Goal: Task Accomplishment & Management: Use online tool/utility

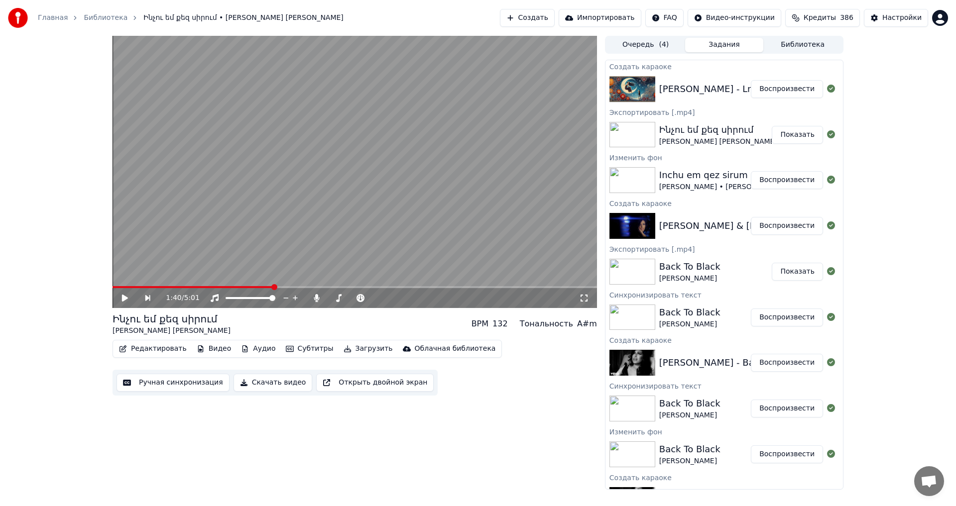
click at [779, 93] on button "Воспроизвести" at bounding box center [787, 89] width 72 height 18
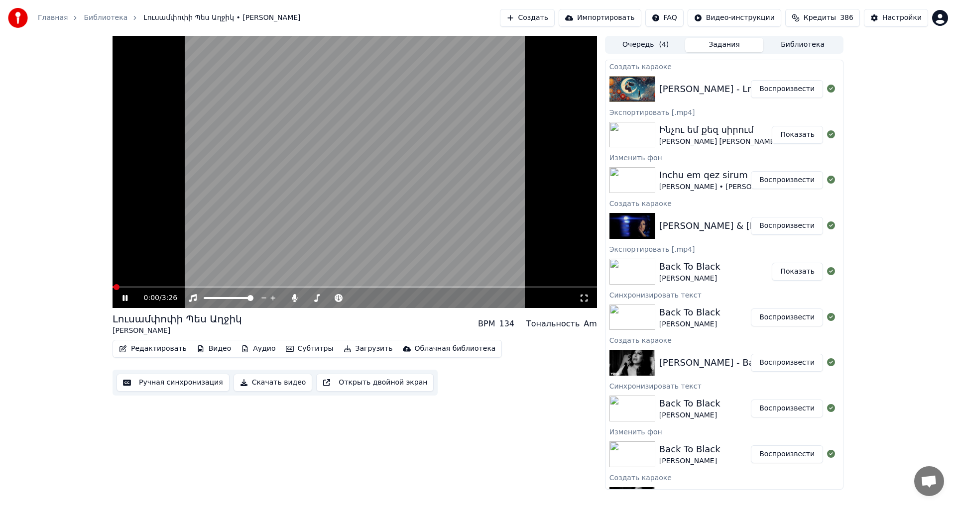
click at [123, 300] on icon at bounding box center [124, 298] width 5 height 6
click at [215, 351] on button "Видео" at bounding box center [214, 349] width 43 height 14
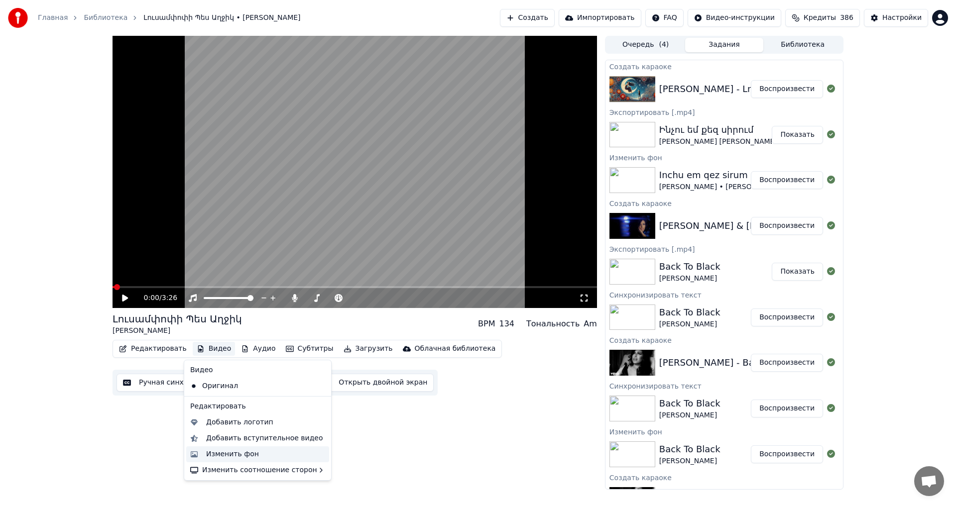
click at [256, 453] on div "Изменить фон" at bounding box center [265, 455] width 119 height 10
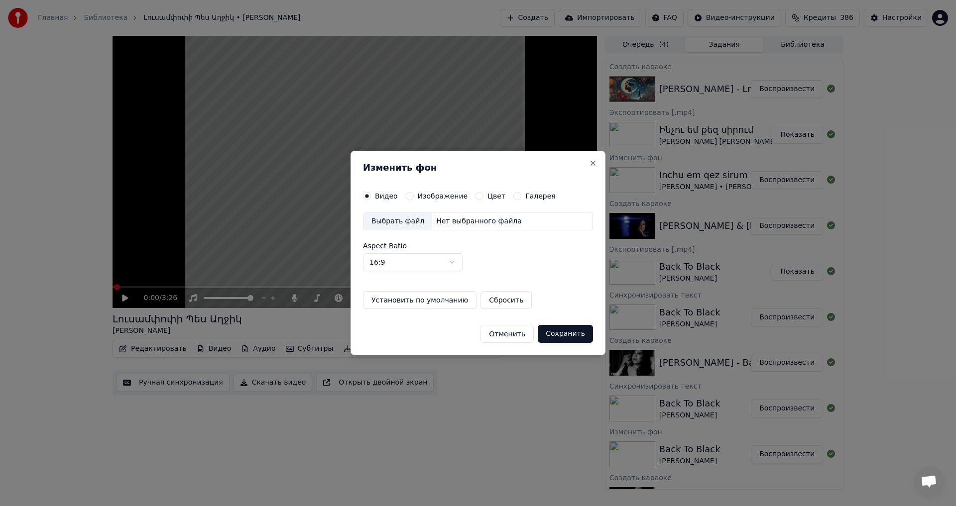
click at [406, 198] on button "Изображение" at bounding box center [410, 196] width 8 height 8
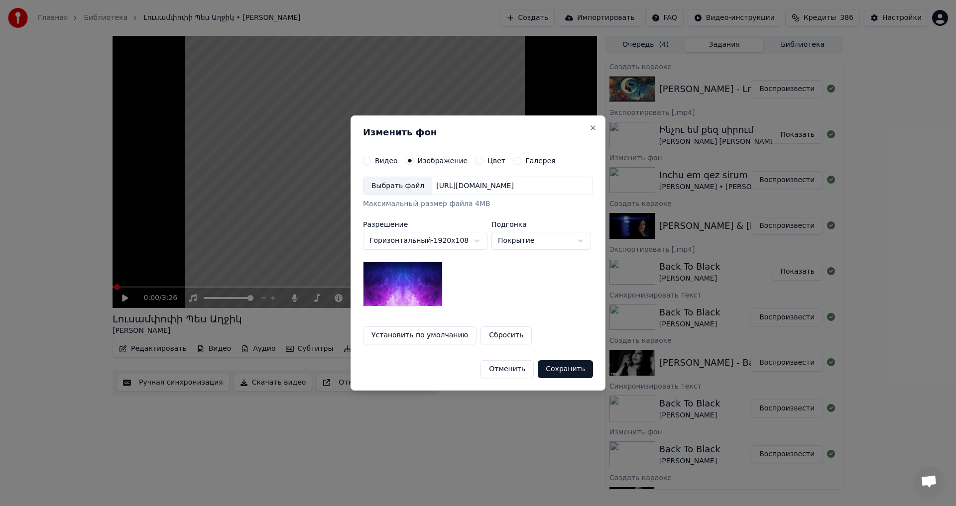
click at [409, 194] on div "Выбрать файл" at bounding box center [397, 186] width 69 height 18
click at [551, 363] on button "Сохранить" at bounding box center [565, 369] width 55 height 18
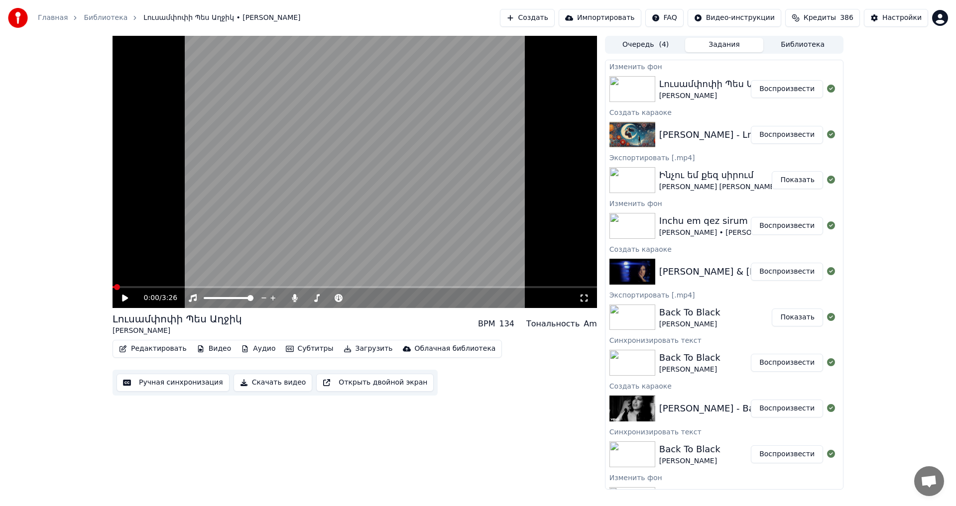
click at [794, 85] on button "Воспроизвести" at bounding box center [787, 89] width 72 height 18
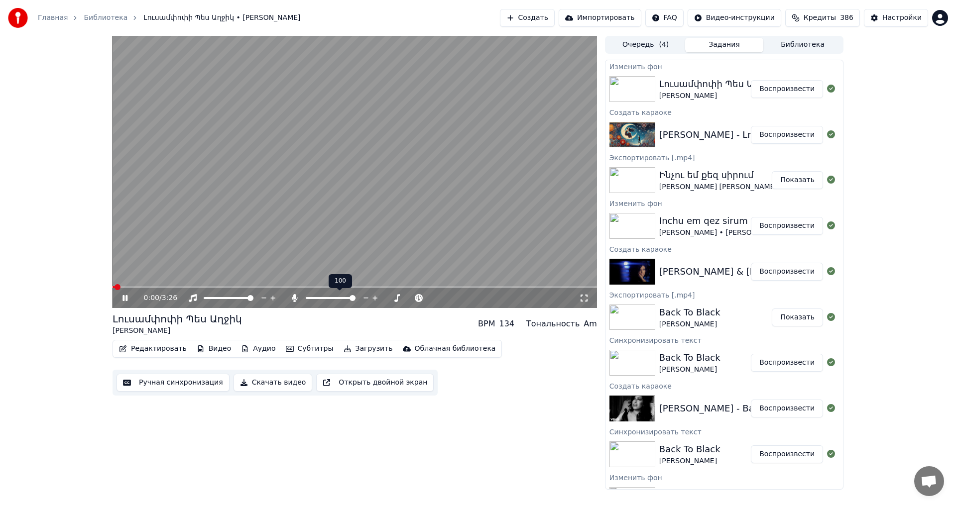
click at [355, 298] on span at bounding box center [352, 298] width 6 height 6
click at [241, 190] on video at bounding box center [355, 172] width 484 height 272
click at [146, 380] on button "Ручная синхронизация" at bounding box center [172, 383] width 113 height 18
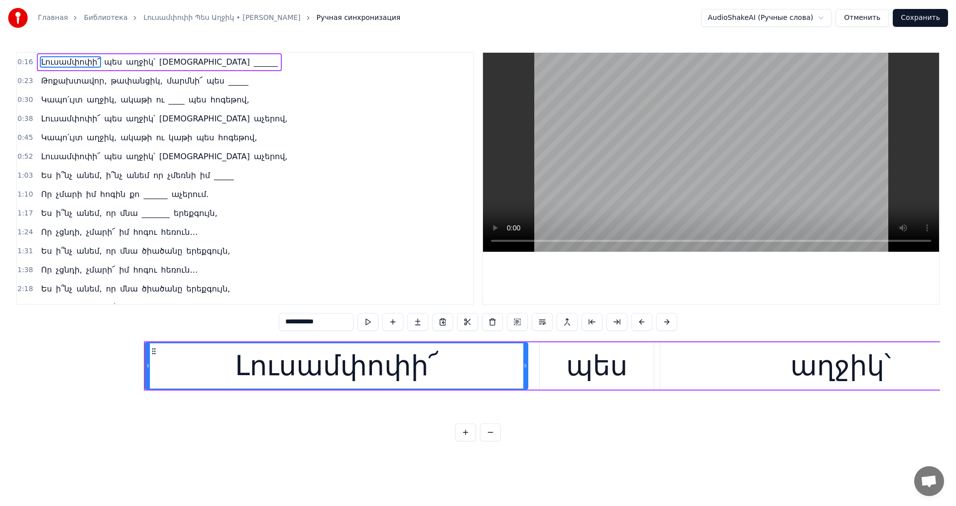
scroll to position [0, 4463]
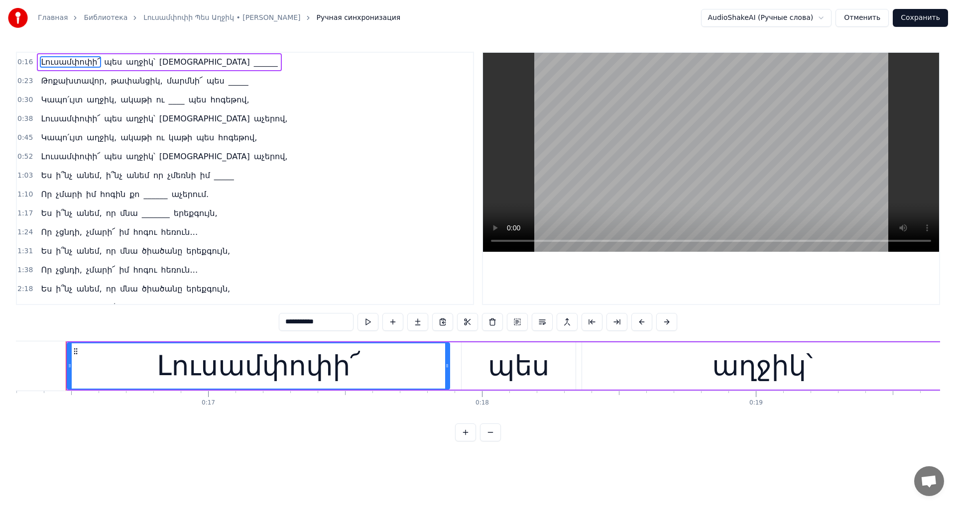
click at [859, 13] on button "Отменить" at bounding box center [861, 18] width 53 height 18
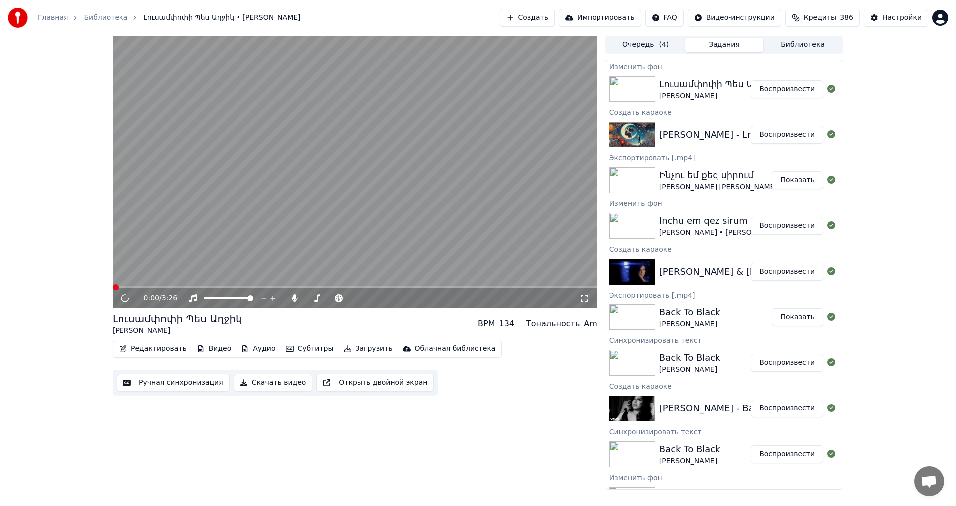
click at [152, 346] on button "Редактировать" at bounding box center [153, 349] width 76 height 14
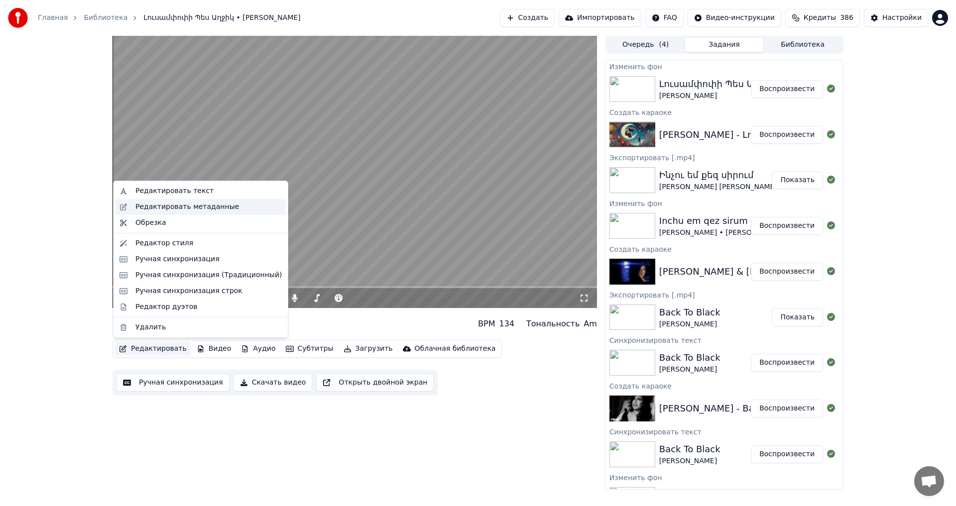
click at [205, 203] on div "Редактировать метаданные" at bounding box center [187, 207] width 104 height 10
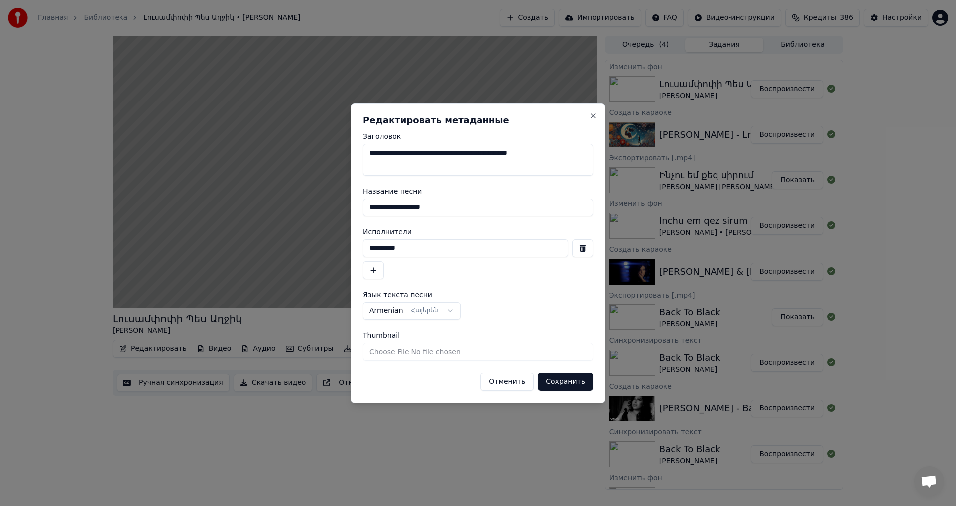
click at [531, 383] on button "Отменить" at bounding box center [506, 382] width 53 height 18
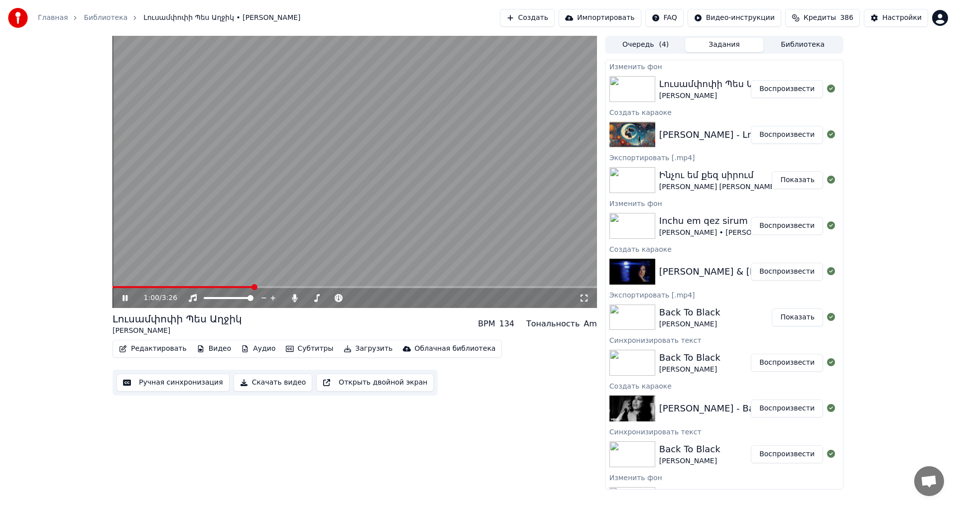
click at [366, 171] on video at bounding box center [355, 172] width 484 height 272
click at [191, 378] on button "Ручная синхронизация" at bounding box center [172, 383] width 113 height 18
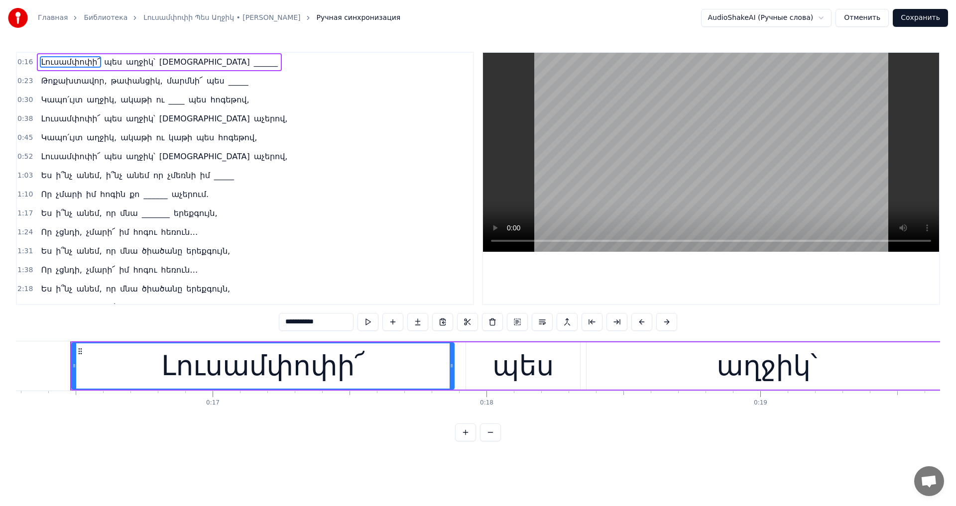
scroll to position [0, 4463]
click at [253, 162] on span "աչերով," at bounding box center [271, 156] width 36 height 11
type input "*******"
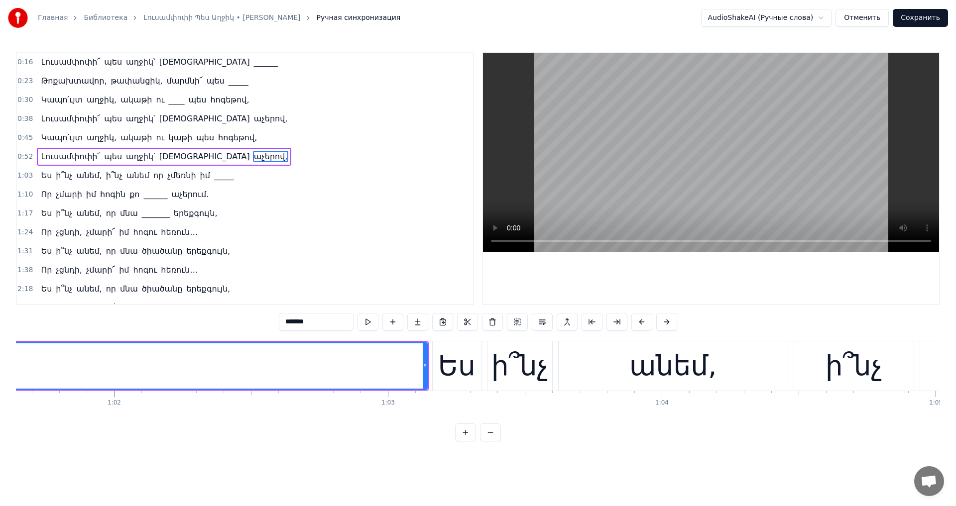
scroll to position [0, 16909]
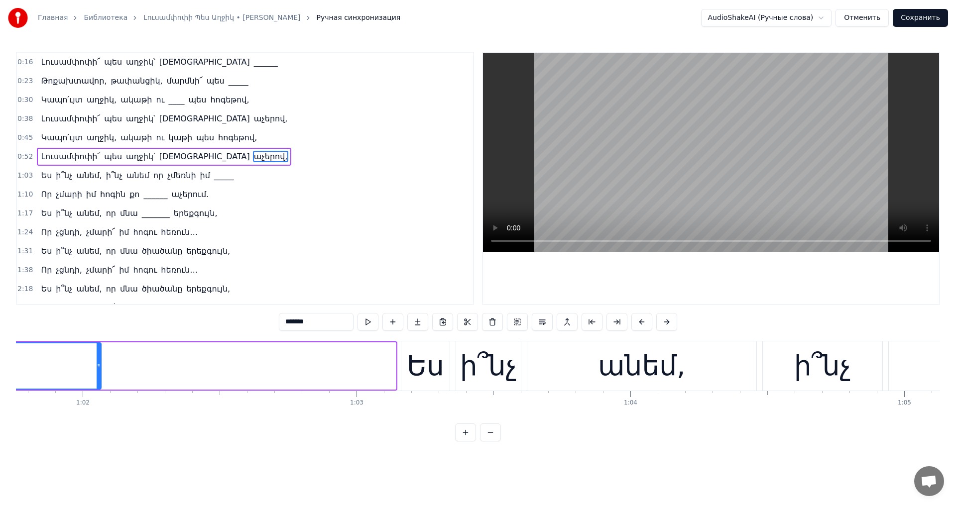
drag, startPoint x: 394, startPoint y: 370, endPoint x: 101, endPoint y: 363, distance: 293.8
click at [101, 365] on div at bounding box center [99, 366] width 4 height 45
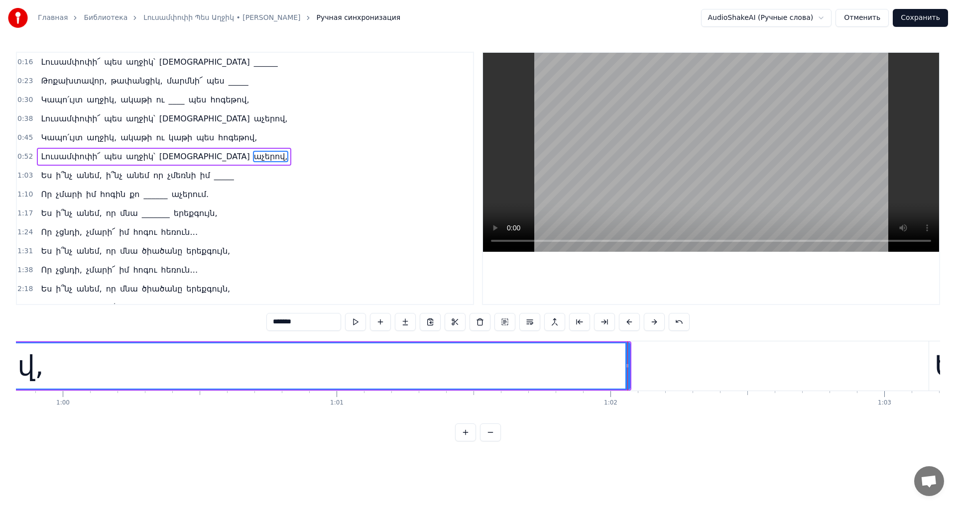
scroll to position [0, 16072]
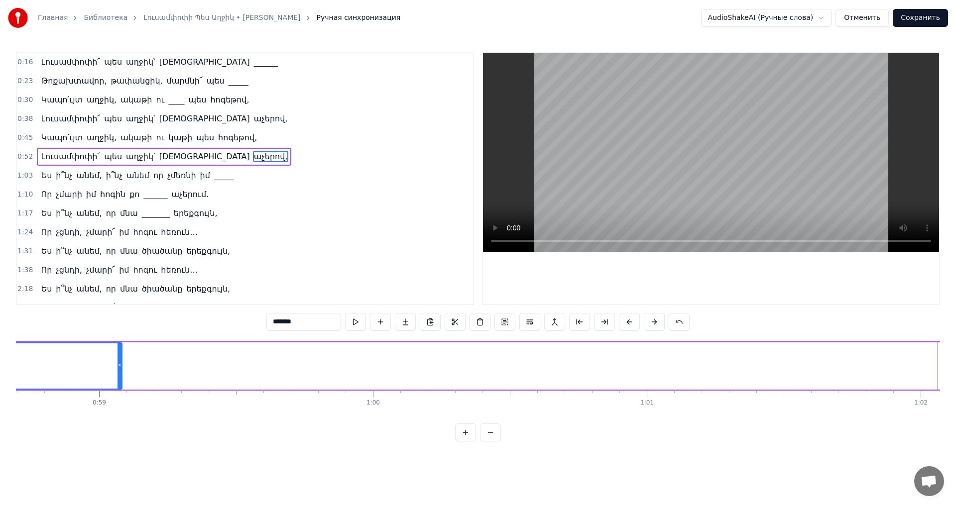
drag, startPoint x: 939, startPoint y: 363, endPoint x: 121, endPoint y: 370, distance: 818.0
click at [121, 370] on div at bounding box center [119, 366] width 4 height 45
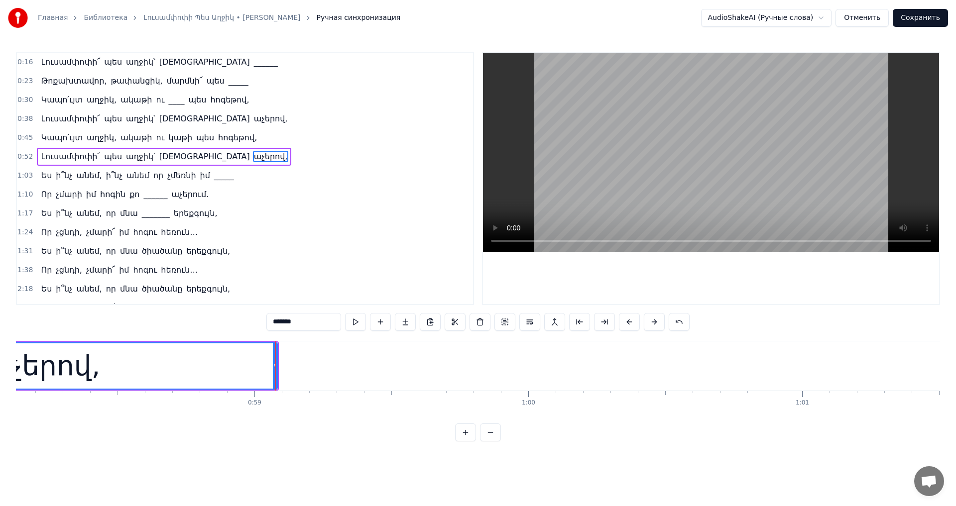
scroll to position [0, 15854]
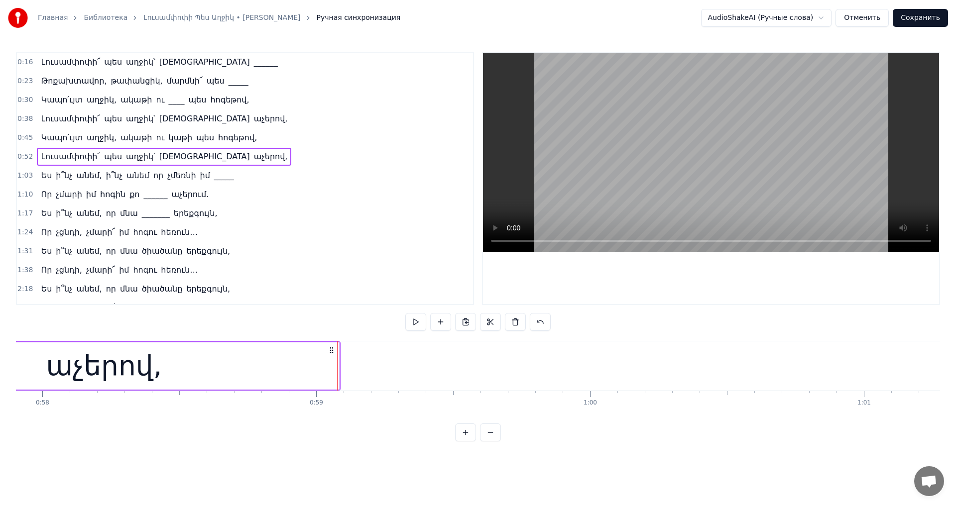
click at [338, 366] on div "աչերով," at bounding box center [104, 366] width 470 height 47
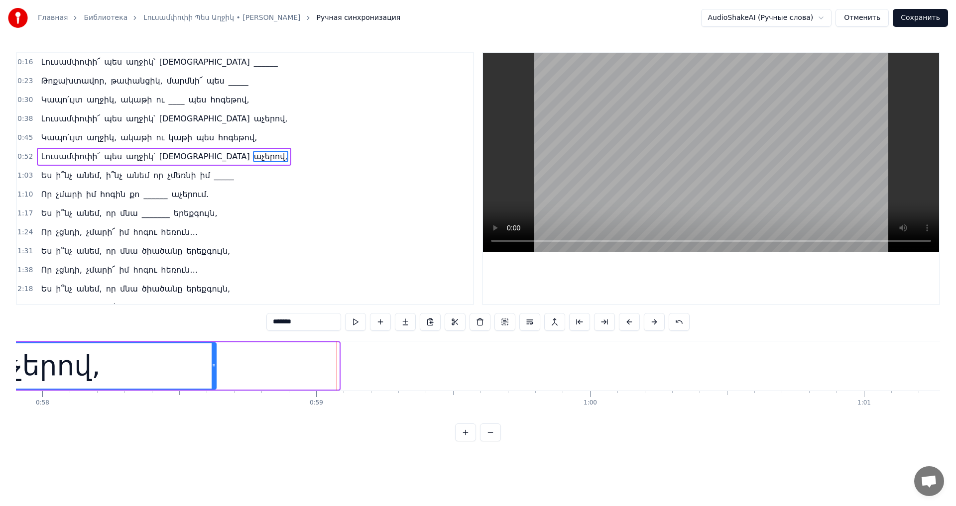
drag, startPoint x: 338, startPoint y: 366, endPoint x: 215, endPoint y: 373, distance: 123.2
click at [215, 373] on div at bounding box center [214, 366] width 4 height 45
click at [654, 204] on video at bounding box center [711, 152] width 456 height 199
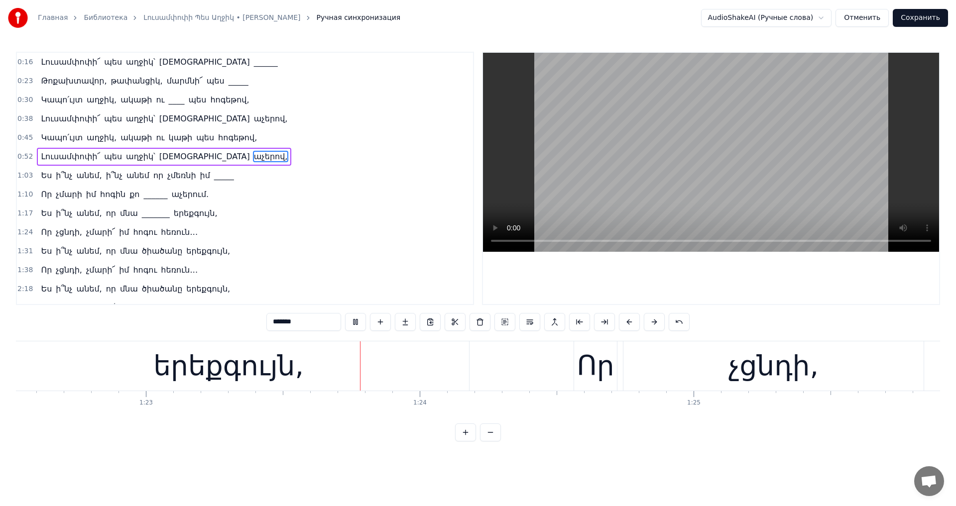
scroll to position [0, 22713]
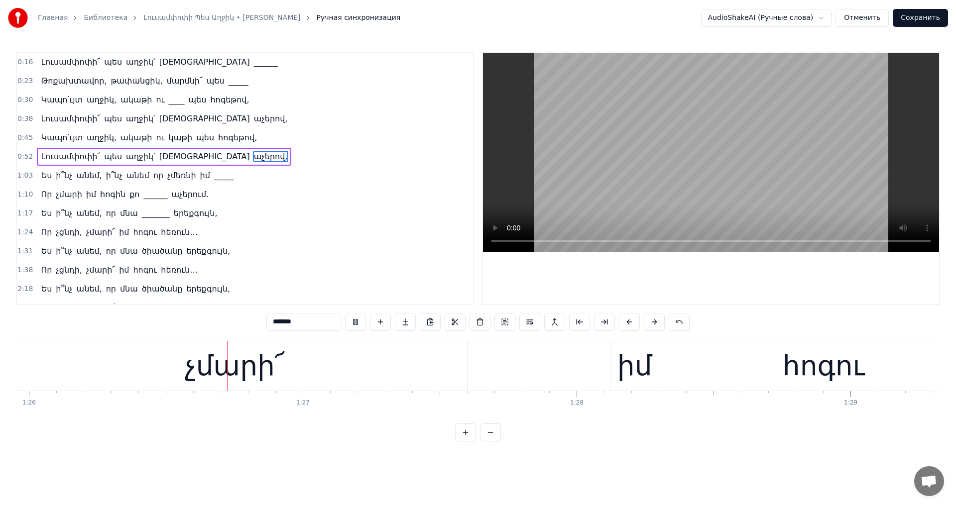
click at [800, 193] on video at bounding box center [711, 152] width 456 height 199
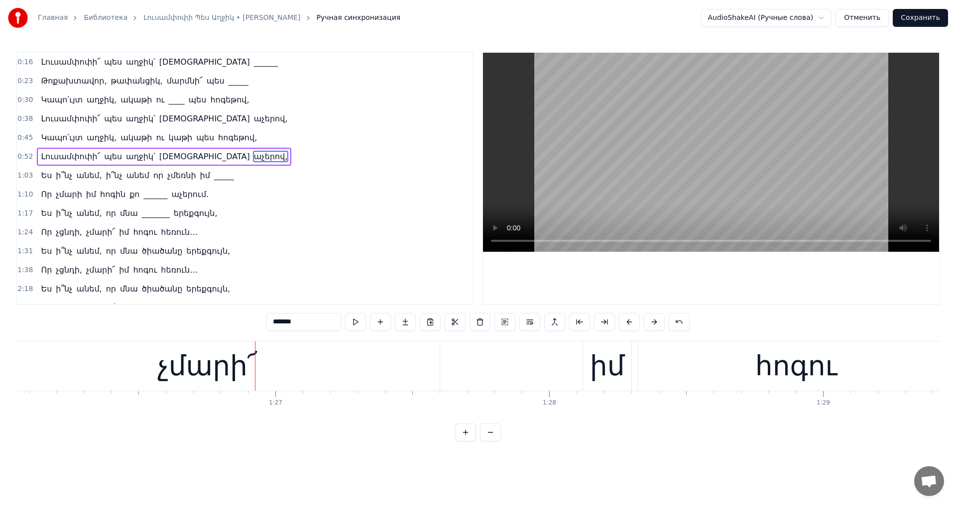
click at [655, 129] on video at bounding box center [711, 152] width 456 height 199
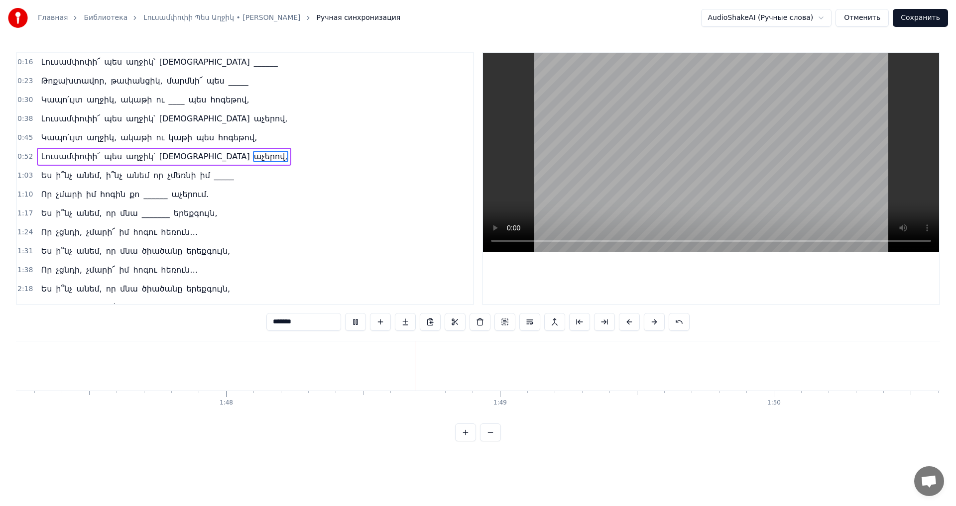
scroll to position [0, 29567]
click at [588, 146] on video at bounding box center [711, 152] width 456 height 199
click at [740, 148] on video at bounding box center [711, 152] width 456 height 199
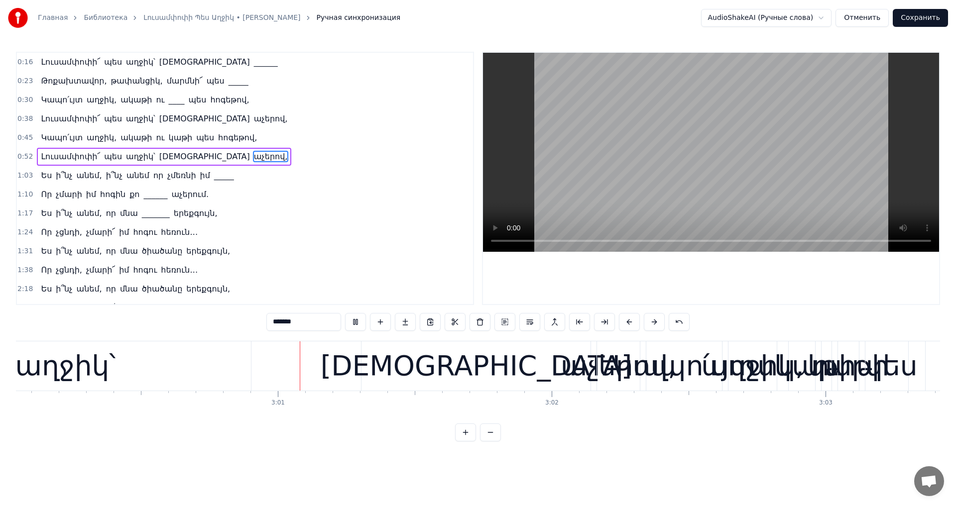
scroll to position [0, 49349]
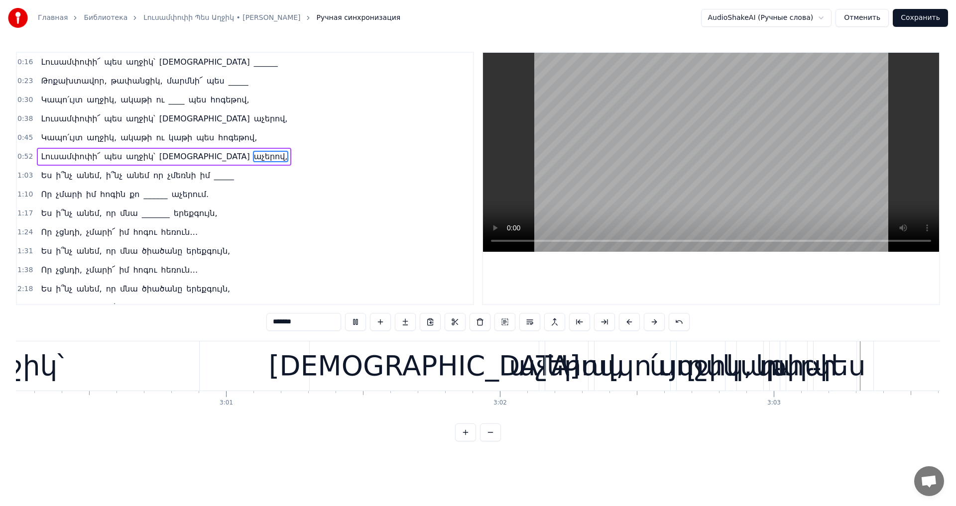
click at [757, 164] on video at bounding box center [711, 152] width 456 height 199
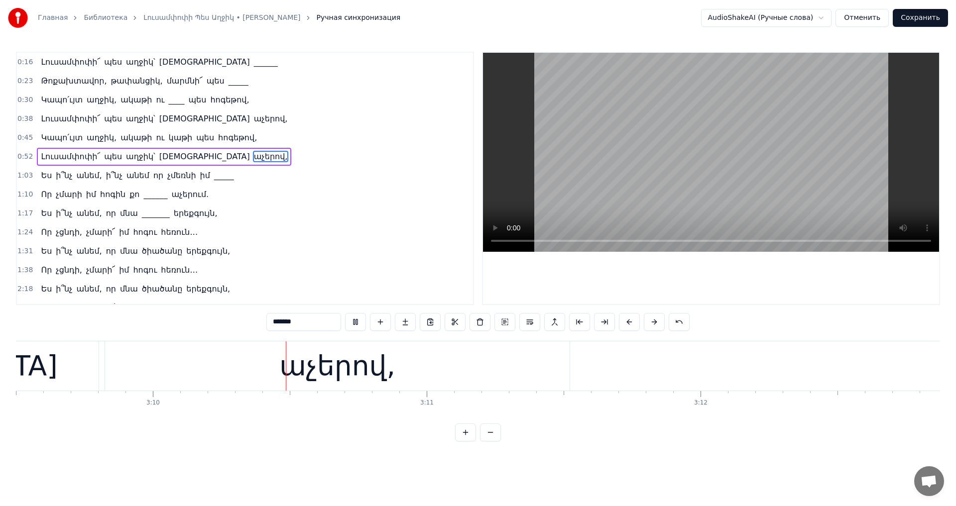
scroll to position [127, 0]
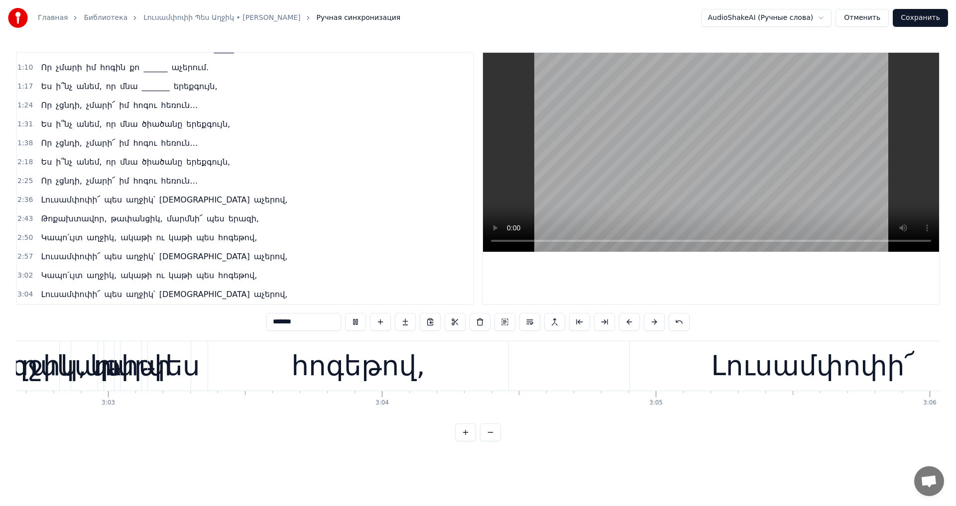
click at [775, 174] on video at bounding box center [711, 152] width 456 height 199
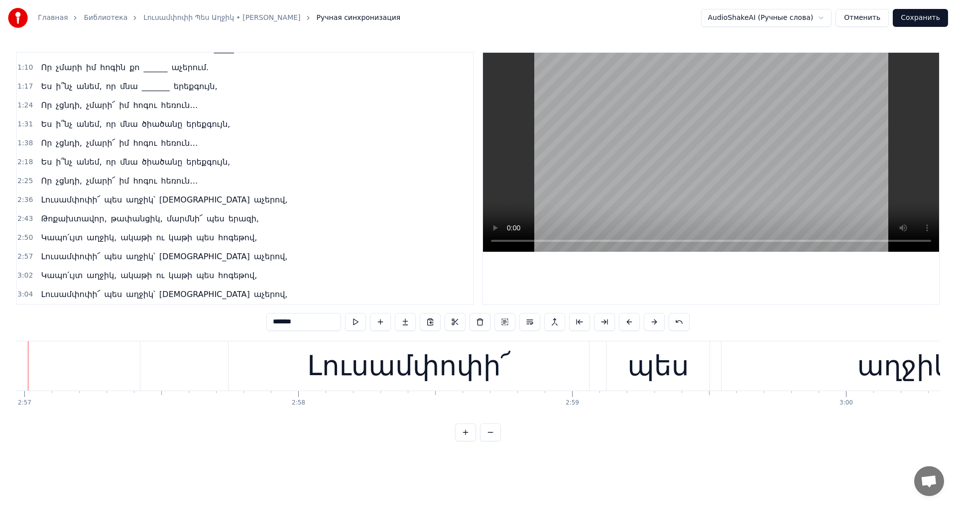
scroll to position [0, 48418]
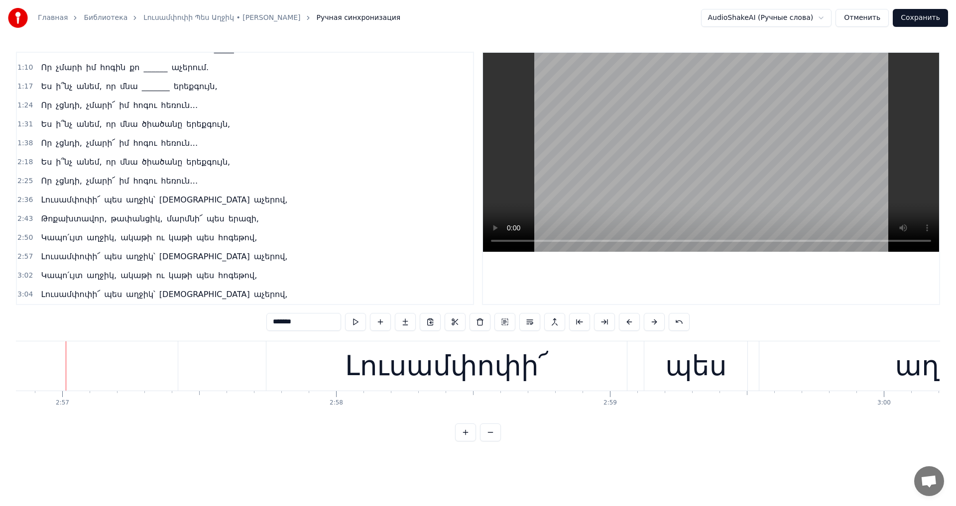
click at [722, 162] on video at bounding box center [711, 152] width 456 height 199
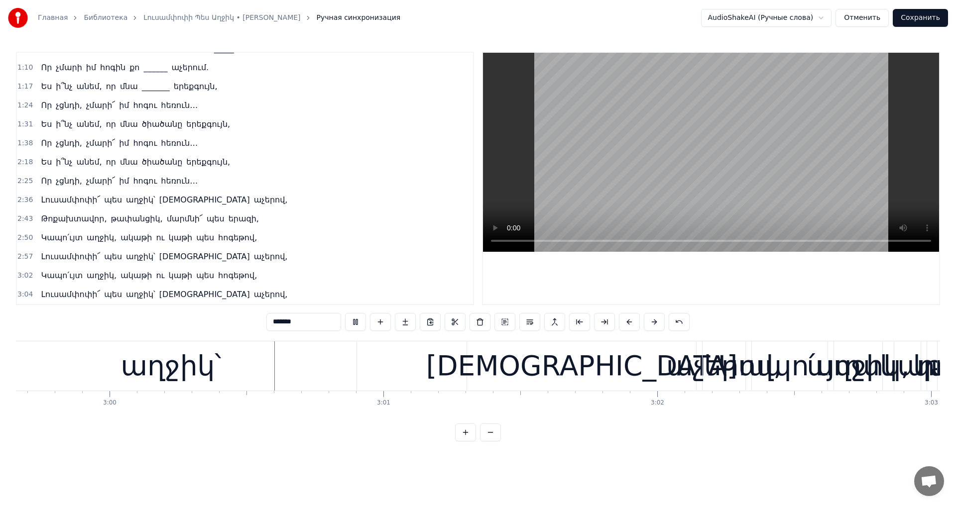
scroll to position [0, 49257]
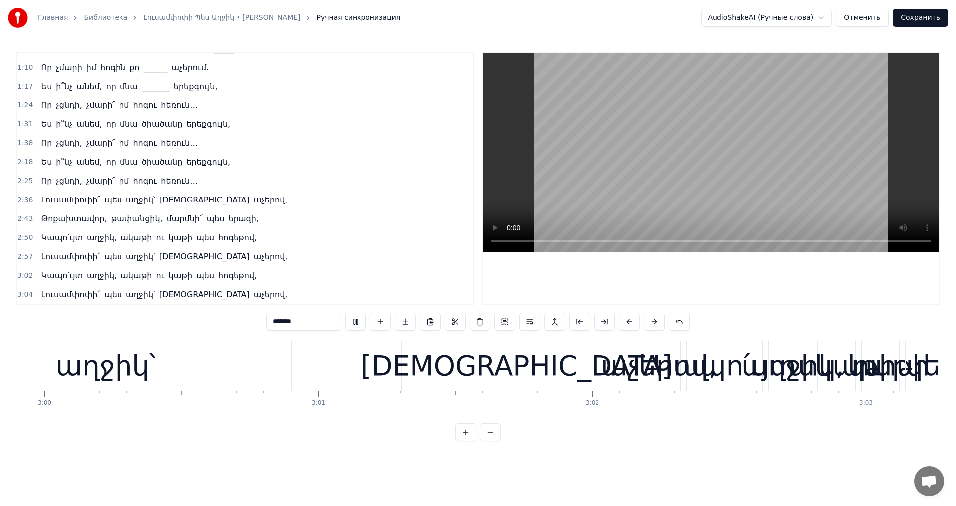
click at [680, 164] on video at bounding box center [711, 152] width 456 height 199
click at [62, 274] on span "Կապո՛ւյտ" at bounding box center [62, 275] width 44 height 11
type input "********"
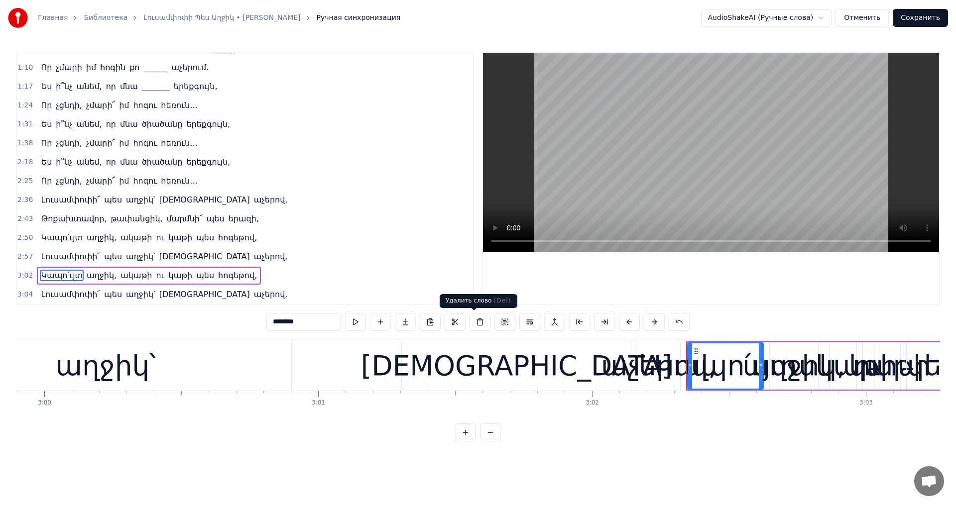
click at [474, 318] on button at bounding box center [479, 322] width 21 height 18
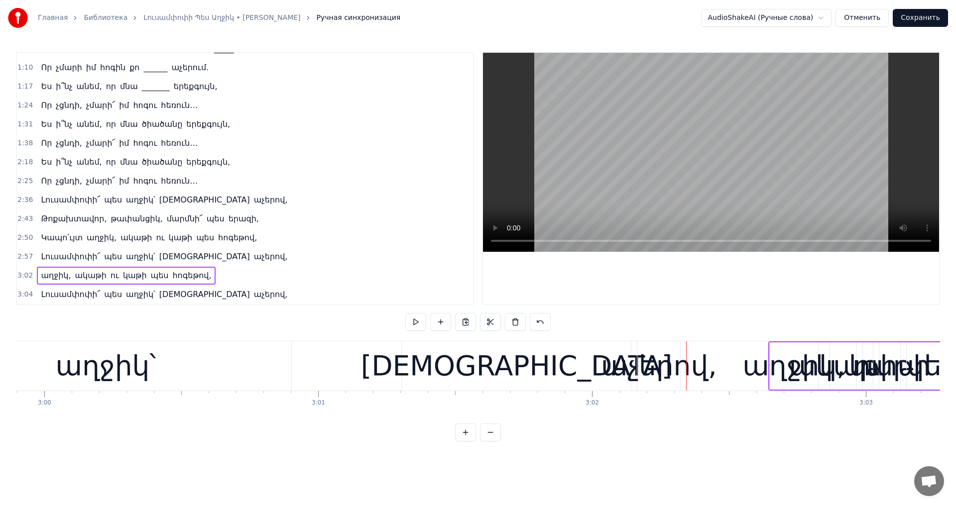
click at [44, 277] on span "աղջիկ," at bounding box center [56, 275] width 32 height 11
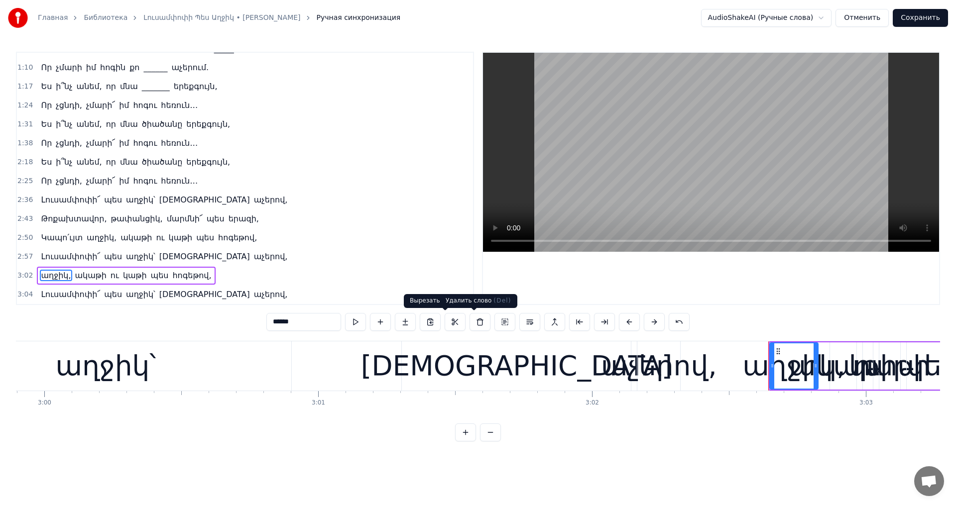
click at [470, 320] on button at bounding box center [479, 322] width 21 height 18
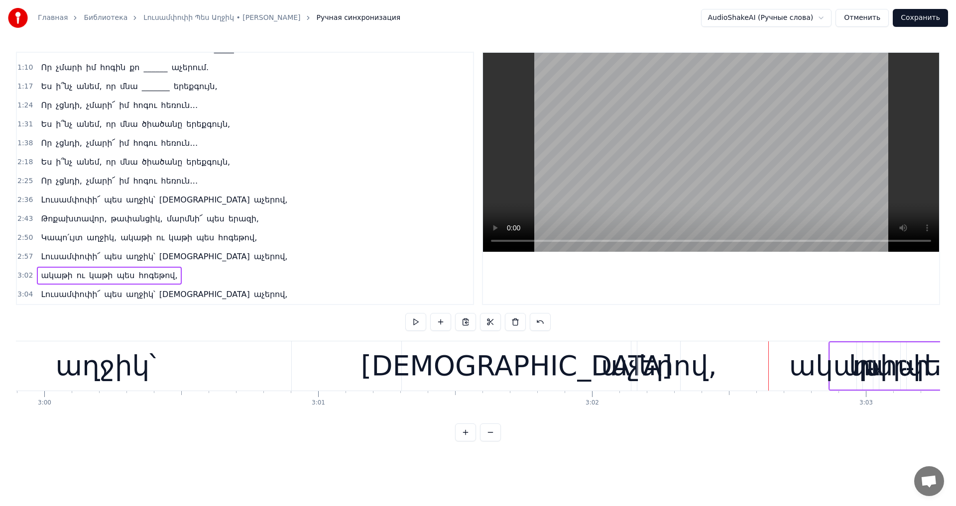
click at [54, 274] on span "ակաթի" at bounding box center [56, 275] width 33 height 11
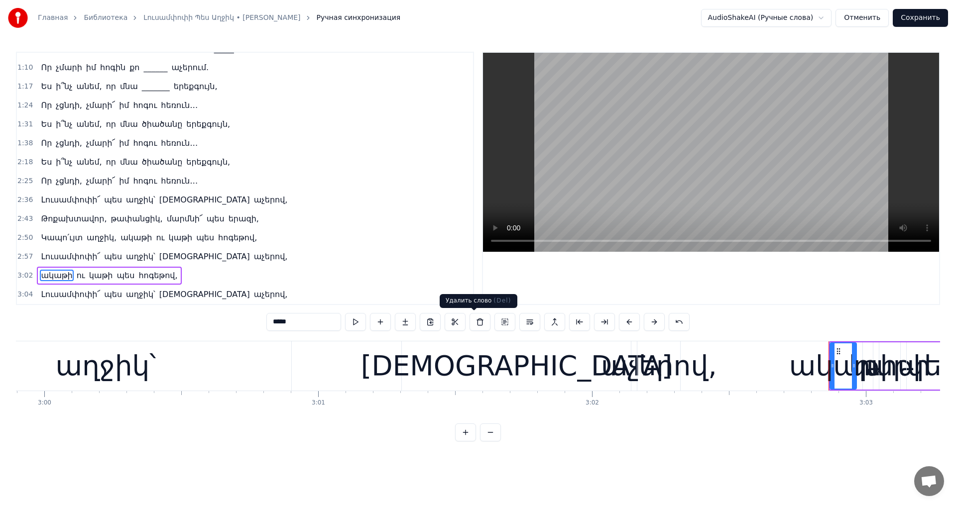
click at [471, 321] on button at bounding box center [479, 322] width 21 height 18
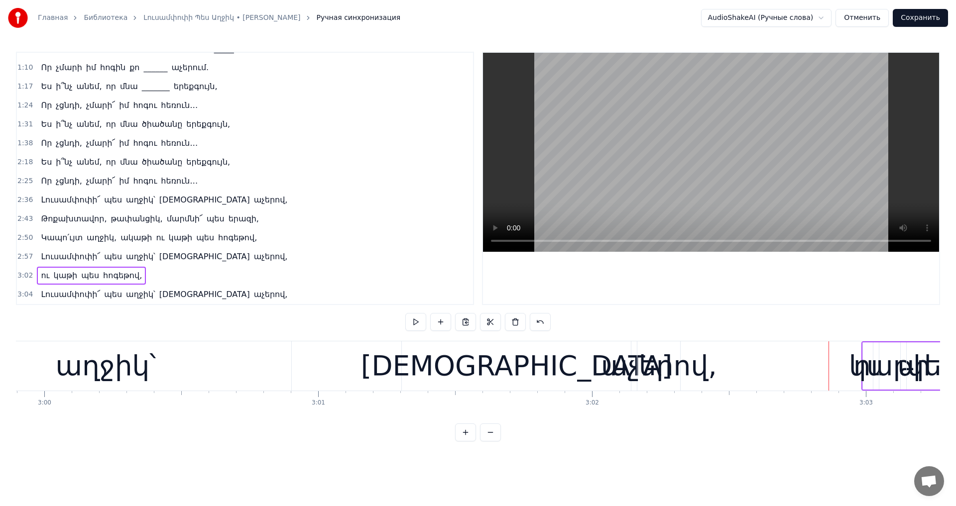
click at [40, 273] on span "ու" at bounding box center [45, 275] width 10 height 11
click at [475, 325] on button at bounding box center [479, 322] width 21 height 18
click at [49, 280] on span "կաթի" at bounding box center [53, 275] width 26 height 11
click at [469, 331] on div "****" at bounding box center [477, 323] width 423 height 20
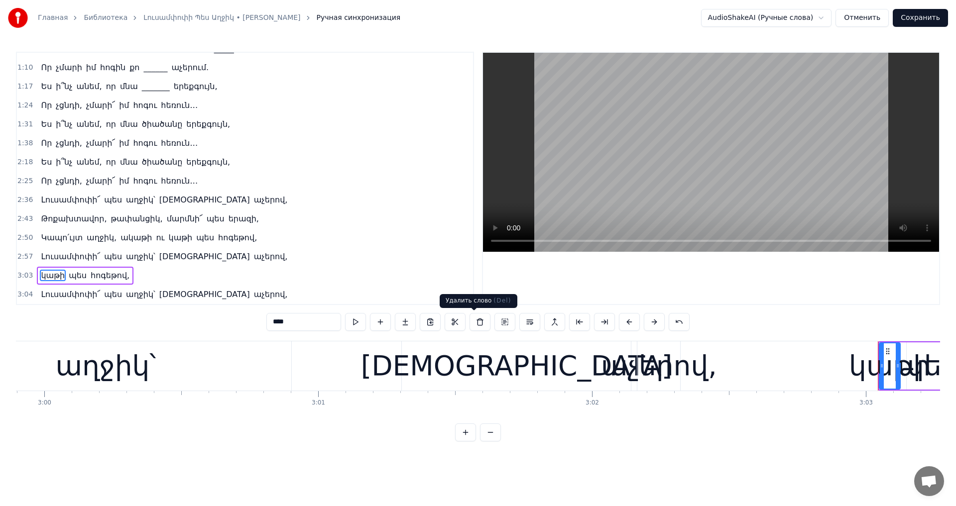
click at [474, 326] on button at bounding box center [479, 322] width 21 height 18
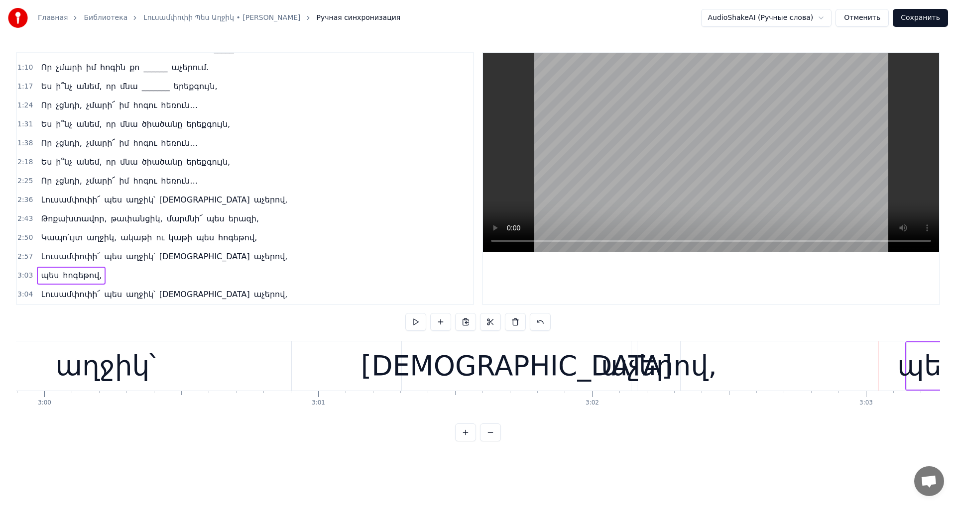
click at [39, 282] on div "պես հոգեթով," at bounding box center [71, 276] width 69 height 18
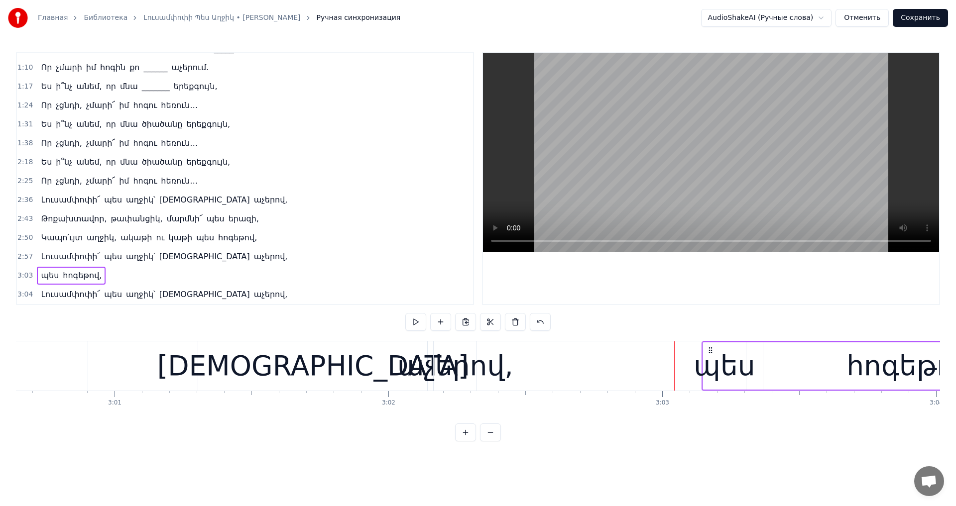
click at [44, 279] on span "պես" at bounding box center [50, 275] width 20 height 11
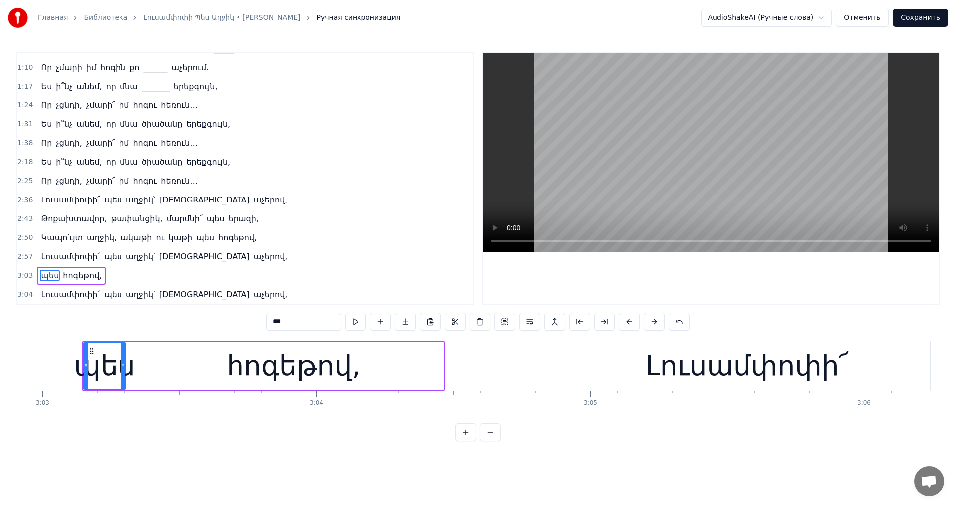
scroll to position [0, 50096]
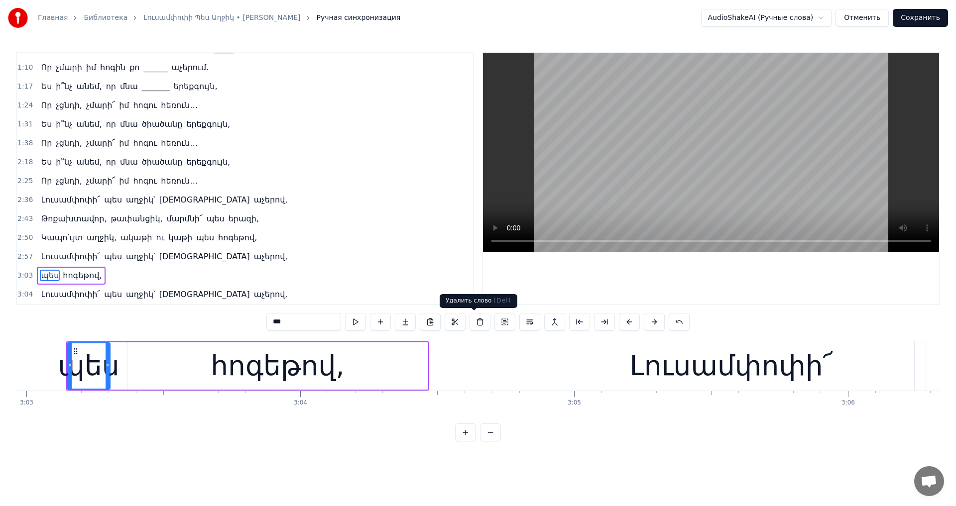
click at [477, 324] on button at bounding box center [479, 322] width 21 height 18
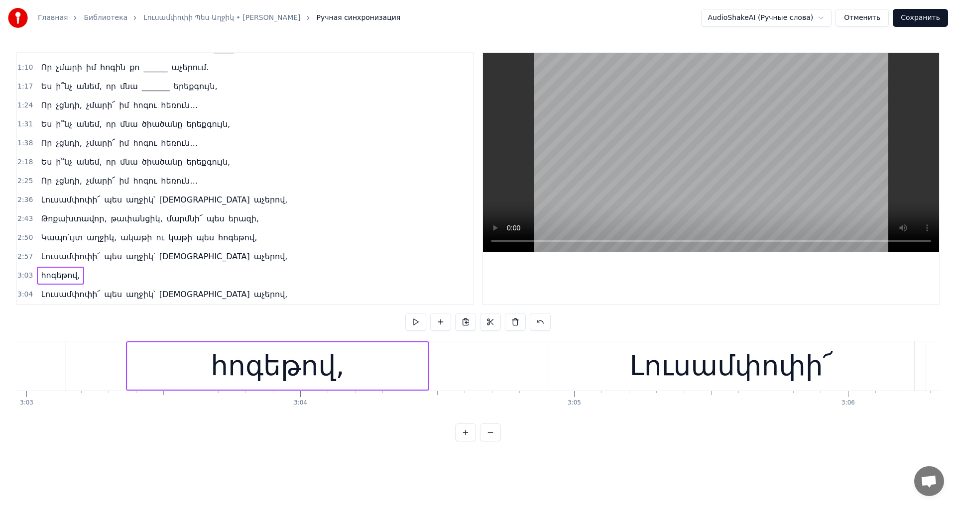
click at [42, 277] on span "հոգեթով," at bounding box center [60, 275] width 41 height 11
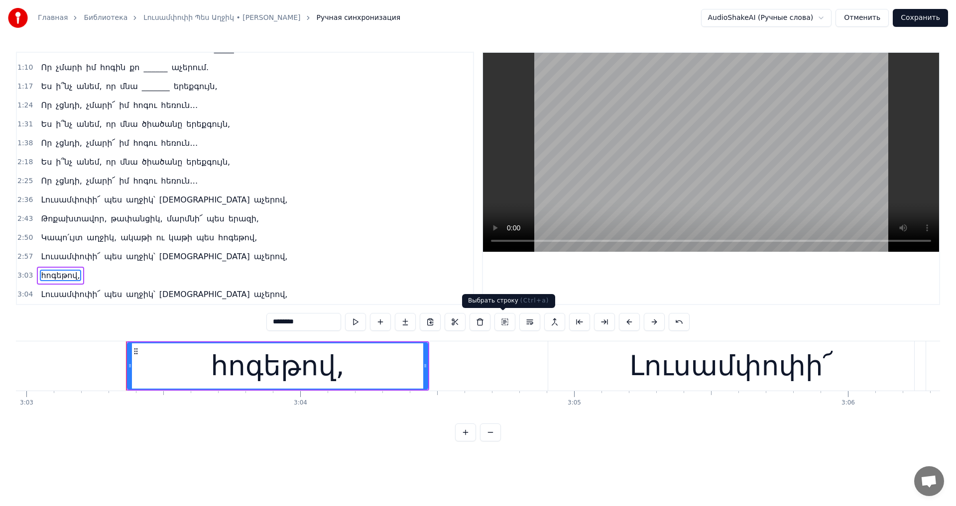
click at [469, 320] on button at bounding box center [479, 322] width 21 height 18
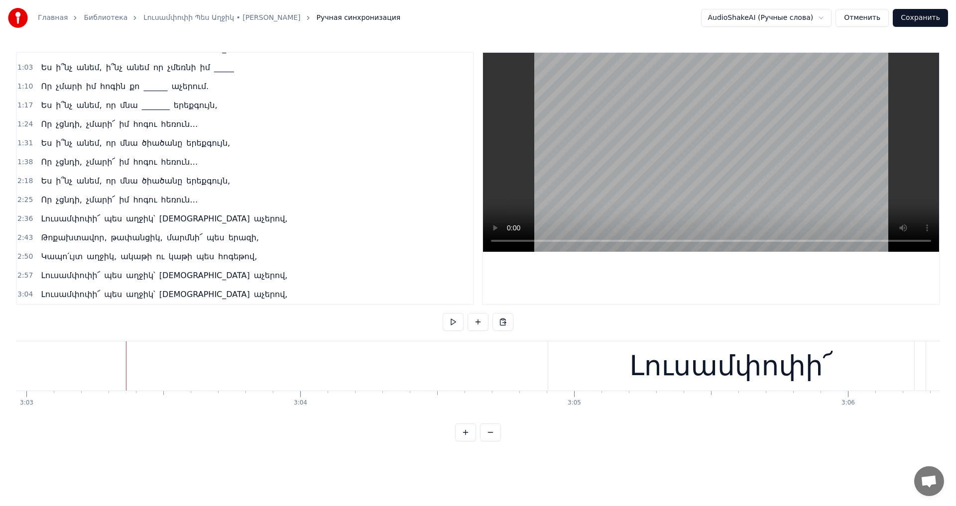
scroll to position [108, 0]
click at [825, 170] on video at bounding box center [711, 152] width 456 height 199
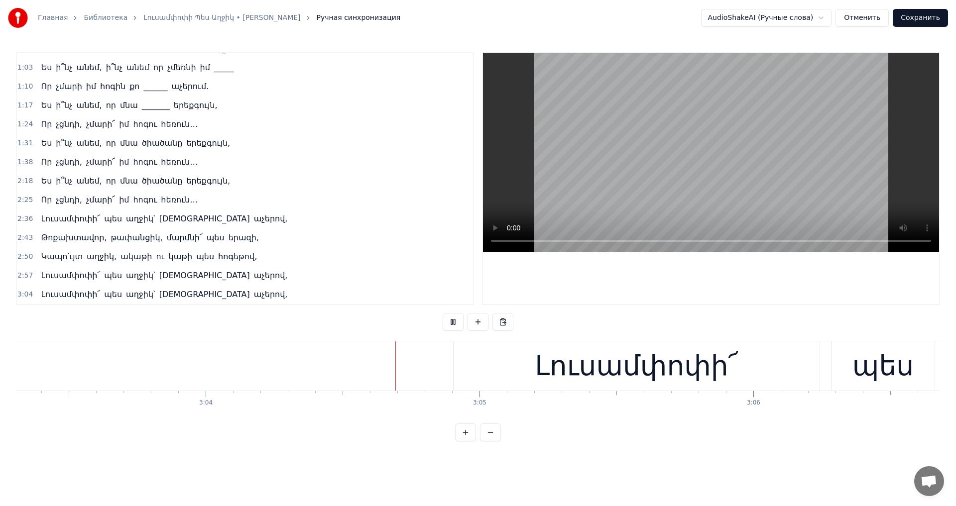
scroll to position [0, 50367]
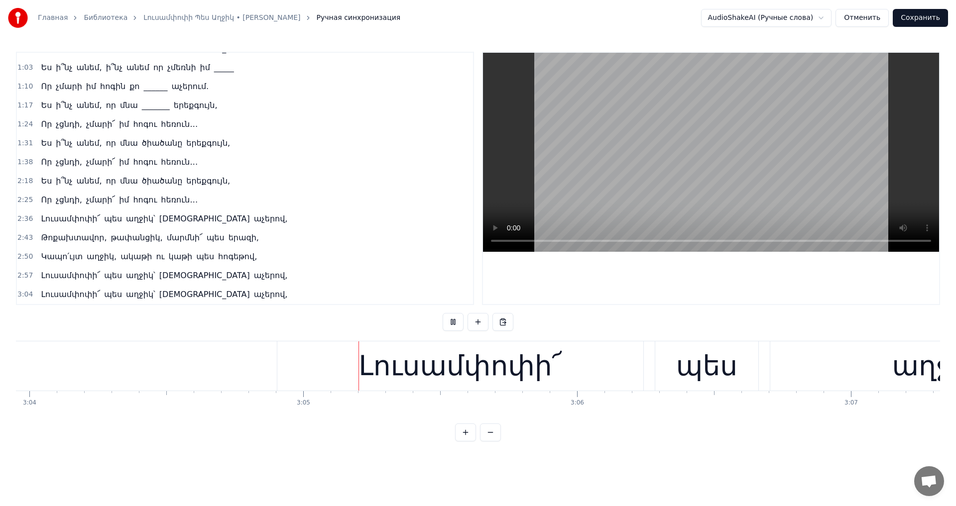
click at [645, 166] on video at bounding box center [711, 152] width 456 height 199
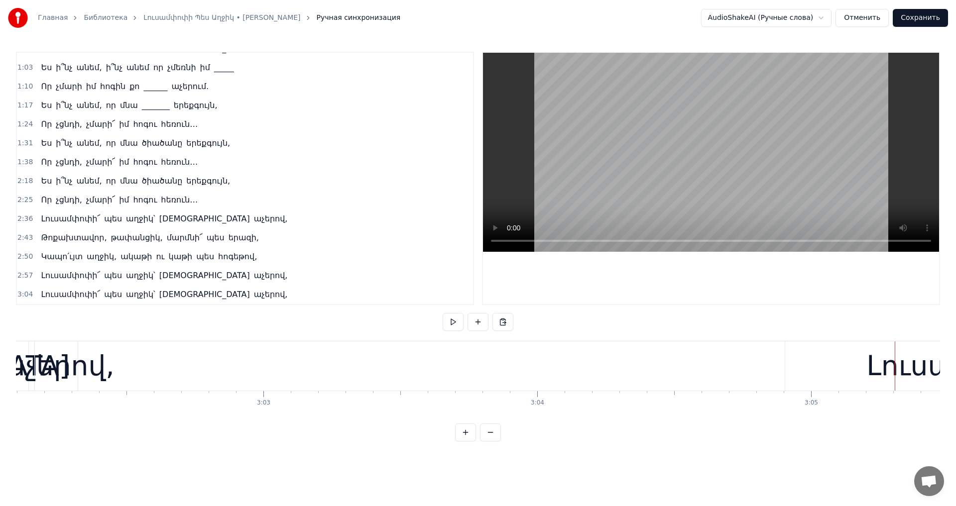
scroll to position [0, 49766]
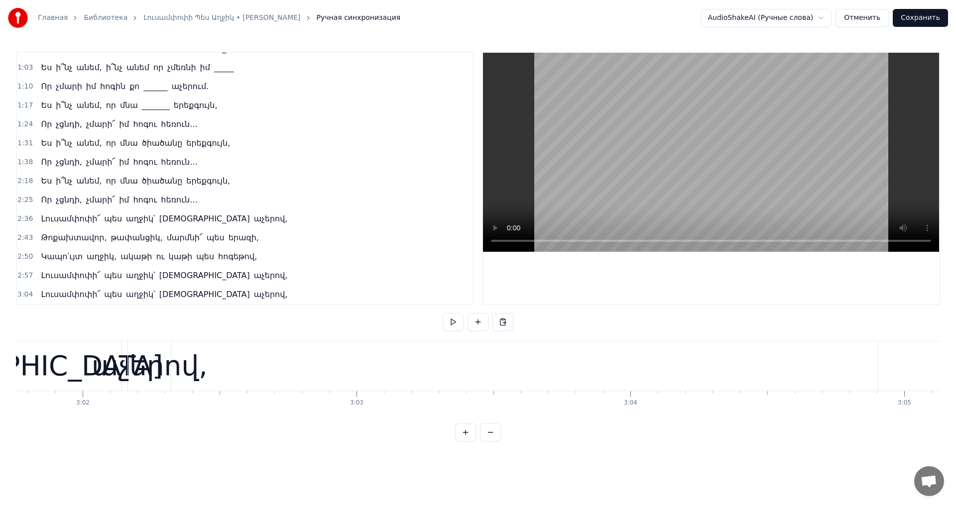
click at [163, 374] on div "աչերով," at bounding box center [150, 365] width 116 height 41
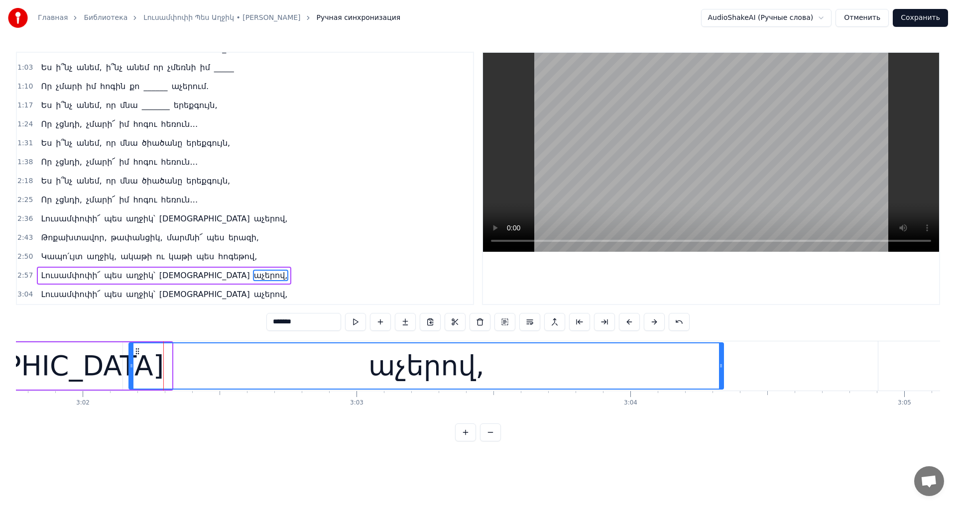
drag, startPoint x: 171, startPoint y: 371, endPoint x: 722, endPoint y: 378, distance: 551.6
click at [722, 378] on div at bounding box center [721, 366] width 4 height 45
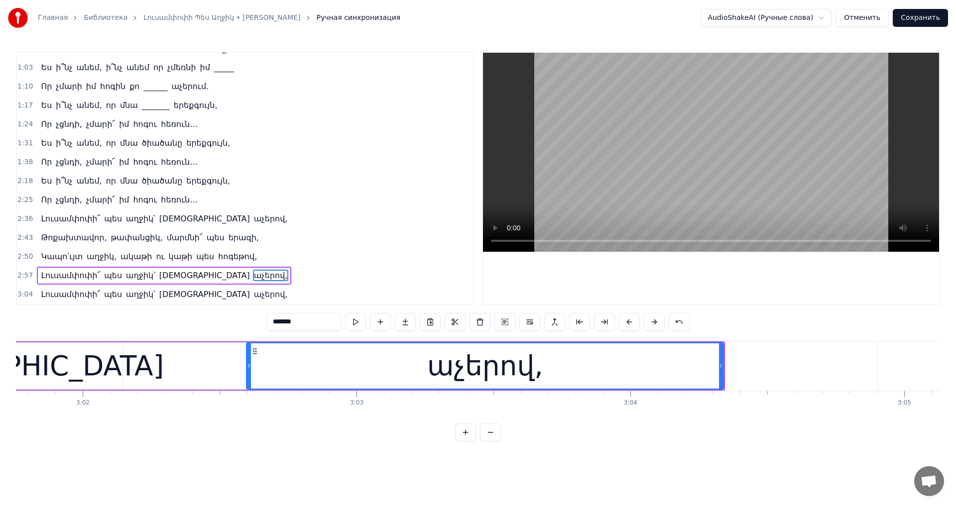
drag, startPoint x: 129, startPoint y: 364, endPoint x: 247, endPoint y: 369, distance: 117.6
click at [247, 369] on icon at bounding box center [249, 366] width 4 height 8
click at [82, 375] on div "[DEMOGRAPHIC_DATA]" at bounding box center [8, 365] width 311 height 41
type input "**********"
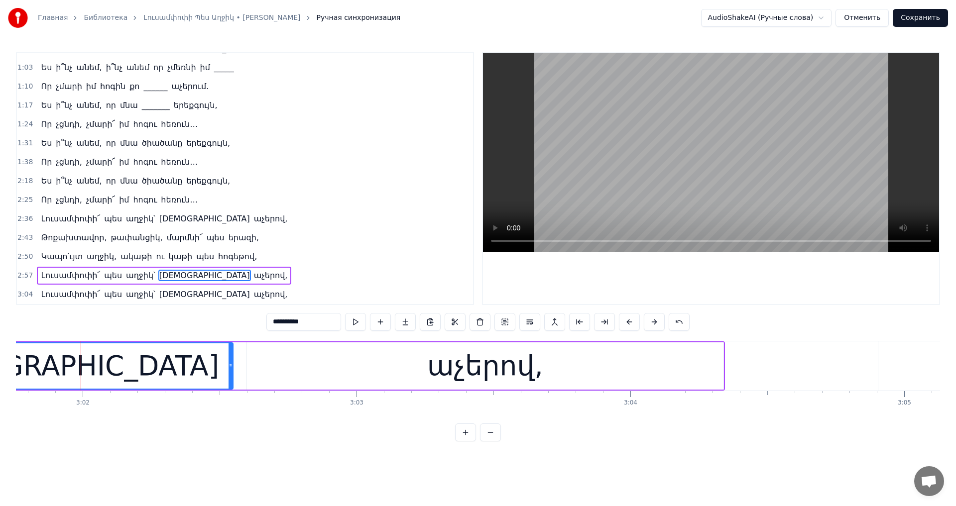
drag, startPoint x: 120, startPoint y: 369, endPoint x: 231, endPoint y: 372, distance: 110.6
click at [231, 372] on div at bounding box center [231, 366] width 4 height 45
click at [825, 208] on video at bounding box center [711, 152] width 456 height 199
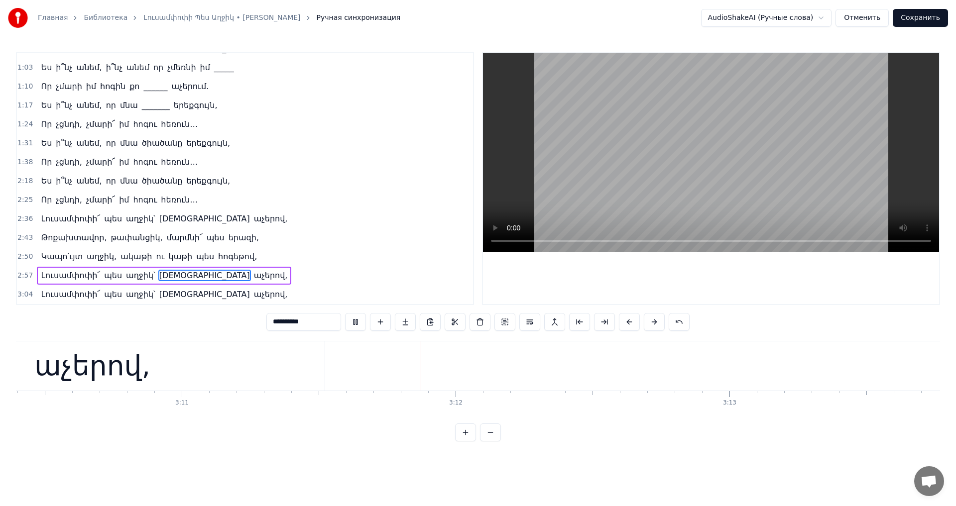
scroll to position [0, 52329]
click at [670, 136] on video at bounding box center [711, 152] width 456 height 199
click at [913, 18] on button "Сохранить" at bounding box center [920, 18] width 55 height 18
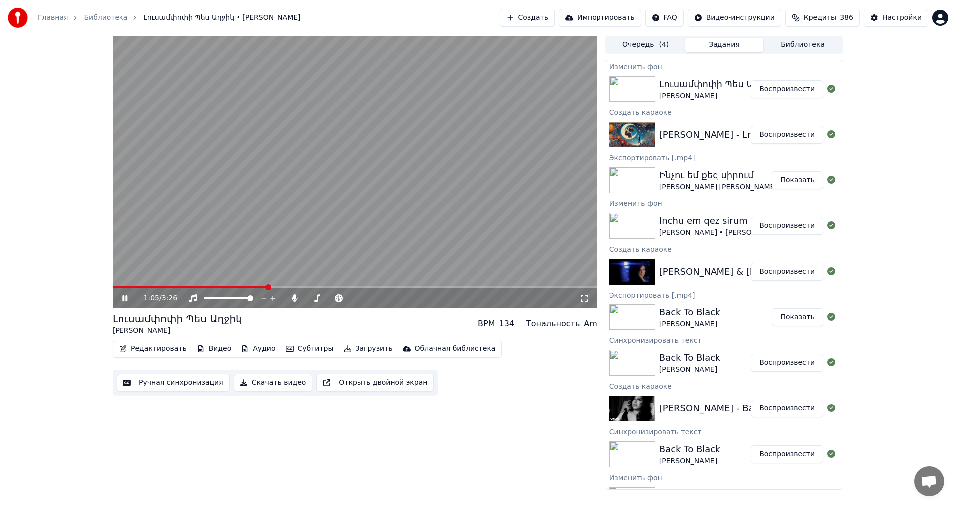
click at [435, 239] on video at bounding box center [355, 172] width 484 height 272
click at [442, 197] on video at bounding box center [355, 172] width 484 height 272
click at [439, 200] on video at bounding box center [355, 172] width 484 height 272
click at [517, 207] on video at bounding box center [355, 172] width 484 height 272
click at [308, 299] on span at bounding box center [331, 298] width 50 height 2
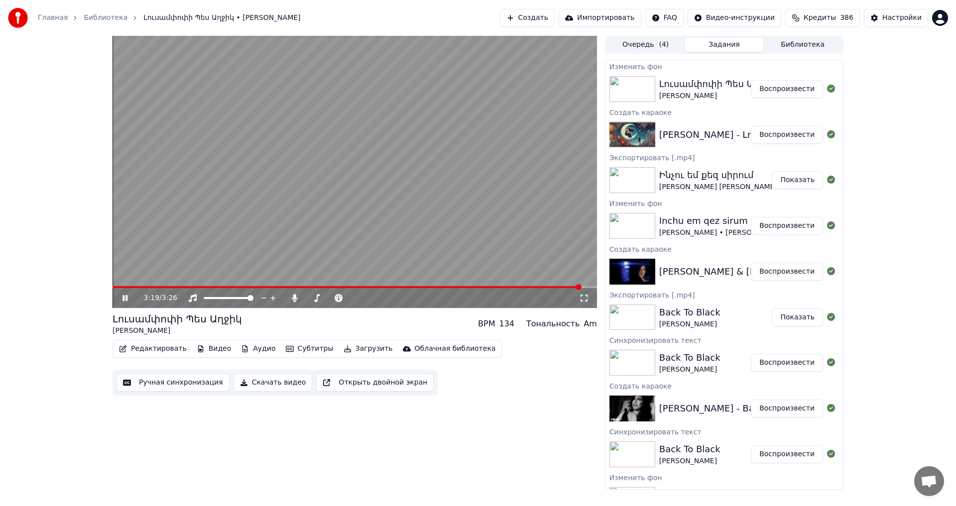
click at [260, 287] on span at bounding box center [347, 287] width 468 height 2
click at [363, 299] on icon at bounding box center [365, 298] width 9 height 10
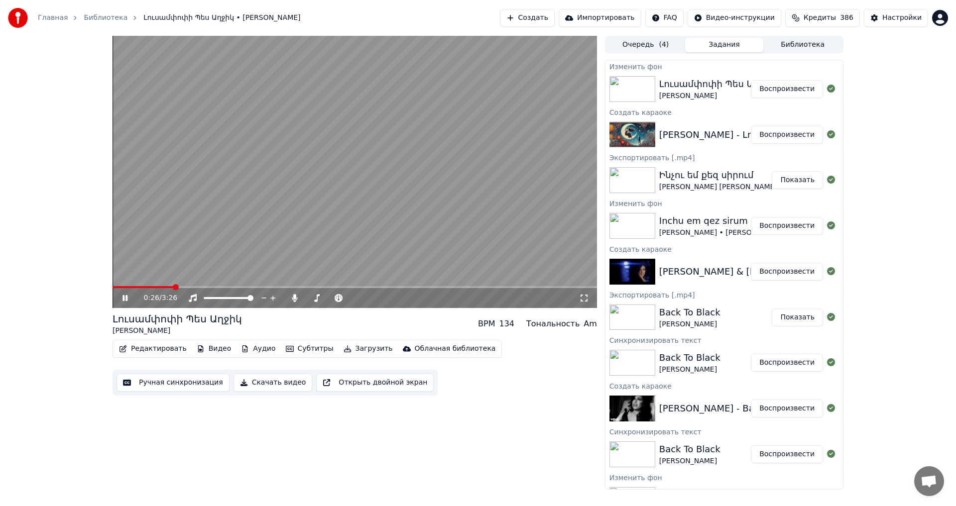
click at [173, 287] on span at bounding box center [143, 287] width 61 height 2
click at [366, 230] on video at bounding box center [355, 172] width 484 height 272
click at [340, 352] on button "Загрузить" at bounding box center [368, 349] width 57 height 14
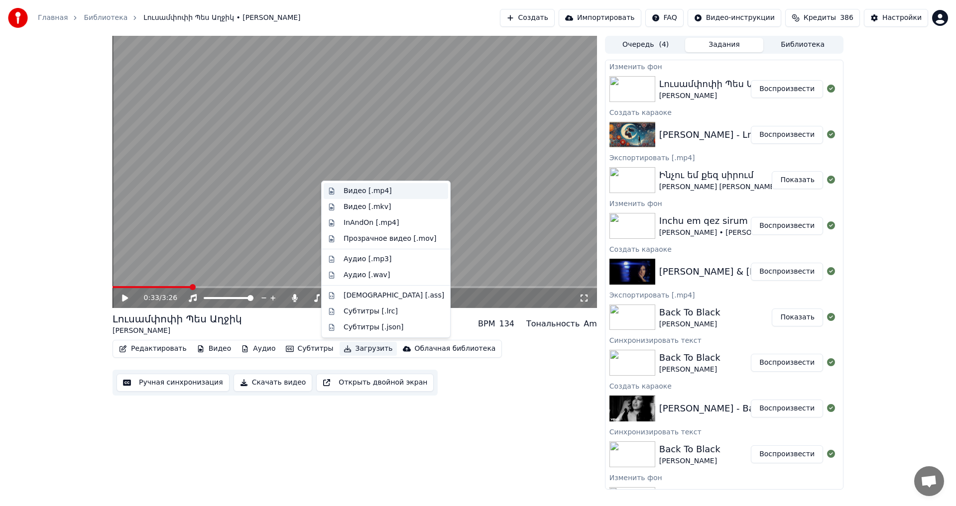
click at [393, 195] on div "Видео [.mp4]" at bounding box center [394, 191] width 101 height 10
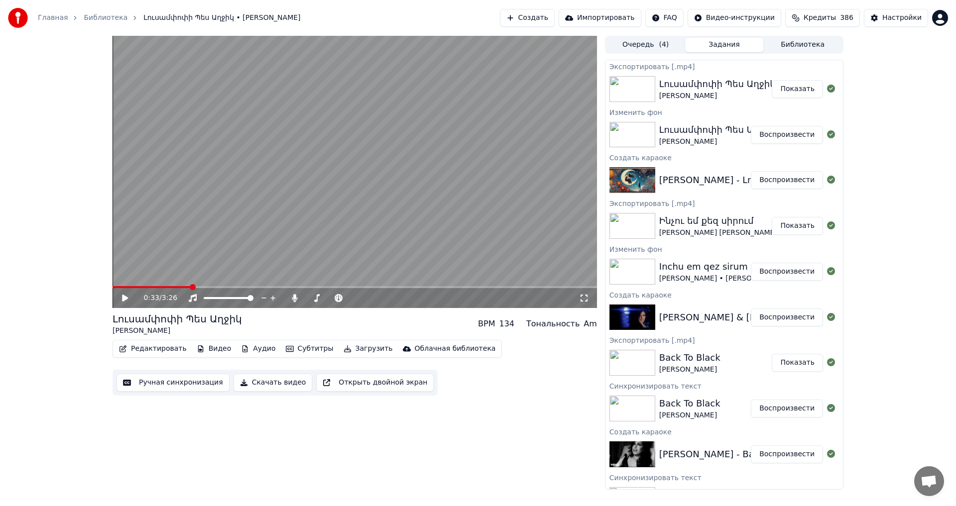
click at [777, 84] on button "Показать" at bounding box center [797, 89] width 51 height 18
click at [527, 10] on button "Создать" at bounding box center [527, 18] width 55 height 18
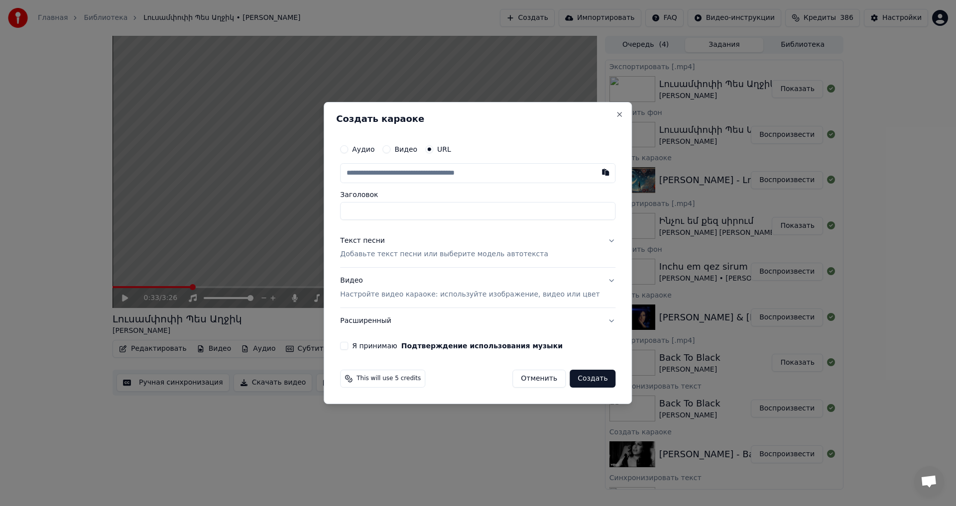
click at [409, 172] on input "text" at bounding box center [477, 173] width 275 height 20
type input "**********"
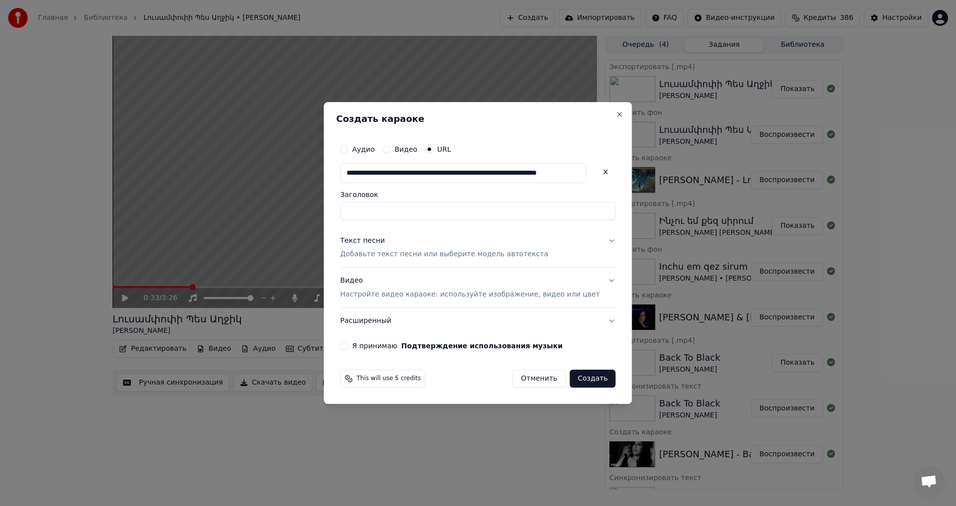
type input "**********"
click at [386, 255] on p "Добавьте текст песни или выберите модель автотекста" at bounding box center [444, 255] width 208 height 10
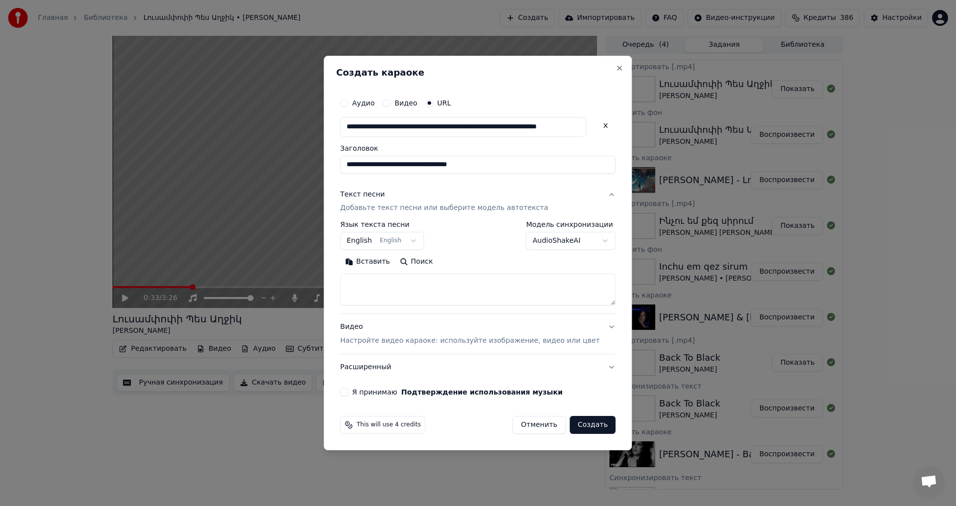
click at [379, 283] on textarea at bounding box center [477, 290] width 275 height 32
paste textarea "**********"
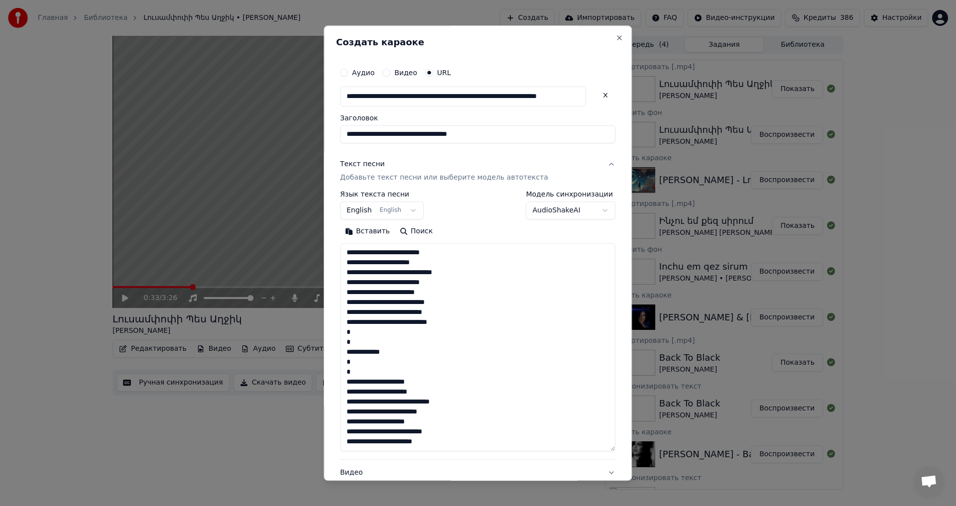
scroll to position [172, 0]
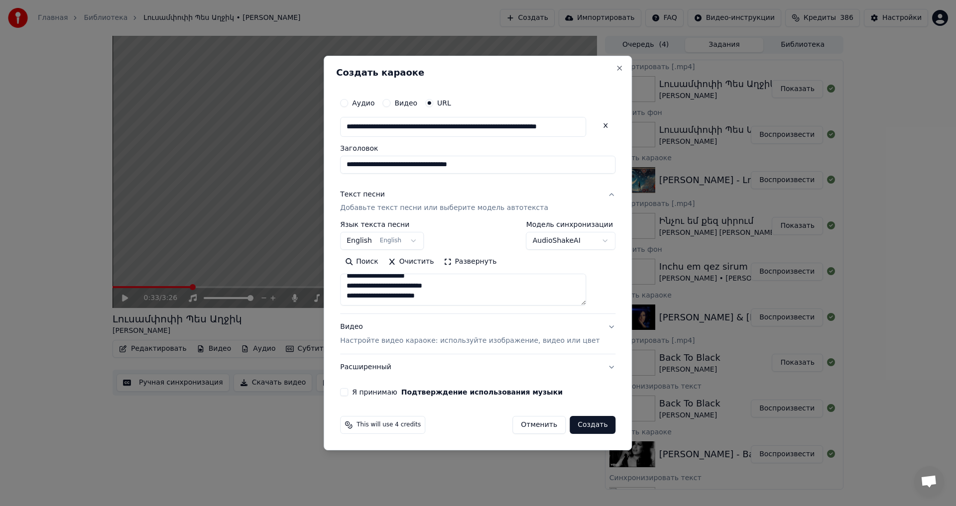
paste textarea "**********"
type textarea "**********"
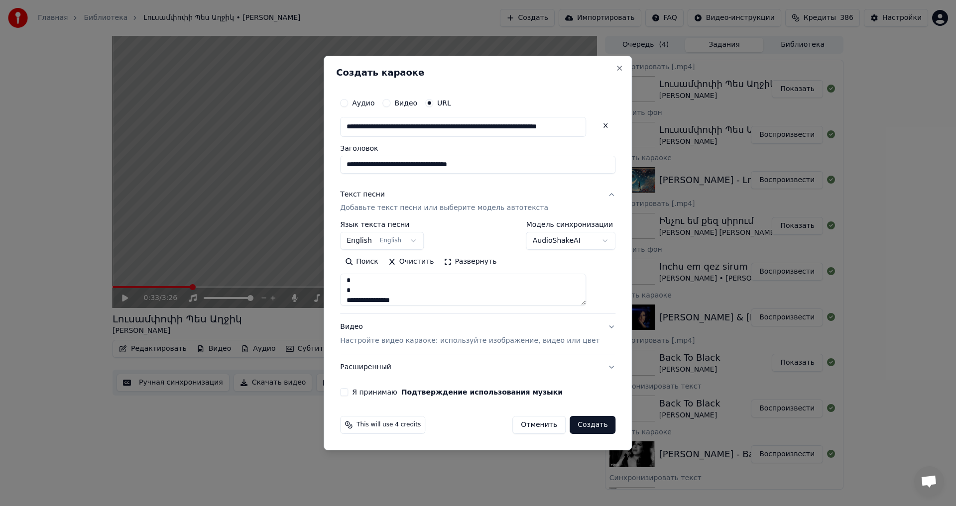
click at [348, 394] on button "Я принимаю Подтверждение использования музыки" at bounding box center [344, 392] width 8 height 8
click at [594, 433] on button "Создать" at bounding box center [593, 425] width 46 height 18
select select "**"
select select
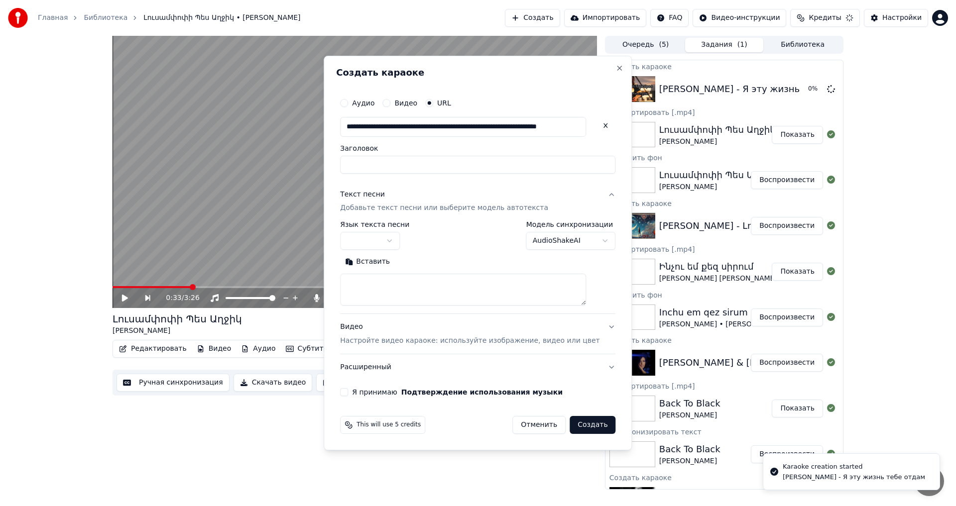
scroll to position [0, 0]
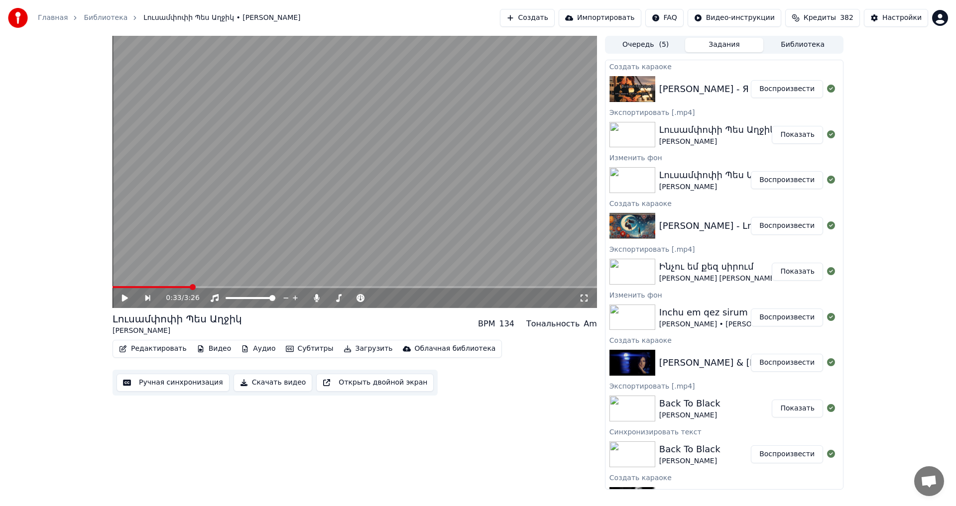
click at [751, 95] on button "Воспроизвести" at bounding box center [787, 89] width 72 height 18
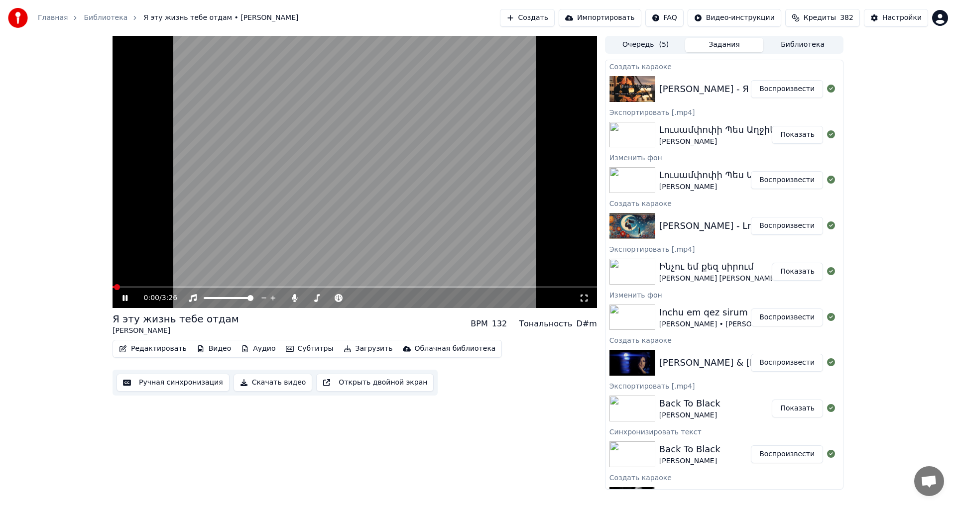
click at [269, 220] on video at bounding box center [355, 172] width 484 height 272
click at [202, 348] on button "Видео" at bounding box center [214, 349] width 43 height 14
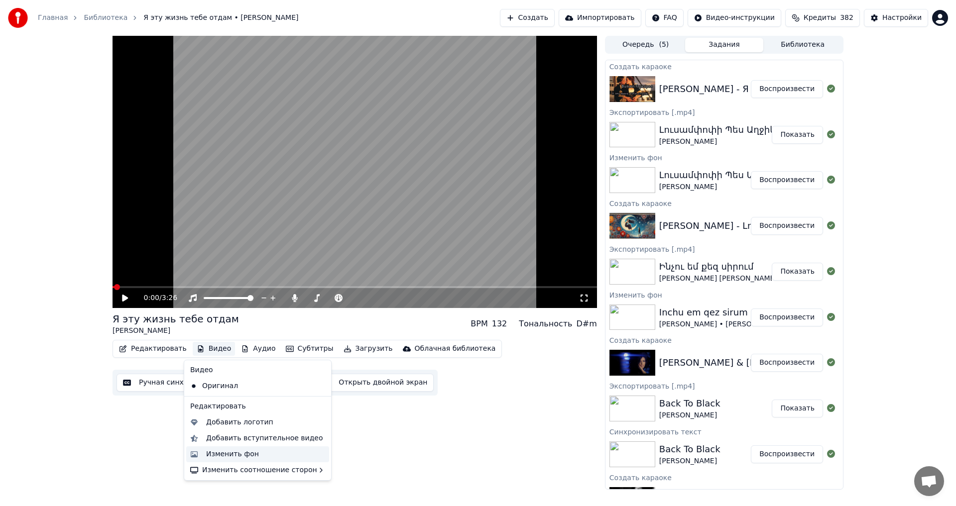
click at [243, 454] on div "Изменить фон" at bounding box center [232, 455] width 53 height 10
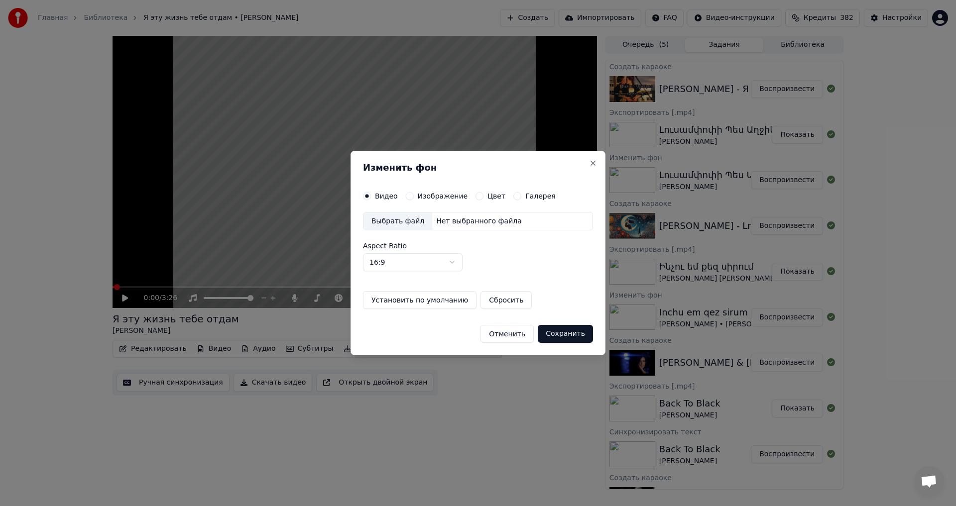
click at [407, 196] on button "Изображение" at bounding box center [410, 196] width 8 height 8
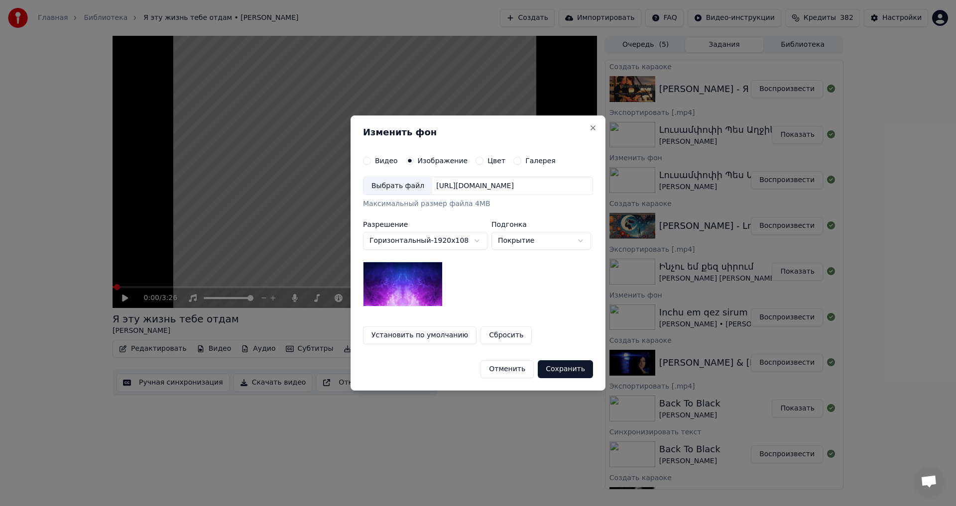
click at [404, 186] on div "Выбрать файл" at bounding box center [397, 186] width 69 height 18
click at [562, 362] on button "Сохранить" at bounding box center [565, 369] width 55 height 18
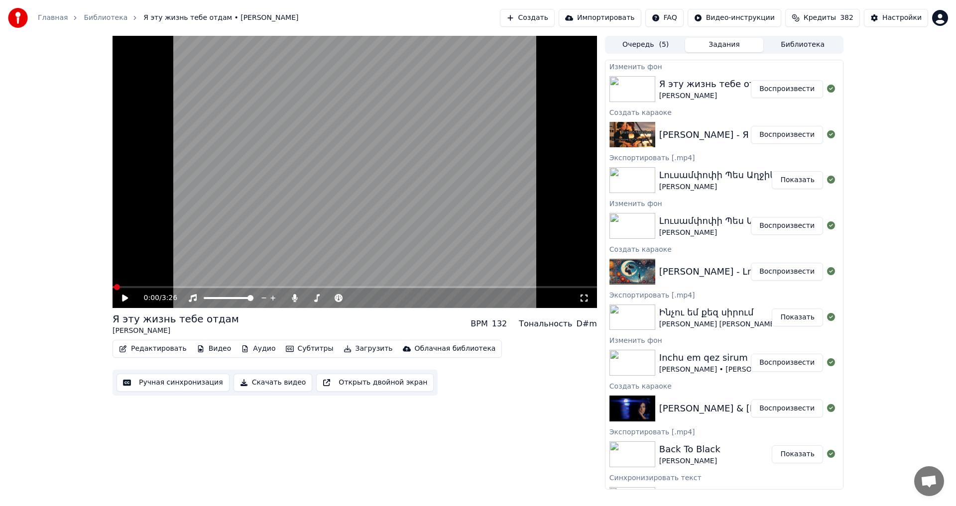
click at [780, 84] on button "Воспроизвести" at bounding box center [787, 89] width 72 height 18
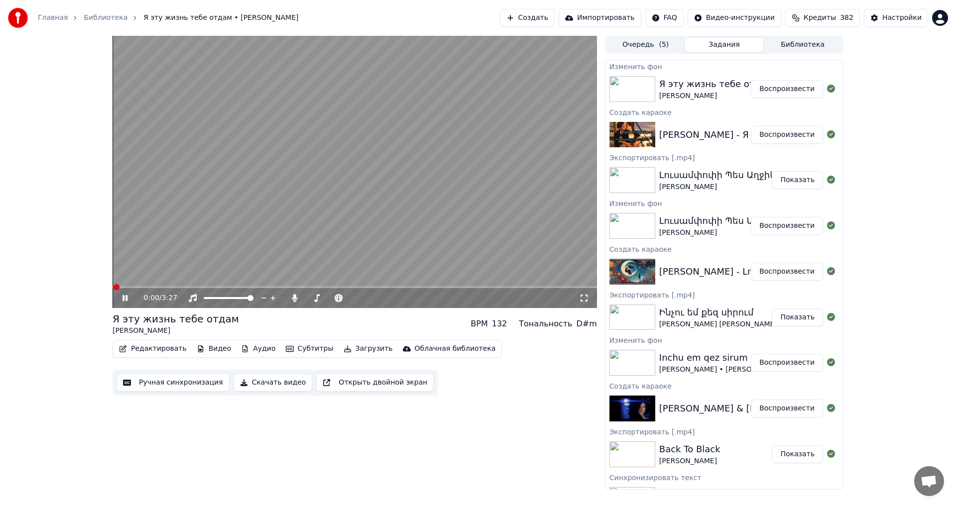
click at [283, 234] on video at bounding box center [355, 172] width 484 height 272
click at [886, 21] on div "Настройки" at bounding box center [901, 18] width 39 height 10
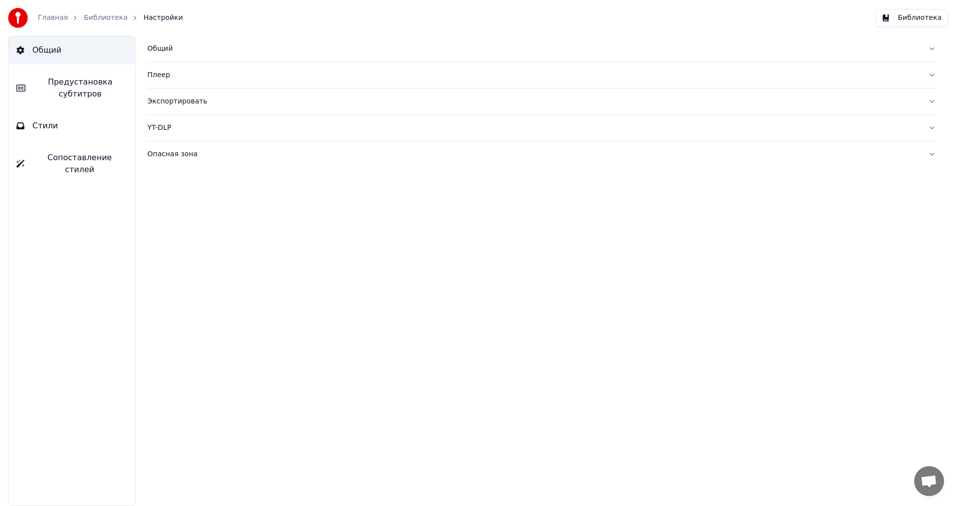
click at [99, 92] on span "Предустановка субтитров" at bounding box center [80, 88] width 94 height 24
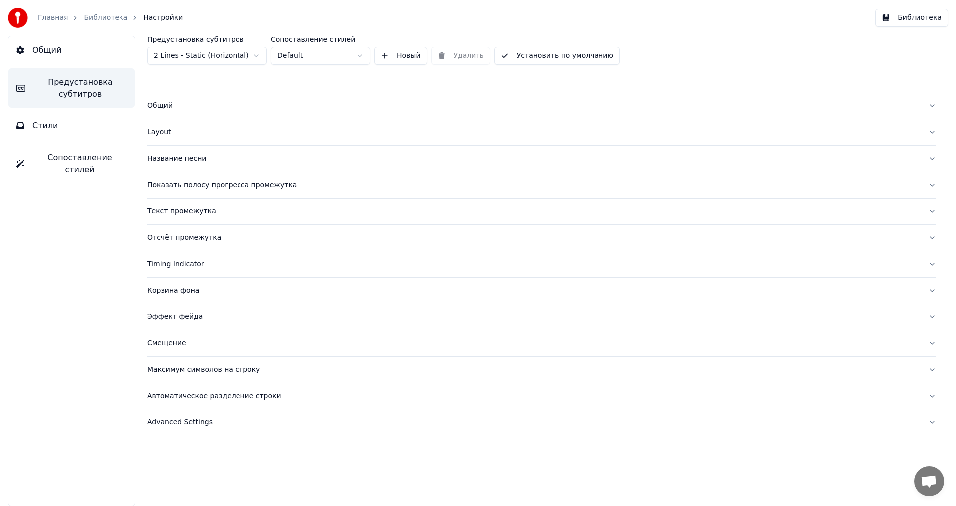
click at [181, 161] on div "Название песни" at bounding box center [533, 159] width 773 height 10
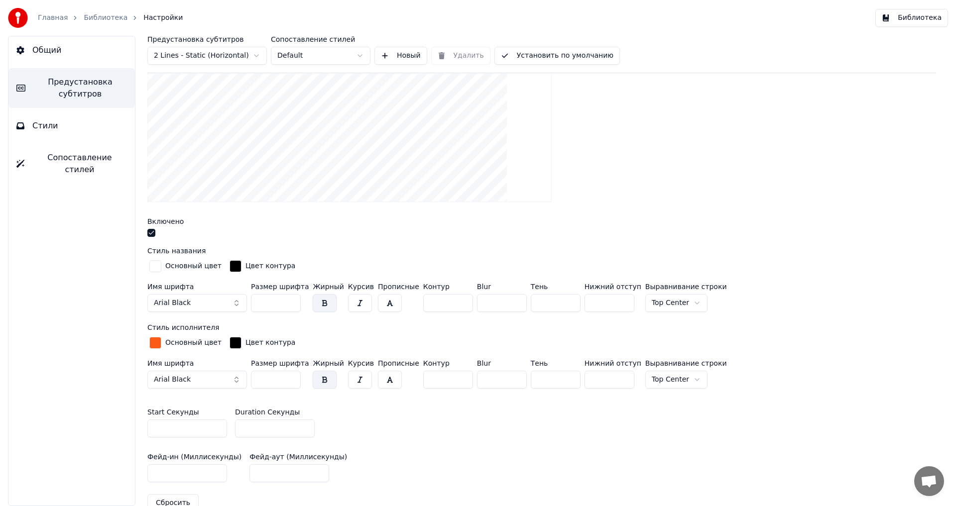
scroll to position [199, 0]
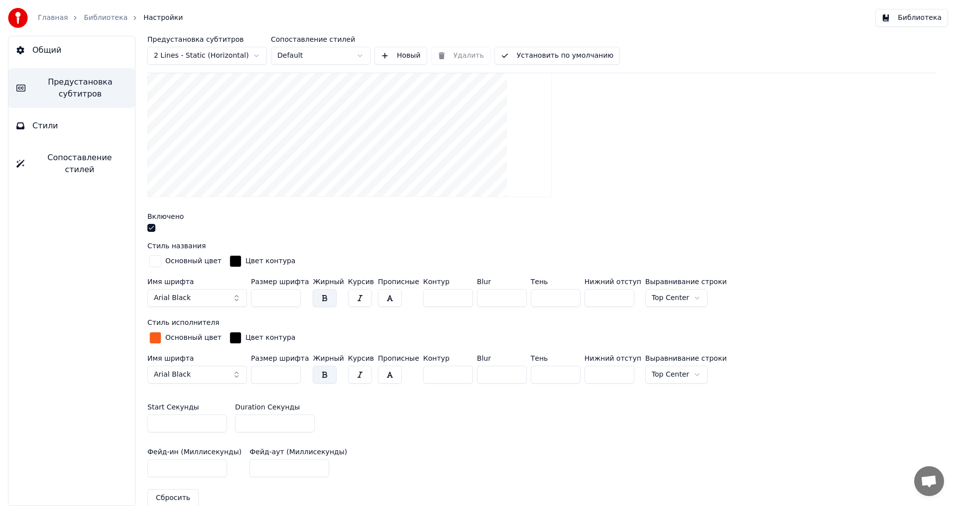
click at [290, 416] on input "*" at bounding box center [275, 424] width 80 height 18
click at [300, 424] on input "*" at bounding box center [275, 424] width 80 height 18
click at [304, 424] on input "*" at bounding box center [275, 424] width 80 height 18
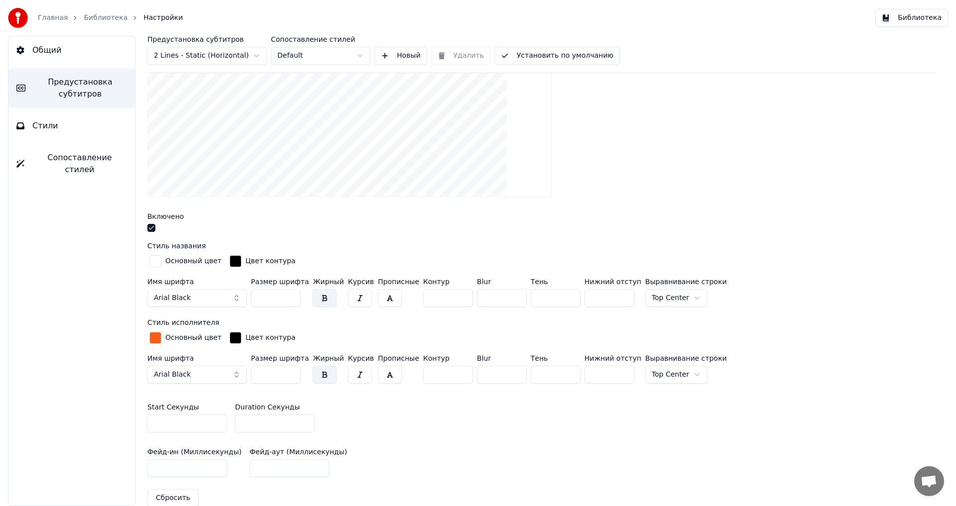
type input "*"
click at [302, 424] on input "*" at bounding box center [275, 424] width 80 height 18
click at [543, 50] on button "Установить по умолчанию" at bounding box center [556, 56] width 125 height 18
click at [544, 55] on button "Готово" at bounding box center [521, 56] width 54 height 18
click at [892, 13] on button "Библиотека" at bounding box center [911, 18] width 73 height 18
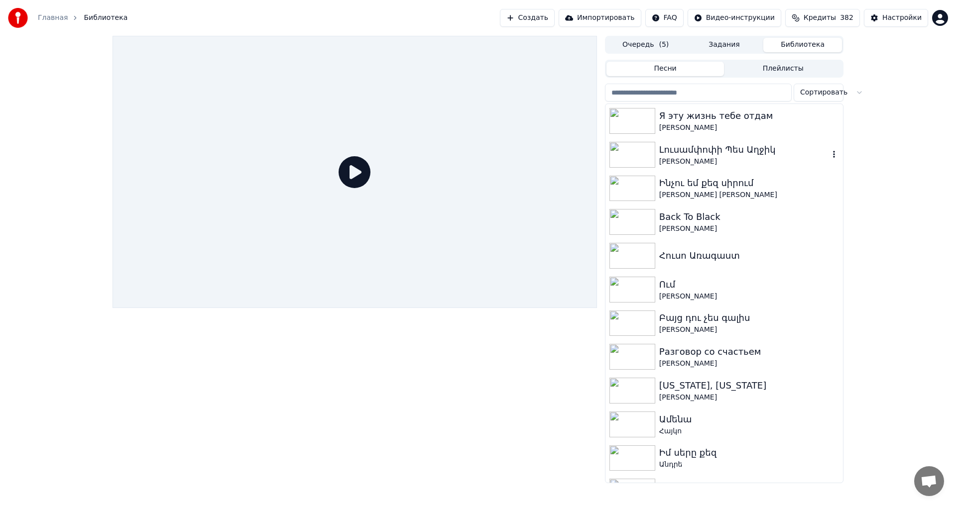
click at [752, 128] on div "[PERSON_NAME]" at bounding box center [749, 128] width 180 height 10
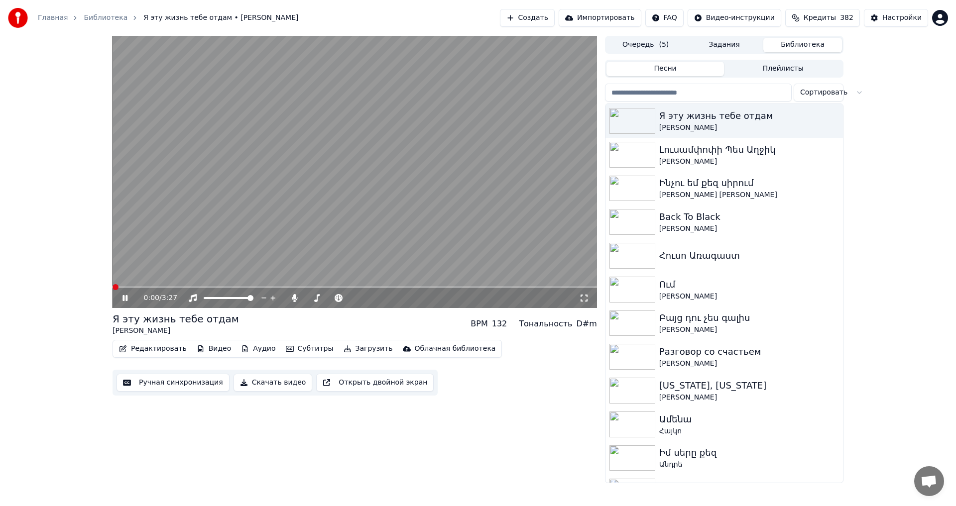
click at [113, 289] on span at bounding box center [116, 287] width 6 height 6
click at [355, 297] on span at bounding box center [352, 298] width 6 height 6
click at [126, 287] on span at bounding box center [129, 287] width 6 height 6
click at [457, 138] on video at bounding box center [355, 172] width 484 height 272
click at [352, 178] on video at bounding box center [355, 172] width 484 height 272
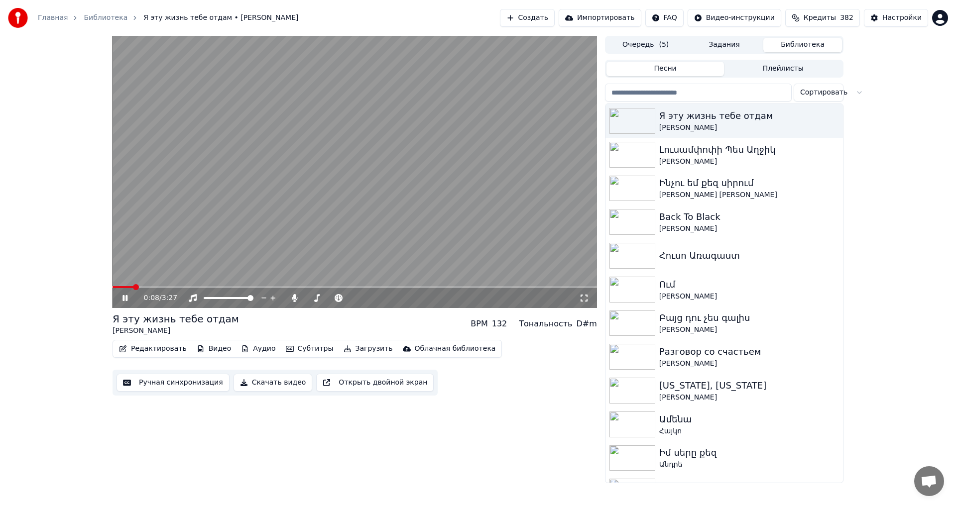
drag, startPoint x: 129, startPoint y: 286, endPoint x: 110, endPoint y: 286, distance: 19.4
click at [110, 286] on div "0:08 / 3:27 Я эту жизнь тебе отдам [PERSON_NAME] BPM 132 Тональность D#m Редакт…" at bounding box center [478, 260] width 747 height 448
click at [113, 284] on span at bounding box center [116, 287] width 6 height 6
click at [224, 163] on video at bounding box center [355, 172] width 484 height 272
click at [142, 355] on button "Редактировать" at bounding box center [153, 349] width 76 height 14
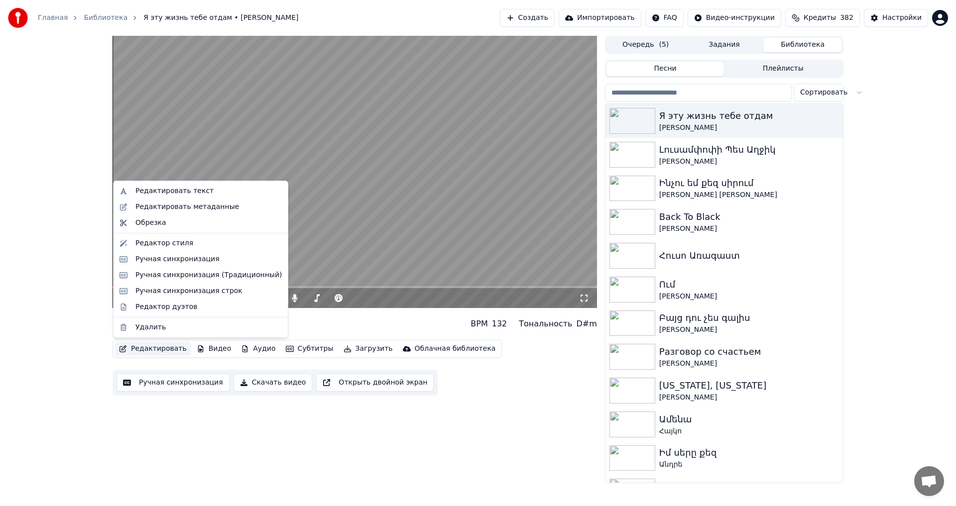
click at [183, 379] on button "Ручная синхронизация" at bounding box center [172, 383] width 113 height 18
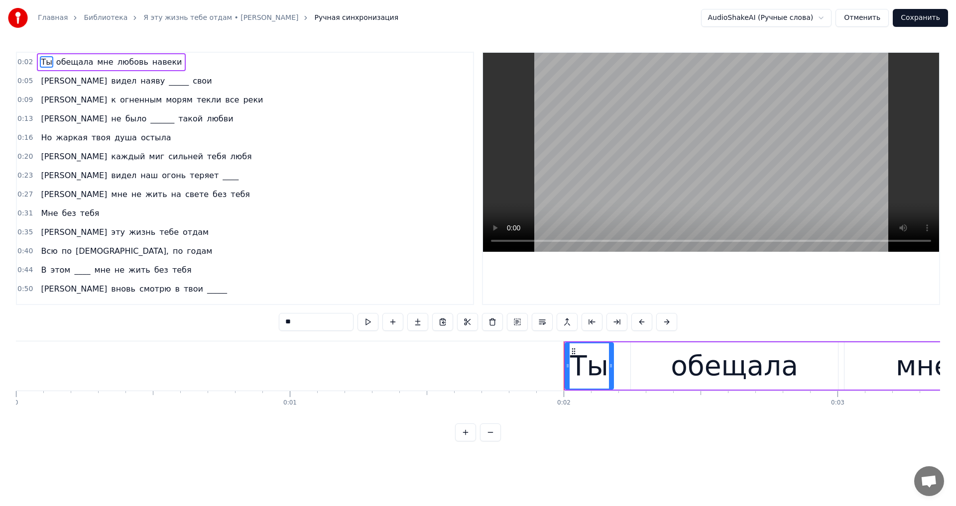
click at [82, 220] on div "Мне без тебя" at bounding box center [70, 214] width 66 height 18
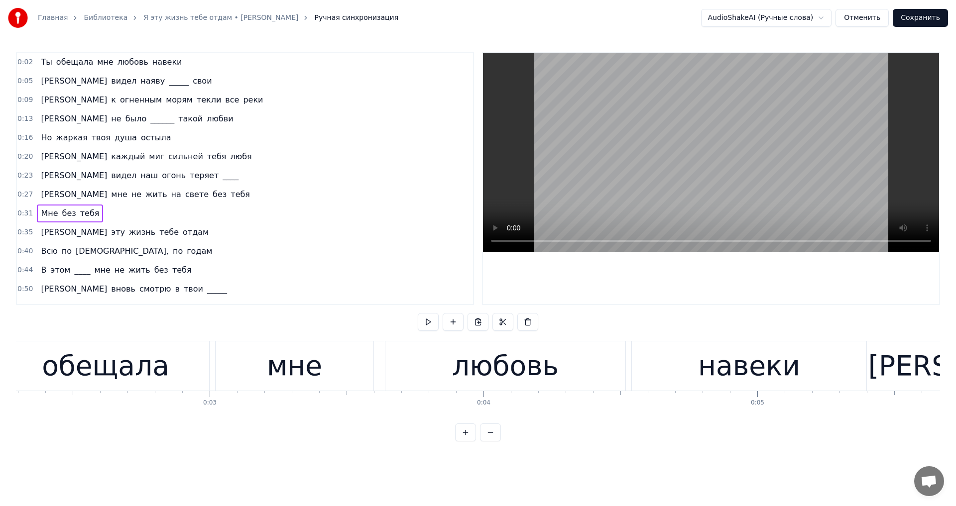
click at [81, 208] on span "тебя" at bounding box center [89, 213] width 21 height 11
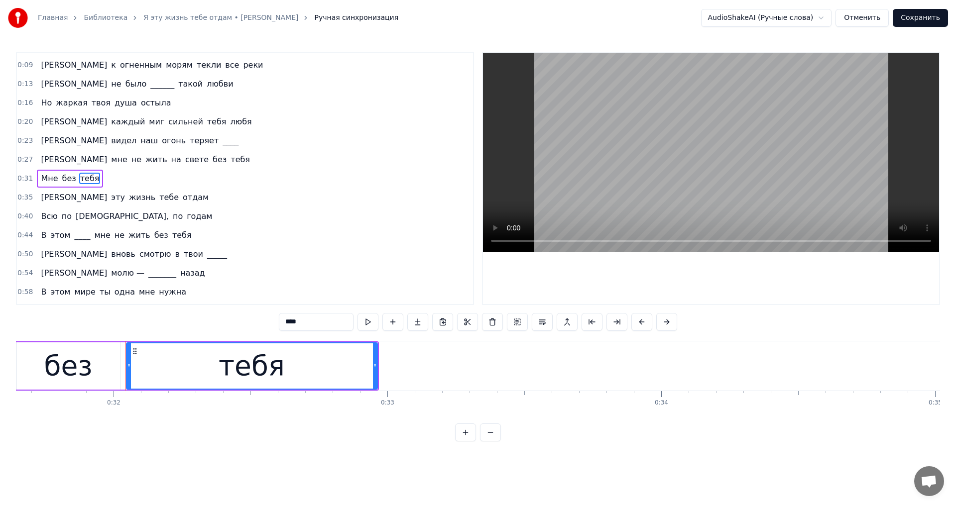
scroll to position [0, 8723]
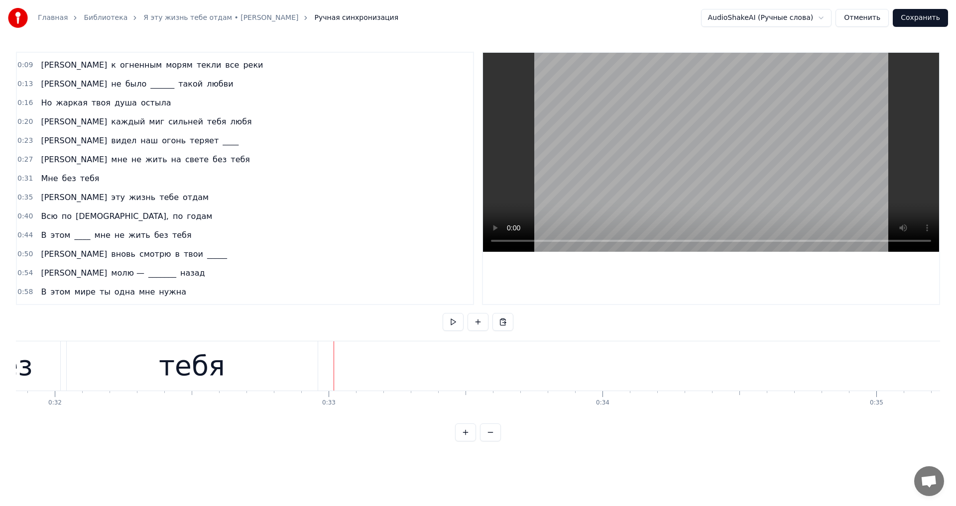
click at [289, 361] on div "тебя" at bounding box center [192, 366] width 251 height 49
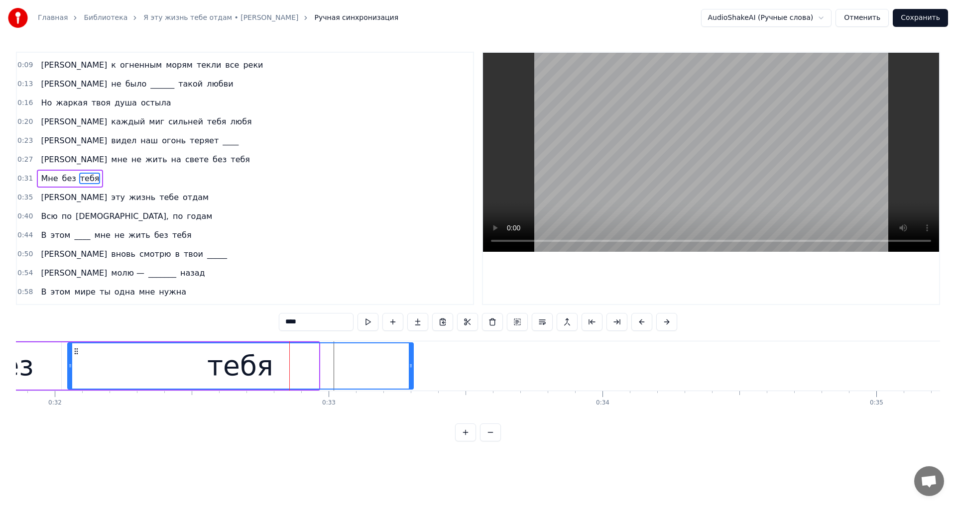
drag, startPoint x: 316, startPoint y: 363, endPoint x: 412, endPoint y: 377, distance: 97.1
click at [412, 377] on div at bounding box center [411, 366] width 4 height 45
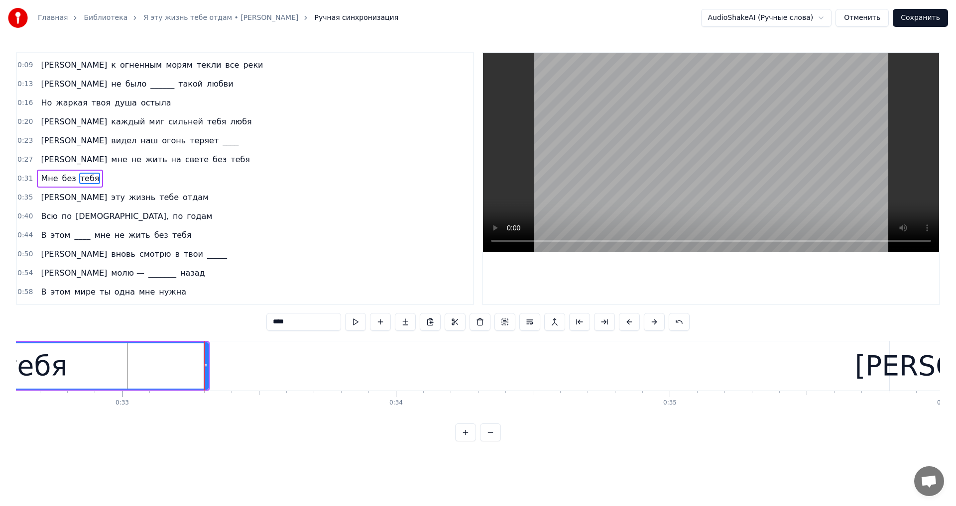
scroll to position [0, 9054]
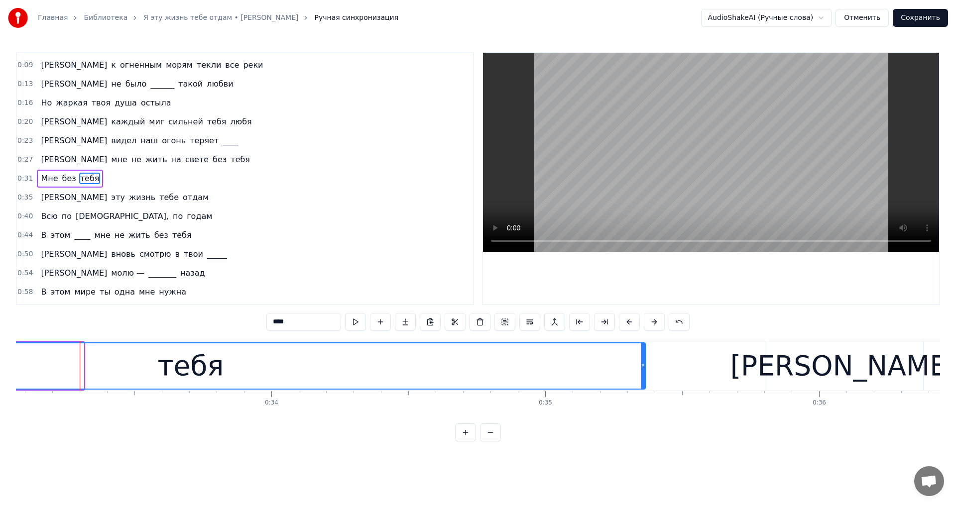
drag, startPoint x: 82, startPoint y: 366, endPoint x: 644, endPoint y: 405, distance: 562.9
click at [644, 405] on div "Ты обещала мне любовь навеки Я видел наяву _____ свои И к огненным морям текли …" at bounding box center [478, 378] width 924 height 75
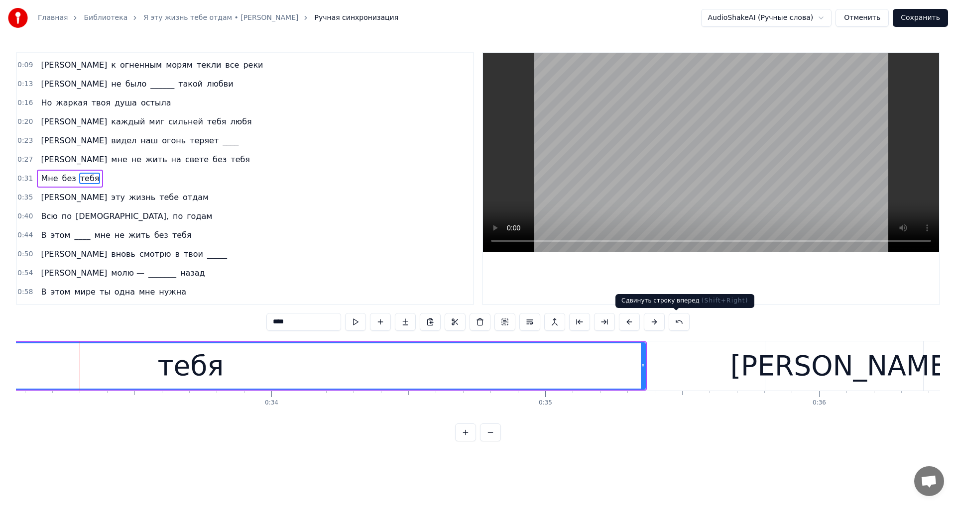
click at [668, 180] on video at bounding box center [711, 152] width 456 height 199
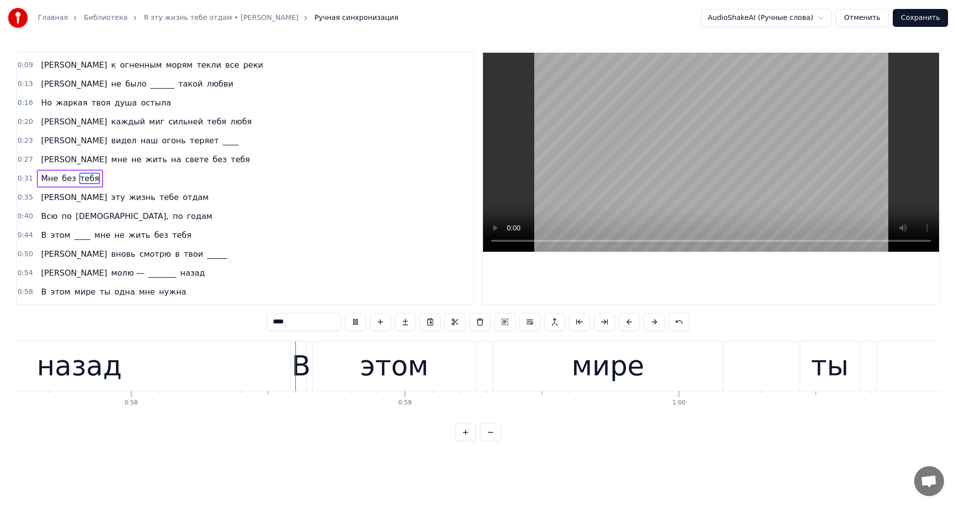
scroll to position [0, 15814]
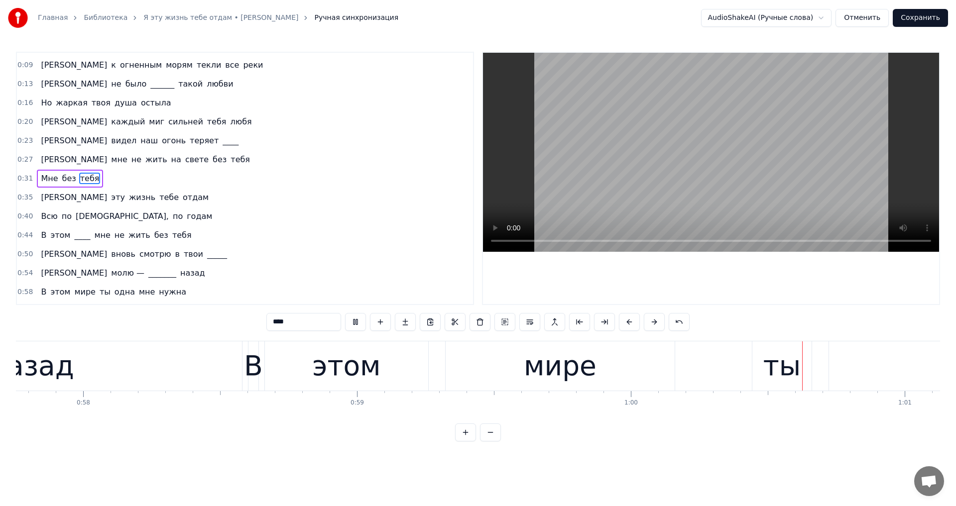
click at [676, 155] on video at bounding box center [711, 152] width 456 height 199
click at [661, 145] on video at bounding box center [711, 152] width 456 height 199
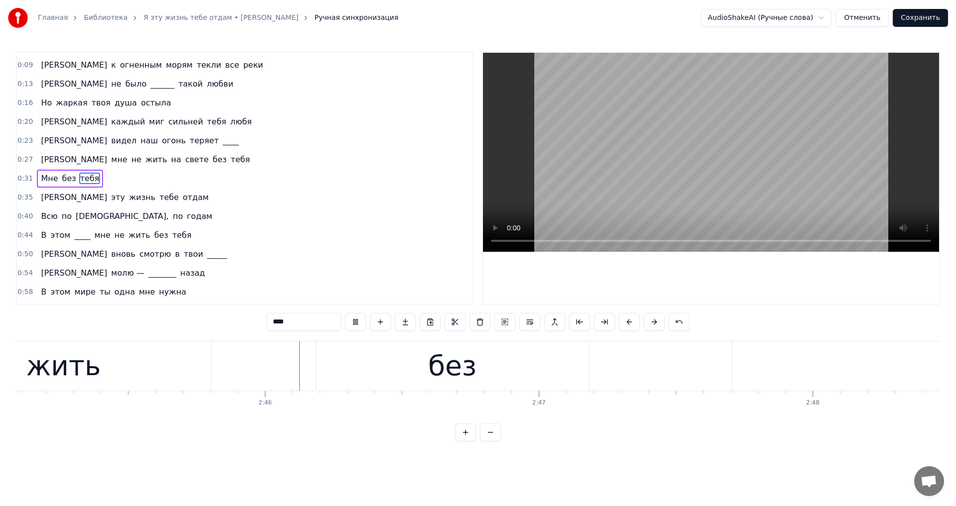
scroll to position [0, 45228]
click at [909, 21] on button "Сохранить" at bounding box center [920, 18] width 55 height 18
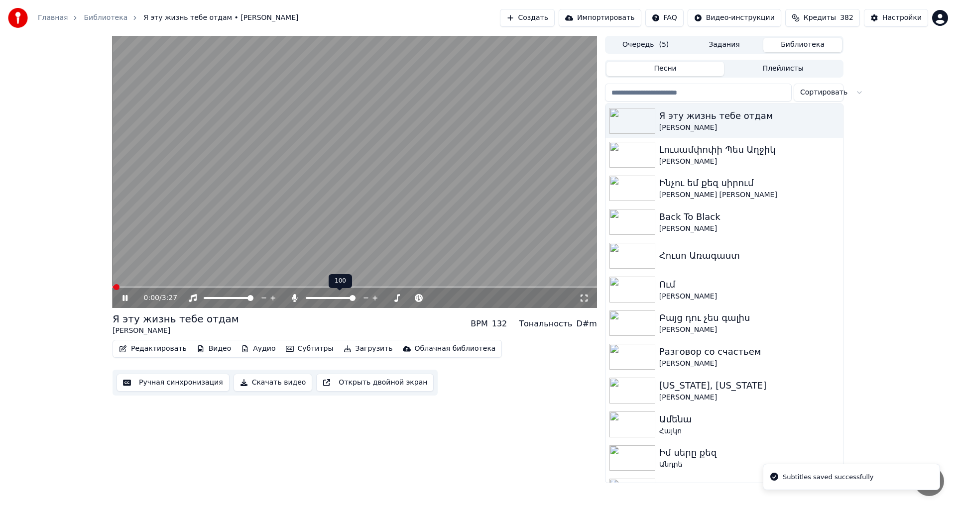
click at [307, 298] on span at bounding box center [331, 298] width 50 height 2
click at [319, 215] on video at bounding box center [355, 172] width 484 height 272
click at [346, 345] on button "Загрузить" at bounding box center [368, 349] width 57 height 14
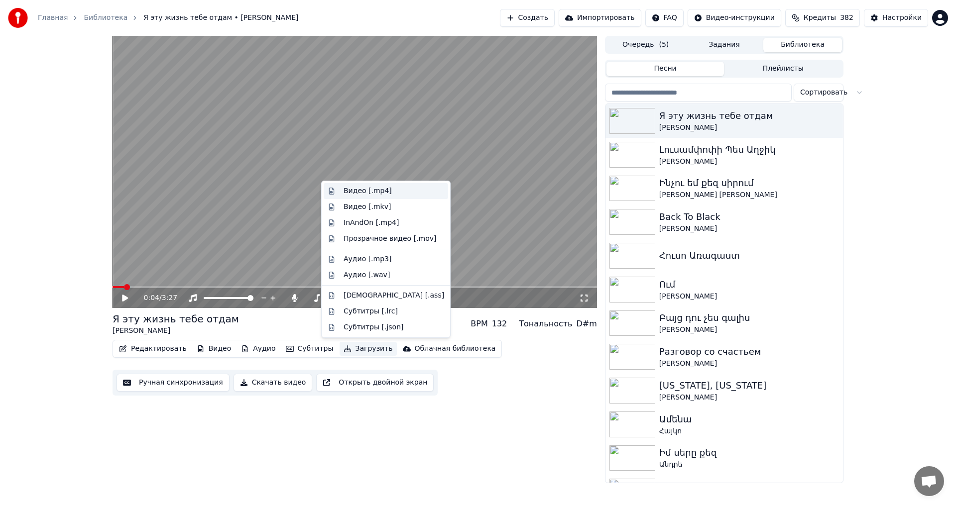
click at [376, 194] on div "Видео [.mp4]" at bounding box center [368, 191] width 48 height 10
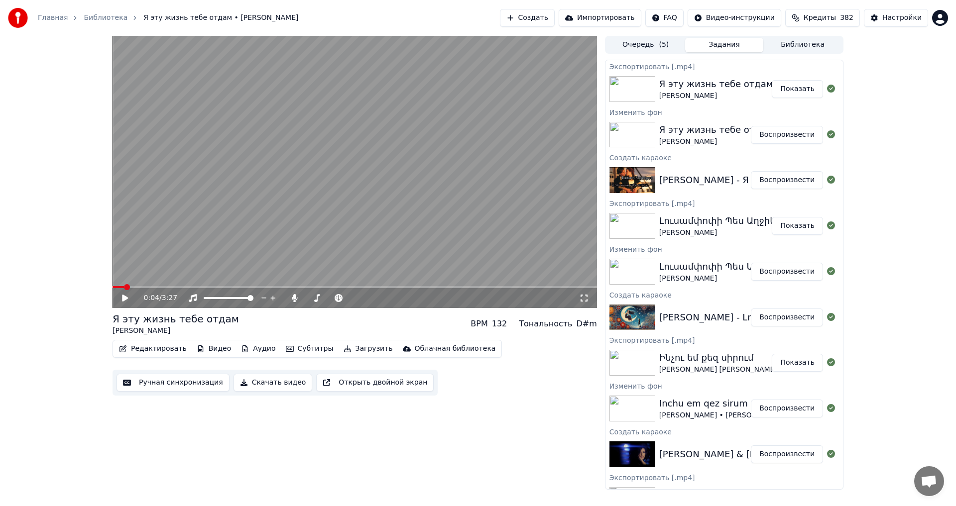
click at [802, 92] on button "Показать" at bounding box center [797, 89] width 51 height 18
click at [955, 161] on div "0:04 / 3:27 Я эту жизнь тебе отдам [PERSON_NAME] BPM 132 Тональность D#m Редакт…" at bounding box center [478, 263] width 956 height 454
click at [517, 21] on button "Создать" at bounding box center [527, 18] width 55 height 18
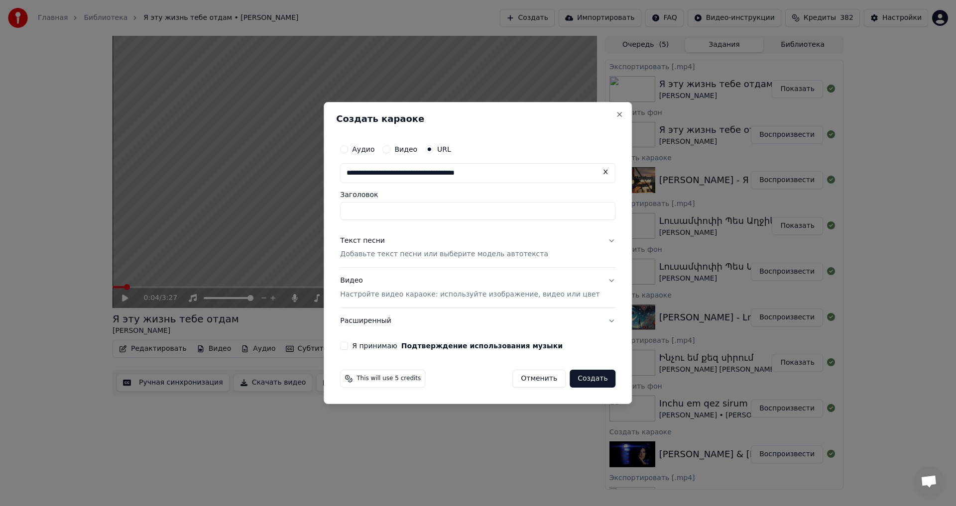
type input "**********"
click at [380, 266] on button "Текст песни Добавьте текст песни или выберите модель автотекста" at bounding box center [477, 248] width 275 height 40
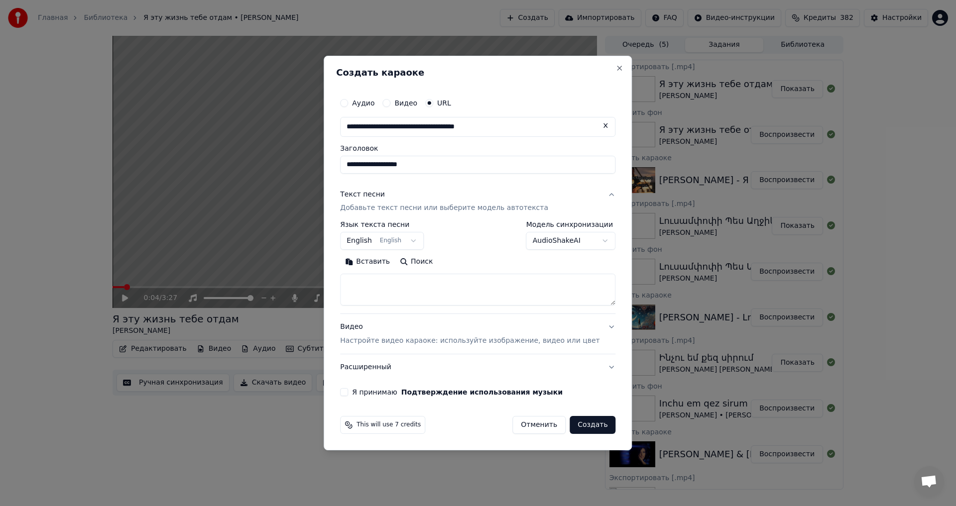
click at [384, 292] on textarea at bounding box center [477, 290] width 275 height 32
paste textarea "**********"
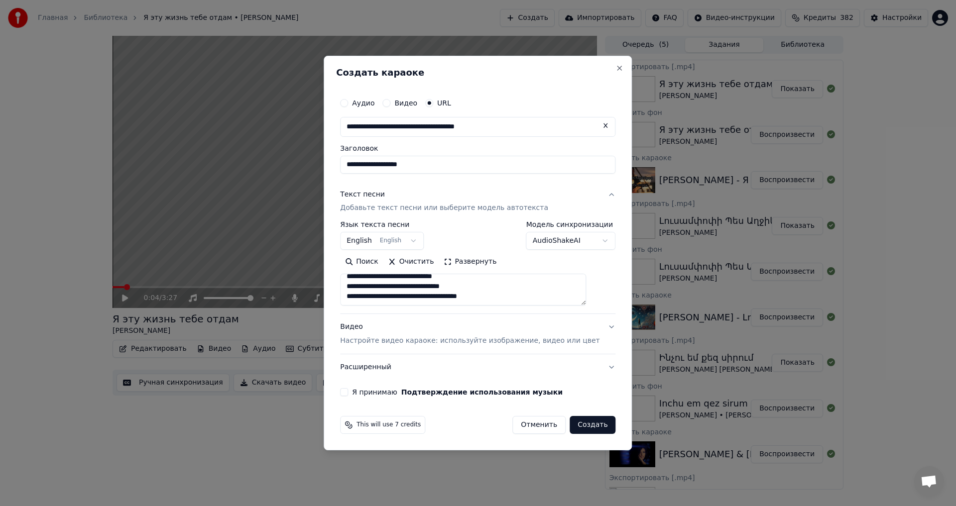
type textarea "**********"
click at [364, 393] on div "Я принимаю Подтверждение использования музыки" at bounding box center [477, 392] width 275 height 8
drag, startPoint x: 359, startPoint y: 392, endPoint x: 484, endPoint y: 414, distance: 126.9
click at [348, 392] on button "Я принимаю Подтверждение использования музыки" at bounding box center [344, 392] width 8 height 8
click at [592, 432] on button "Создать" at bounding box center [593, 425] width 46 height 18
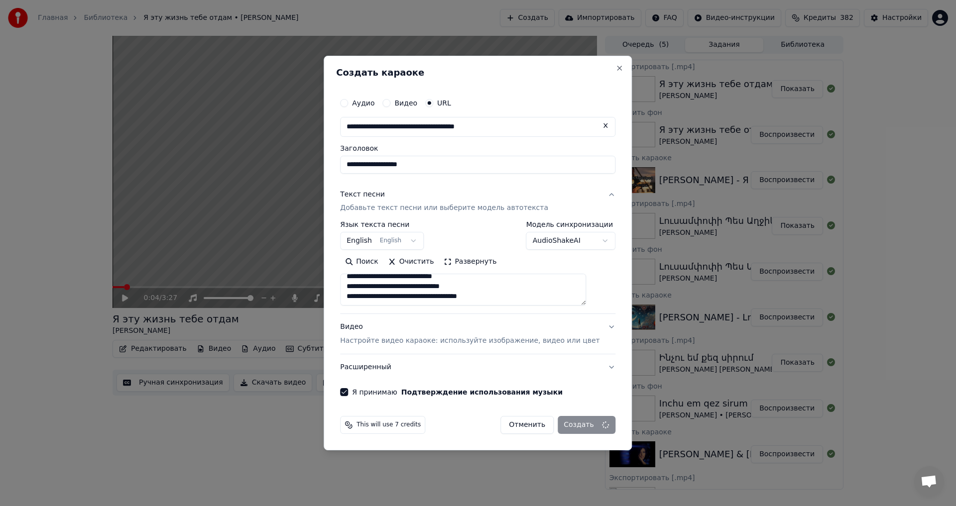
select select
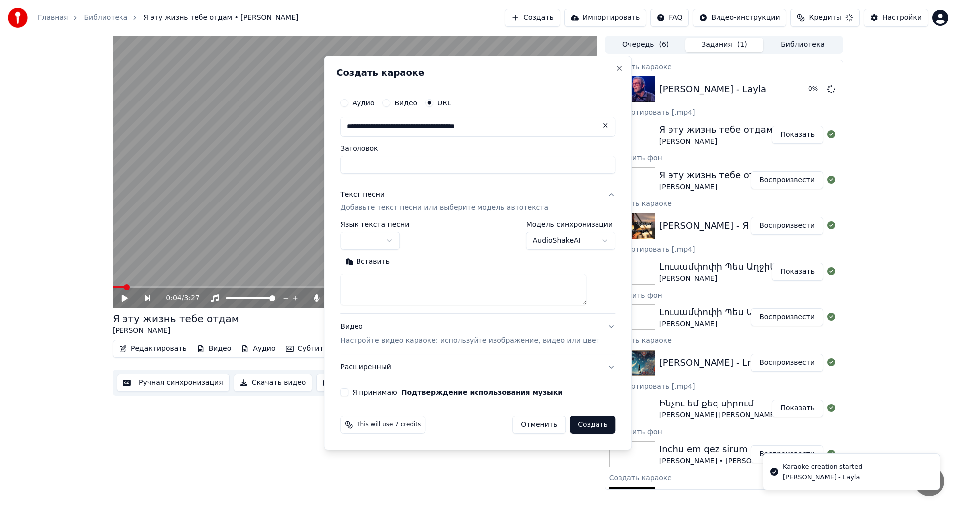
scroll to position [0, 0]
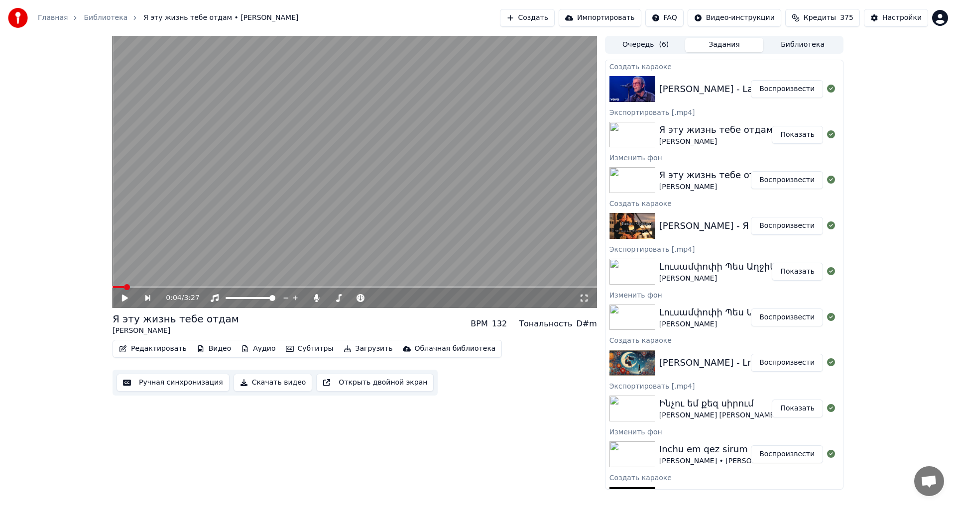
click at [797, 83] on button "Воспроизвести" at bounding box center [787, 89] width 72 height 18
click at [355, 300] on span at bounding box center [352, 298] width 6 height 6
click at [317, 166] on video at bounding box center [355, 172] width 484 height 272
click at [199, 347] on button "Видео" at bounding box center [214, 349] width 43 height 14
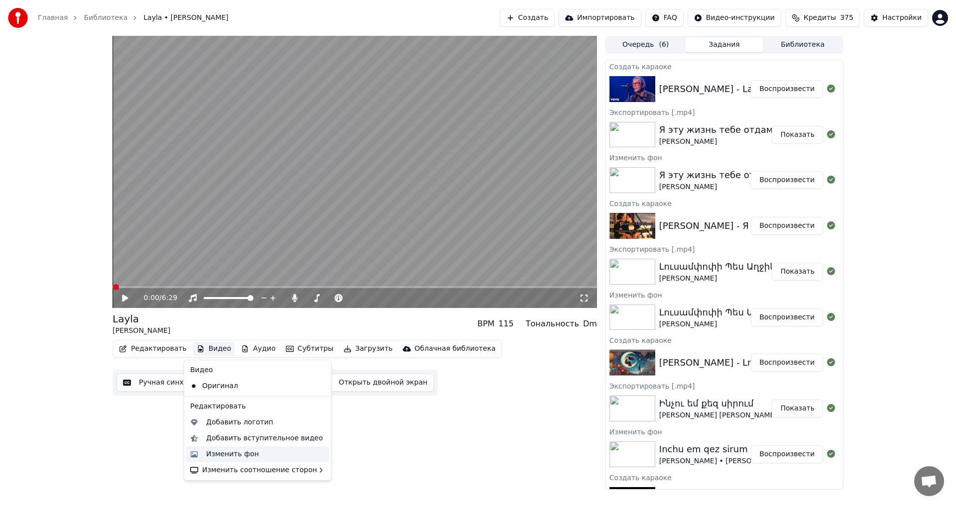
click at [257, 452] on div "Изменить фон" at bounding box center [265, 455] width 119 height 10
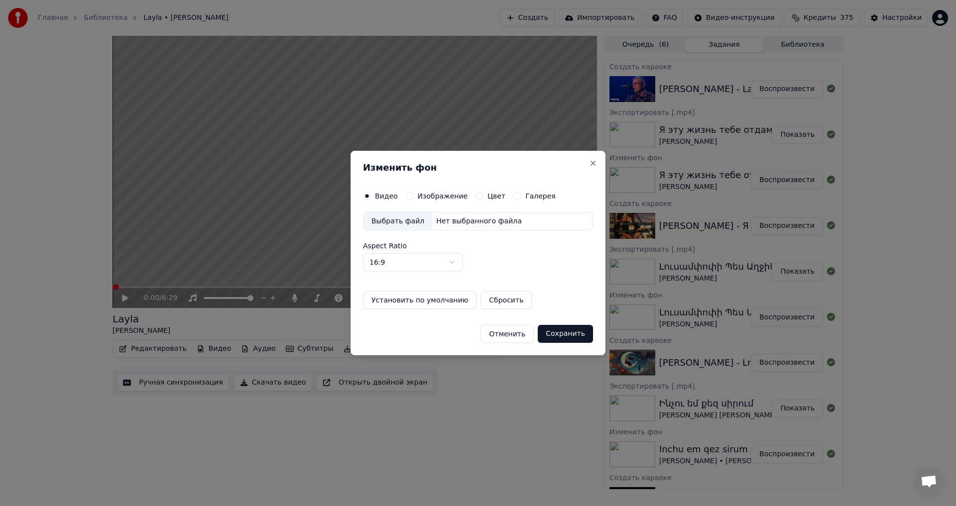
click at [405, 201] on div "Видео Изображение Цвет Галерея Выбрать файл Нет выбранного файла Aspect Ratio 1…" at bounding box center [478, 250] width 230 height 117
click at [407, 196] on button "Изображение" at bounding box center [410, 196] width 8 height 8
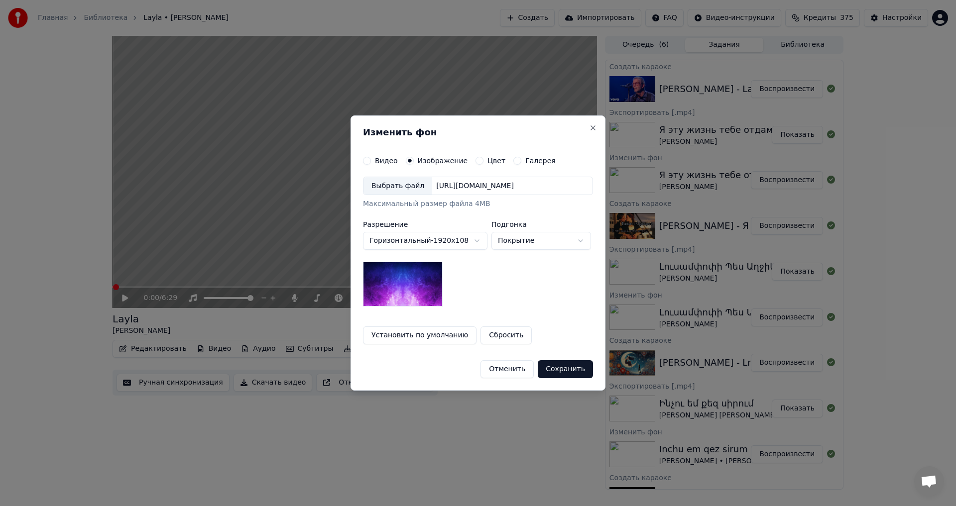
click at [414, 188] on div "Выбрать файл" at bounding box center [397, 186] width 69 height 18
click at [556, 371] on button "Сохранить" at bounding box center [565, 369] width 55 height 18
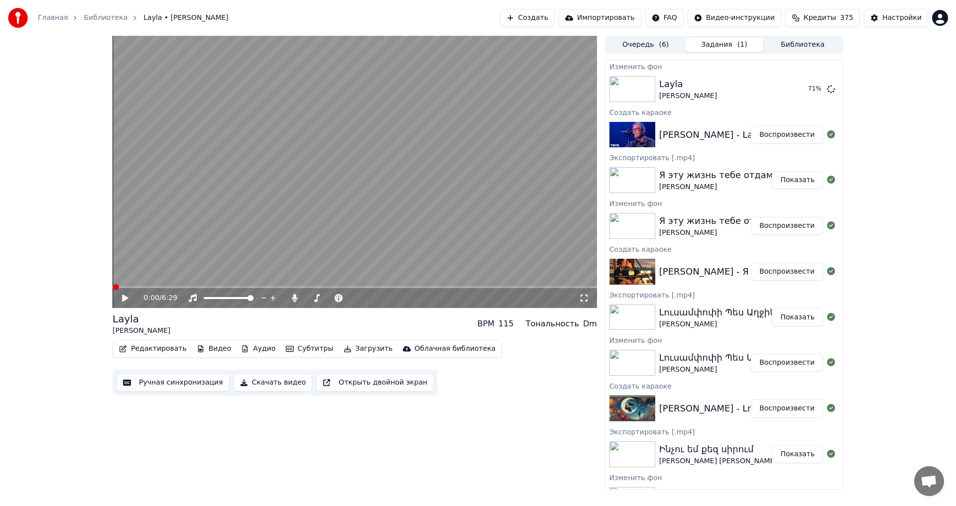
click at [912, 98] on div "0:00 / 6:29 Layla [PERSON_NAME] BPM 115 Тональность Dm Редактировать Видео Ауди…" at bounding box center [478, 263] width 956 height 454
click at [777, 91] on button "Воспроизвести" at bounding box center [787, 89] width 72 height 18
click at [343, 234] on video at bounding box center [355, 172] width 484 height 272
click at [896, 17] on div "Настройки" at bounding box center [901, 18] width 39 height 10
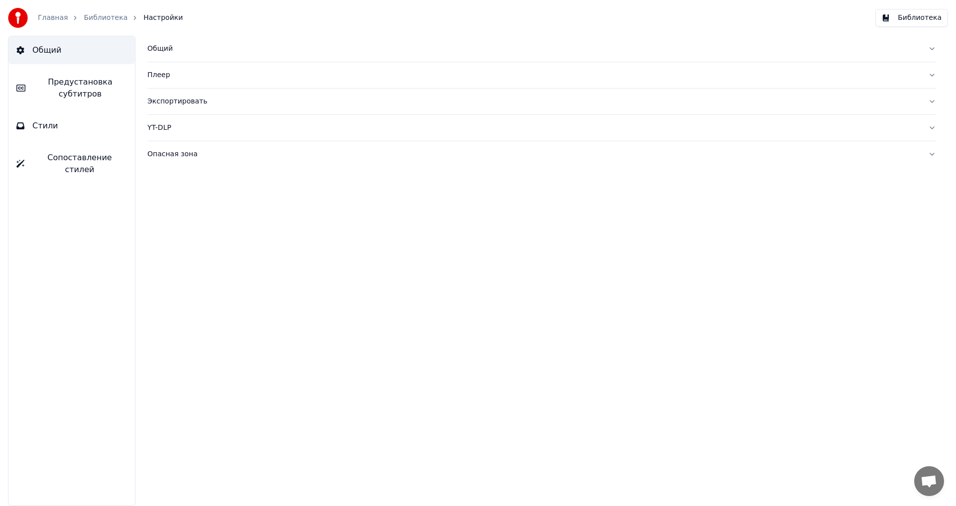
click at [46, 90] on span "Предустановка субтитров" at bounding box center [80, 88] width 94 height 24
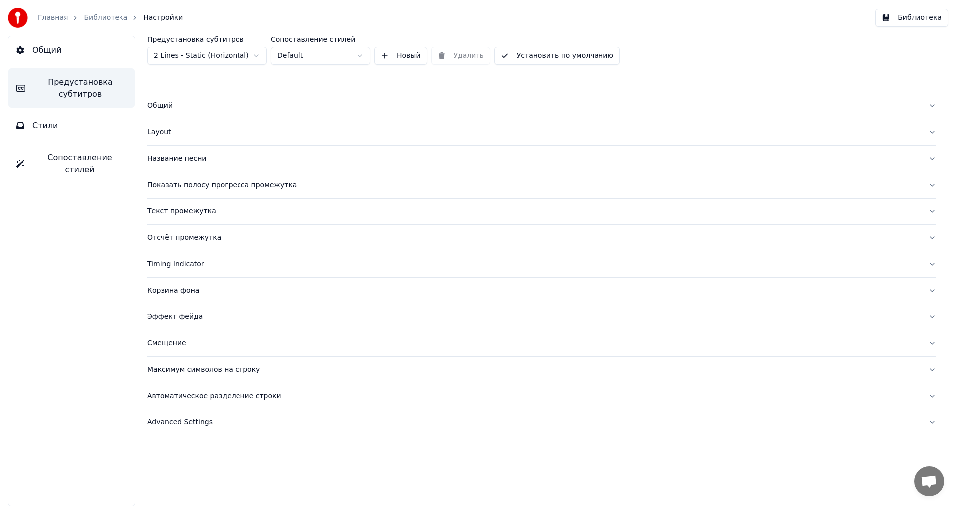
click at [187, 159] on div "Название песни" at bounding box center [533, 159] width 773 height 10
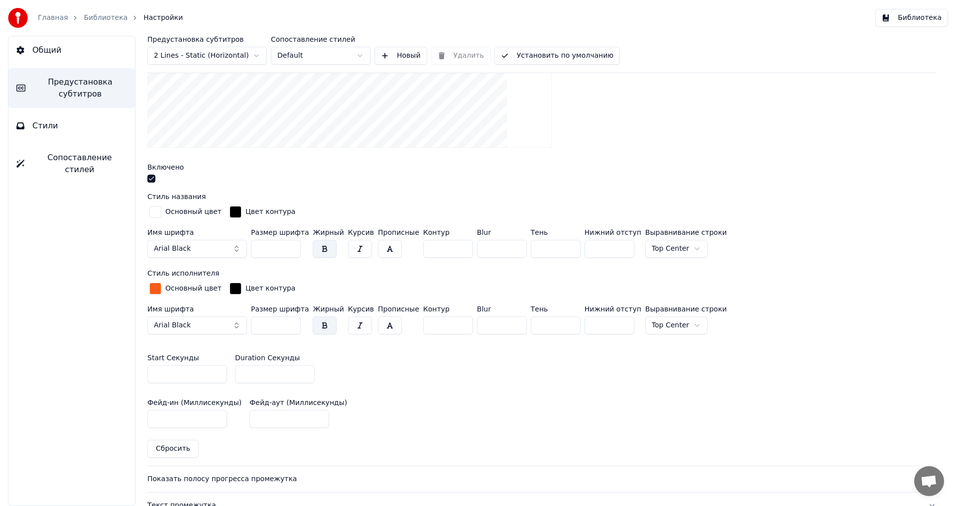
scroll to position [249, 0]
click at [304, 375] on input "**" at bounding box center [275, 374] width 80 height 18
click at [305, 369] on input "*" at bounding box center [275, 374] width 80 height 18
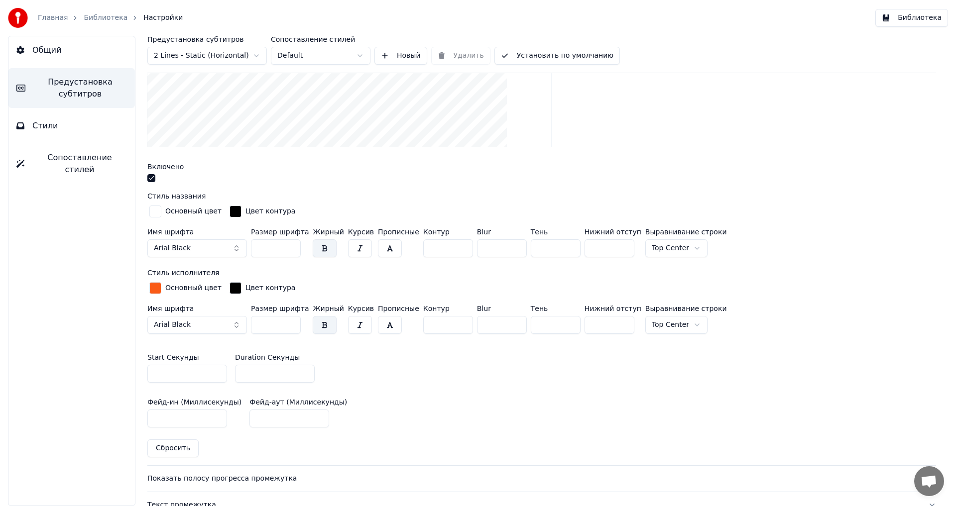
click at [305, 369] on input "*" at bounding box center [275, 374] width 80 height 18
type input "*"
click at [305, 369] on input "*" at bounding box center [275, 374] width 80 height 18
click at [531, 52] on button "Установить по умолчанию" at bounding box center [556, 56] width 125 height 18
click at [523, 56] on button "Готово" at bounding box center [521, 56] width 54 height 18
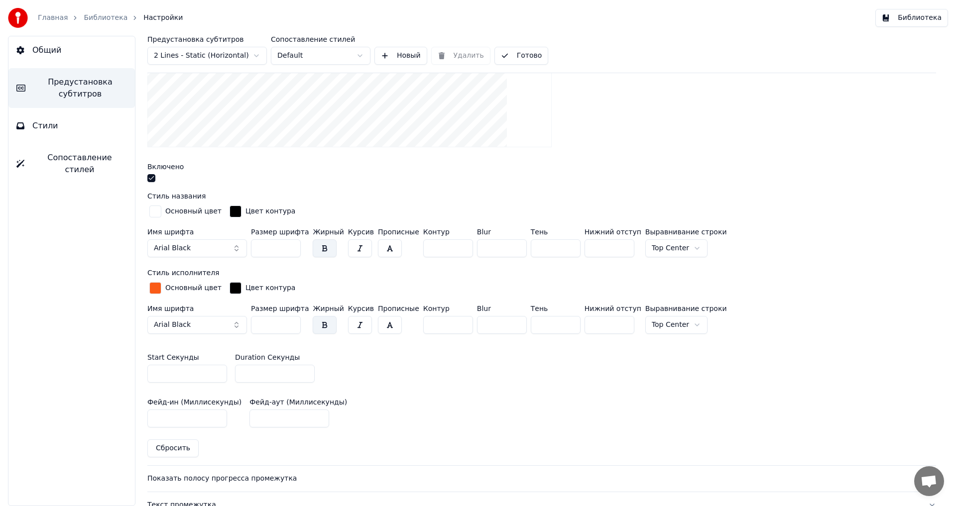
click at [516, 56] on button "Готово" at bounding box center [521, 56] width 54 height 18
click at [917, 15] on button "Библиотека" at bounding box center [911, 18] width 73 height 18
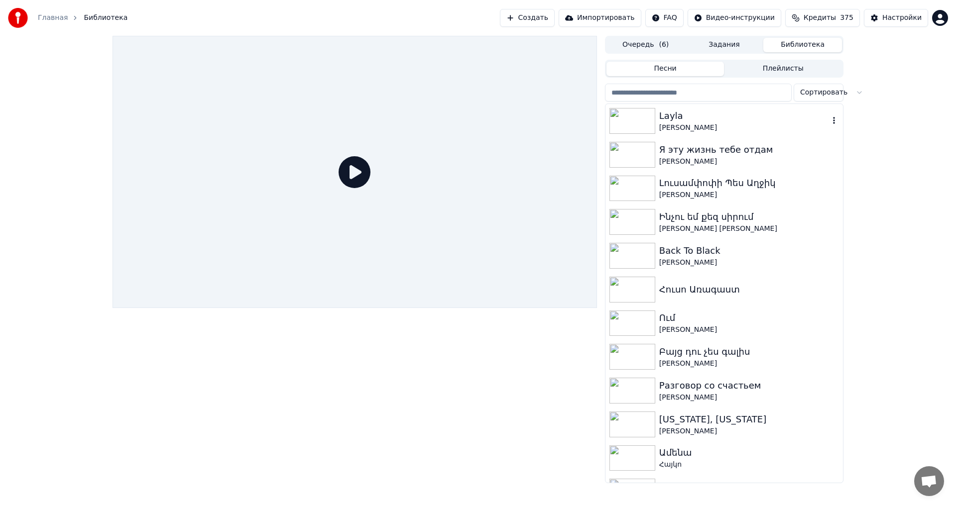
click at [739, 127] on div "[PERSON_NAME]" at bounding box center [744, 128] width 170 height 10
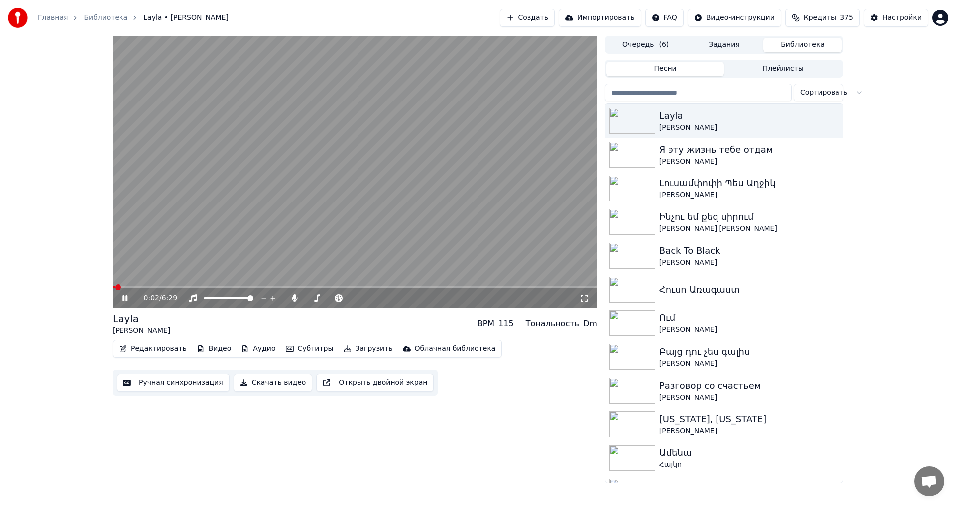
click at [292, 201] on video at bounding box center [355, 172] width 484 height 272
click at [113, 286] on span at bounding box center [116, 287] width 6 height 6
click at [345, 218] on video at bounding box center [355, 172] width 484 height 272
drag, startPoint x: 486, startPoint y: 333, endPoint x: 571, endPoint y: 344, distance: 84.9
click at [570, 341] on div "Layla [PERSON_NAME] BPM 115 Тональность Dm Редактировать Видео Аудио Субтитры З…" at bounding box center [355, 354] width 484 height 84
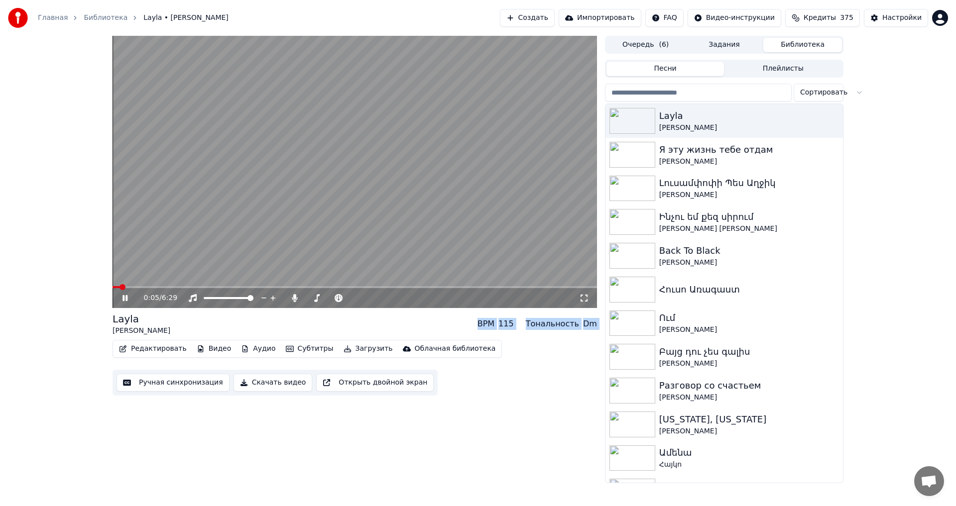
click at [571, 353] on div "Редактировать Видео Аудио Субтитры Загрузить Облачная библиотека Ручная синхрон…" at bounding box center [355, 368] width 484 height 56
click at [206, 284] on video at bounding box center [355, 172] width 484 height 272
click at [206, 287] on span at bounding box center [355, 287] width 484 height 2
click at [324, 201] on video at bounding box center [355, 172] width 484 height 272
click at [241, 288] on span at bounding box center [355, 287] width 484 height 2
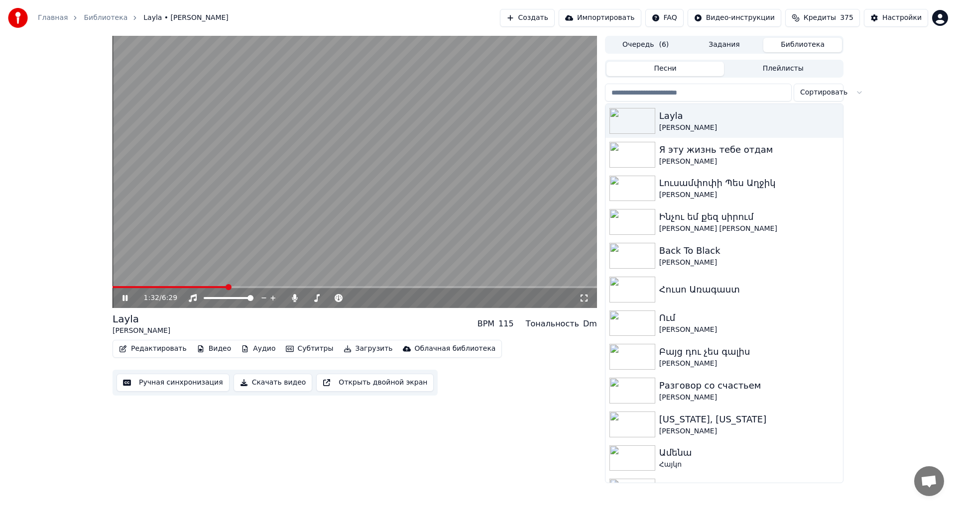
click at [227, 286] on span at bounding box center [170, 287] width 115 height 2
click at [244, 287] on span at bounding box center [191, 287] width 157 height 2
click at [380, 199] on video at bounding box center [355, 172] width 484 height 272
click at [269, 205] on video at bounding box center [355, 172] width 484 height 272
click at [273, 205] on video at bounding box center [355, 172] width 484 height 272
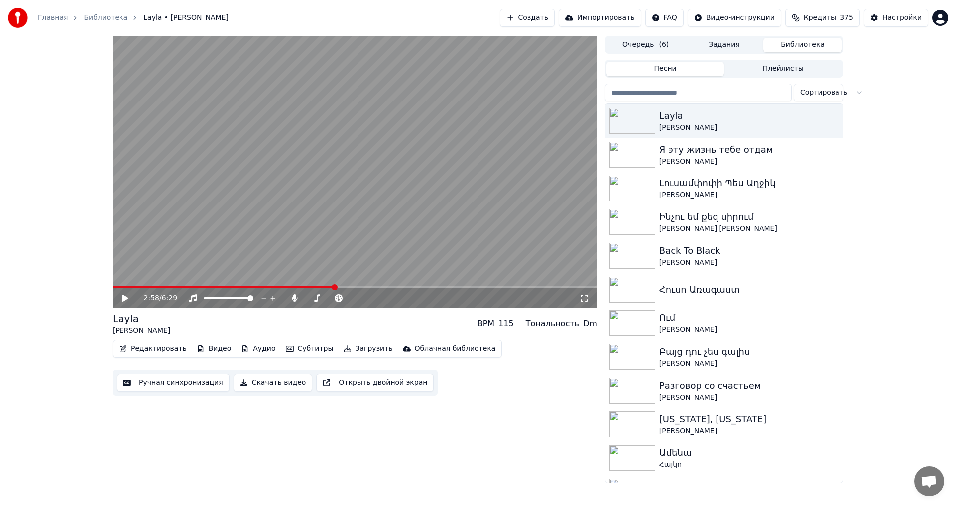
click at [173, 379] on button "Ручная синхронизация" at bounding box center [172, 383] width 113 height 18
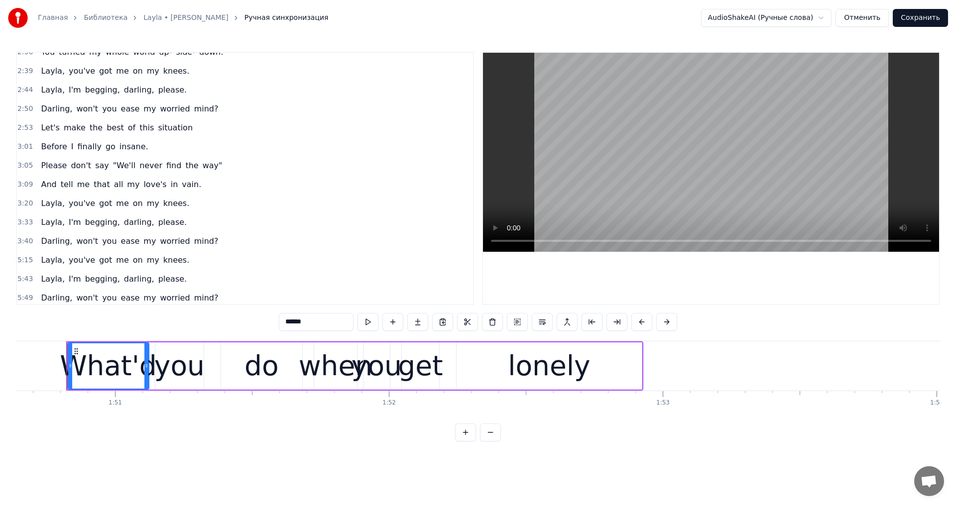
scroll to position [203, 0]
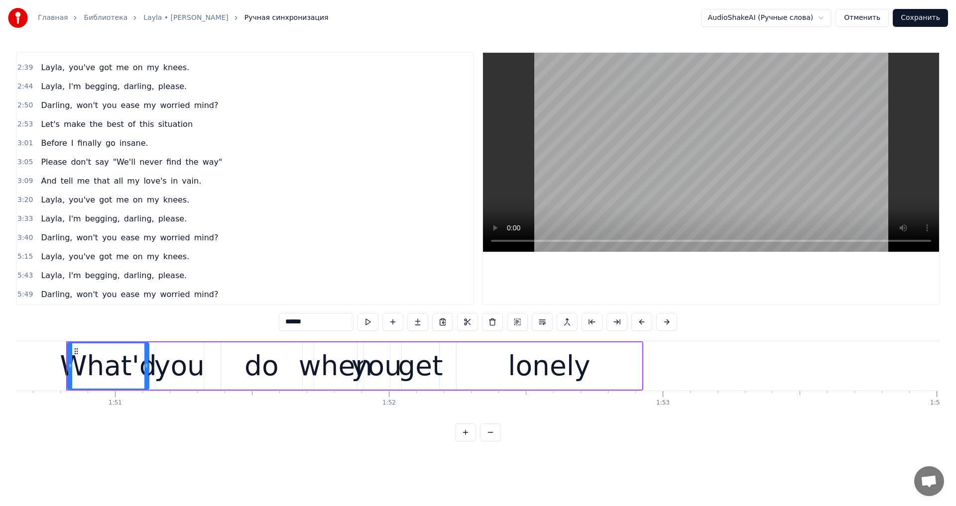
click at [37, 127] on div "Let's make the best of this situation" at bounding box center [117, 124] width 160 height 18
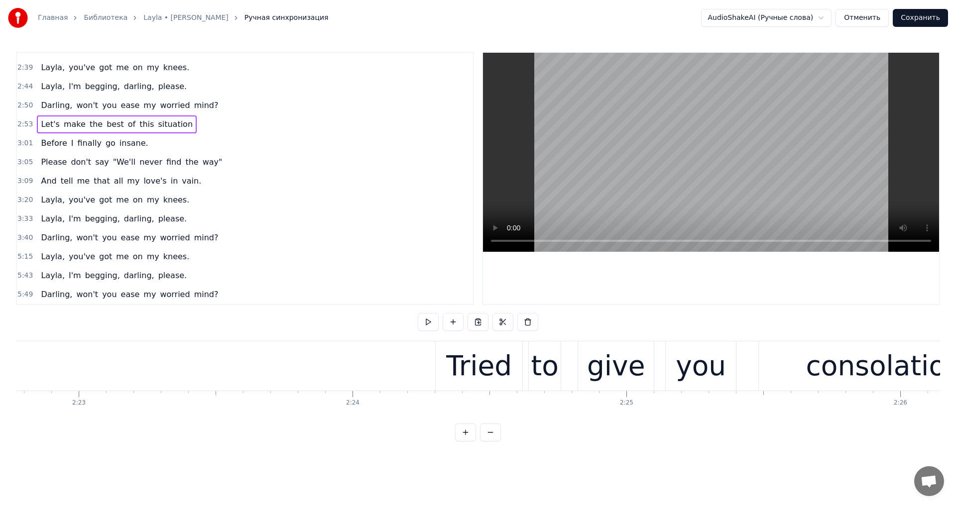
click at [40, 125] on span "Let's" at bounding box center [50, 123] width 20 height 11
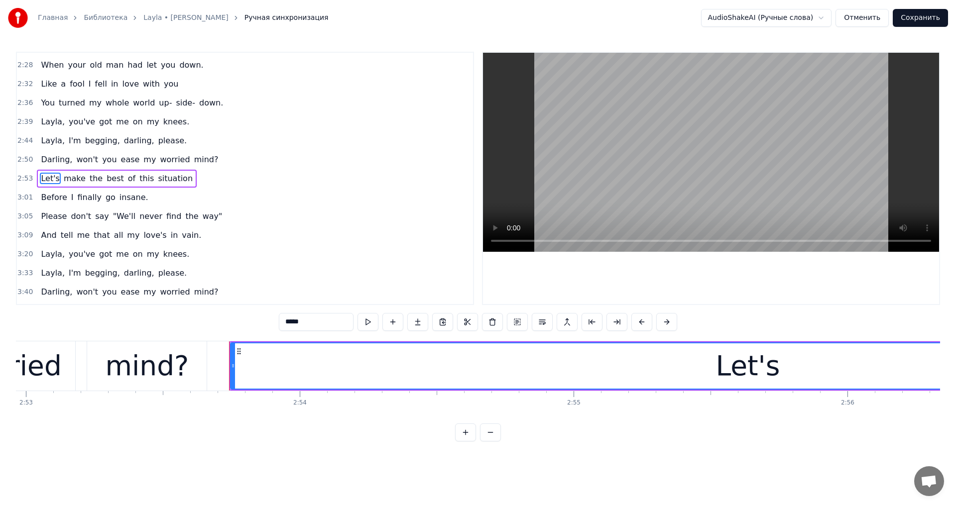
scroll to position [0, 47522]
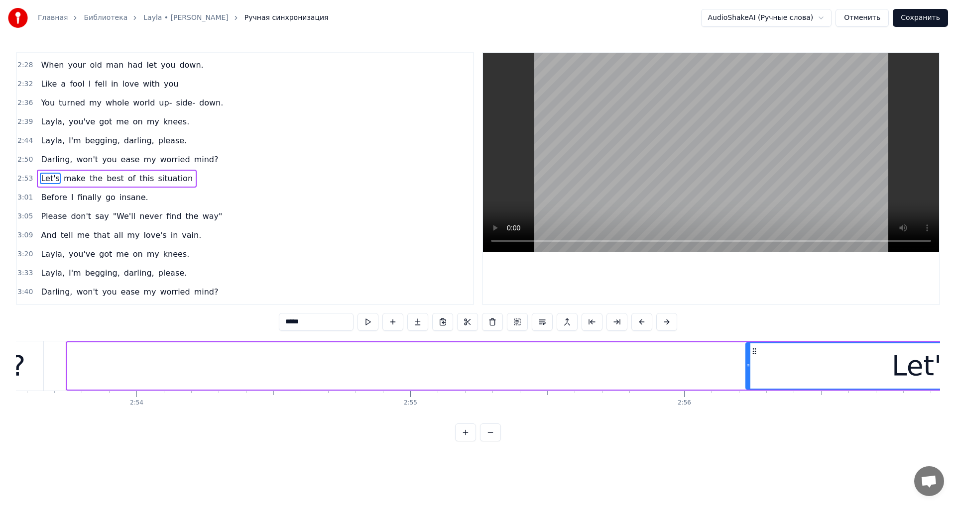
drag, startPoint x: 69, startPoint y: 370, endPoint x: 758, endPoint y: 372, distance: 689.0
click at [750, 372] on div at bounding box center [748, 366] width 4 height 45
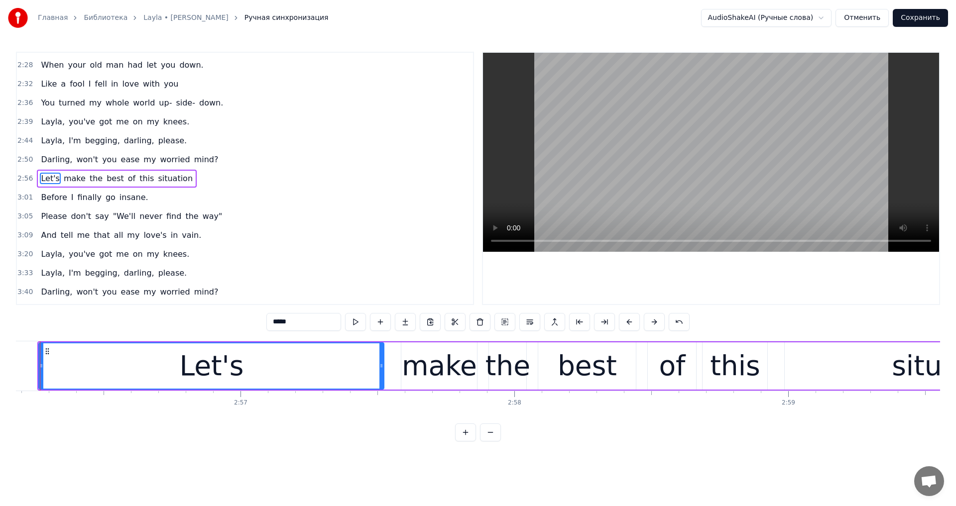
scroll to position [0, 48122]
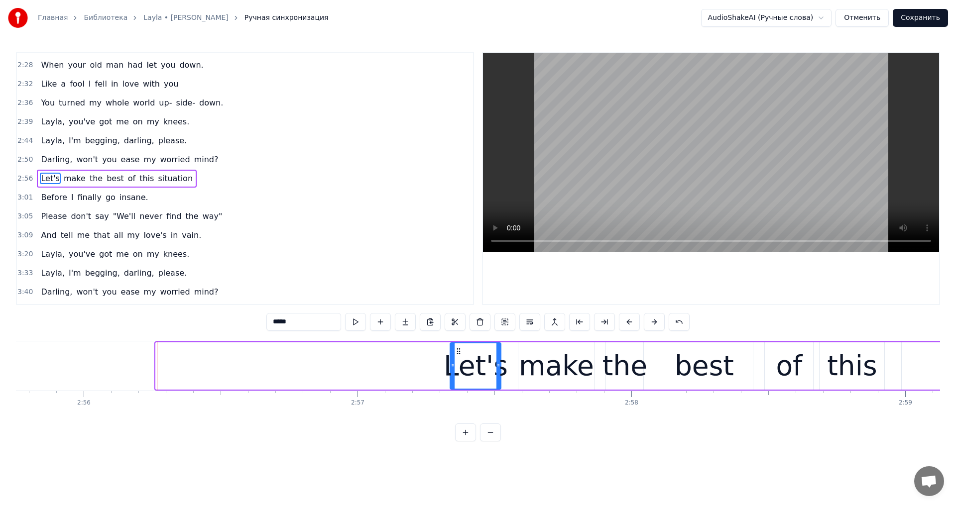
drag, startPoint x: 159, startPoint y: 365, endPoint x: 452, endPoint y: 393, distance: 294.5
click at [452, 393] on div "What'd you do when you get lonely And no one is waiting by your side? You've be…" at bounding box center [478, 378] width 924 height 75
click at [521, 372] on div "make" at bounding box center [556, 366] width 76 height 47
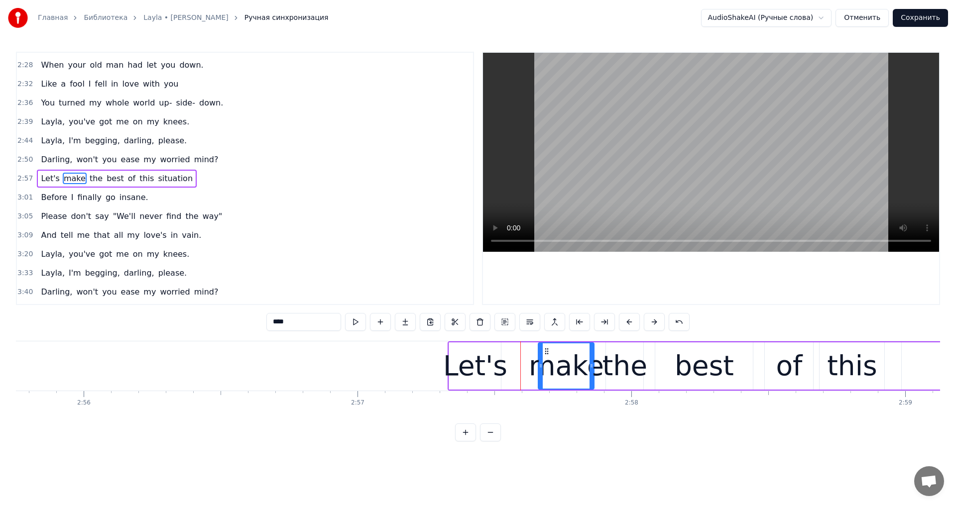
drag, startPoint x: 519, startPoint y: 369, endPoint x: 539, endPoint y: 369, distance: 19.9
click at [539, 369] on icon at bounding box center [541, 366] width 4 height 8
click at [462, 355] on div "Let's" at bounding box center [475, 365] width 64 height 41
type input "*****"
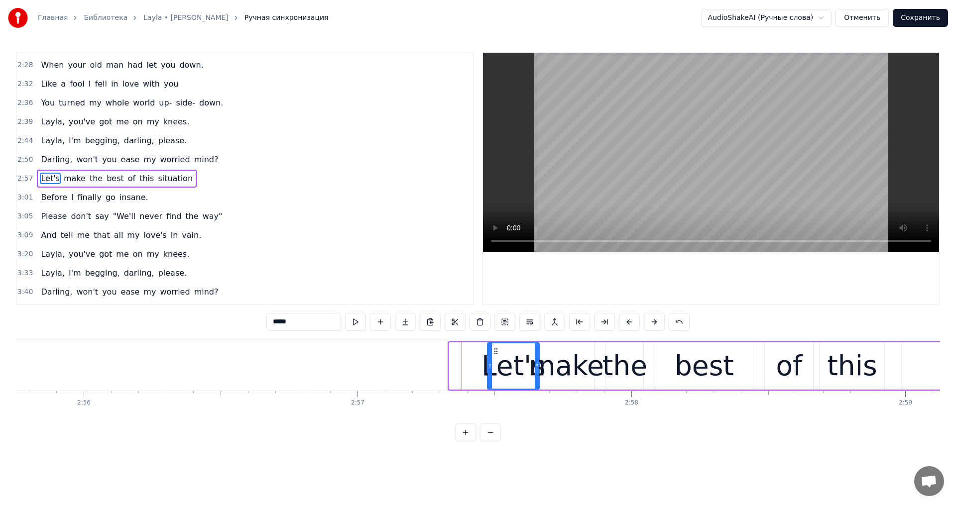
drag, startPoint x: 462, startPoint y: 349, endPoint x: 495, endPoint y: 349, distance: 32.9
click at [495, 349] on circle at bounding box center [495, 348] width 0 height 0
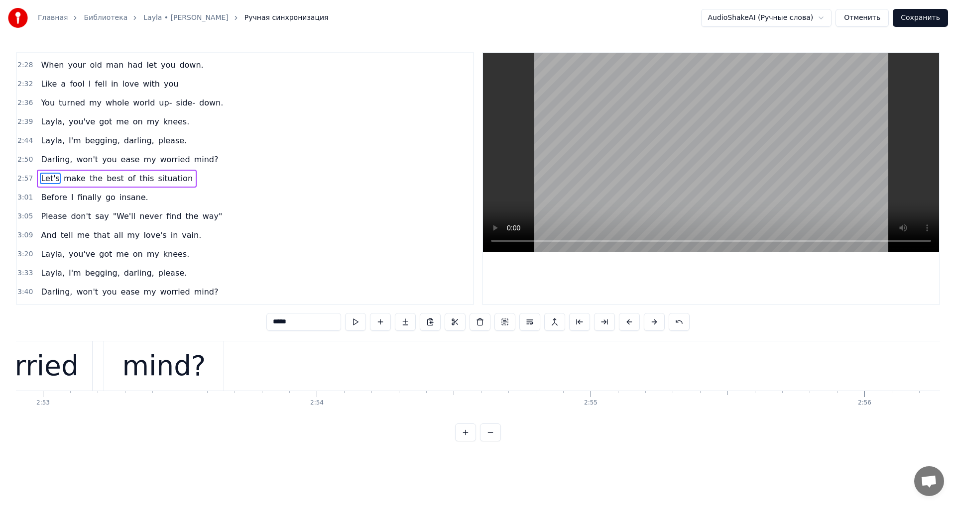
click at [689, 179] on video at bounding box center [711, 152] width 456 height 199
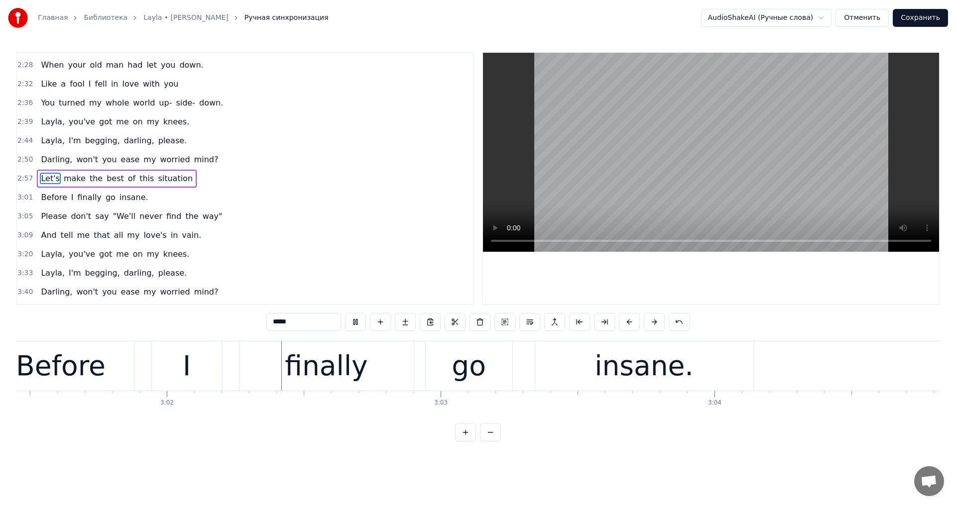
scroll to position [0, 49684]
click at [632, 177] on video at bounding box center [711, 152] width 456 height 199
click at [710, 138] on video at bounding box center [711, 152] width 456 height 199
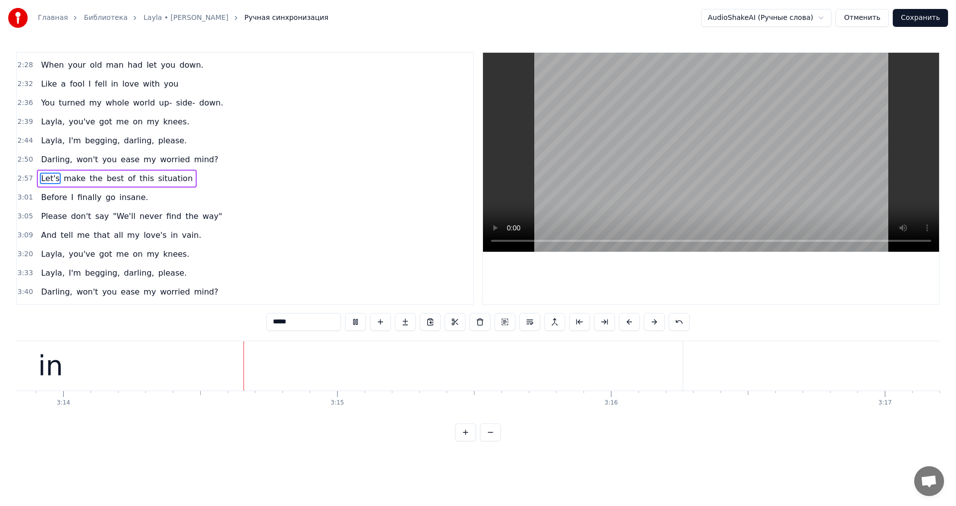
scroll to position [0, 53075]
click at [689, 172] on video at bounding box center [711, 152] width 456 height 199
click at [582, 351] on div "in" at bounding box center [47, 366] width 1264 height 49
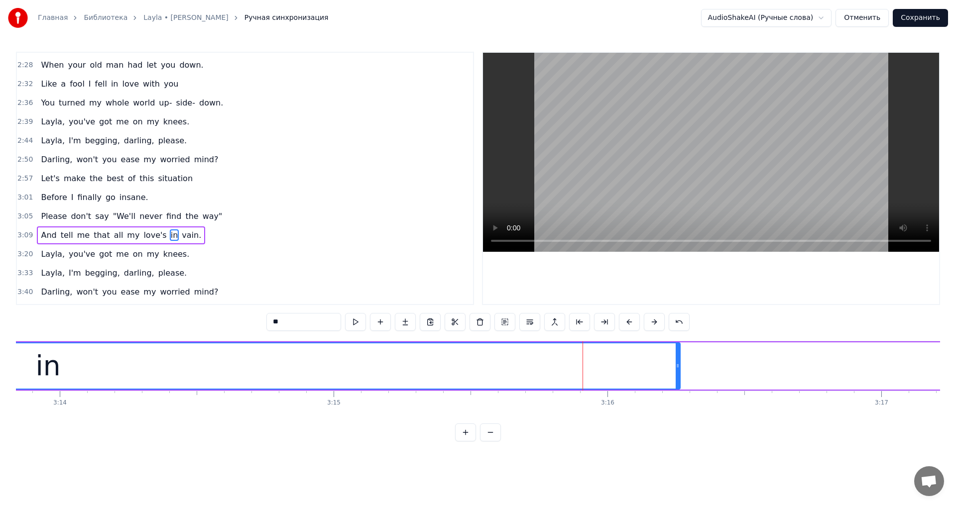
scroll to position [203, 0]
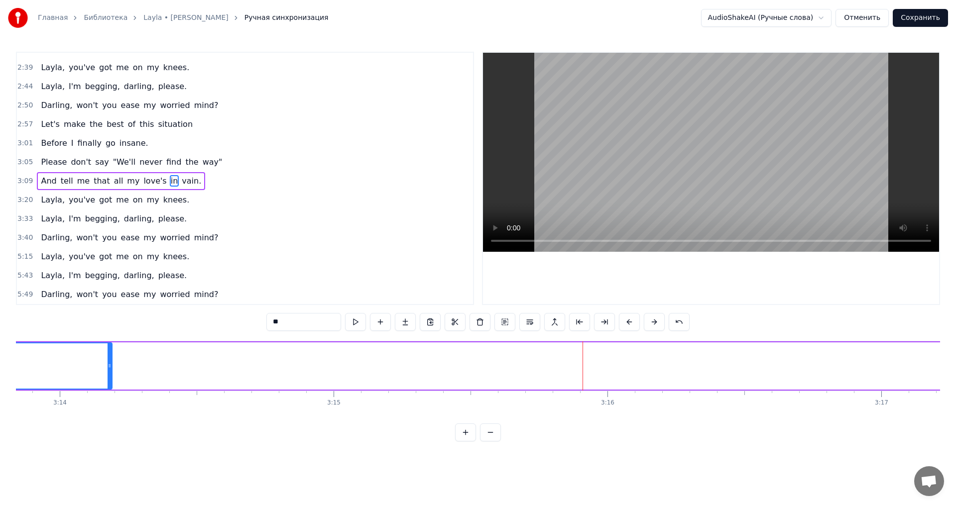
drag, startPoint x: 678, startPoint y: 364, endPoint x: 109, endPoint y: 375, distance: 568.6
click at [109, 375] on div at bounding box center [110, 366] width 4 height 45
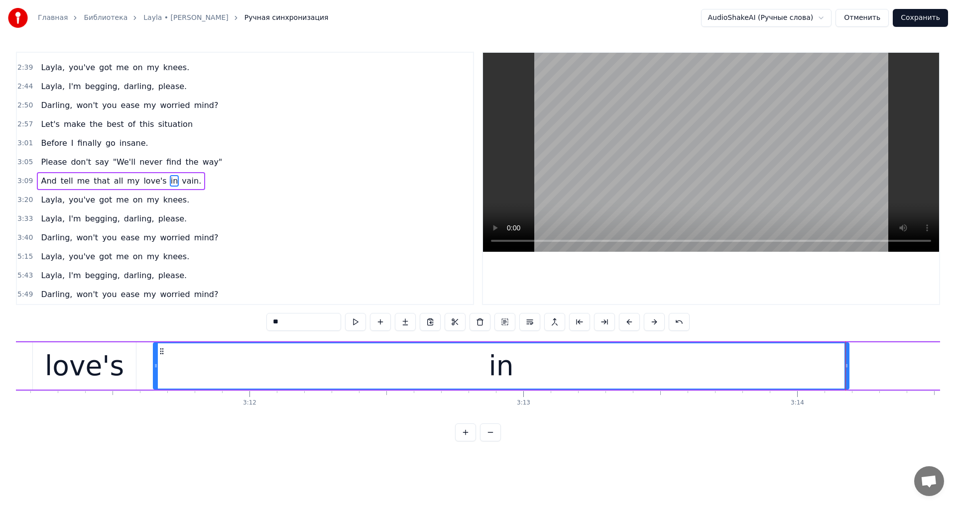
scroll to position [0, 52455]
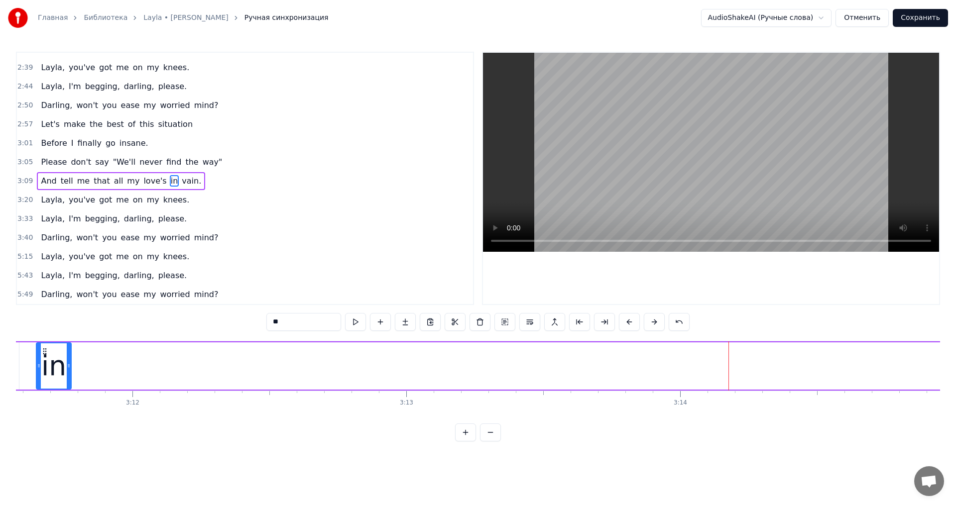
drag, startPoint x: 729, startPoint y: 367, endPoint x: 68, endPoint y: 378, distance: 660.7
click at [68, 378] on div at bounding box center [69, 366] width 4 height 45
click at [703, 135] on video at bounding box center [711, 152] width 456 height 199
click at [706, 140] on video at bounding box center [711, 152] width 456 height 199
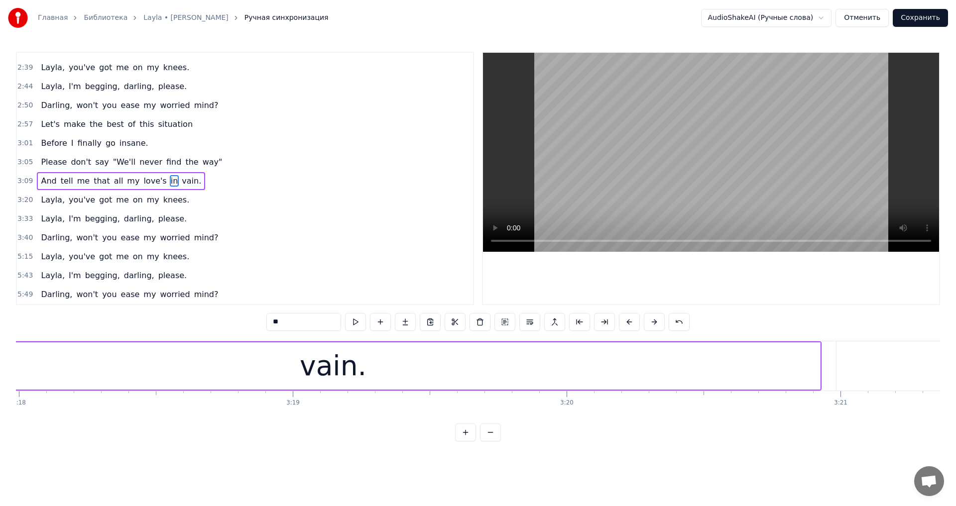
click at [275, 362] on div "vain." at bounding box center [333, 366] width 974 height 47
type input "*****"
drag, startPoint x: 818, startPoint y: 366, endPoint x: 56, endPoint y: 375, distance: 762.2
click at [56, 375] on div at bounding box center [55, 366] width 4 height 45
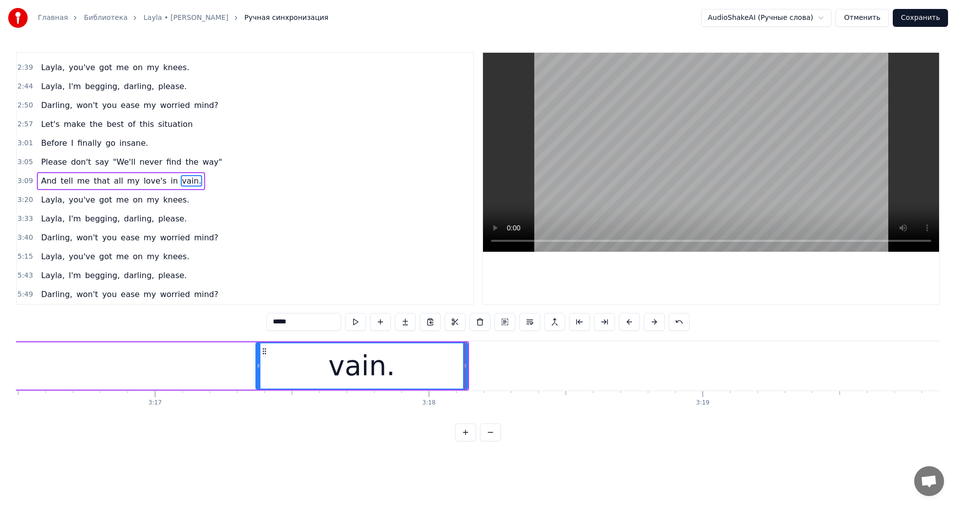
scroll to position [0, 53684]
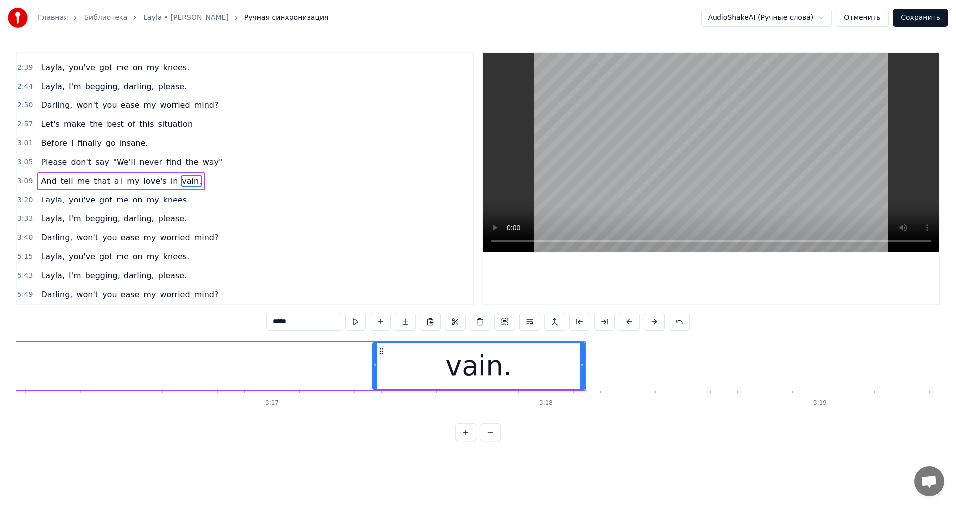
click at [633, 125] on video at bounding box center [711, 152] width 456 height 199
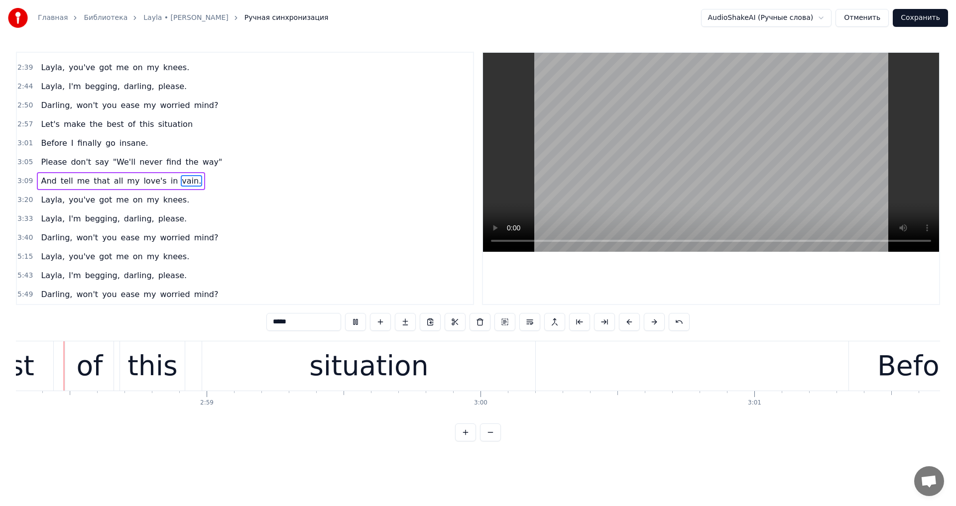
scroll to position [0, 48799]
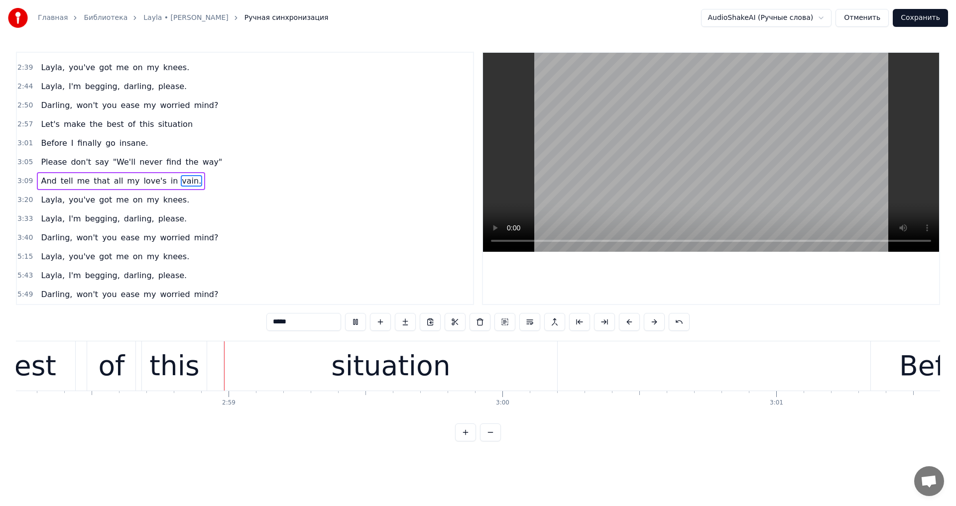
click at [681, 189] on video at bounding box center [711, 152] width 456 height 199
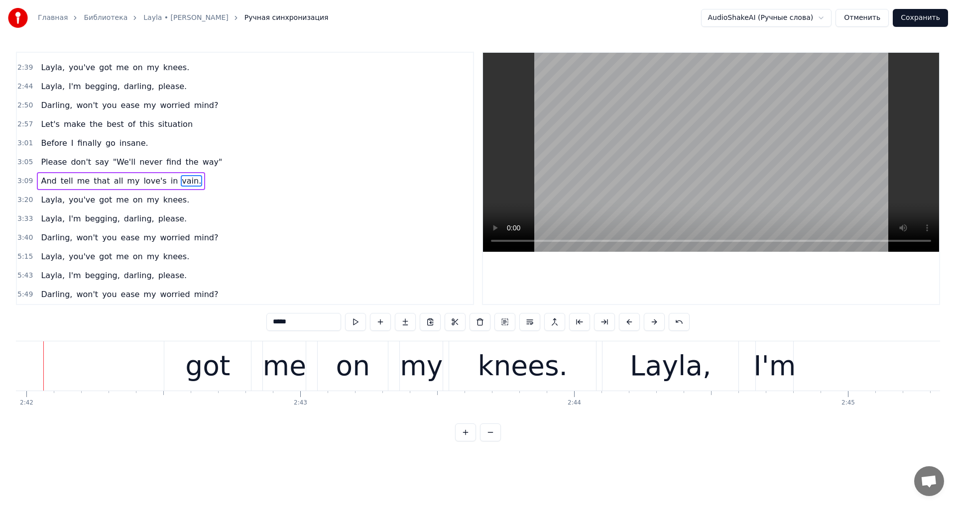
scroll to position [0, 44324]
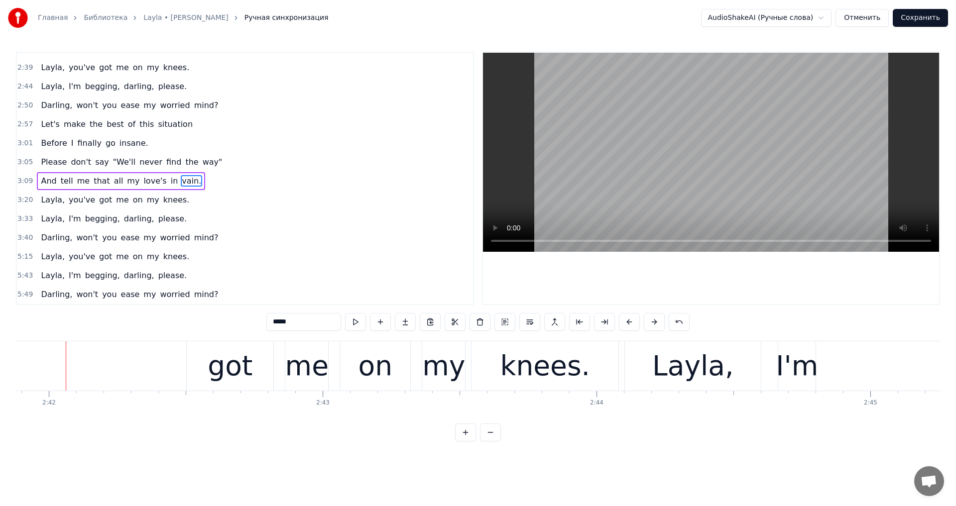
click at [869, 22] on button "Отменить" at bounding box center [861, 18] width 53 height 18
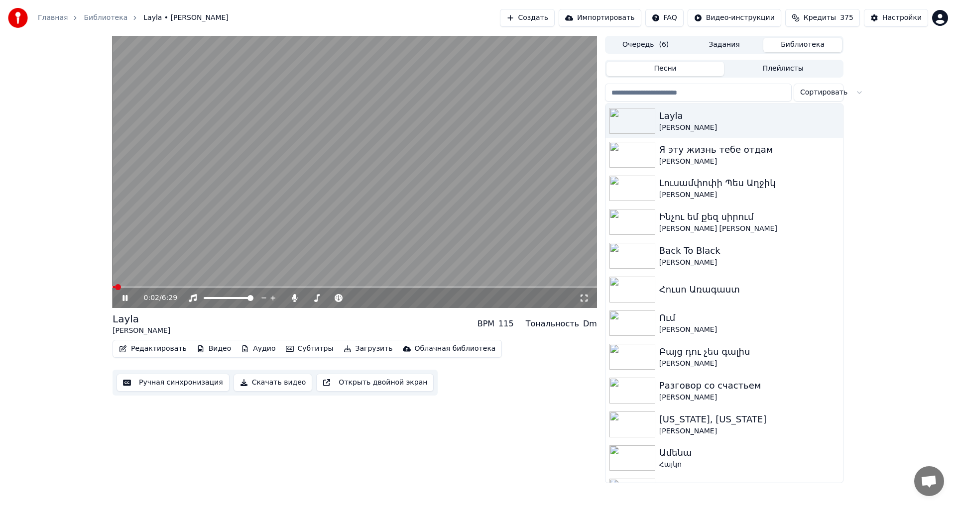
click at [297, 257] on video at bounding box center [355, 172] width 484 height 272
click at [530, 24] on button "Создать" at bounding box center [527, 18] width 55 height 18
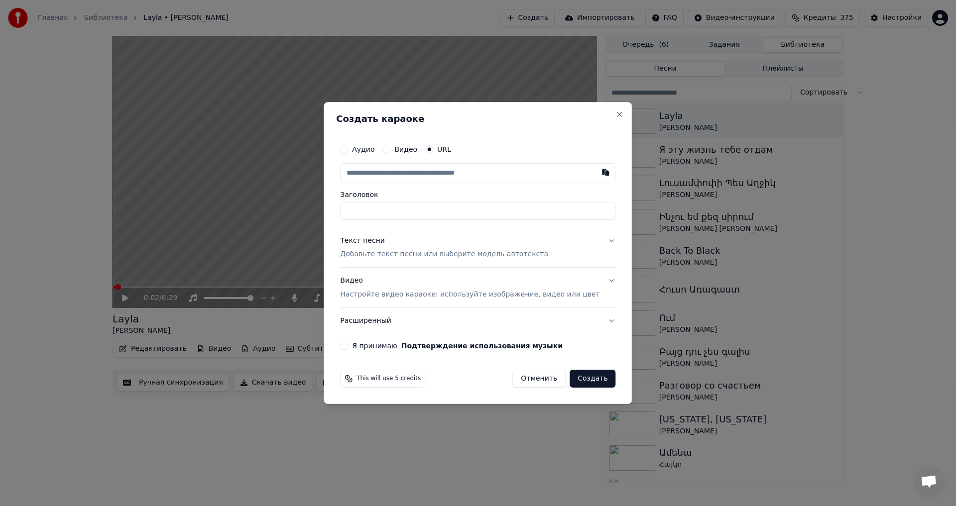
click at [526, 384] on button "Отменить" at bounding box center [538, 379] width 53 height 18
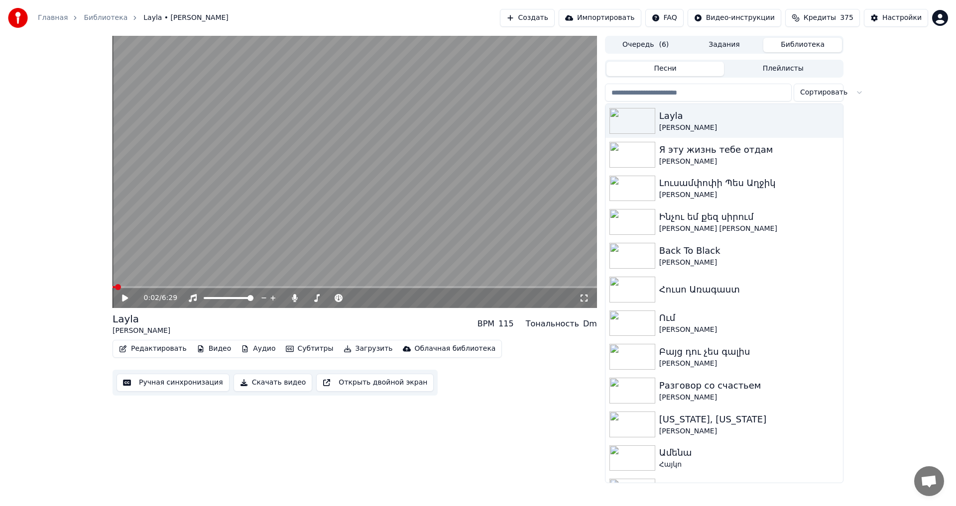
click at [146, 351] on button "Редактировать" at bounding box center [153, 349] width 76 height 14
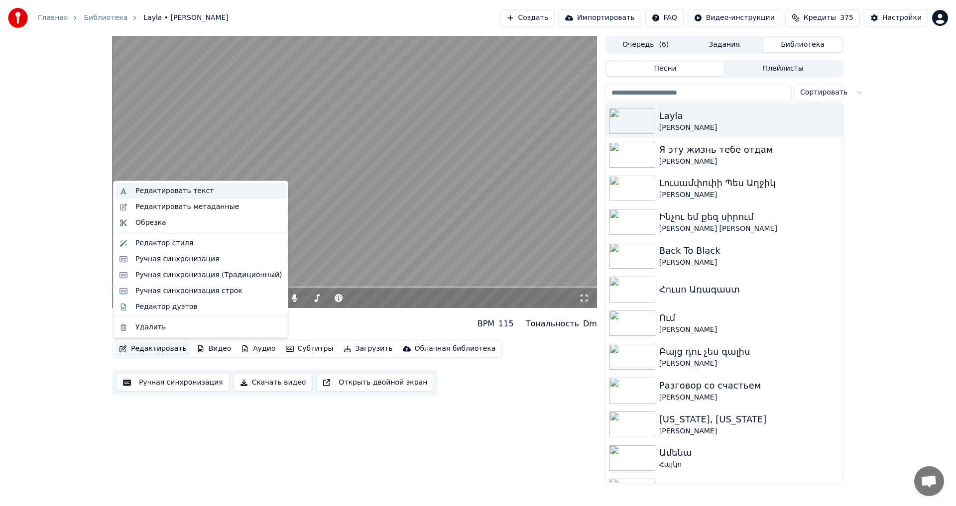
click at [204, 188] on div "Редактировать текст" at bounding box center [208, 191] width 146 height 10
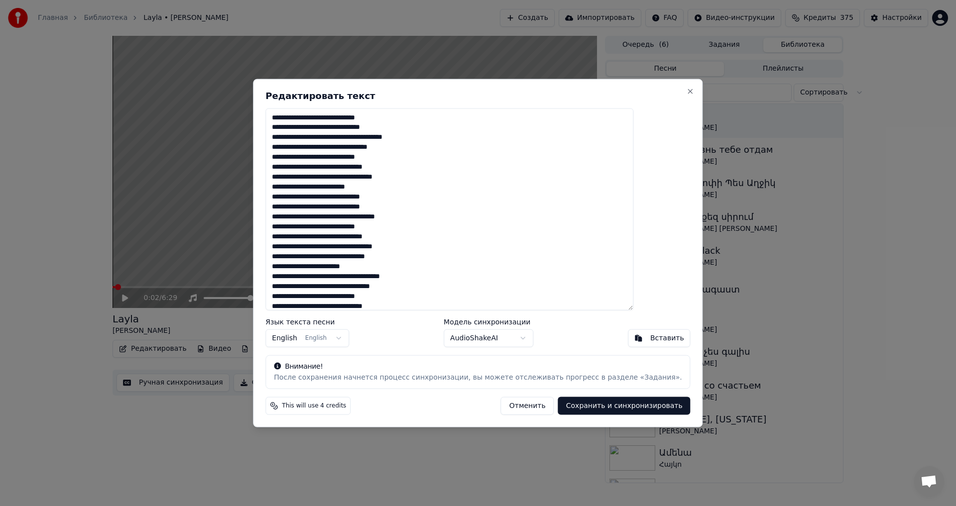
click at [462, 336] on body "Главная Библиотека Layla • [PERSON_NAME] Создать Импортировать FAQ Видео-инстру…" at bounding box center [478, 253] width 956 height 506
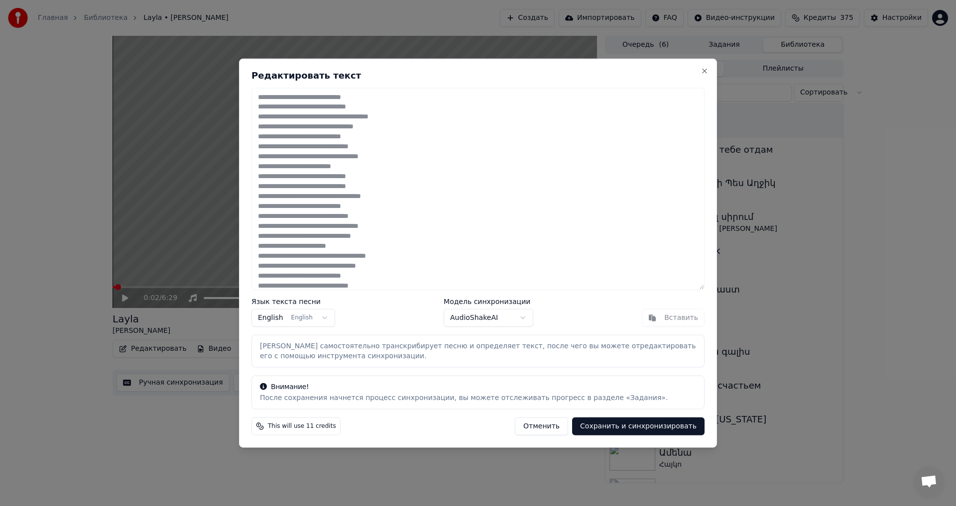
click at [603, 427] on button "Сохранить и синхронизировать" at bounding box center [638, 427] width 132 height 18
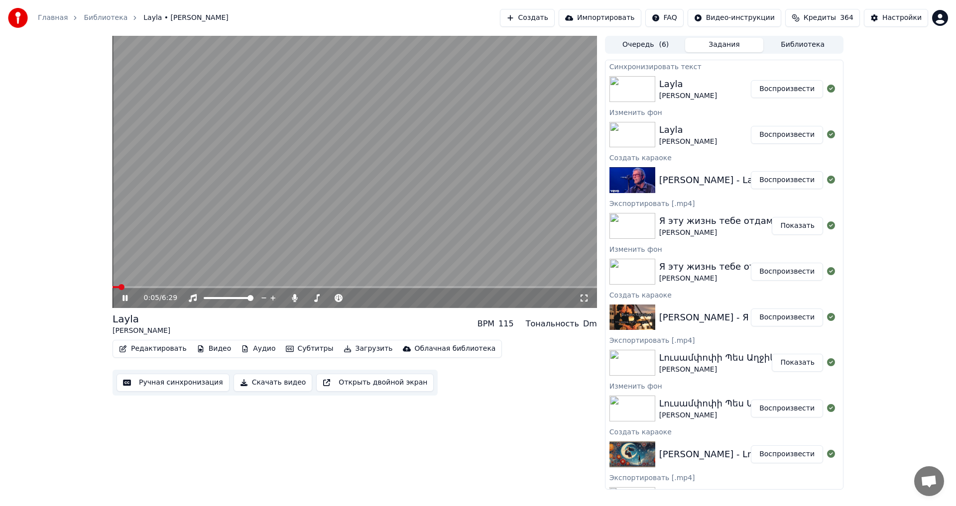
click at [422, 205] on video at bounding box center [355, 172] width 484 height 272
click at [765, 87] on button "Воспроизвести" at bounding box center [787, 89] width 72 height 18
click at [183, 287] on span at bounding box center [355, 287] width 484 height 2
click at [207, 288] on span at bounding box center [355, 287] width 484 height 2
click at [229, 287] on span at bounding box center [355, 287] width 484 height 2
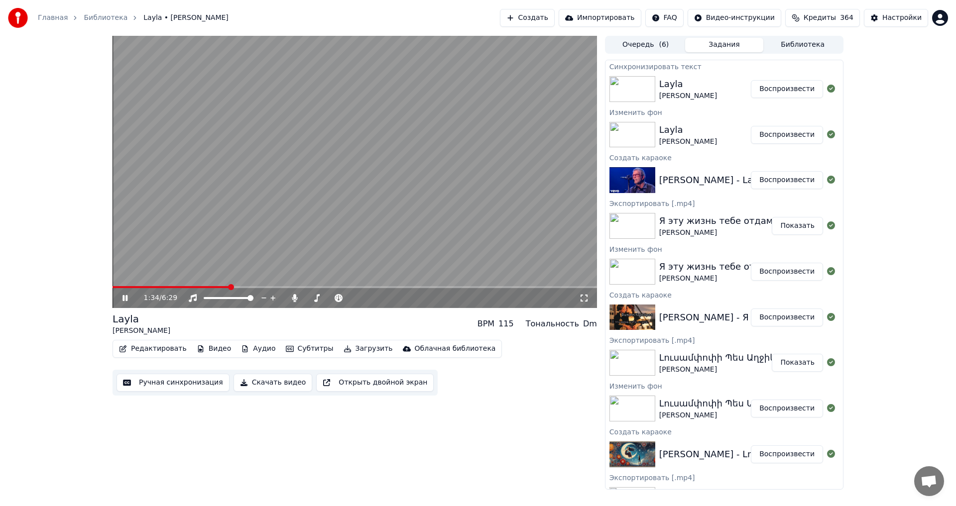
click at [254, 287] on span at bounding box center [355, 287] width 484 height 2
click at [236, 285] on video at bounding box center [355, 172] width 484 height 272
click at [235, 287] on span at bounding box center [184, 287] width 142 height 2
click at [247, 217] on video at bounding box center [355, 172] width 484 height 272
click at [373, 209] on video at bounding box center [355, 172] width 484 height 272
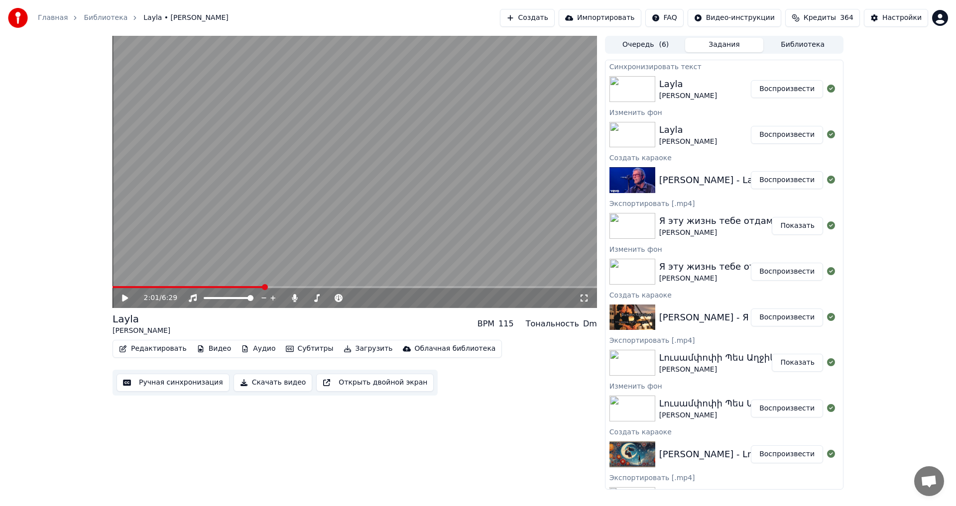
click at [181, 390] on button "Ручная синхронизация" at bounding box center [172, 383] width 113 height 18
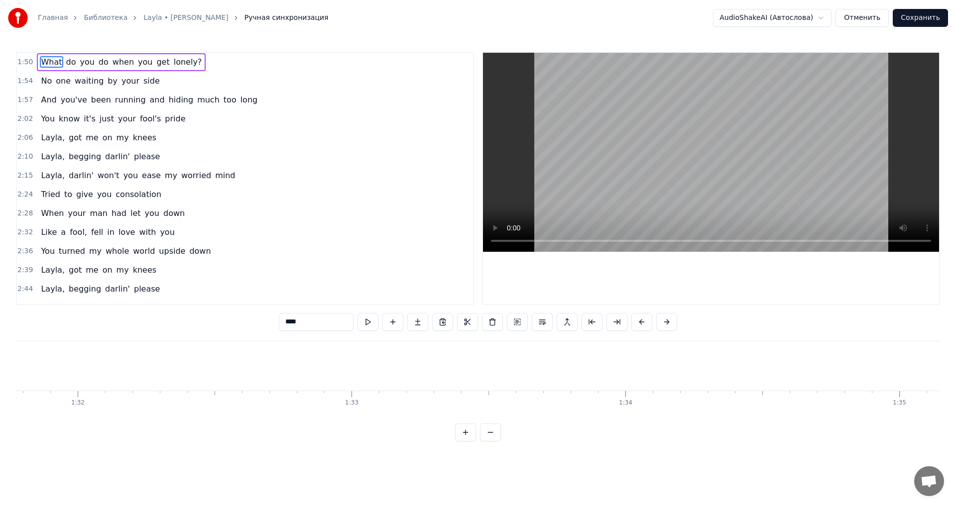
click at [50, 103] on span "And" at bounding box center [48, 99] width 17 height 11
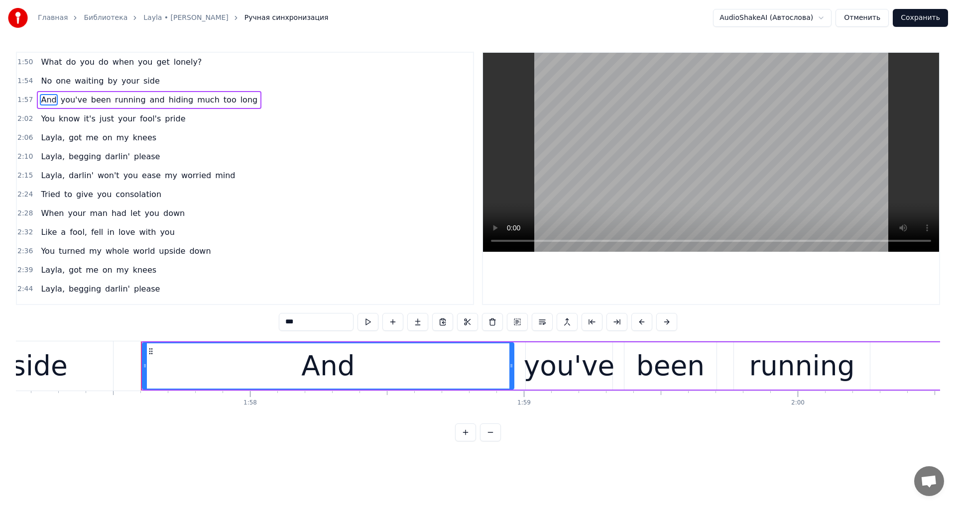
scroll to position [0, 32150]
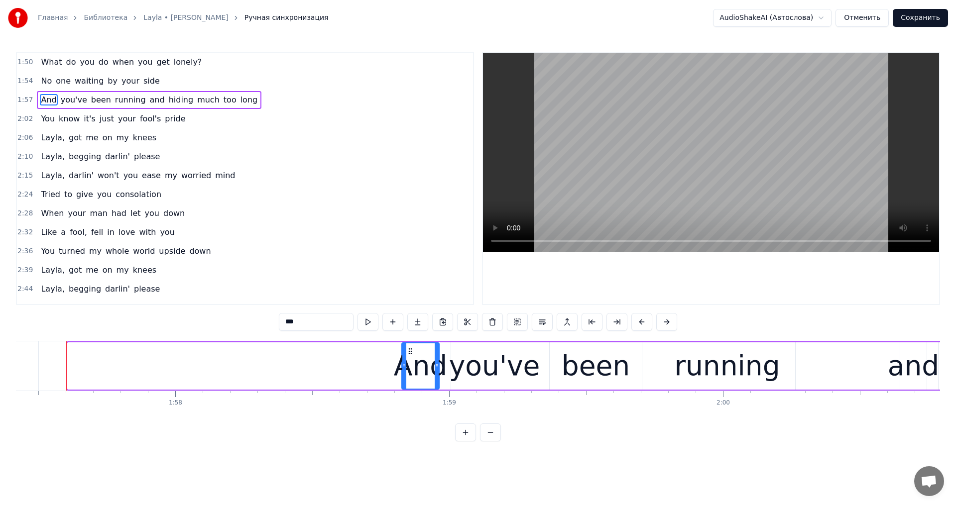
drag, startPoint x: 69, startPoint y: 365, endPoint x: 403, endPoint y: 383, distance: 334.5
click at [403, 383] on div at bounding box center [404, 366] width 4 height 45
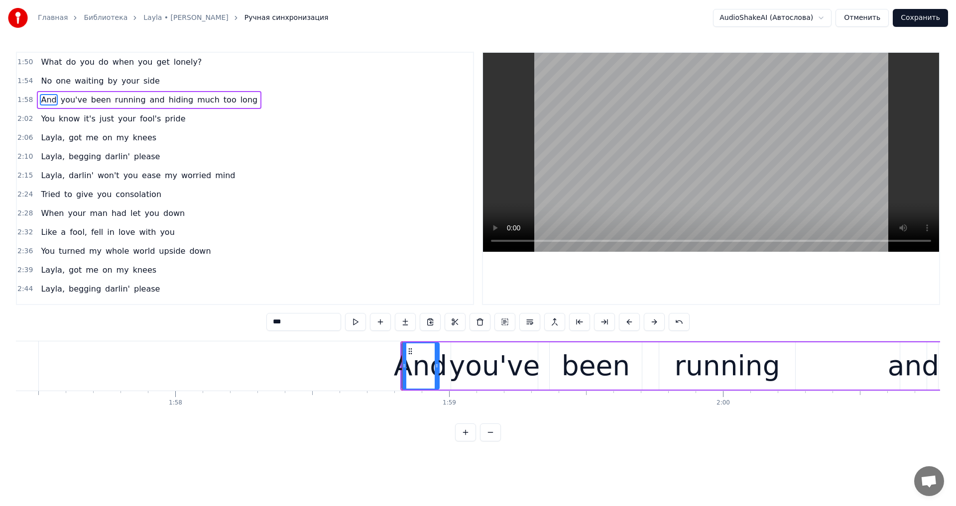
click at [476, 376] on div "you've" at bounding box center [494, 365] width 91 height 41
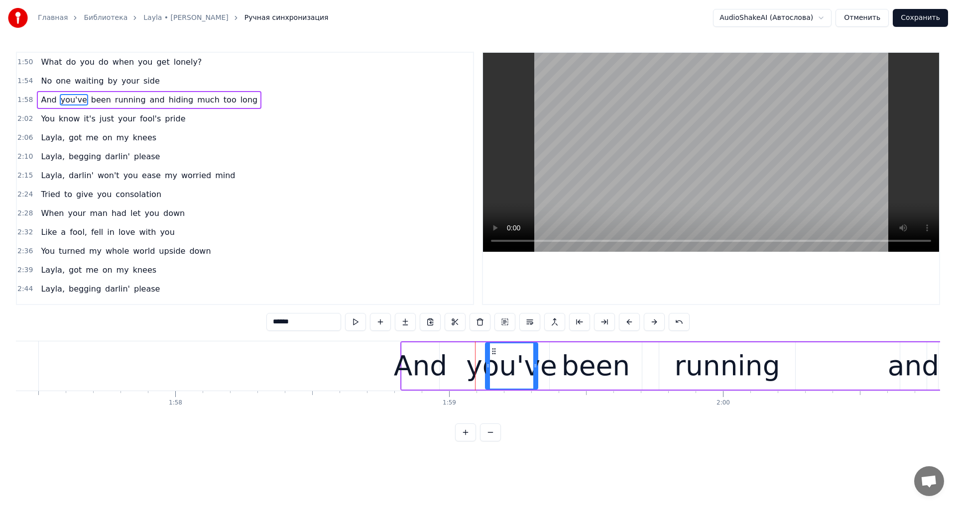
drag, startPoint x: 455, startPoint y: 367, endPoint x: 489, endPoint y: 373, distance: 34.9
click at [489, 373] on div at bounding box center [488, 366] width 4 height 45
click at [436, 366] on div "And" at bounding box center [420, 365] width 53 height 41
type input "***"
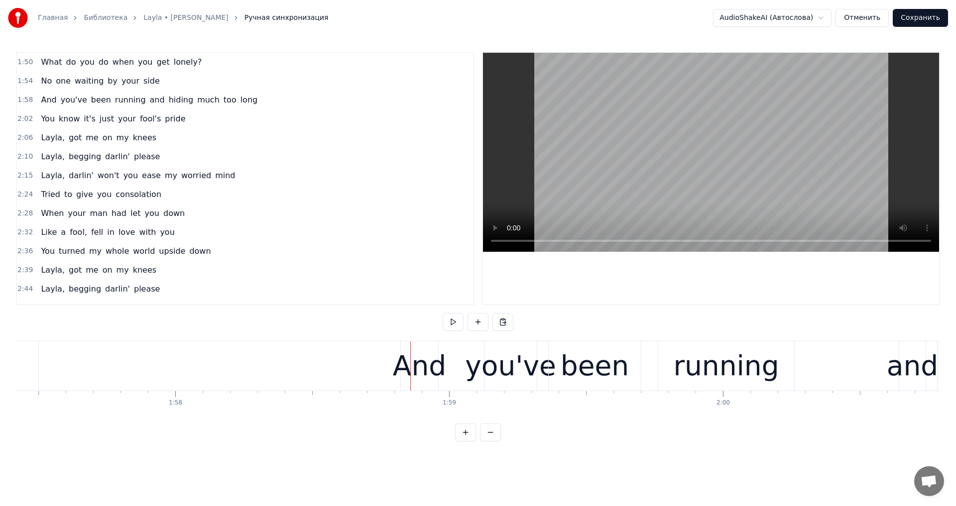
click at [412, 350] on div "And" at bounding box center [419, 365] width 53 height 41
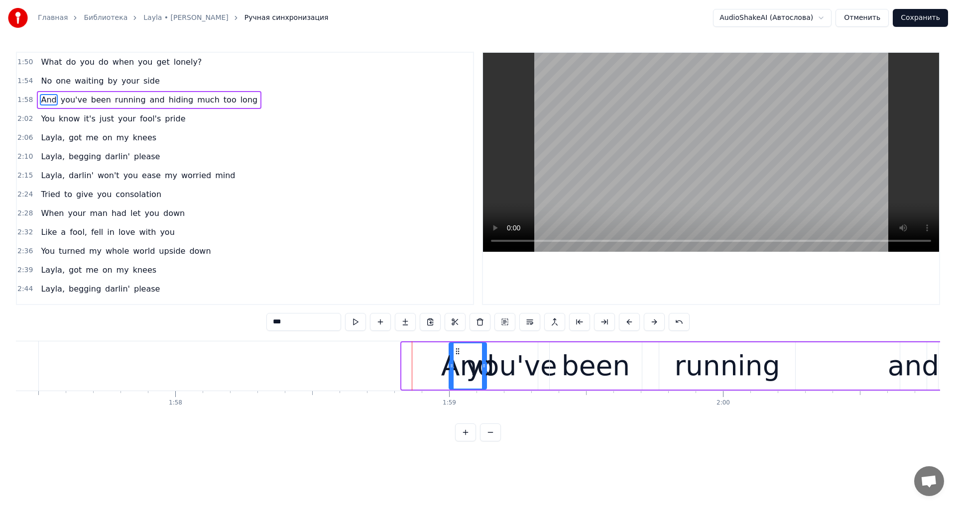
drag, startPoint x: 410, startPoint y: 350, endPoint x: 457, endPoint y: 358, distance: 47.4
click at [457, 358] on div "And" at bounding box center [468, 366] width 36 height 45
click at [663, 162] on video at bounding box center [711, 152] width 456 height 199
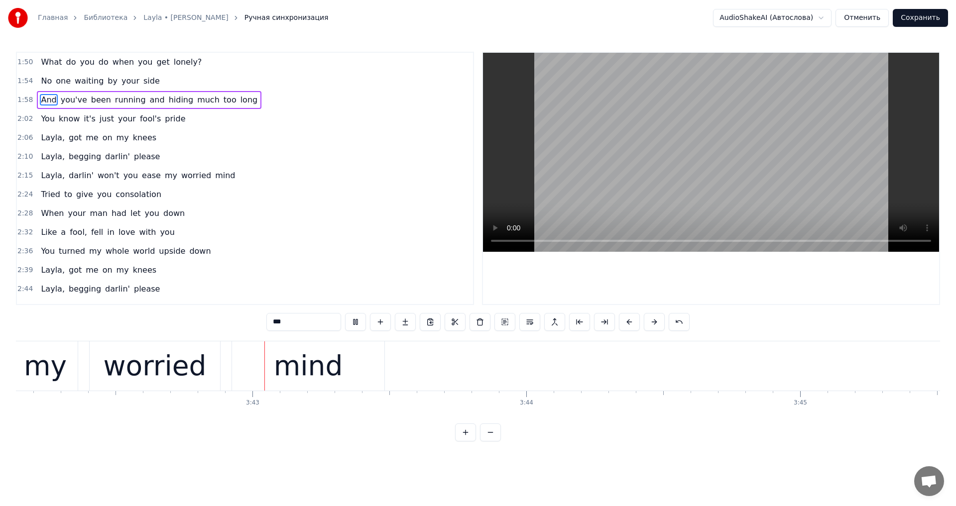
scroll to position [0, 60823]
click at [672, 164] on video at bounding box center [711, 152] width 456 height 199
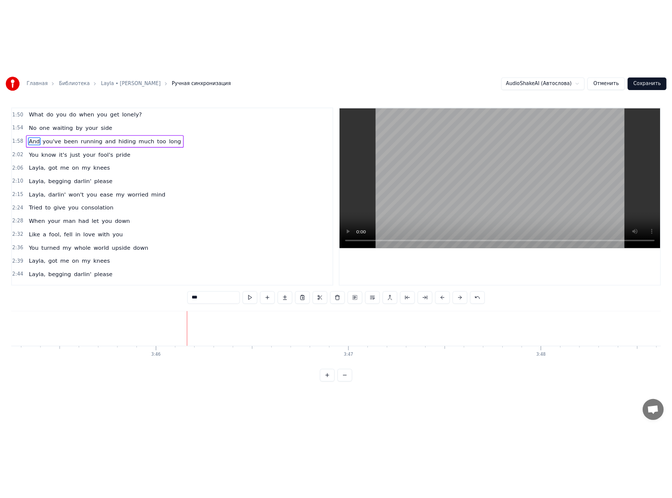
scroll to position [0, 61675]
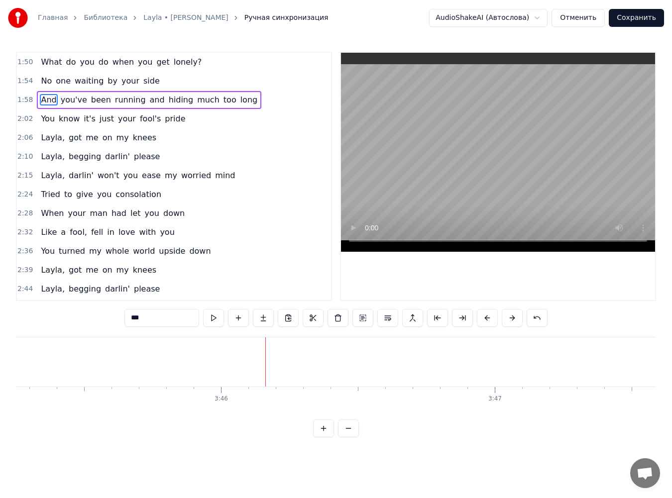
click at [40, 63] on span "What" at bounding box center [51, 61] width 23 height 11
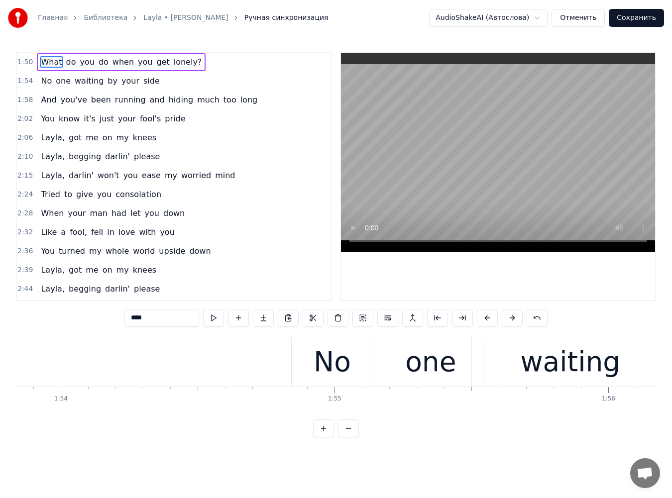
scroll to position [0, 30294]
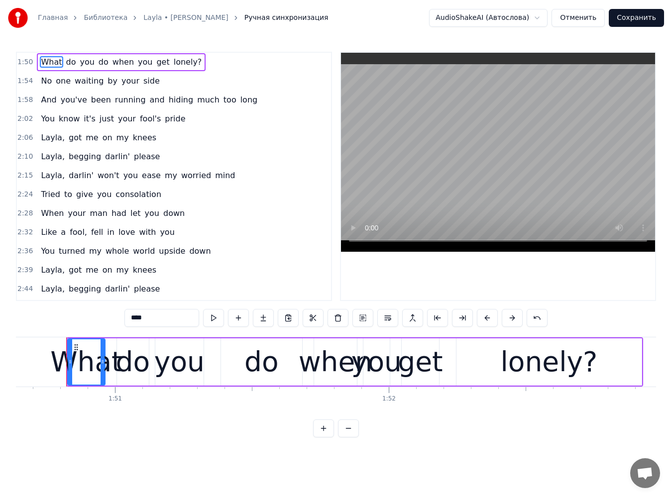
click at [45, 62] on span "What" at bounding box center [51, 61] width 23 height 11
click at [173, 64] on span "lonely?" at bounding box center [188, 61] width 30 height 11
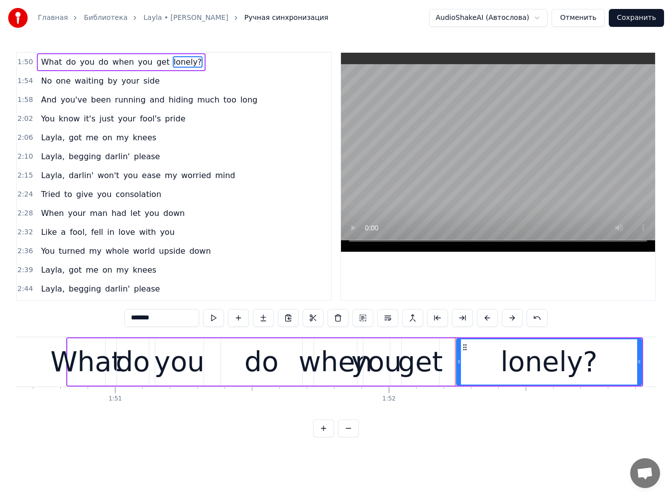
click at [40, 82] on span "No" at bounding box center [46, 80] width 13 height 11
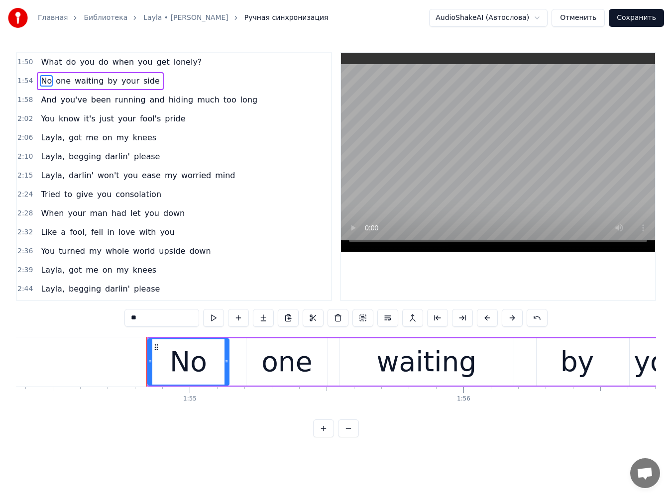
scroll to position [0, 31394]
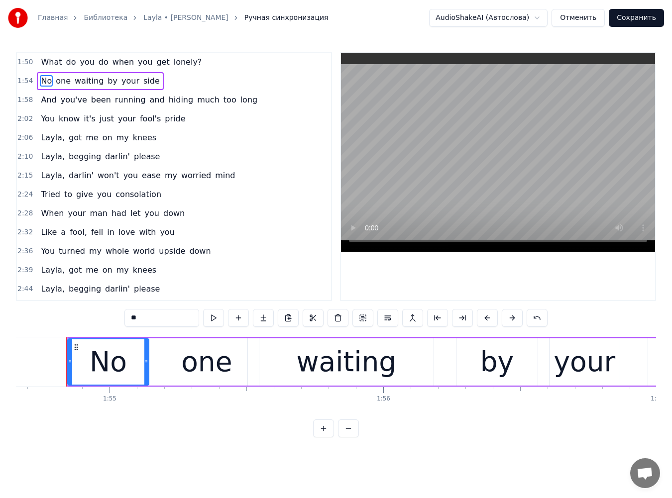
click at [124, 318] on input "**" at bounding box center [161, 318] width 75 height 18
click at [124, 317] on input "**" at bounding box center [161, 318] width 75 height 18
type input "*"
click at [154, 322] on input "******" at bounding box center [161, 318] width 75 height 18
click at [72, 83] on span "one" at bounding box center [80, 80] width 17 height 11
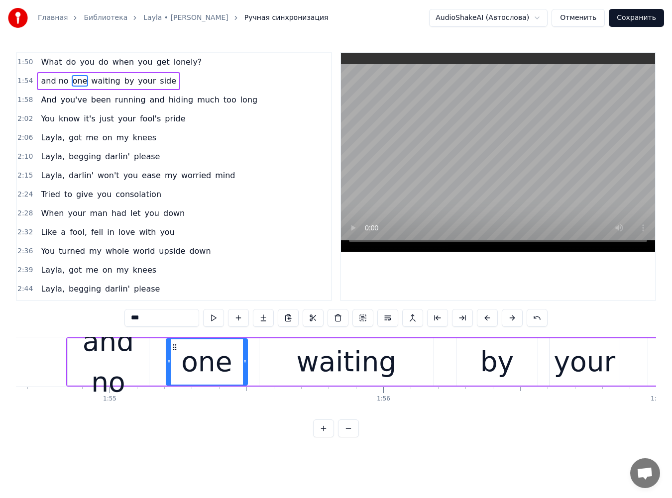
click at [98, 82] on span "waiting" at bounding box center [105, 80] width 31 height 11
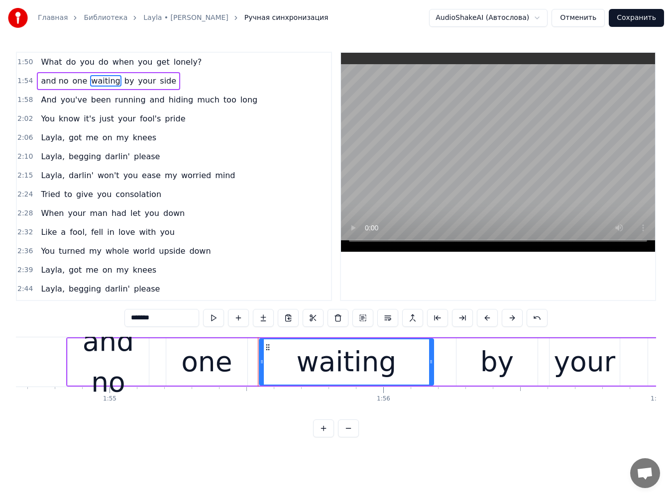
click at [90, 84] on span "waiting" at bounding box center [105, 80] width 31 height 11
click at [77, 84] on span "one" at bounding box center [80, 80] width 17 height 11
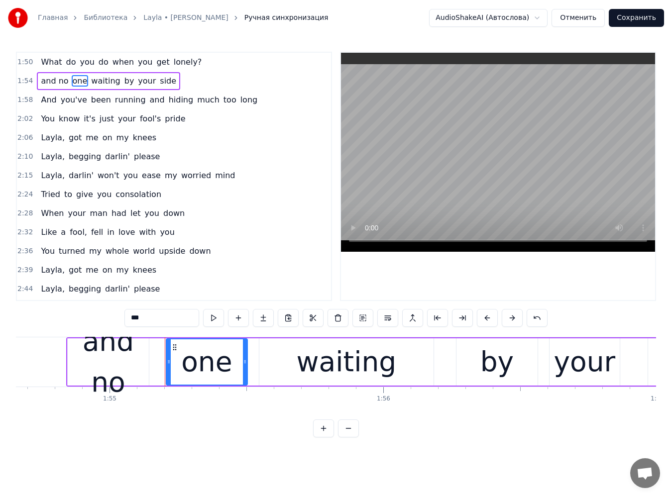
click at [140, 316] on input "***" at bounding box center [161, 318] width 75 height 18
type input "******"
click at [108, 74] on div "and no one is waiting by your side" at bounding box center [113, 81] width 152 height 18
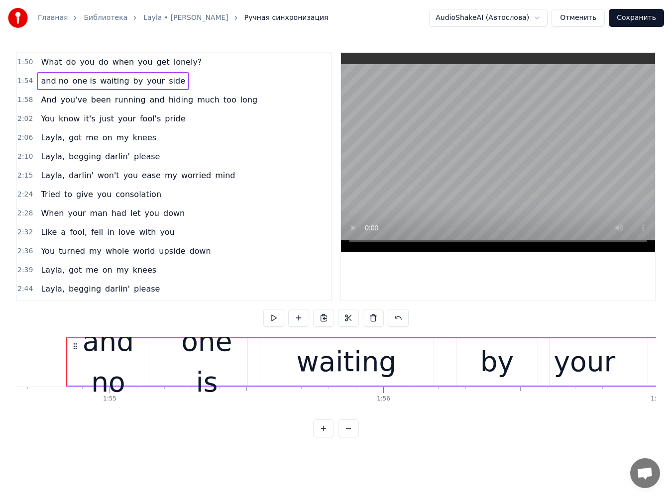
click at [111, 86] on span "waiting" at bounding box center [114, 80] width 31 height 11
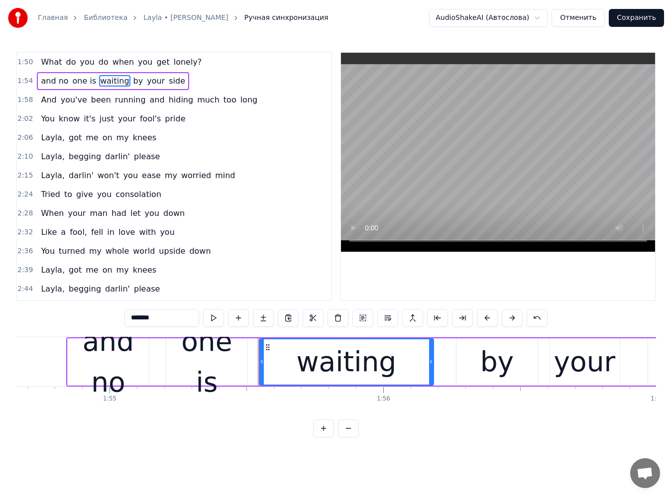
click at [168, 77] on span "side" at bounding box center [177, 80] width 18 height 11
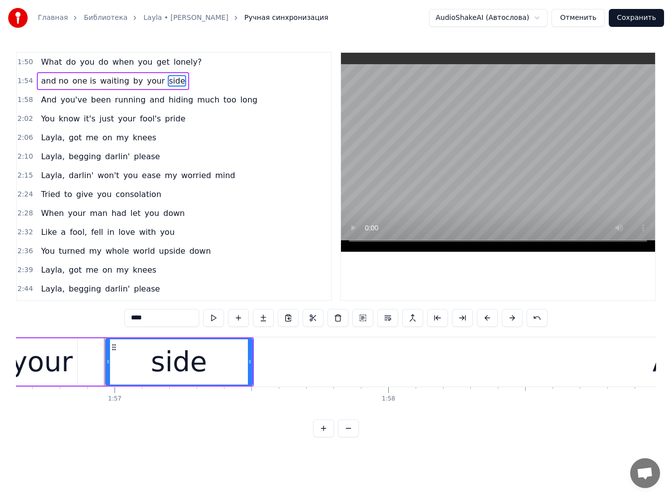
scroll to position [0, 31975]
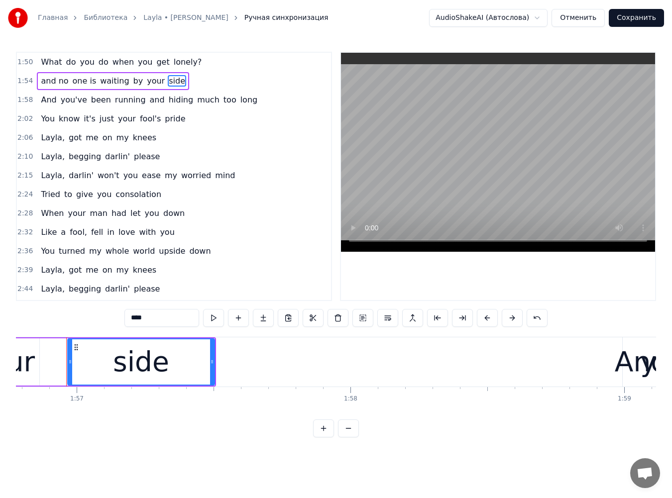
click at [131, 311] on input "****" at bounding box center [161, 318] width 75 height 18
click at [45, 96] on span "And" at bounding box center [48, 99] width 17 height 11
type input "***"
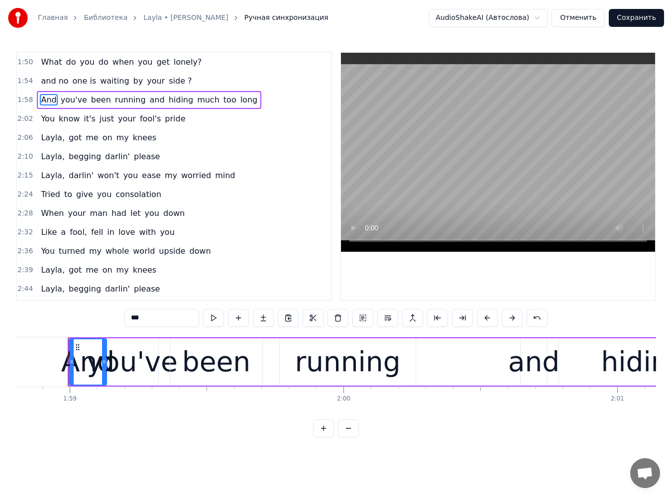
scroll to position [0, 32531]
click at [49, 102] on span "And" at bounding box center [48, 99] width 17 height 11
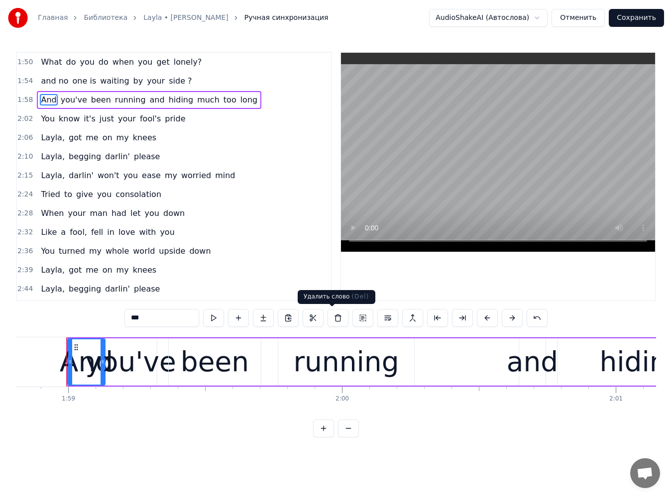
click at [332, 320] on button at bounding box center [338, 318] width 21 height 18
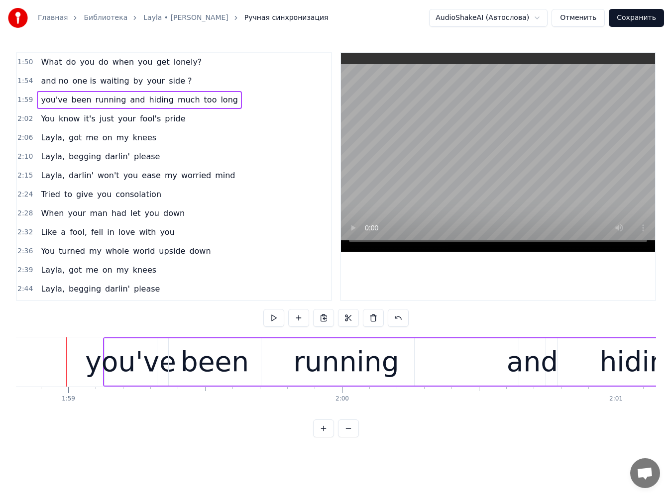
click at [107, 352] on div "you've" at bounding box center [130, 362] width 91 height 41
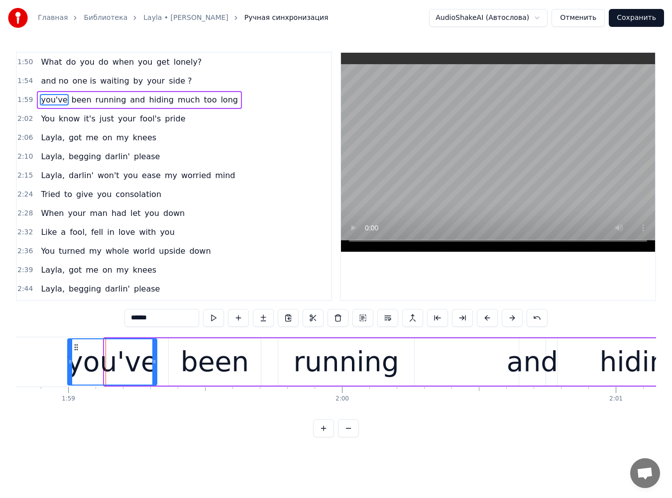
drag, startPoint x: 107, startPoint y: 358, endPoint x: 70, endPoint y: 357, distance: 36.9
click at [70, 357] on div at bounding box center [70, 362] width 4 height 45
click at [71, 102] on span "been" at bounding box center [82, 99] width 22 height 11
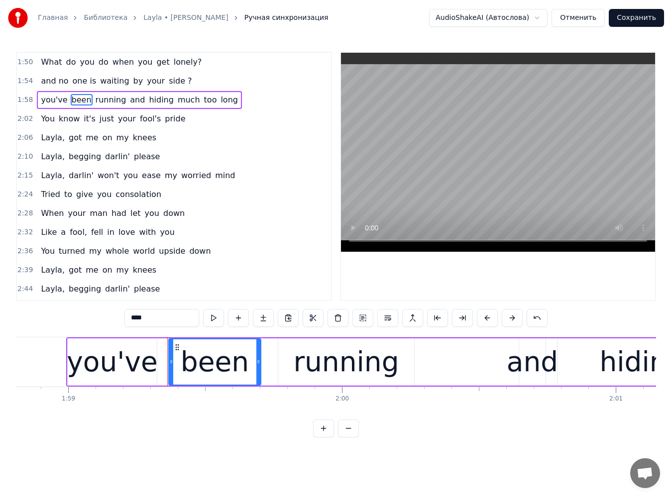
click at [105, 105] on span "running" at bounding box center [111, 99] width 33 height 11
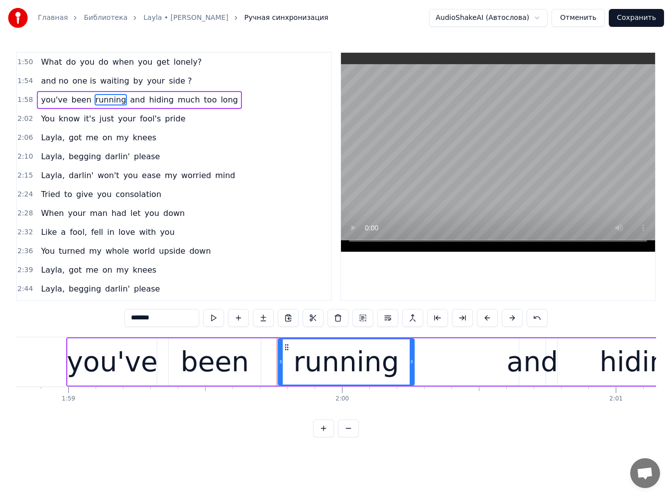
click at [148, 101] on span "hiding" at bounding box center [161, 99] width 26 height 11
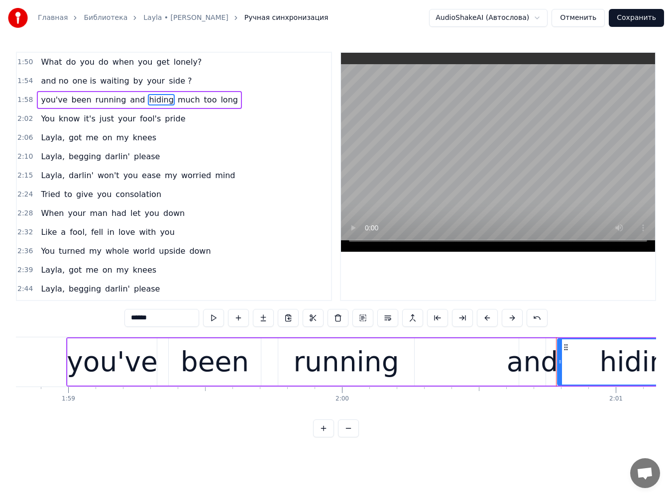
click at [44, 120] on span "You" at bounding box center [48, 118] width 16 height 11
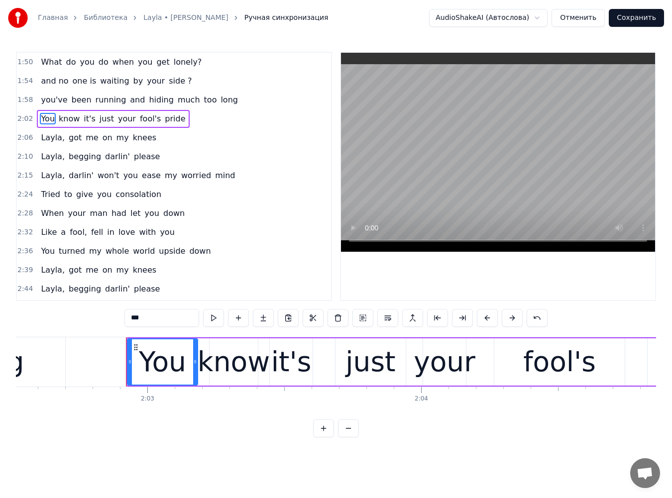
scroll to position [0, 33607]
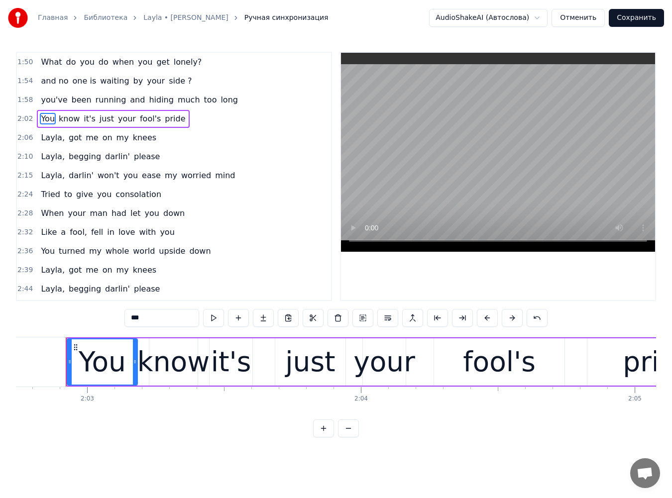
click at [139, 118] on span "fool's" at bounding box center [150, 118] width 23 height 11
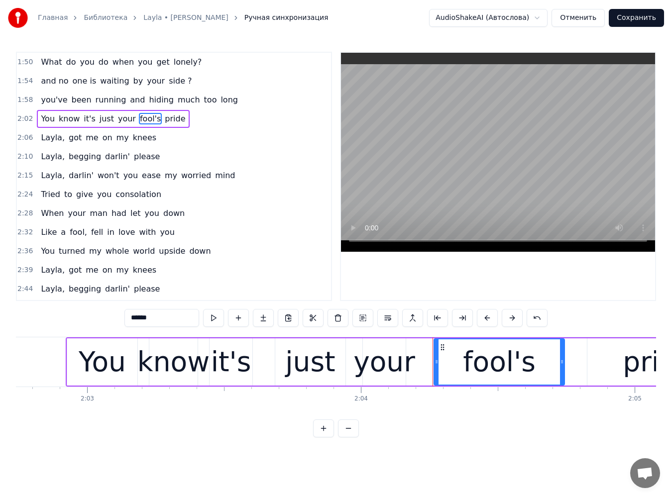
click at [132, 310] on input "******" at bounding box center [161, 318] width 75 height 18
click at [169, 119] on span "pride" at bounding box center [180, 118] width 22 height 11
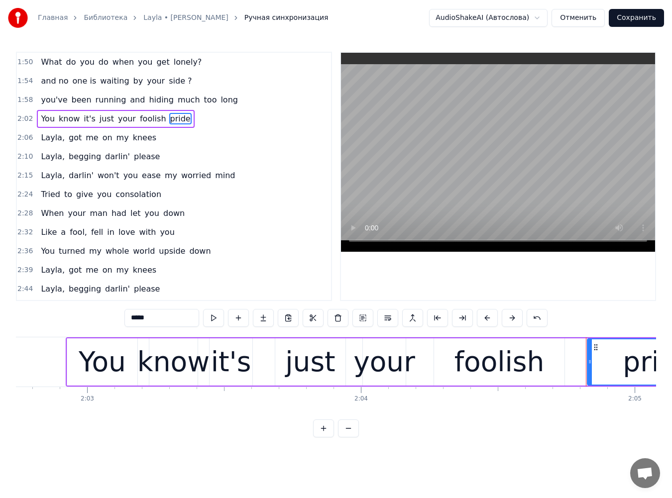
click at [40, 139] on span "Layla," at bounding box center [53, 137] width 26 height 11
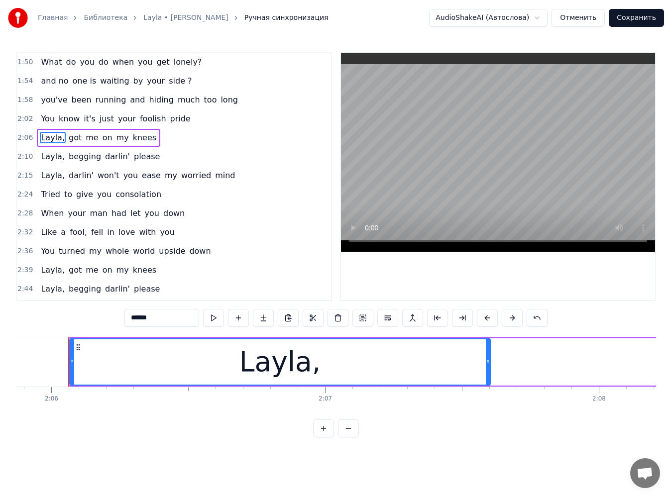
scroll to position [0, 34467]
click at [68, 143] on span "got" at bounding box center [75, 137] width 15 height 11
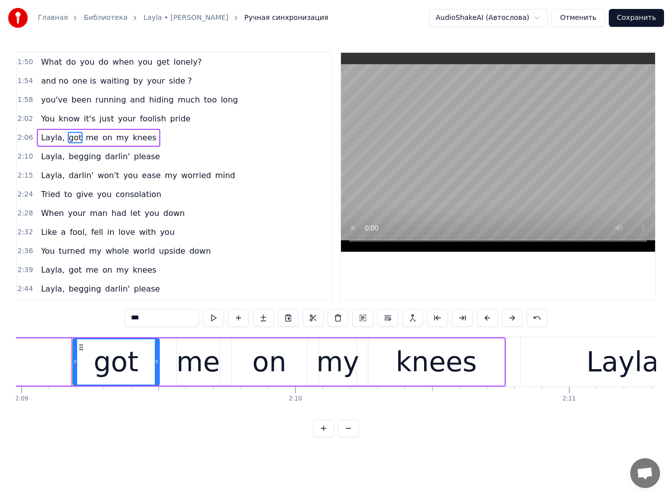
scroll to position [0, 35321]
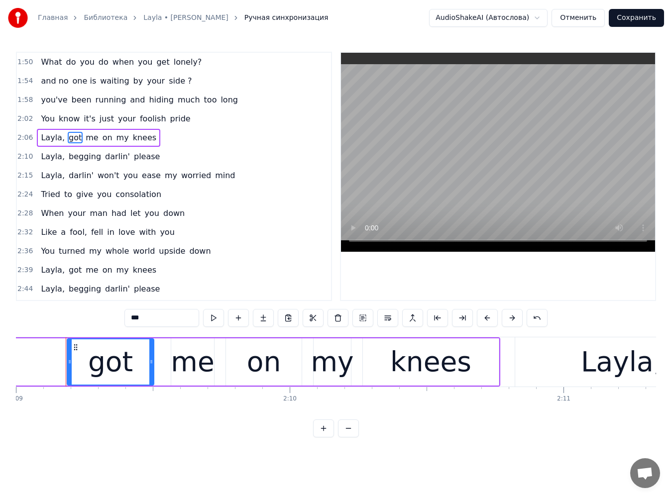
drag, startPoint x: 117, startPoint y: 320, endPoint x: 91, endPoint y: 323, distance: 26.6
click at [91, 323] on div "1:50 What do you do when you get lonely? 1:54 and no one is waiting by your sid…" at bounding box center [336, 245] width 640 height 386
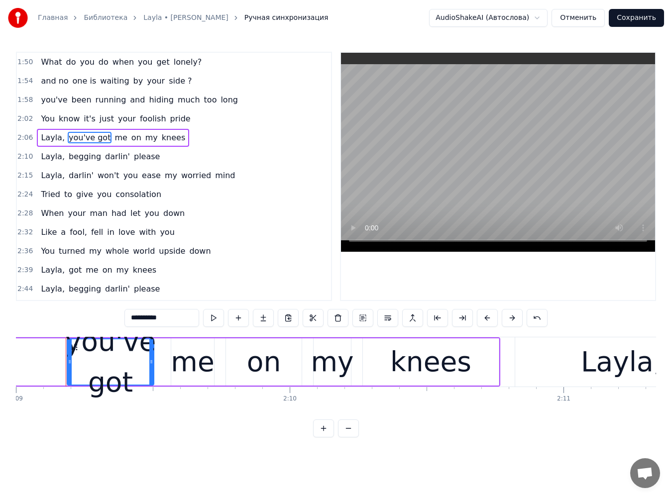
click at [161, 141] on span "knees" at bounding box center [173, 137] width 25 height 11
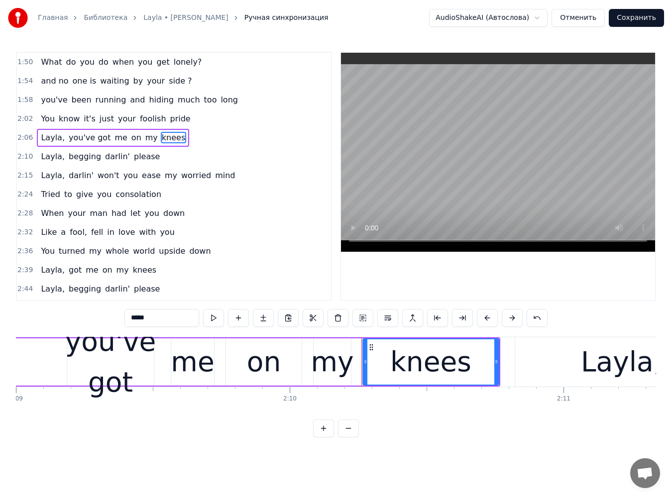
click at [43, 160] on span "Layla," at bounding box center [53, 156] width 26 height 11
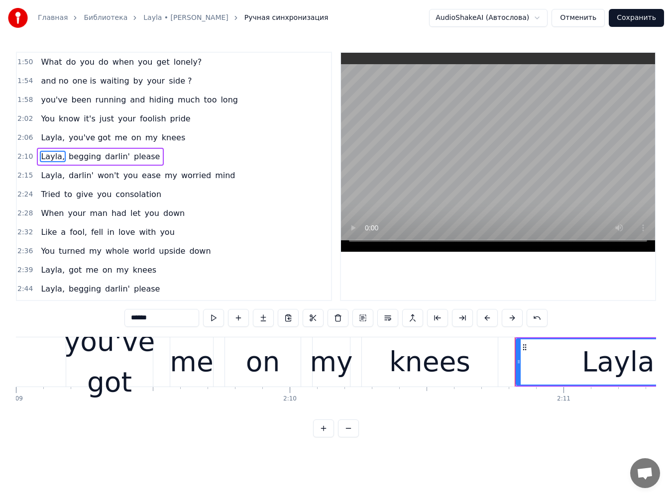
click at [77, 158] on span "begging" at bounding box center [85, 156] width 34 height 11
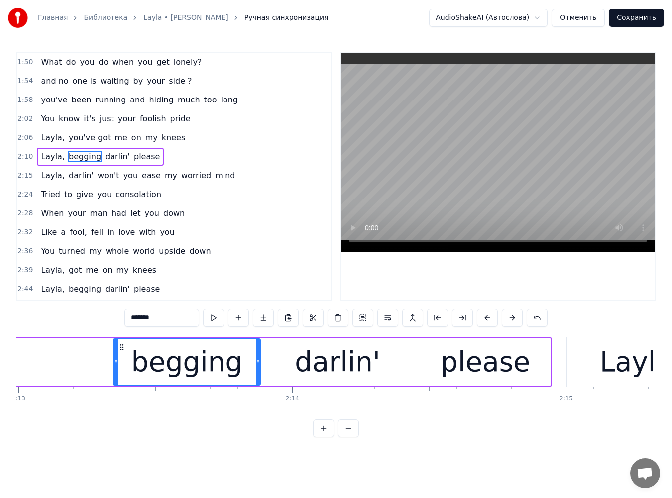
scroll to position [0, 36460]
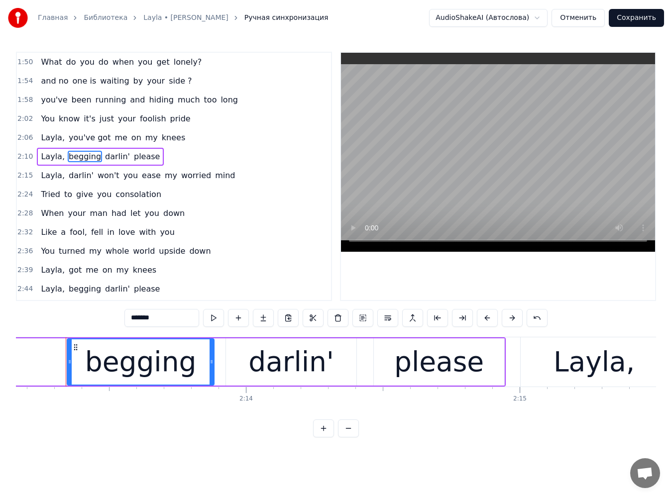
drag, startPoint x: 118, startPoint y: 318, endPoint x: 85, endPoint y: 317, distance: 33.9
click at [85, 317] on div "1:50 What do you do when you get lonely? 1:54 and no one is waiting by your sid…" at bounding box center [336, 245] width 640 height 386
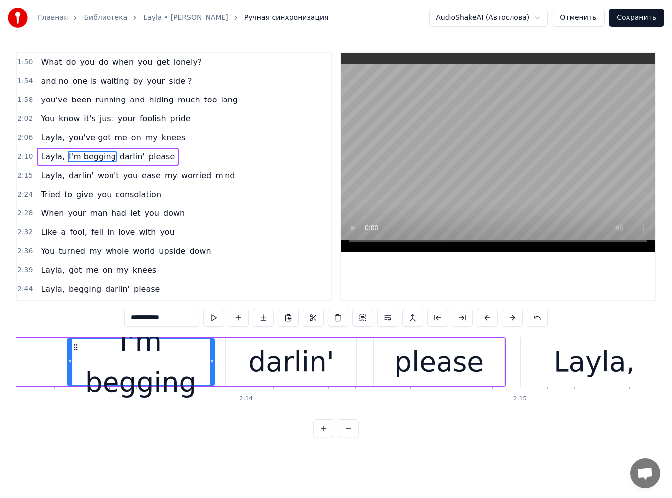
click at [122, 154] on span "darlin'" at bounding box center [132, 156] width 27 height 11
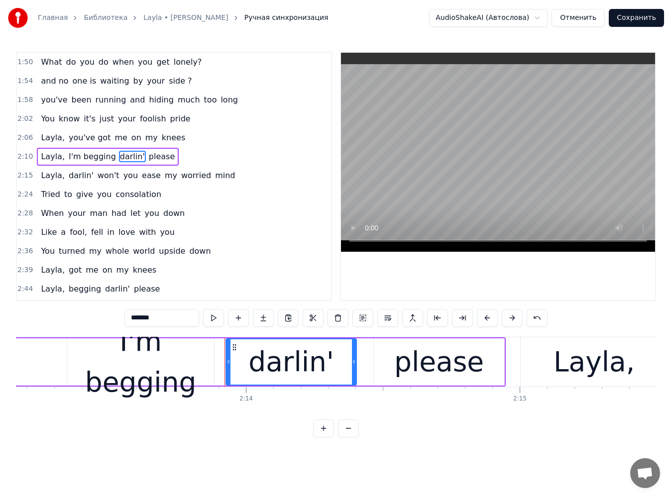
click at [146, 318] on input "*******" at bounding box center [161, 318] width 75 height 18
click at [158, 157] on span "please" at bounding box center [172, 156] width 28 height 11
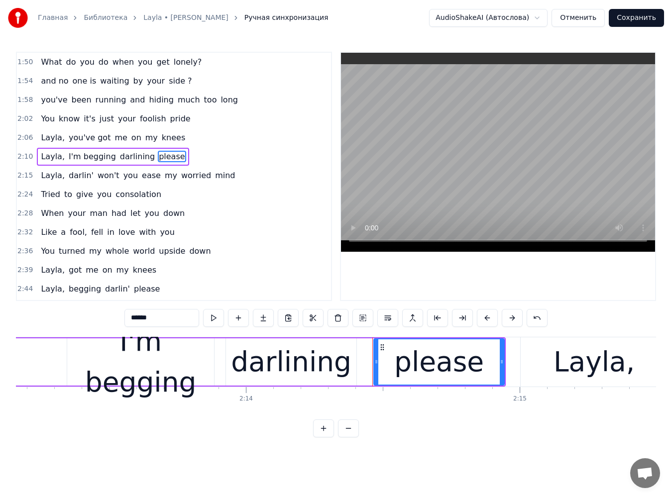
click at [40, 178] on span "Layla," at bounding box center [53, 175] width 26 height 11
type input "******"
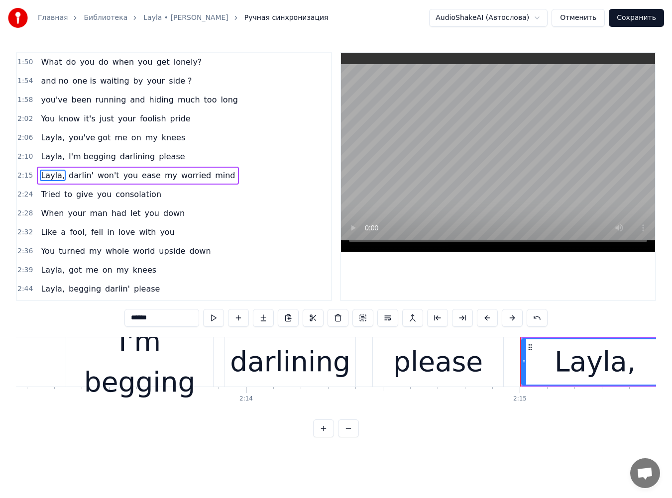
click at [53, 177] on span "Layla," at bounding box center [53, 175] width 26 height 11
click at [328, 320] on button at bounding box center [338, 318] width 21 height 18
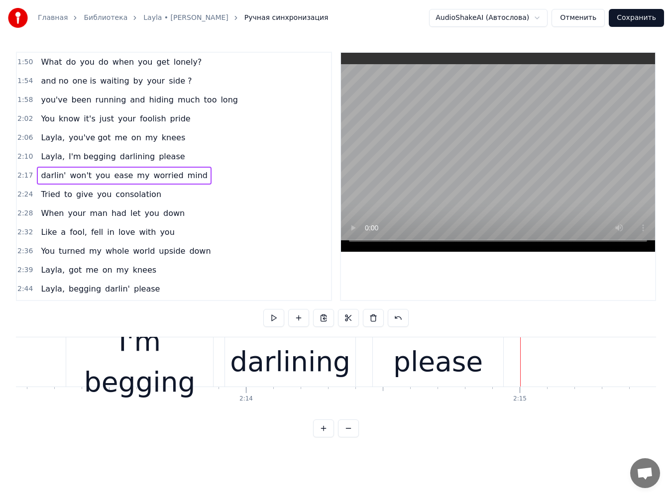
click at [52, 174] on span "darlin'" at bounding box center [53, 175] width 27 height 11
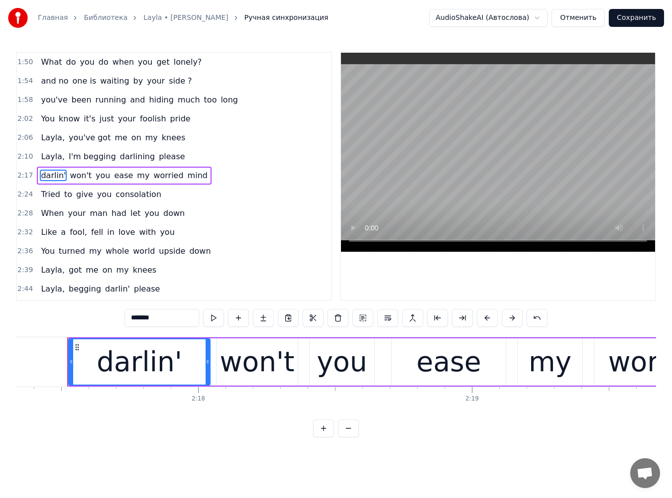
click at [139, 314] on input "*******" at bounding box center [161, 318] width 75 height 18
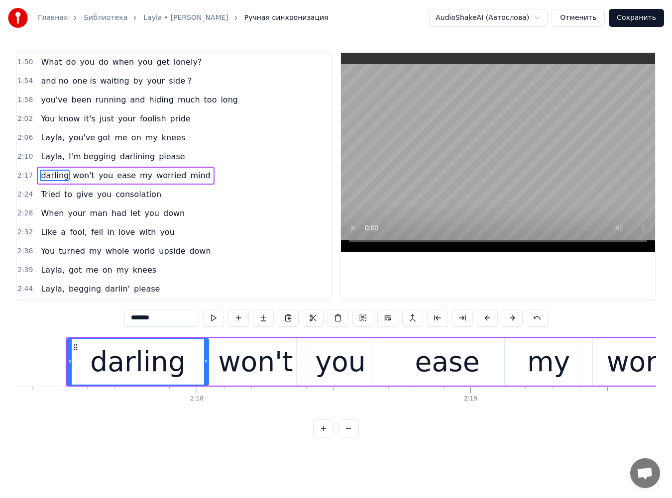
type input "*******"
click at [120, 146] on div "Layla, you've got me on my knees" at bounding box center [113, 138] width 152 height 18
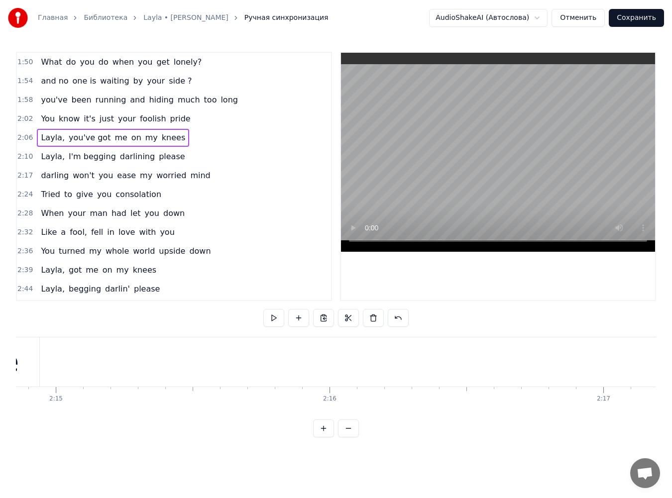
click at [123, 156] on span "darlining" at bounding box center [137, 156] width 37 height 11
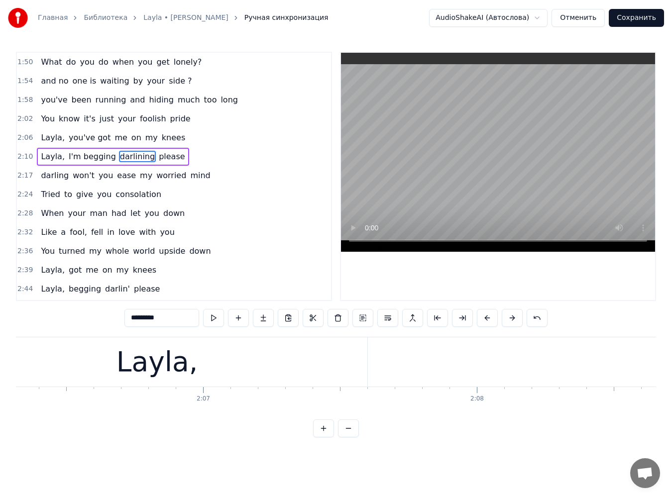
scroll to position [0, 34467]
click at [138, 319] on input "*********" at bounding box center [161, 318] width 75 height 18
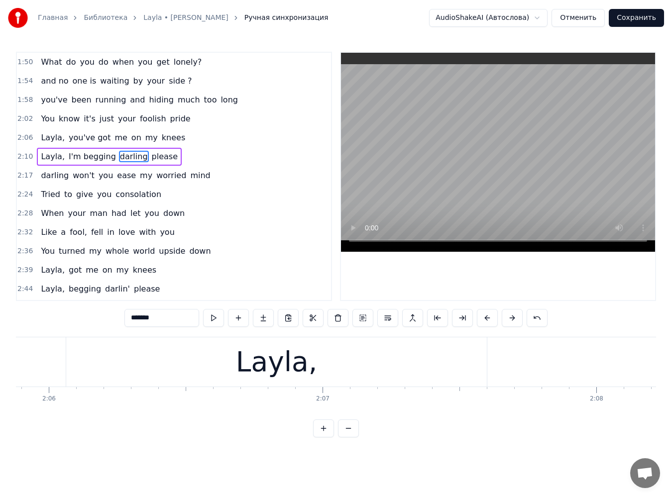
click at [46, 179] on span "darling" at bounding box center [55, 175] width 30 height 11
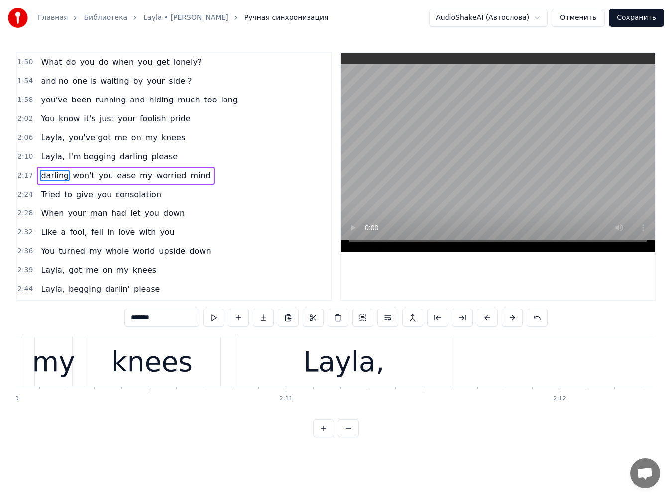
click at [82, 179] on span "won't" at bounding box center [84, 175] width 24 height 11
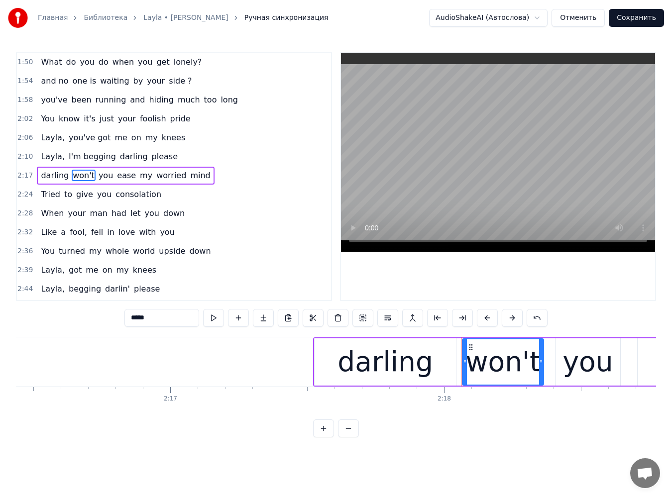
scroll to position [0, 37753]
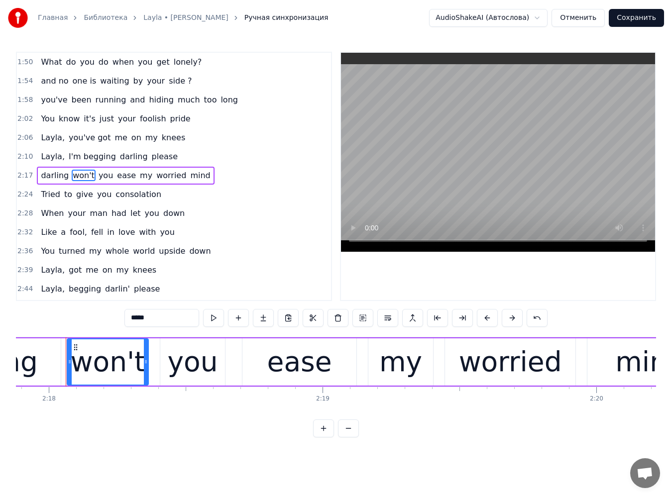
click at [101, 178] on span "you" at bounding box center [106, 175] width 16 height 11
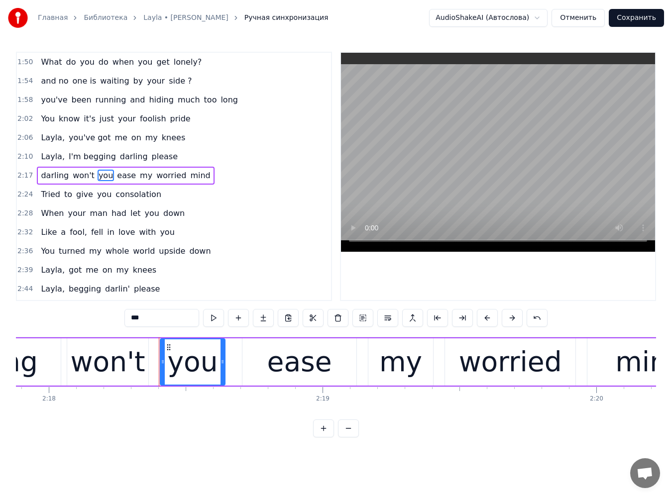
click at [116, 178] on span "ease" at bounding box center [126, 175] width 21 height 11
type input "****"
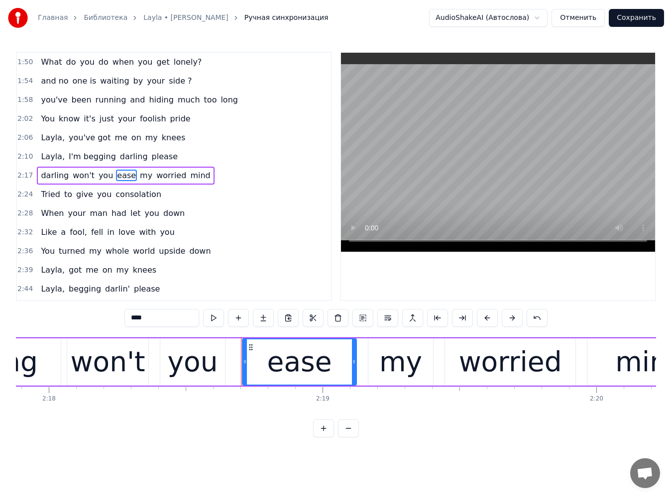
click at [140, 180] on div "darling won't you ease my worried mind" at bounding box center [125, 176] width 177 height 18
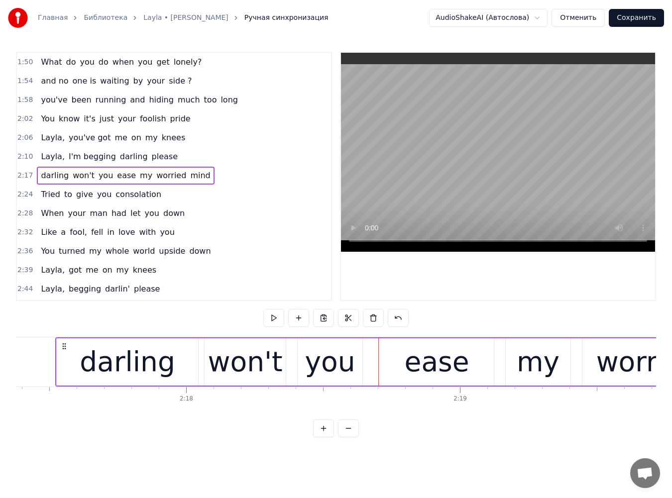
scroll to position [0, 37605]
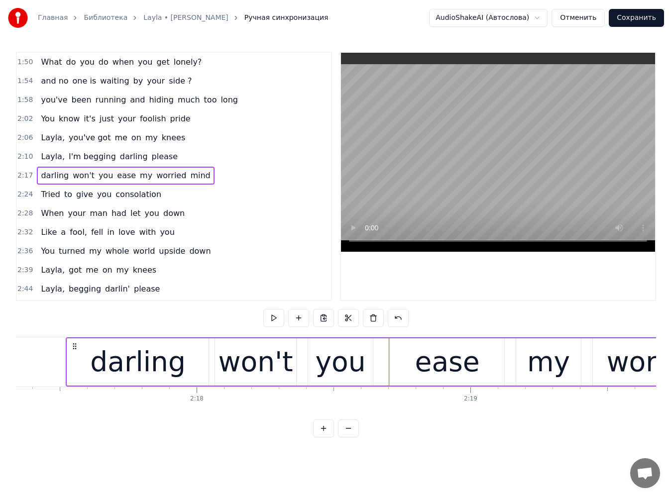
click at [155, 178] on span "worried" at bounding box center [171, 175] width 32 height 11
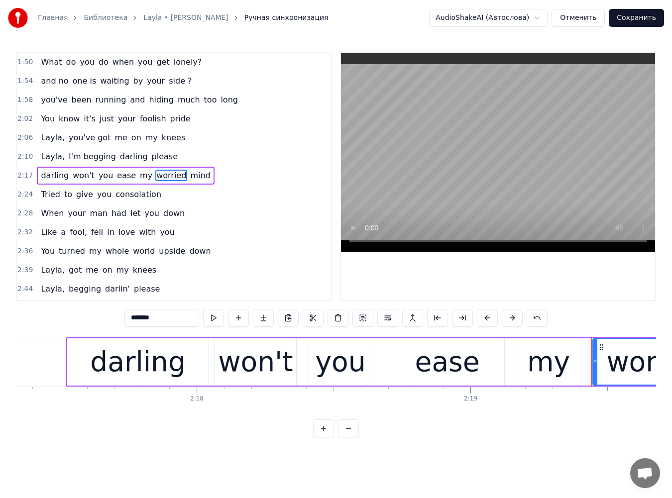
click at [189, 178] on span "mind" at bounding box center [200, 175] width 22 height 11
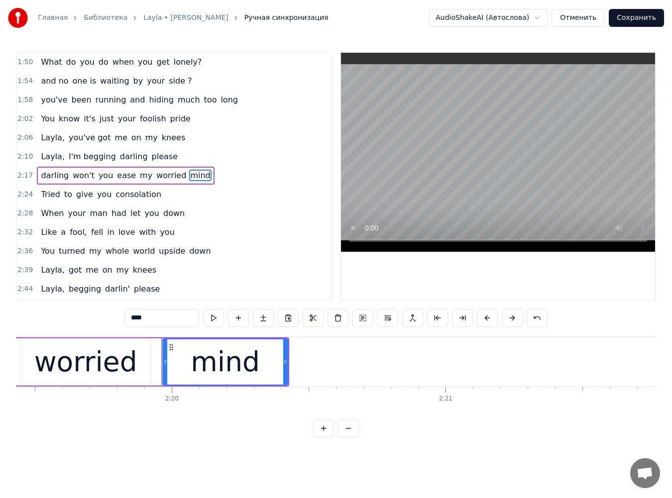
scroll to position [0, 38273]
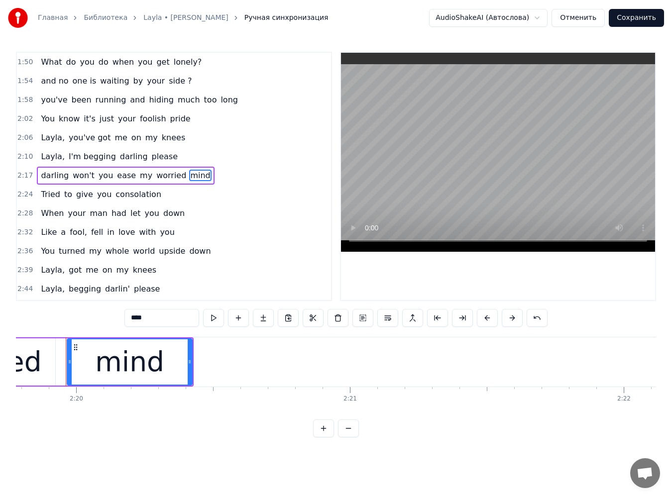
click at [41, 190] on span "Tried" at bounding box center [50, 194] width 21 height 11
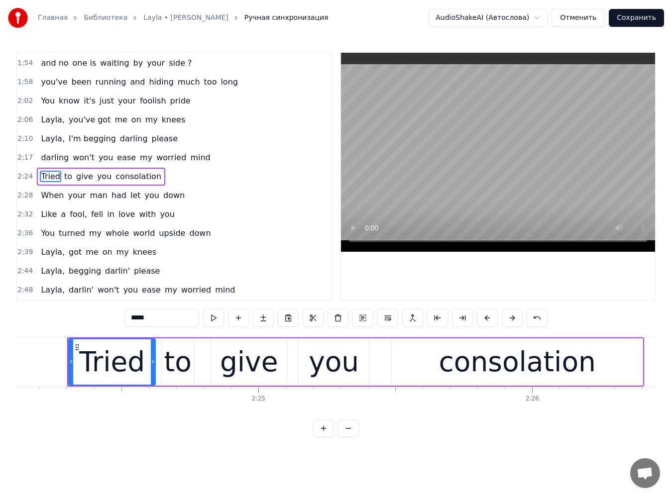
scroll to position [0, 39461]
click at [58, 198] on span "When" at bounding box center [52, 195] width 25 height 11
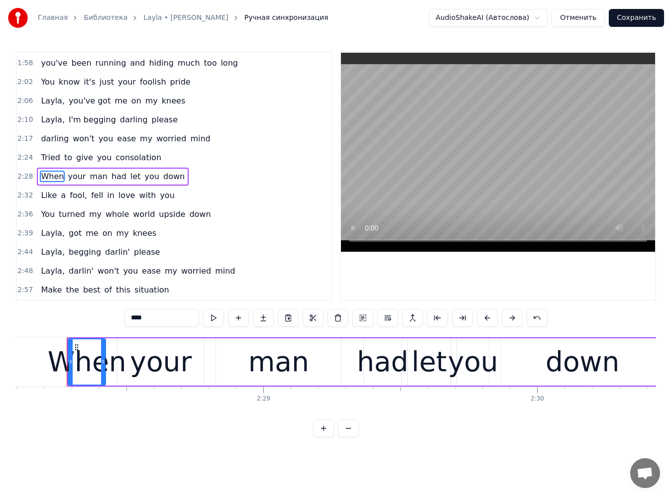
scroll to position [0, 40551]
drag, startPoint x: 66, startPoint y: 179, endPoint x: 90, endPoint y: 182, distance: 24.1
click at [67, 179] on span "your" at bounding box center [77, 176] width 20 height 11
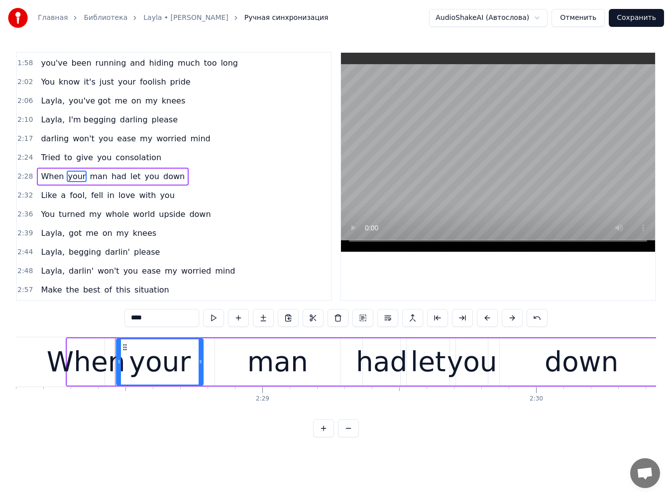
click at [89, 176] on span "man" at bounding box center [99, 176] width 20 height 11
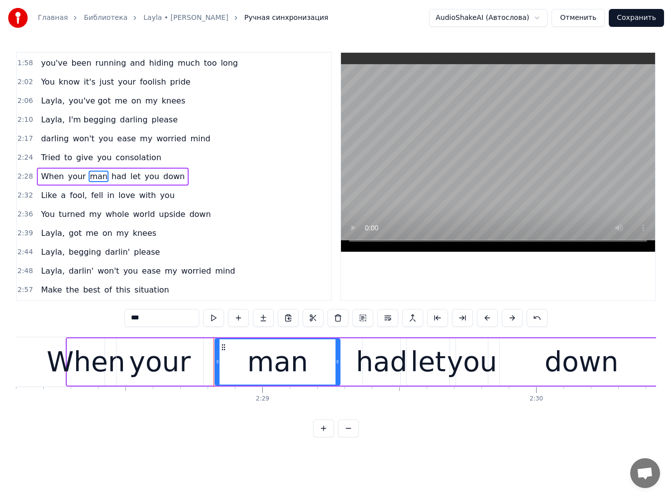
click at [124, 318] on input "***" at bounding box center [161, 318] width 75 height 18
type input "*"
click at [128, 179] on span "had" at bounding box center [133, 176] width 17 height 11
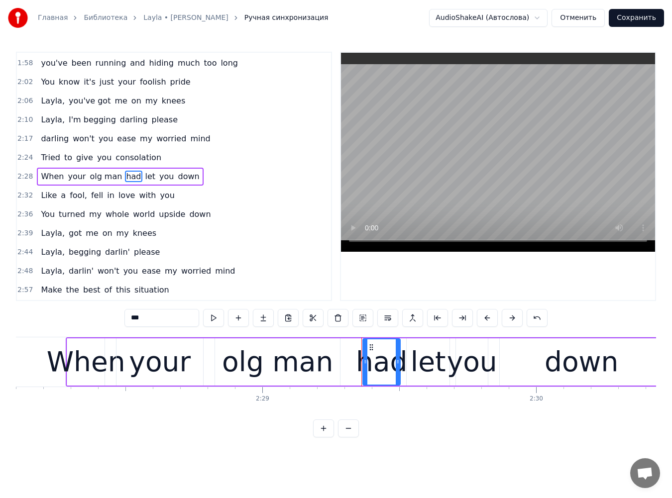
click at [144, 181] on span "let" at bounding box center [150, 176] width 12 height 11
click at [158, 180] on span "you" at bounding box center [166, 176] width 16 height 11
click at [177, 176] on span "down" at bounding box center [188, 176] width 23 height 11
type input "****"
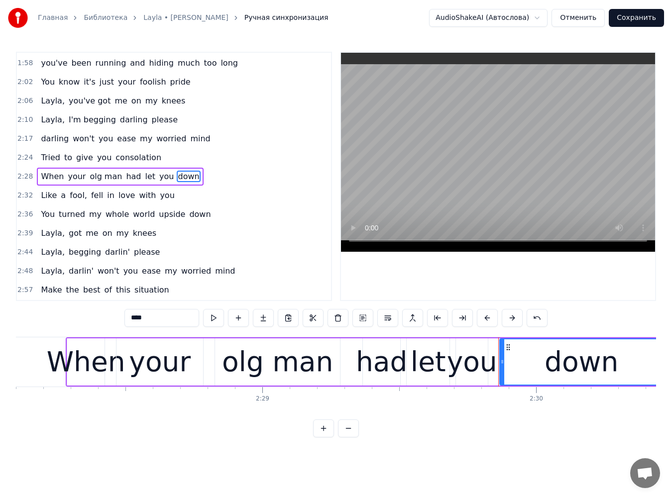
click at [38, 202] on div "Like a fool, fell in love with you" at bounding box center [107, 196] width 141 height 18
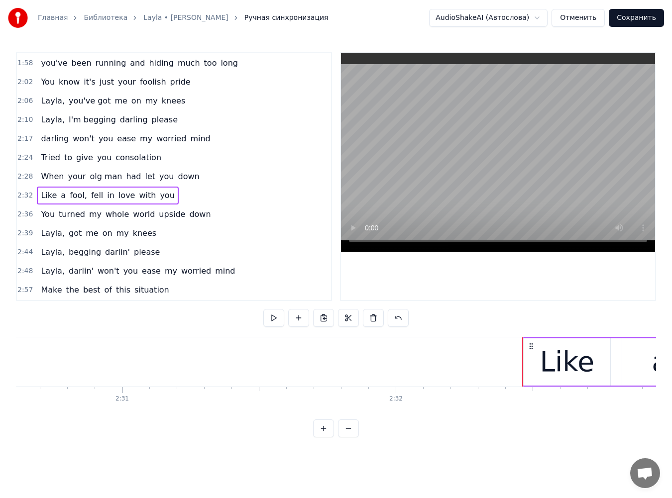
click at [45, 198] on span "Like" at bounding box center [49, 195] width 18 height 11
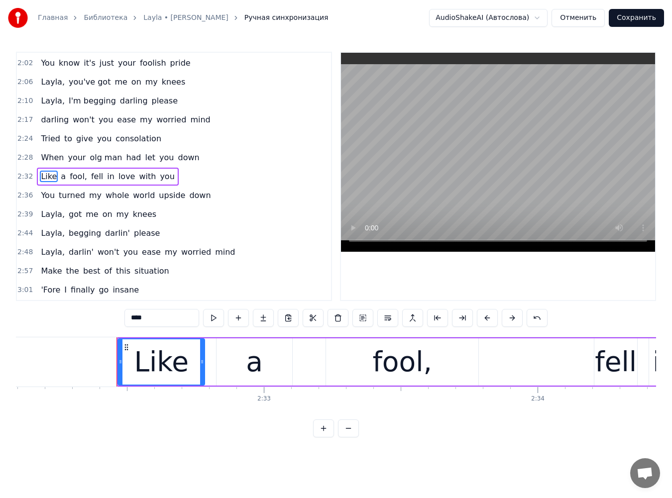
scroll to position [0, 41695]
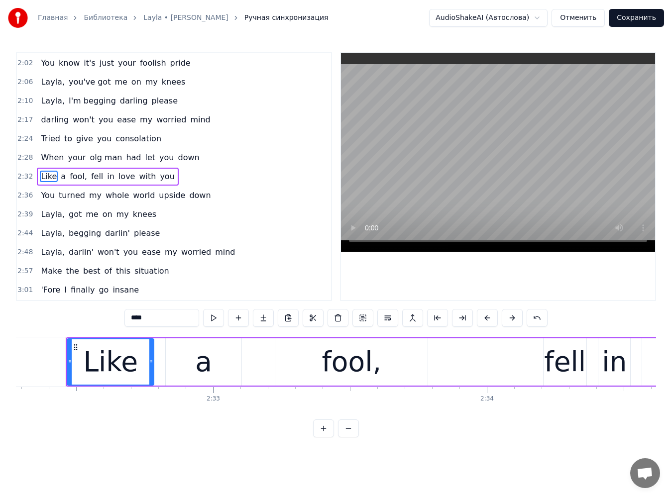
click at [60, 179] on span "a" at bounding box center [63, 176] width 7 height 11
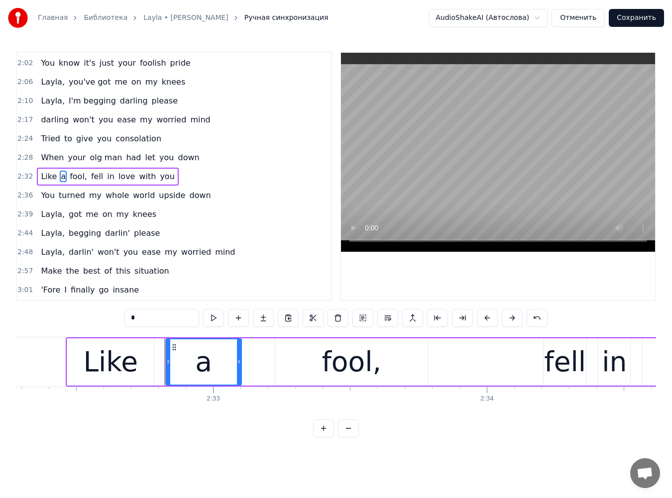
click at [71, 178] on span "fool," at bounding box center [78, 176] width 19 height 11
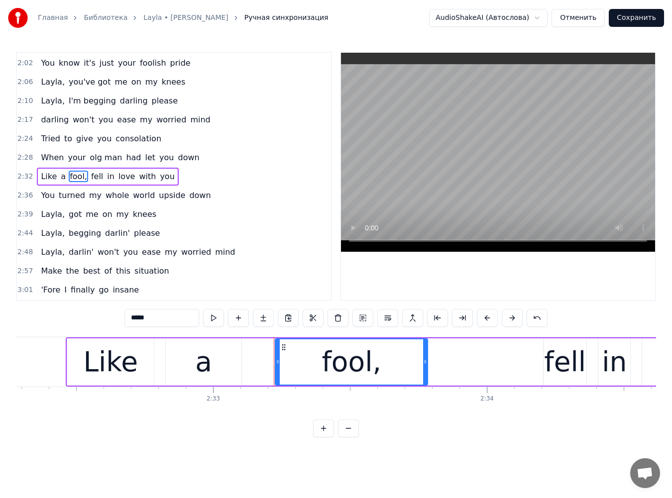
click at [90, 179] on span "fell" at bounding box center [97, 176] width 14 height 11
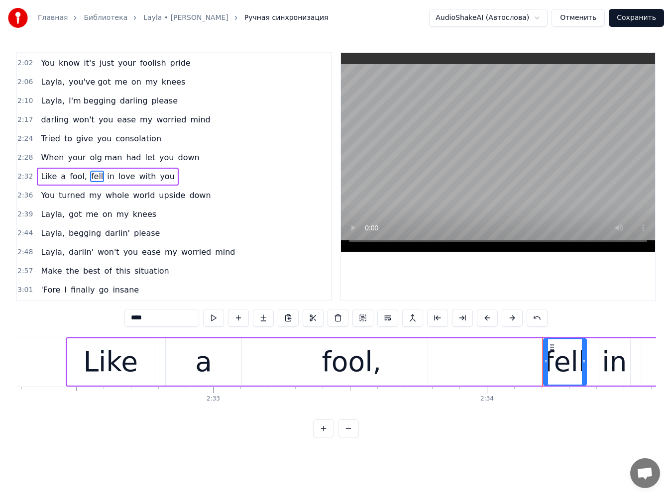
click at [127, 316] on input "****" at bounding box center [161, 318] width 75 height 18
type input "*"
click at [46, 195] on span "You" at bounding box center [48, 195] width 16 height 11
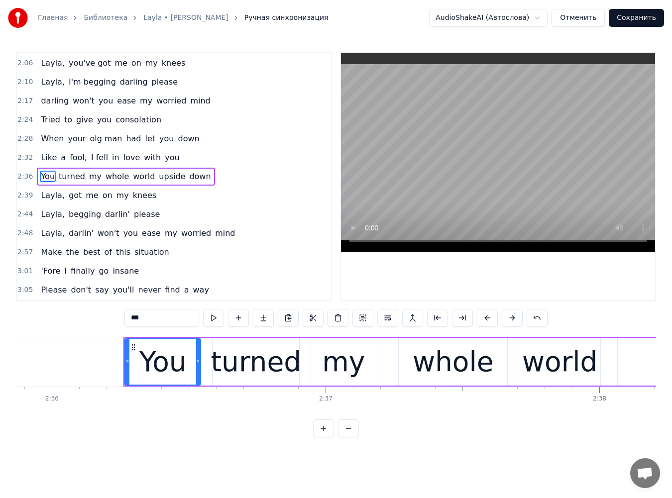
scroll to position [0, 42736]
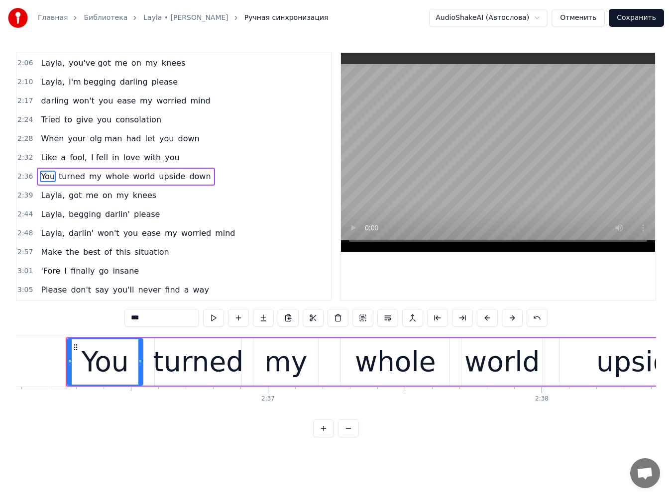
click at [166, 180] on span "upside" at bounding box center [172, 176] width 28 height 11
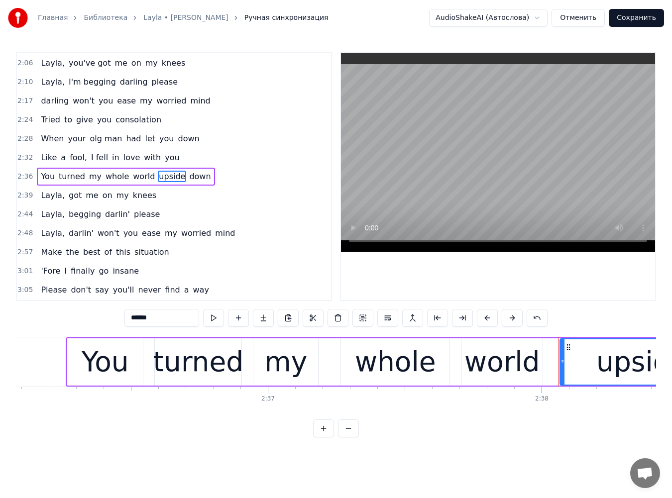
click at [124, 319] on input "******" at bounding box center [161, 318] width 75 height 18
click at [191, 180] on span "down" at bounding box center [202, 176] width 23 height 11
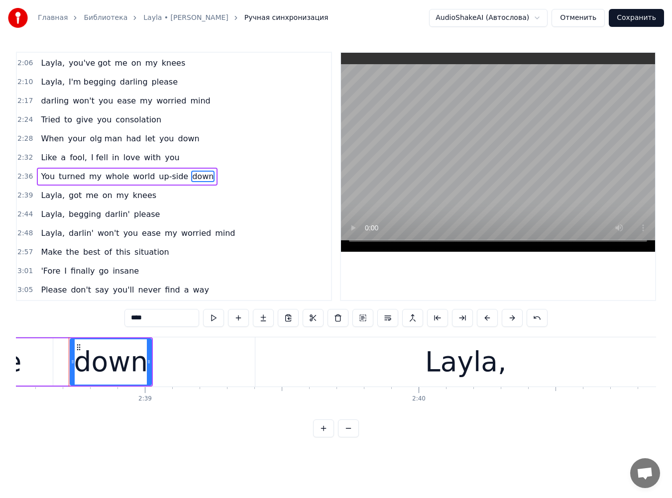
scroll to position [0, 43409]
drag, startPoint x: 121, startPoint y: 319, endPoint x: 95, endPoint y: 318, distance: 26.9
click at [95, 318] on div "1:50 What do you do when you get lonely? 1:54 and no one is waiting by your sid…" at bounding box center [336, 245] width 640 height 386
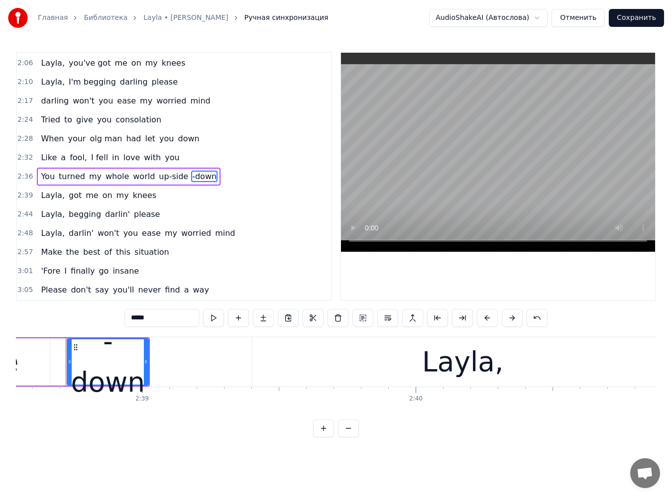
click at [52, 199] on span "Layla," at bounding box center [53, 195] width 26 height 11
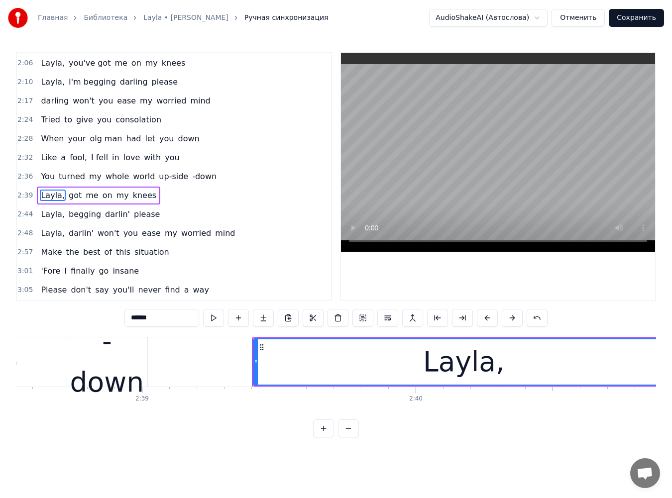
scroll to position [94, 0]
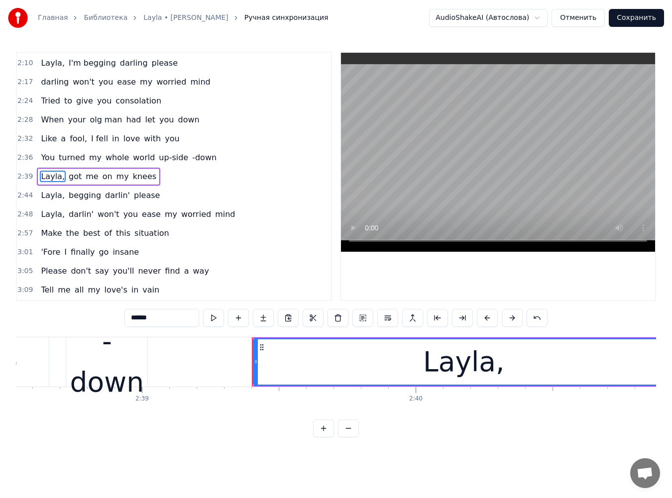
click at [68, 182] on span "got" at bounding box center [75, 176] width 15 height 11
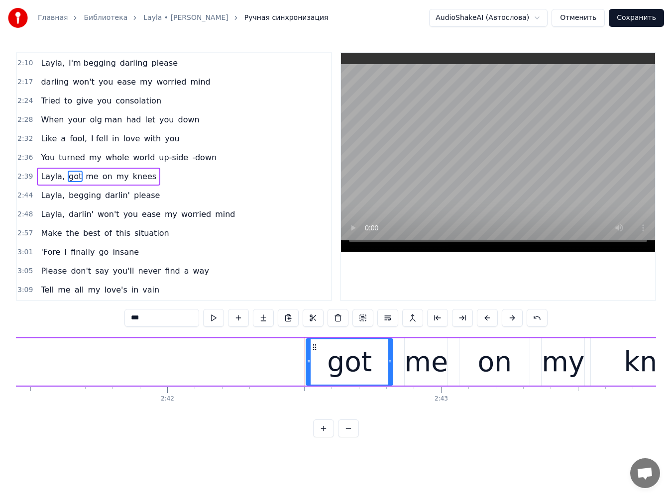
scroll to position [0, 44444]
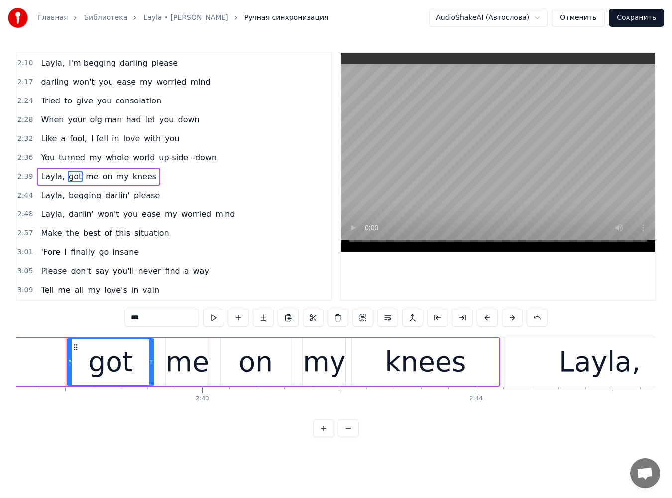
click at [130, 317] on input "***" at bounding box center [161, 318] width 75 height 18
type input "*"
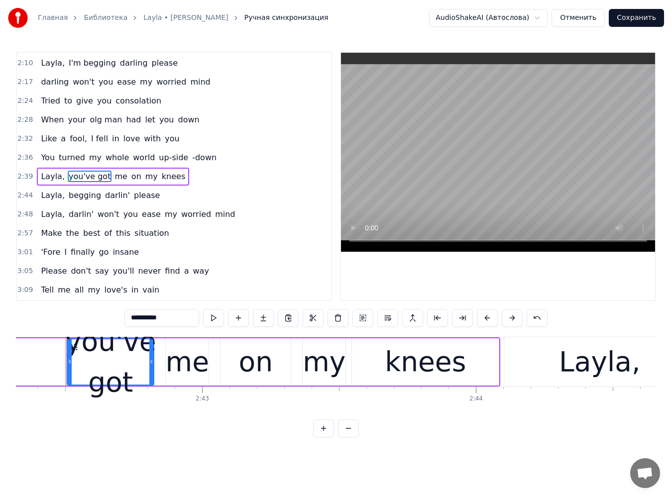
click at [114, 177] on span "me" at bounding box center [121, 176] width 14 height 11
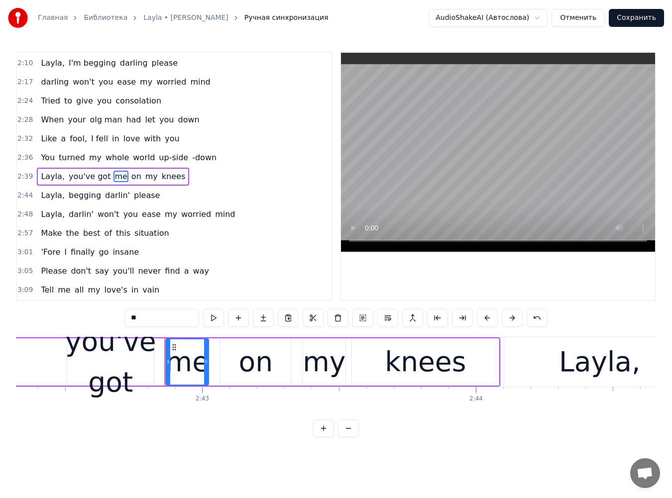
click at [48, 196] on span "Layla," at bounding box center [53, 195] width 26 height 11
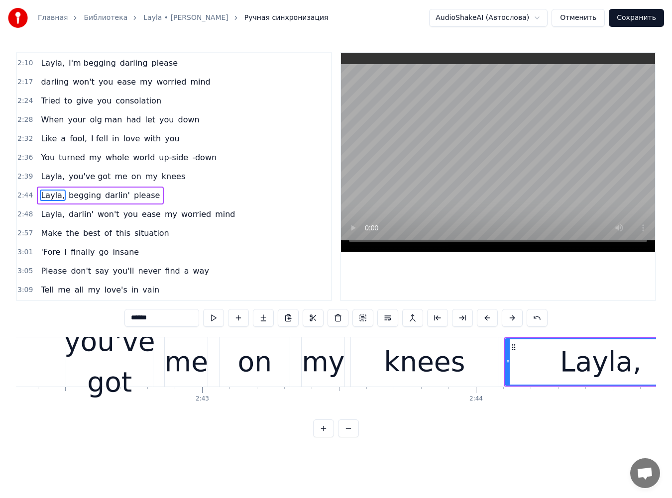
scroll to position [113, 0]
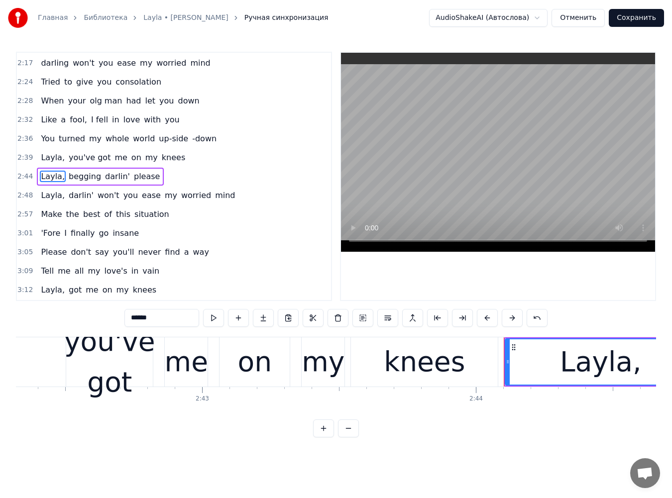
click at [69, 177] on span "begging" at bounding box center [85, 176] width 34 height 11
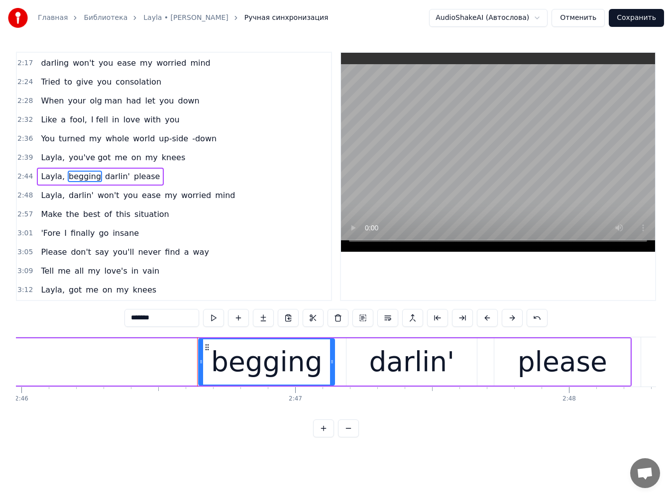
scroll to position [0, 45578]
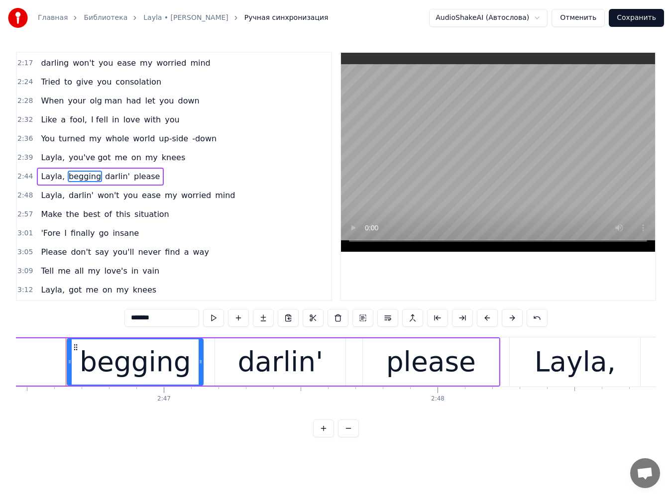
drag, startPoint x: 138, startPoint y: 317, endPoint x: 80, endPoint y: 311, distance: 58.6
click at [80, 311] on div "1:50 What do you do when you get lonely? 1:54 and no one is waiting by your sid…" at bounding box center [336, 245] width 640 height 386
click at [124, 316] on input "*******" at bounding box center [161, 318] width 75 height 18
click at [124, 318] on input "********" at bounding box center [161, 318] width 75 height 18
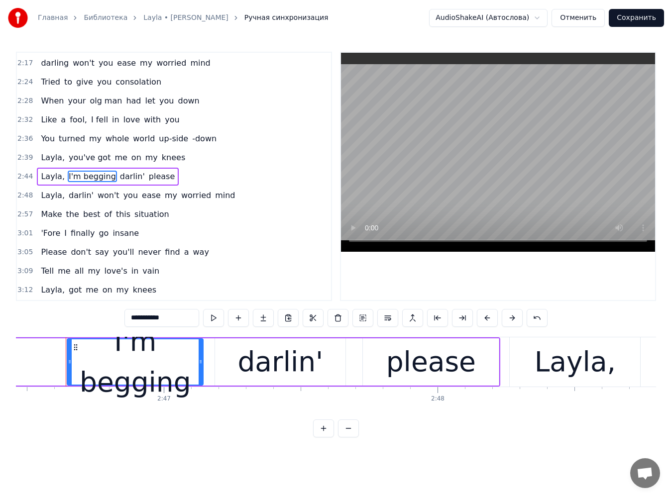
click at [119, 179] on span "darlin'" at bounding box center [132, 176] width 27 height 11
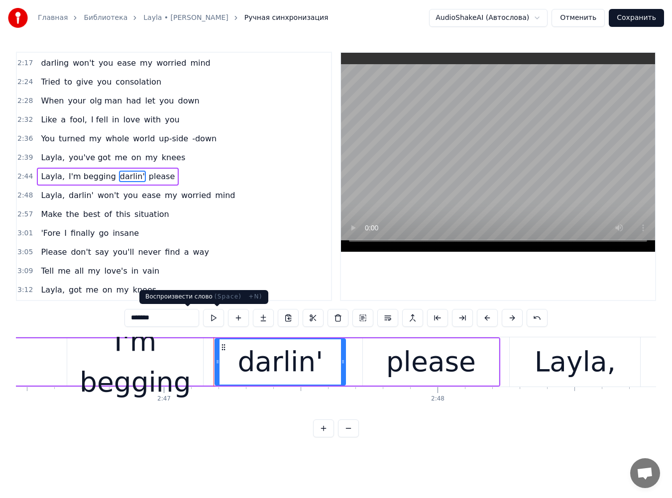
click at [142, 319] on input "*******" at bounding box center [161, 318] width 75 height 18
click at [151, 177] on span "please" at bounding box center [165, 176] width 28 height 11
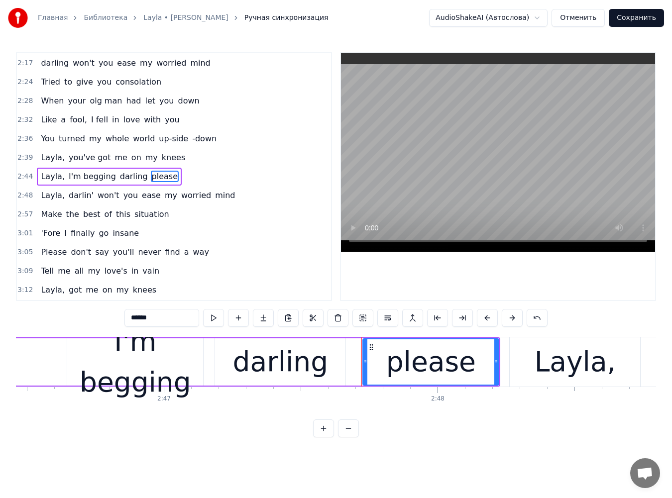
click at [54, 197] on span "Layla," at bounding box center [53, 195] width 26 height 11
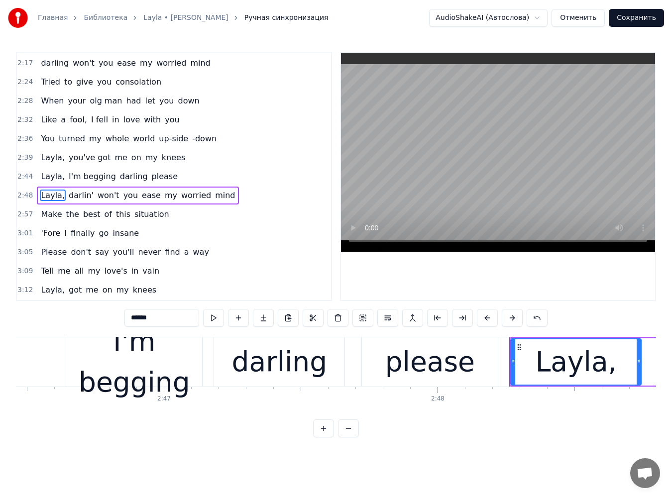
type input "******"
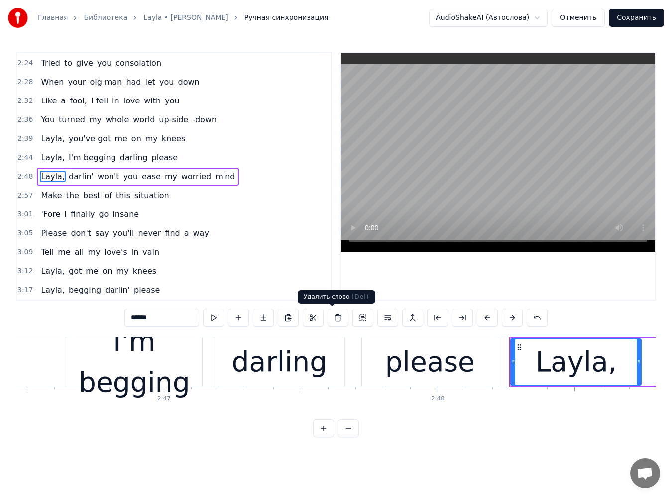
click at [340, 326] on button at bounding box center [338, 318] width 21 height 18
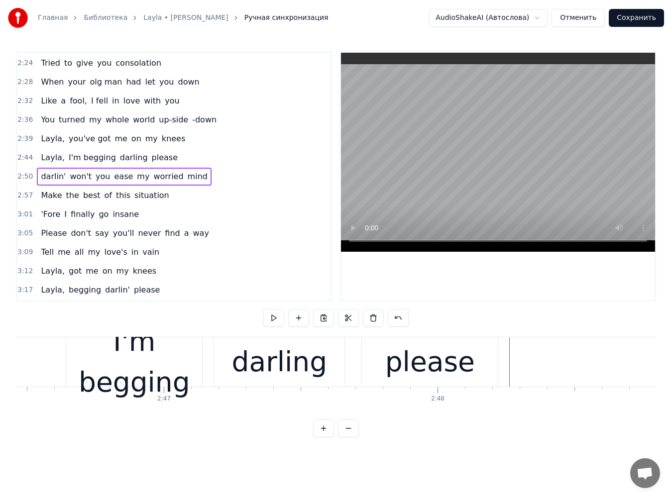
click at [40, 175] on span "darlin'" at bounding box center [53, 176] width 27 height 11
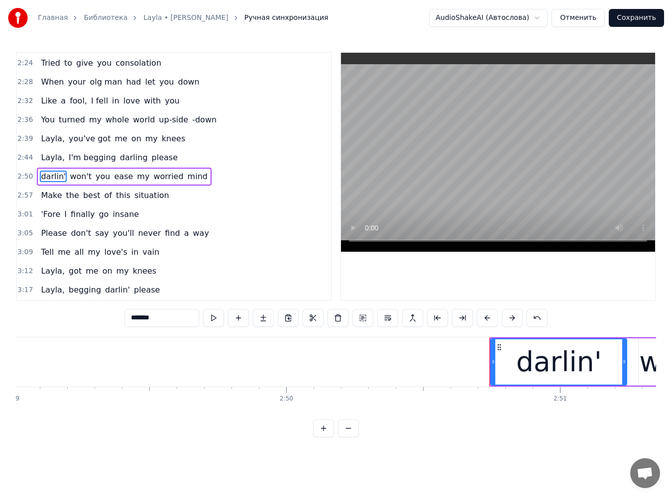
click at [139, 319] on input "*******" at bounding box center [161, 318] width 75 height 18
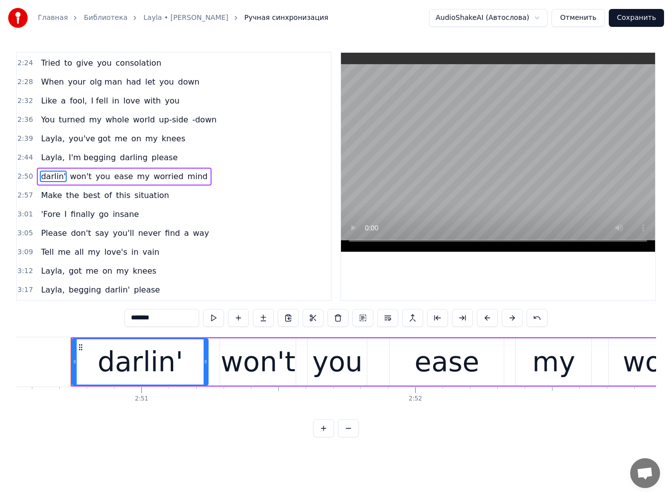
scroll to position [0, 46701]
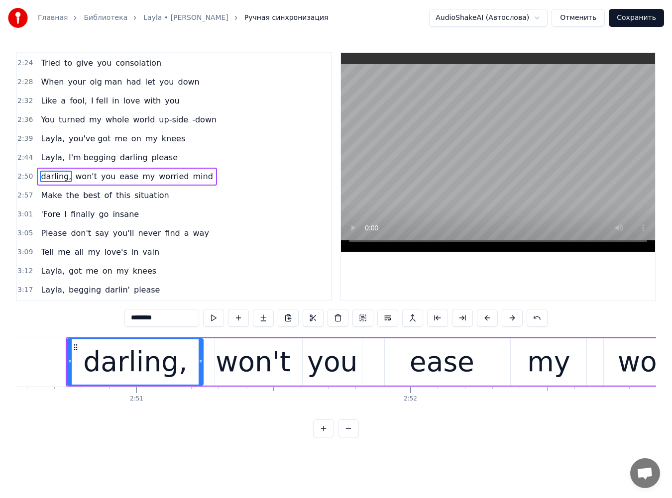
click at [158, 181] on span "worried" at bounding box center [174, 176] width 32 height 11
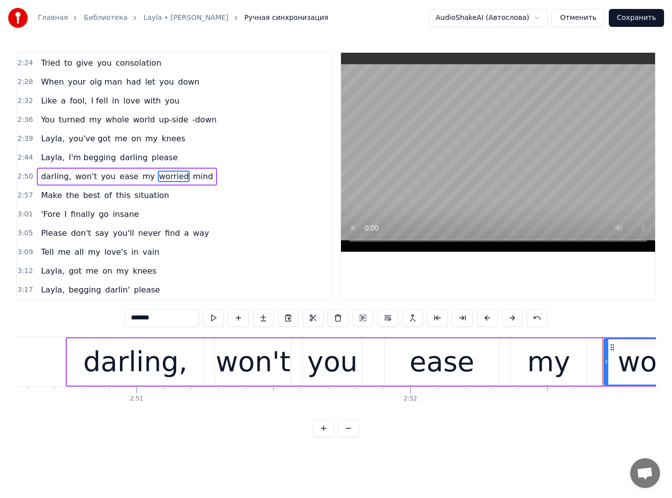
click at [192, 180] on span "mind" at bounding box center [203, 176] width 22 height 11
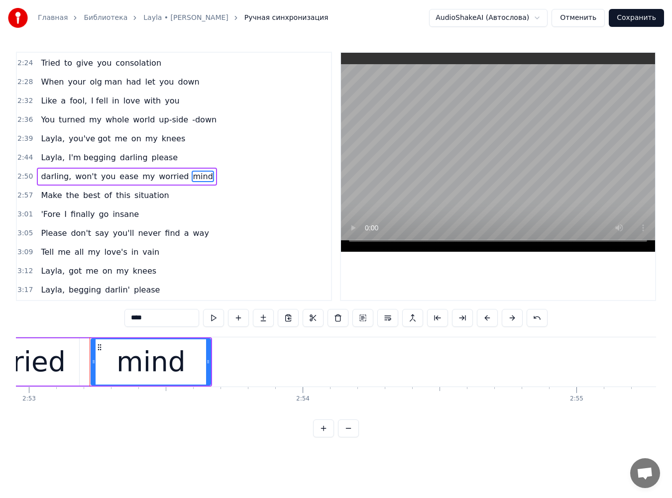
scroll to position [0, 47380]
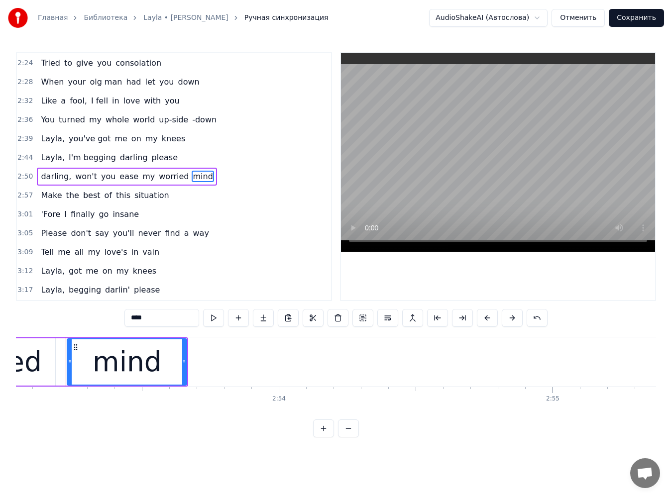
click at [151, 321] on input "****" at bounding box center [161, 318] width 75 height 18
click at [53, 190] on span "Make" at bounding box center [51, 195] width 23 height 11
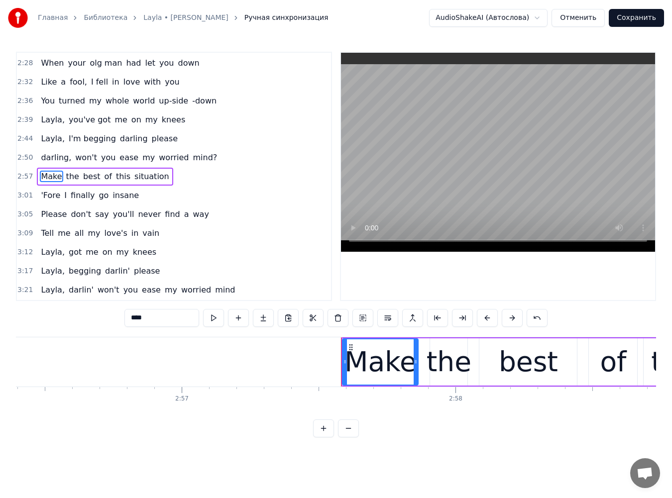
scroll to position [0, 48574]
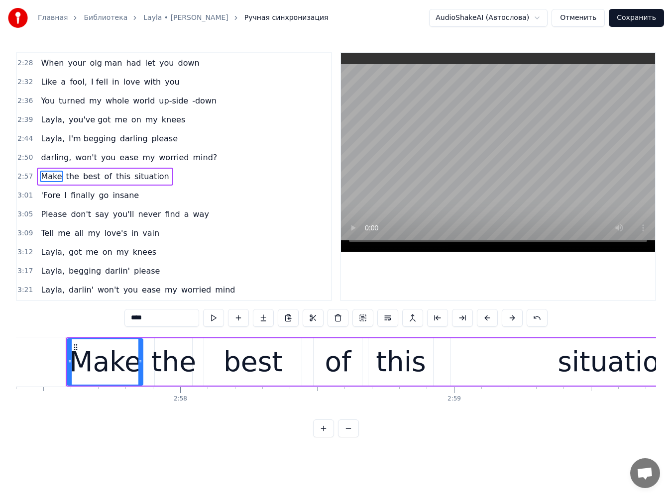
drag, startPoint x: 126, startPoint y: 319, endPoint x: 81, endPoint y: 318, distance: 44.8
click at [81, 318] on div "1:50 What do you do when you get lonely? 1:54 and no one is waiting by your sid…" at bounding box center [336, 245] width 640 height 386
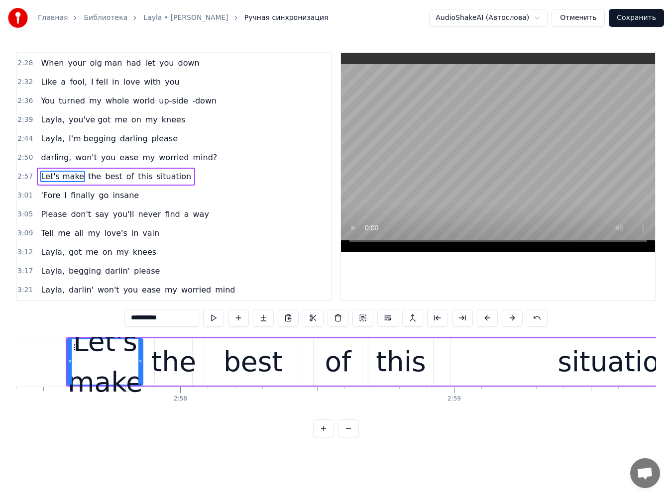
click at [87, 174] on span "the" at bounding box center [94, 176] width 15 height 11
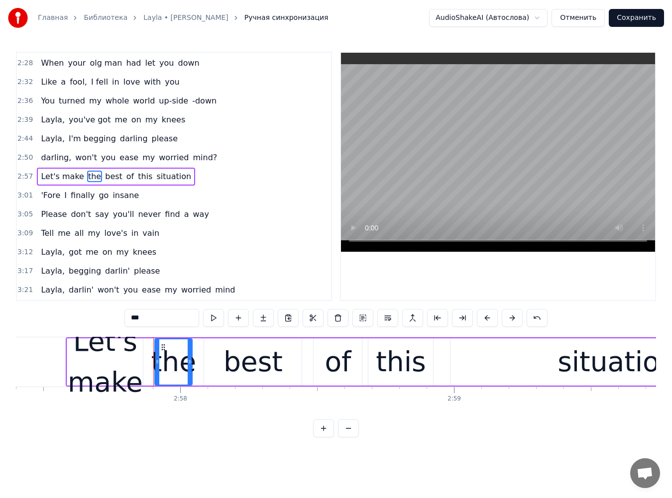
click at [62, 180] on span "Let's make" at bounding box center [62, 176] width 45 height 11
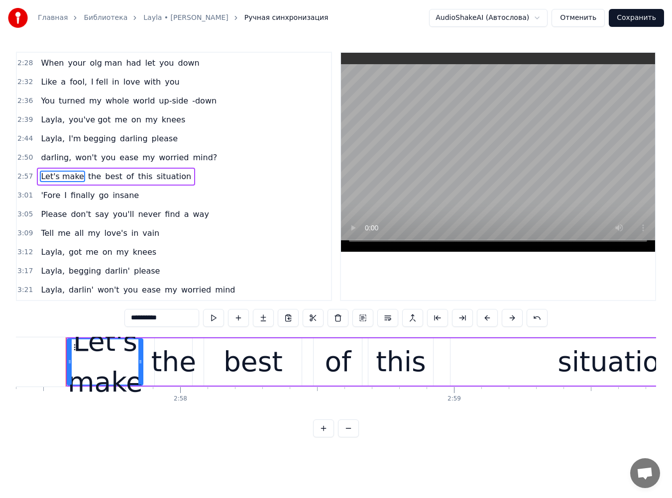
click at [90, 177] on span "the" at bounding box center [94, 176] width 15 height 11
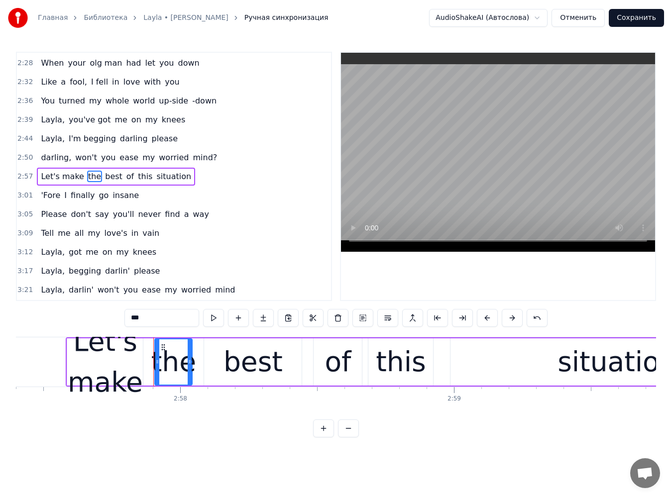
click at [155, 179] on span "situation" at bounding box center [173, 176] width 37 height 11
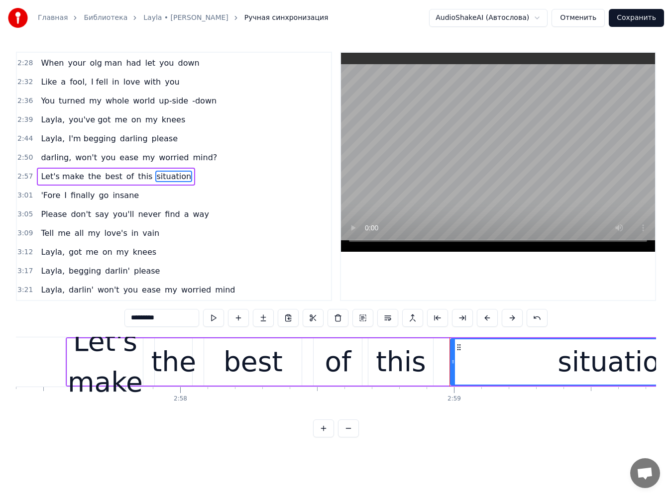
click at [47, 201] on span "'Fore" at bounding box center [50, 195] width 21 height 11
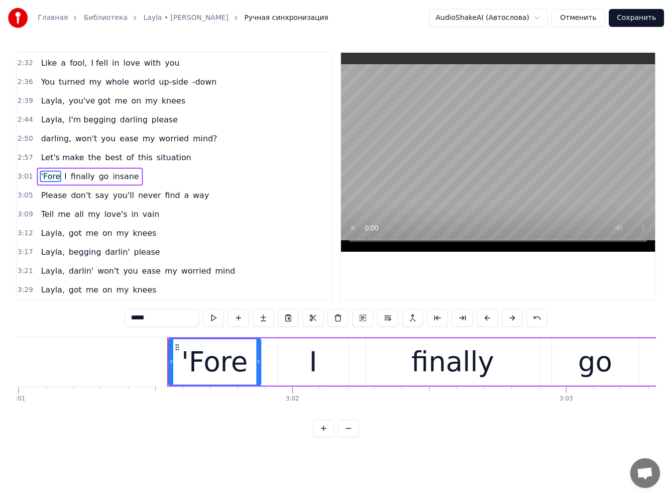
scroll to position [0, 49658]
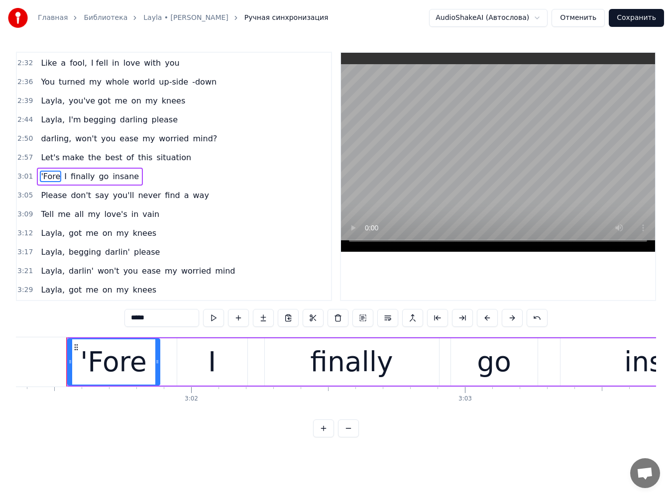
drag, startPoint x: 130, startPoint y: 320, endPoint x: 95, endPoint y: 315, distance: 36.2
click at [95, 315] on div "1:50 What do you do when you get lonely? 1:54 and no one is waiting by your sid…" at bounding box center [336, 245] width 640 height 386
click at [104, 177] on span "go" at bounding box center [110, 176] width 12 height 11
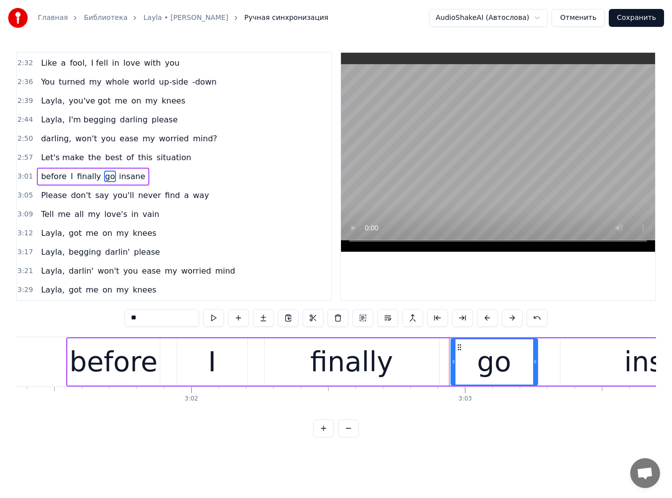
click at [130, 177] on span "insane" at bounding box center [132, 176] width 28 height 11
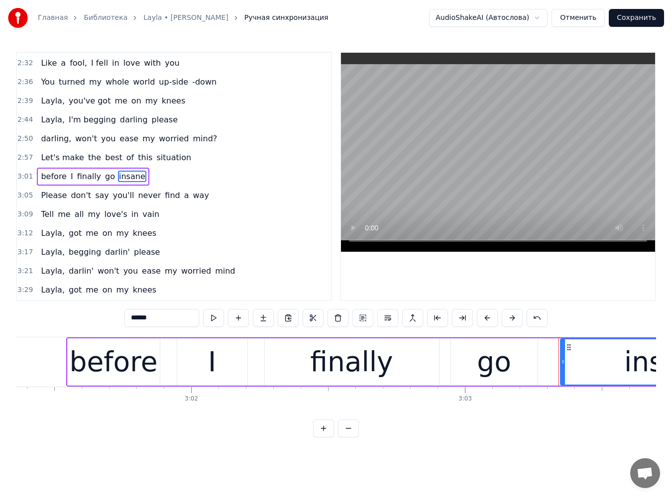
click at [53, 195] on span "Please" at bounding box center [54, 195] width 28 height 11
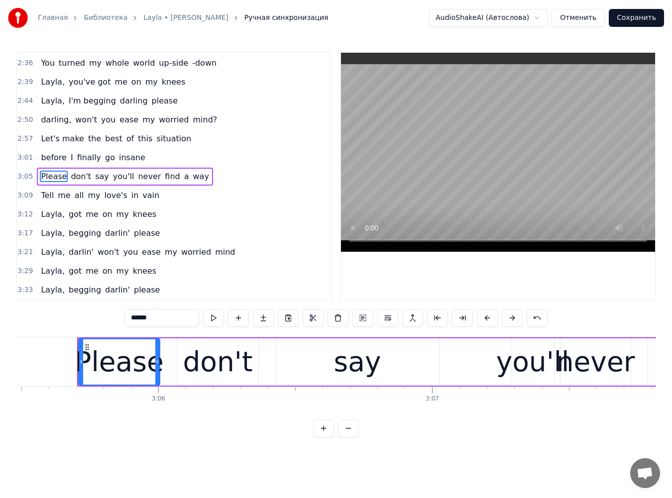
scroll to position [0, 50797]
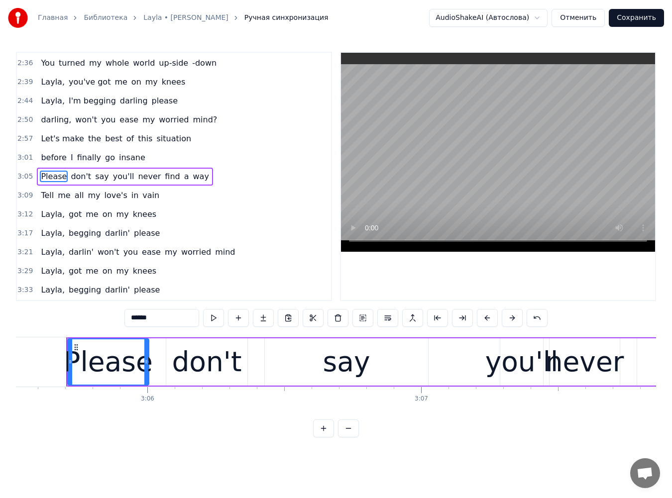
click at [70, 181] on span "don't" at bounding box center [81, 176] width 22 height 11
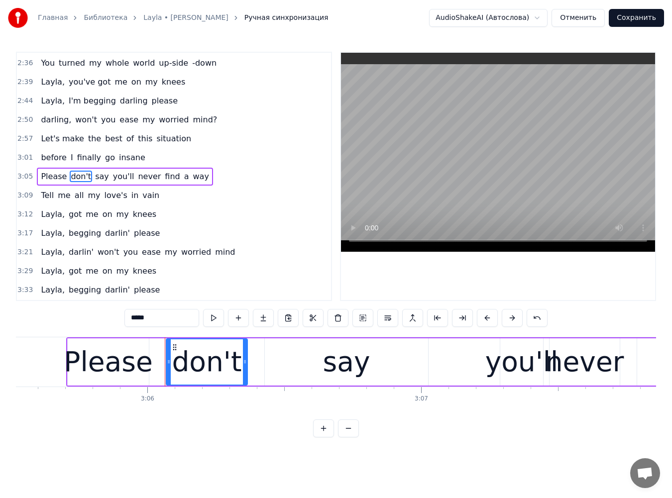
click at [99, 181] on span "say" at bounding box center [102, 176] width 16 height 11
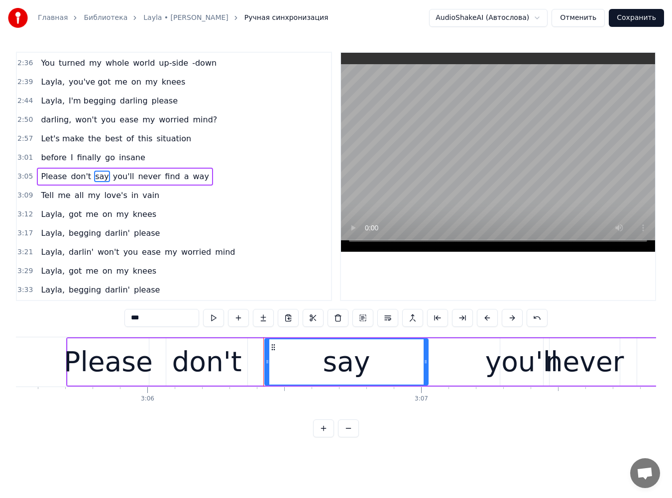
click at [114, 180] on span "you'll" at bounding box center [123, 176] width 23 height 11
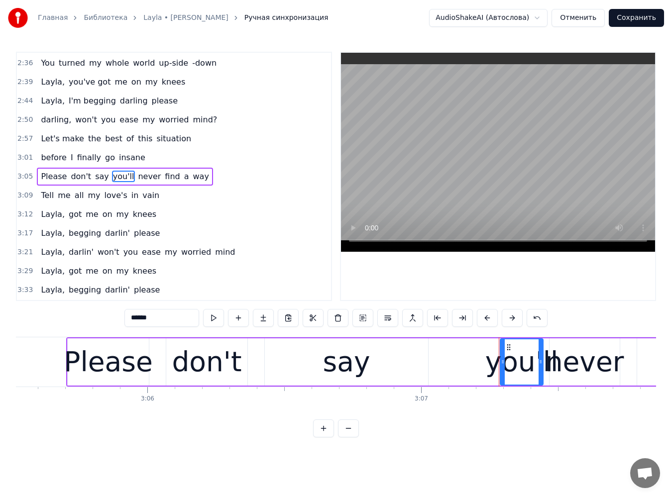
drag, startPoint x: 126, startPoint y: 317, endPoint x: 69, endPoint y: 317, distance: 57.3
click at [69, 317] on div "1:50 What do you do when you get lonely? 1:54 and no one is waiting by your sid…" at bounding box center [336, 245] width 640 height 386
click at [144, 180] on span "never" at bounding box center [151, 176] width 25 height 11
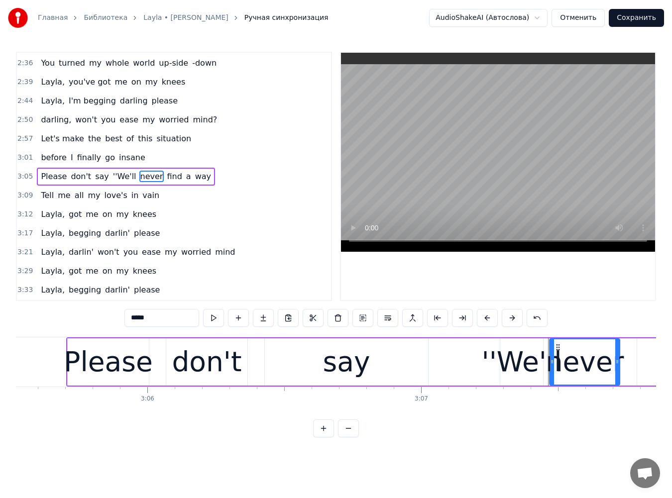
click at [166, 179] on span "find" at bounding box center [174, 176] width 17 height 11
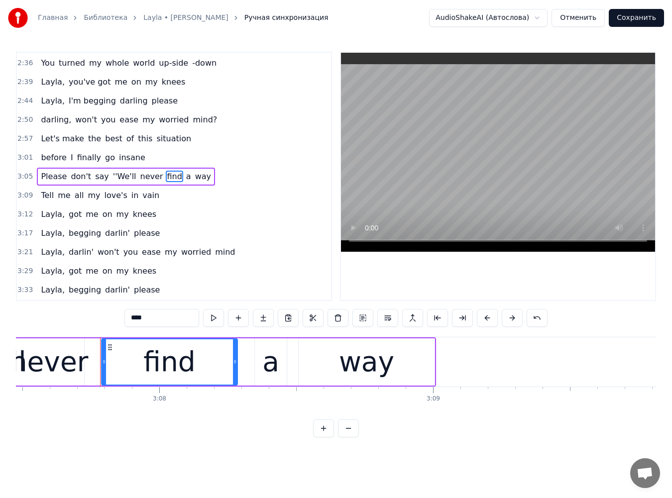
scroll to position [0, 51366]
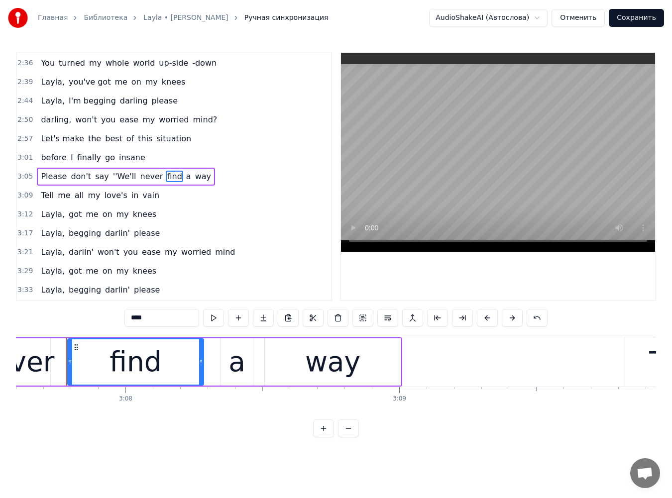
click at [194, 176] on span "way" at bounding box center [203, 176] width 18 height 11
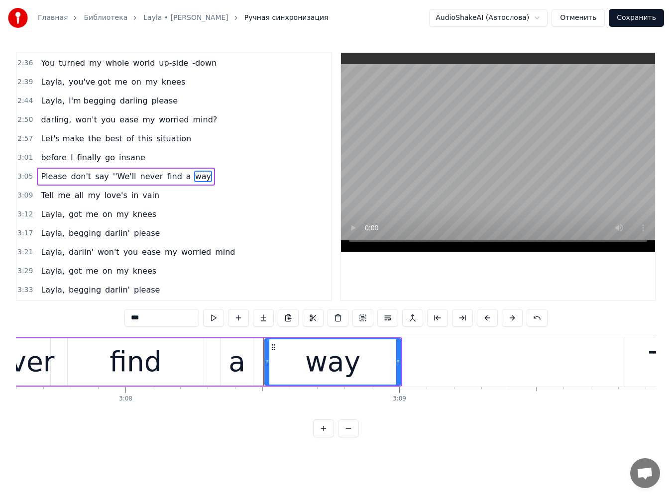
click at [124, 313] on input "***" at bounding box center [161, 318] width 75 height 18
click at [43, 197] on span "Tell" at bounding box center [47, 195] width 15 height 11
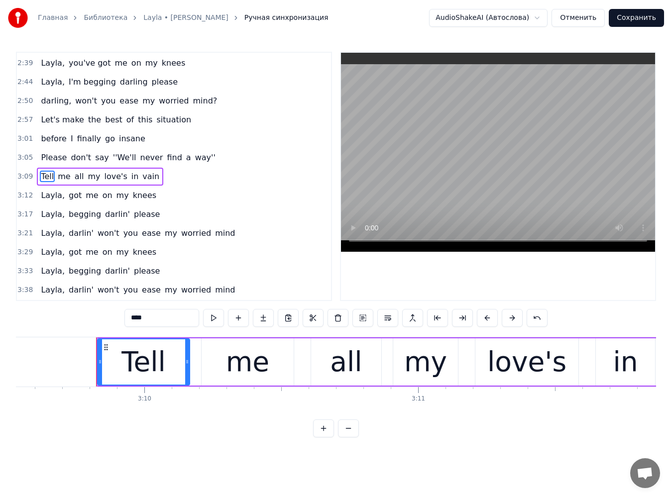
scroll to position [0, 51925]
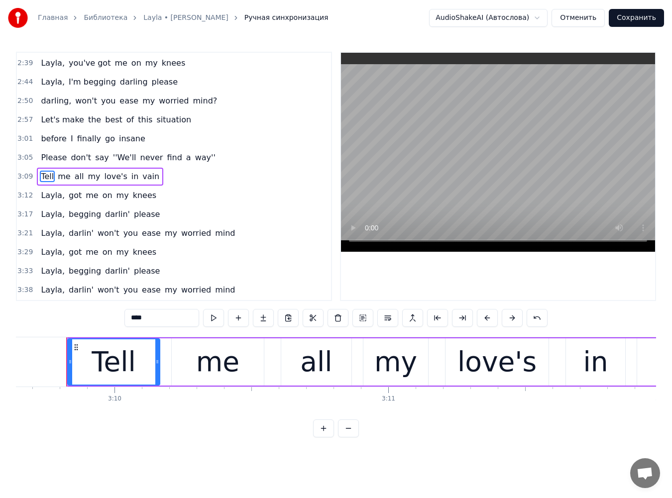
drag, startPoint x: 119, startPoint y: 317, endPoint x: 95, endPoint y: 309, distance: 26.1
click at [95, 309] on div "1:50 What do you do when you get lonely? 1:54 and no one is waiting by your sid…" at bounding box center [336, 245] width 640 height 386
click at [75, 176] on span "me" at bounding box center [81, 176] width 14 height 11
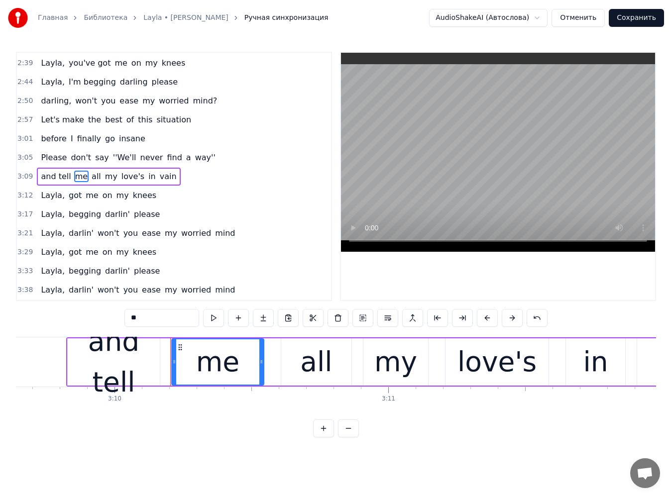
drag, startPoint x: 86, startPoint y: 177, endPoint x: 121, endPoint y: 252, distance: 83.5
click at [91, 177] on span "all" at bounding box center [96, 176] width 11 height 11
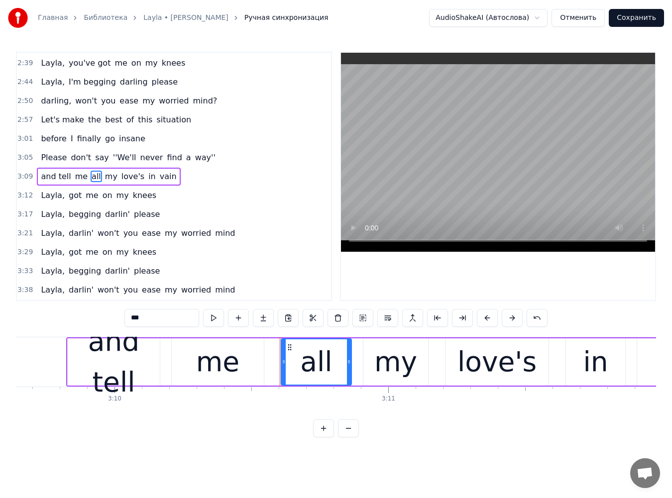
drag, startPoint x: 139, startPoint y: 316, endPoint x: 91, endPoint y: 316, distance: 48.3
click at [91, 316] on div "1:50 What do you do when you get lonely? 1:54 and no one is waiting by your sid…" at bounding box center [336, 245] width 640 height 386
click at [122, 179] on span "my" at bounding box center [129, 176] width 14 height 11
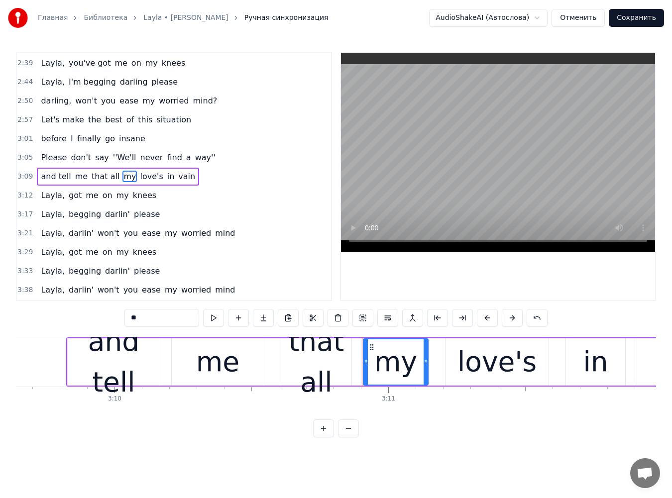
click at [139, 179] on span "love's" at bounding box center [151, 176] width 25 height 11
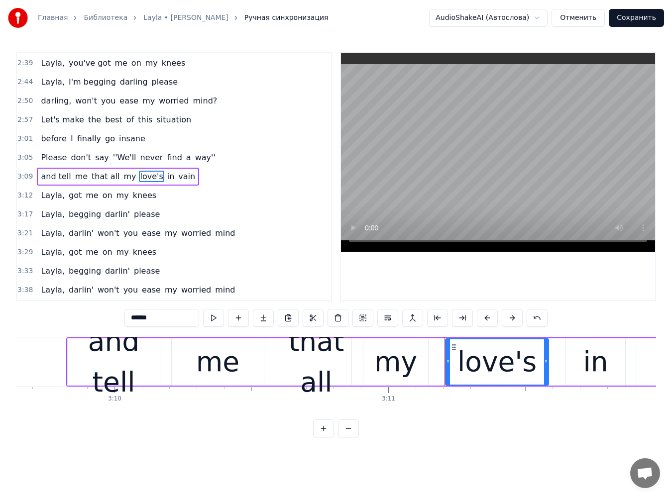
click at [166, 180] on span "in" at bounding box center [170, 176] width 9 height 11
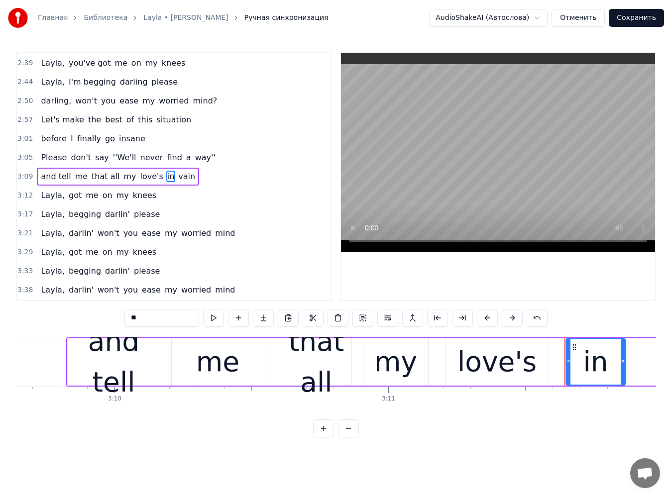
click at [177, 178] on span "vain" at bounding box center [186, 176] width 19 height 11
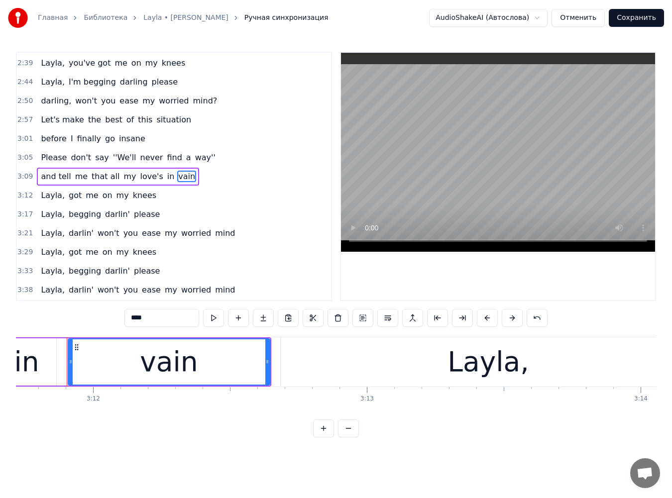
scroll to position [0, 52494]
click at [47, 198] on span "Layla," at bounding box center [53, 195] width 26 height 11
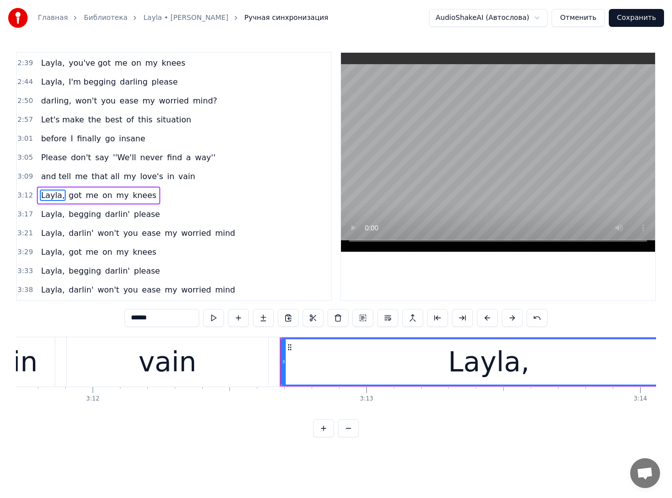
scroll to position [226, 0]
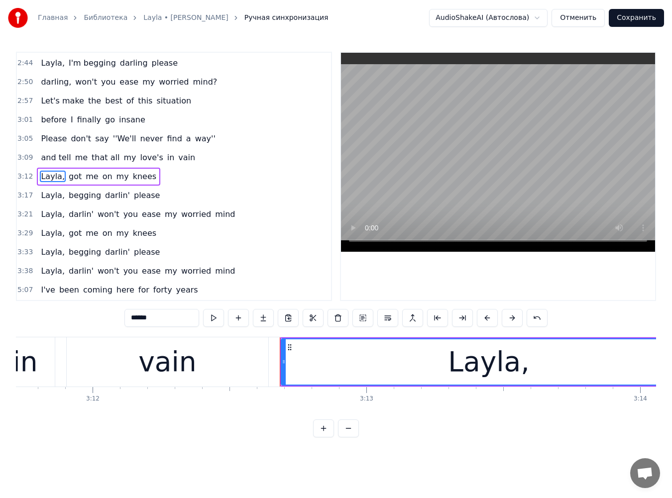
click at [74, 178] on span "got" at bounding box center [75, 176] width 15 height 11
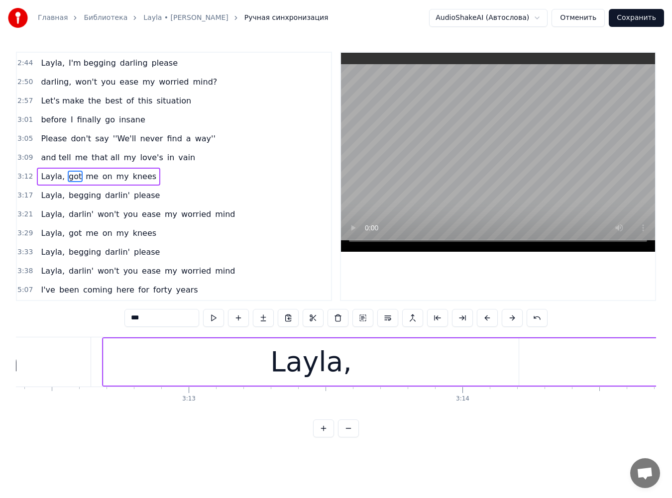
drag, startPoint x: 126, startPoint y: 323, endPoint x: 98, endPoint y: 319, distance: 28.7
click at [124, 319] on input "***" at bounding box center [161, 318] width 75 height 18
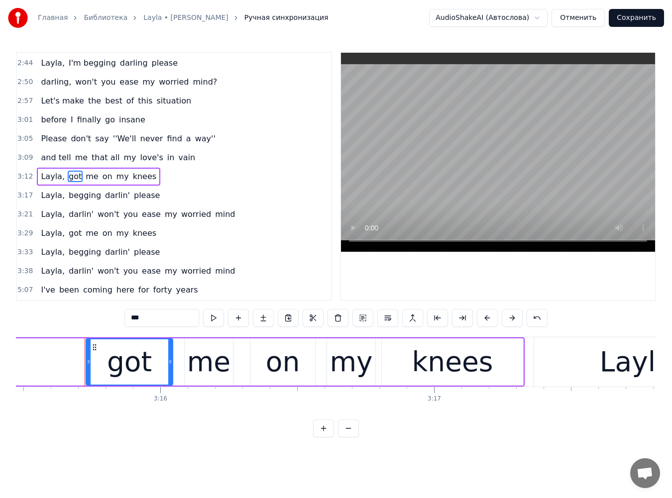
scroll to position [0, 53540]
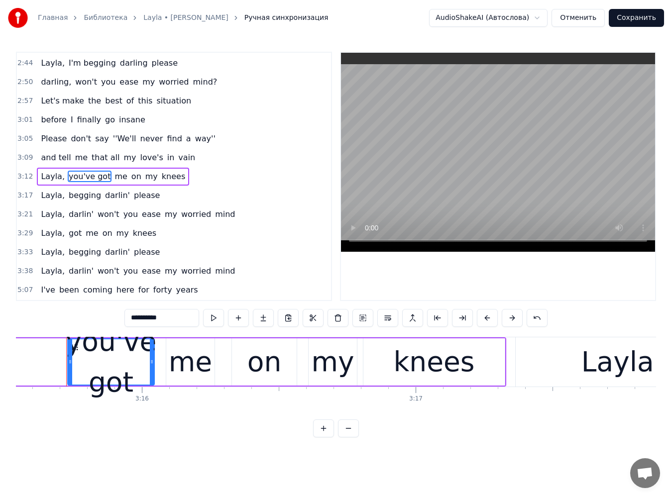
click at [47, 198] on span "Layla," at bounding box center [53, 195] width 26 height 11
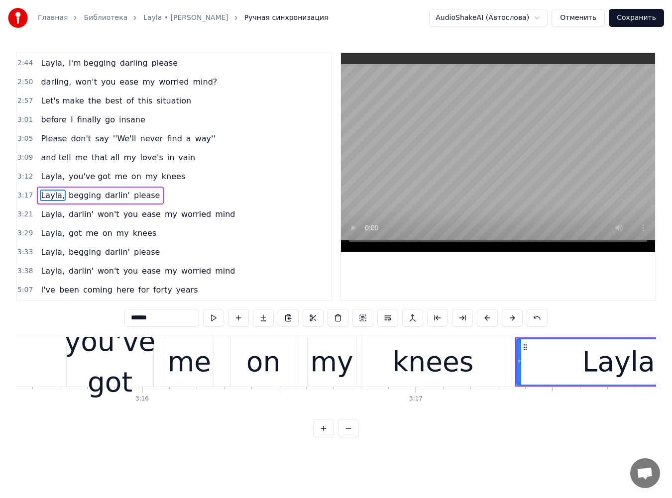
scroll to position [245, 0]
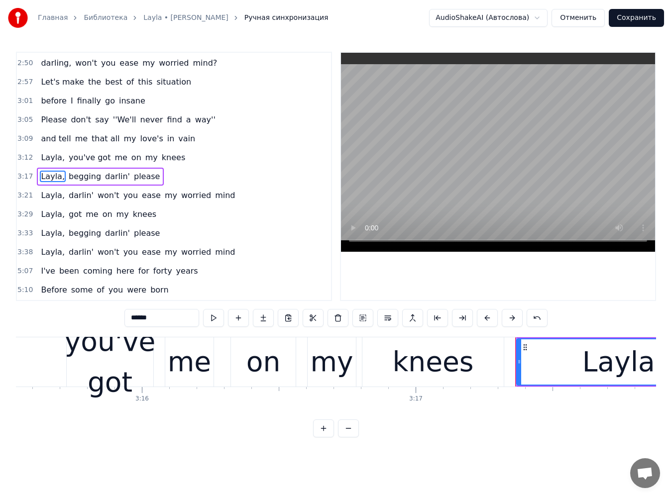
click at [74, 179] on span "begging" at bounding box center [85, 176] width 34 height 11
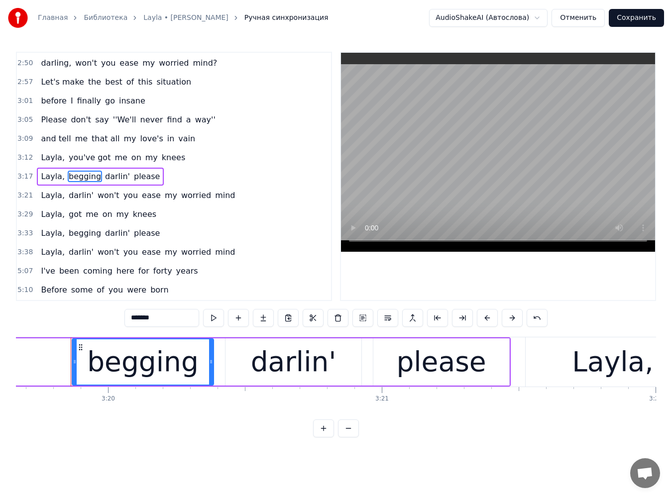
scroll to position [0, 54674]
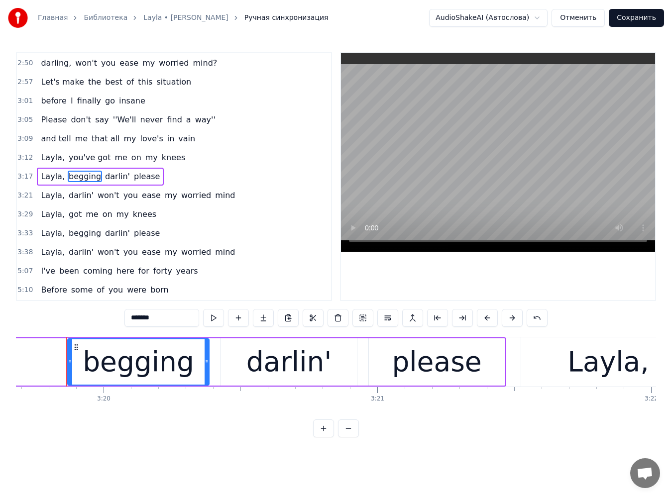
drag, startPoint x: 131, startPoint y: 325, endPoint x: 92, endPoint y: 315, distance: 40.6
click at [92, 315] on div "1:50 What do you do when you get lonely? 1:54 and no one is waiting by your sid…" at bounding box center [336, 245] width 640 height 386
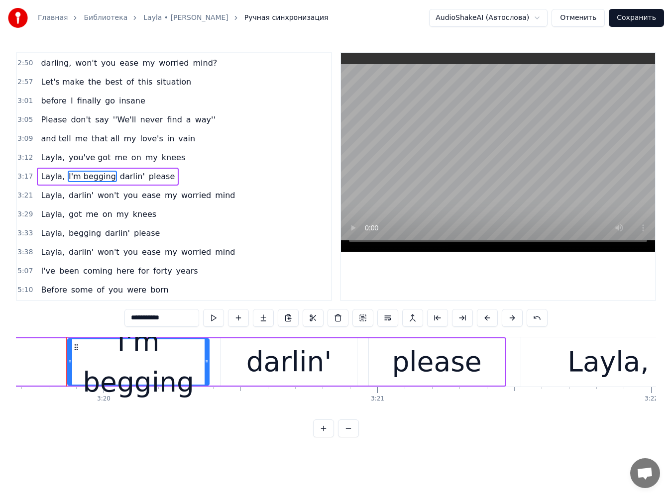
click at [119, 172] on span "darlin'" at bounding box center [132, 176] width 27 height 11
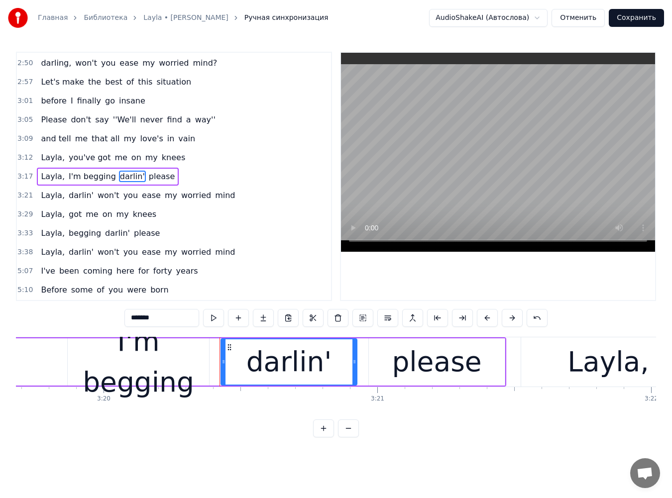
click at [136, 320] on input "*******" at bounding box center [161, 318] width 75 height 18
click at [47, 197] on span "Layla," at bounding box center [53, 195] width 26 height 11
type input "******"
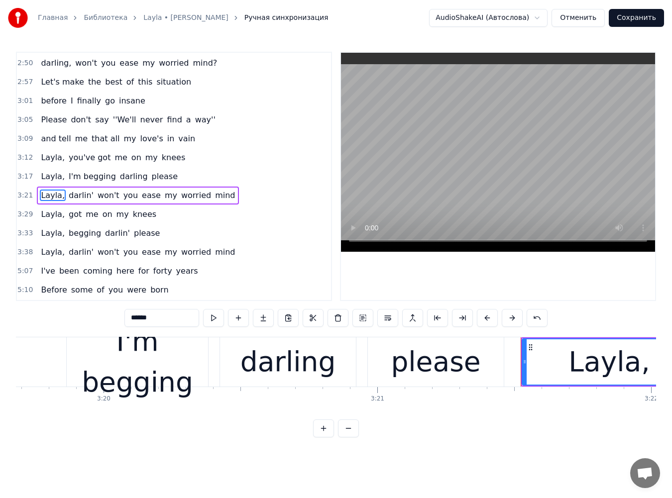
scroll to position [264, 0]
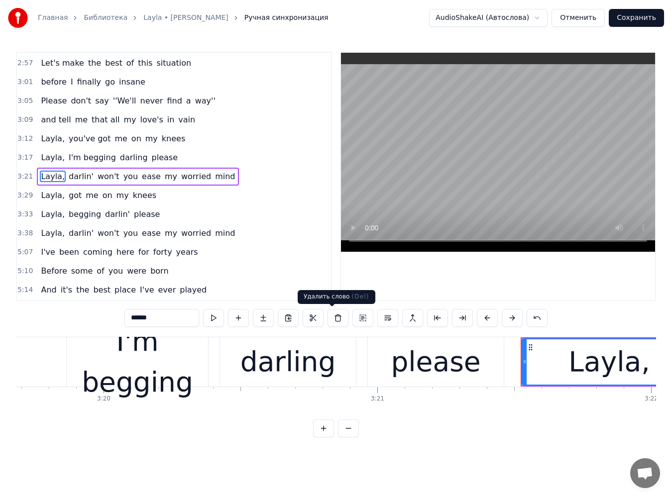
click at [331, 322] on button at bounding box center [338, 318] width 21 height 18
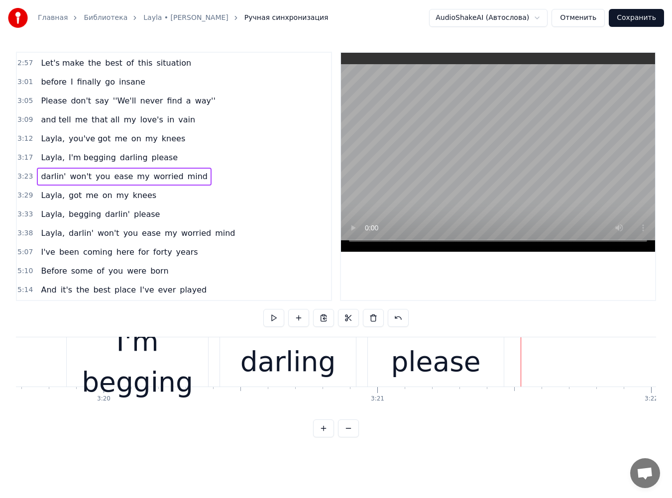
click at [44, 179] on span "darlin'" at bounding box center [53, 176] width 27 height 11
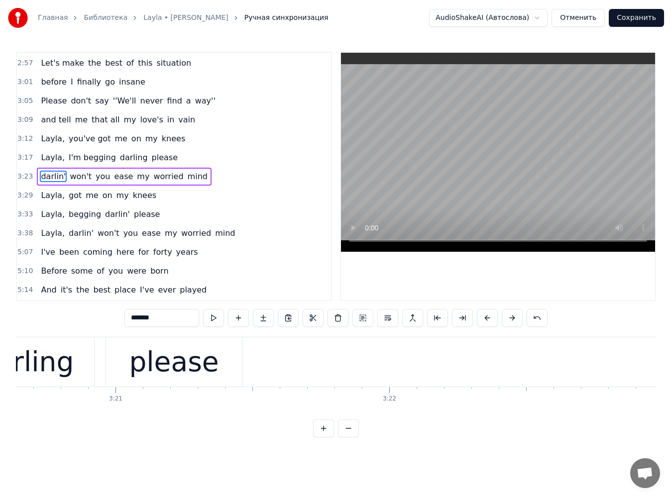
click at [144, 320] on input "*******" at bounding box center [161, 318] width 75 height 18
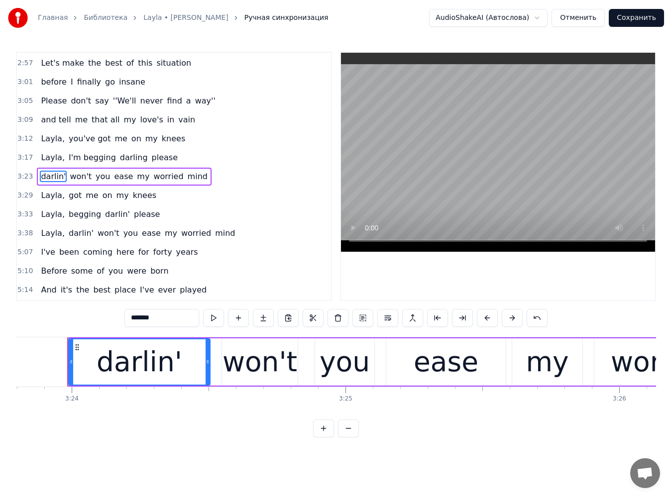
scroll to position [0, 55802]
click at [74, 178] on span "won't" at bounding box center [84, 176] width 24 height 11
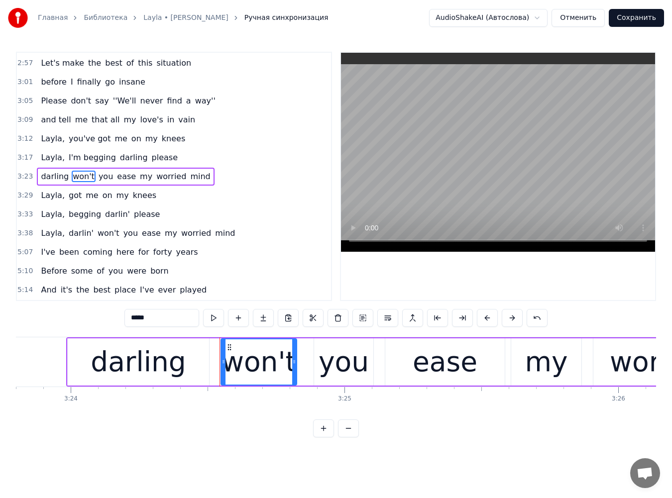
click at [98, 177] on span "you" at bounding box center [106, 176] width 16 height 11
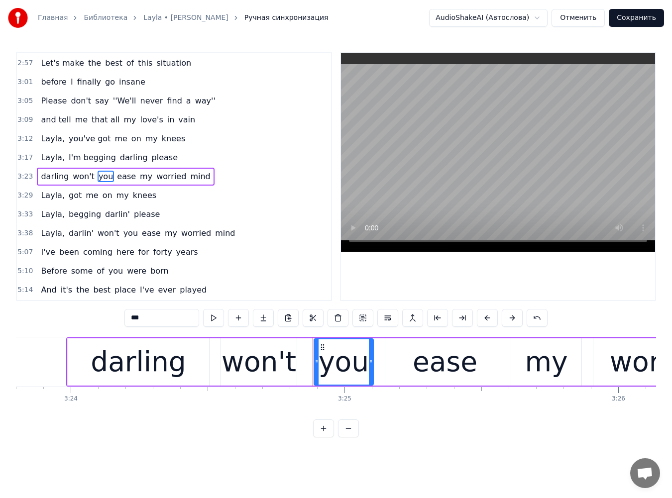
click at [117, 177] on span "ease" at bounding box center [126, 176] width 21 height 11
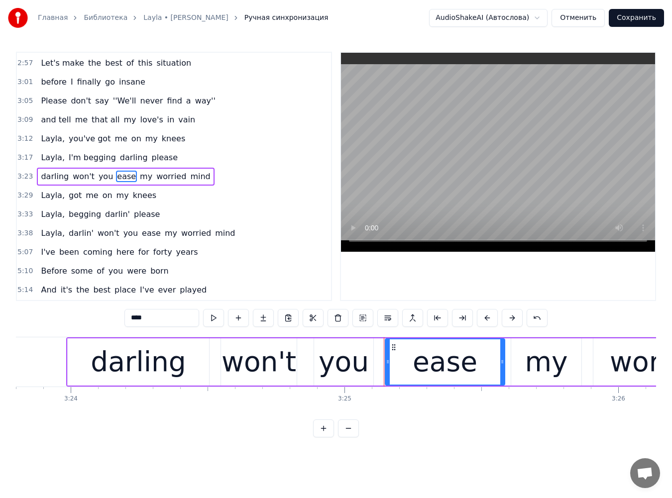
click at [139, 176] on span "my" at bounding box center [146, 176] width 14 height 11
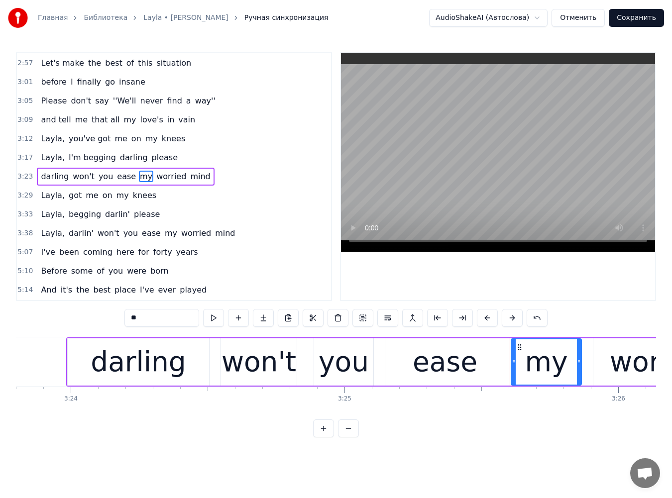
click at [155, 175] on span "worried" at bounding box center [171, 176] width 32 height 11
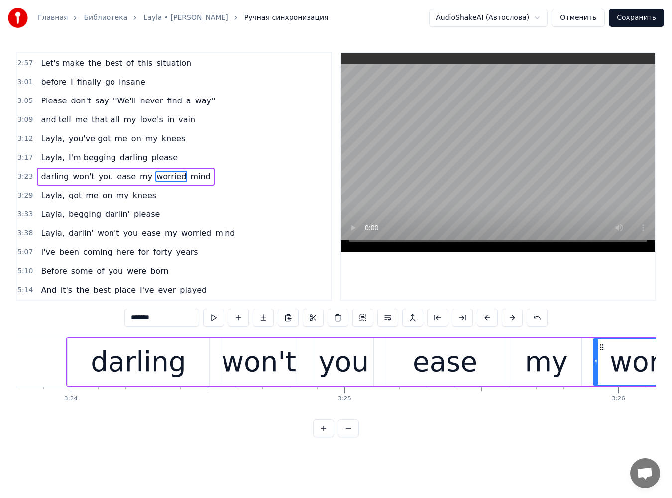
click at [189, 175] on span "mind" at bounding box center [200, 176] width 22 height 11
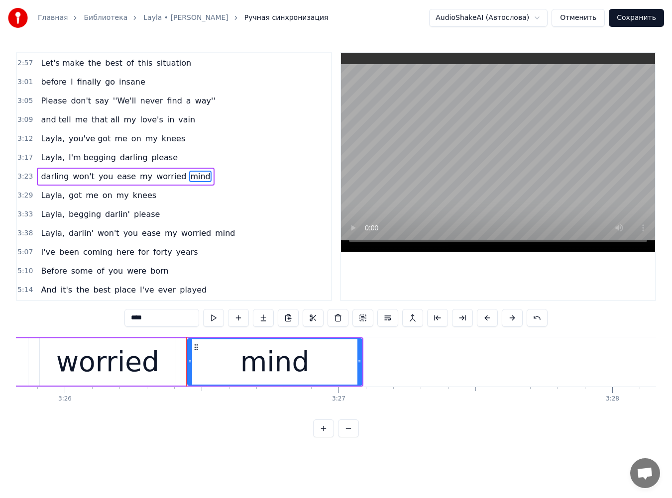
scroll to position [0, 56476]
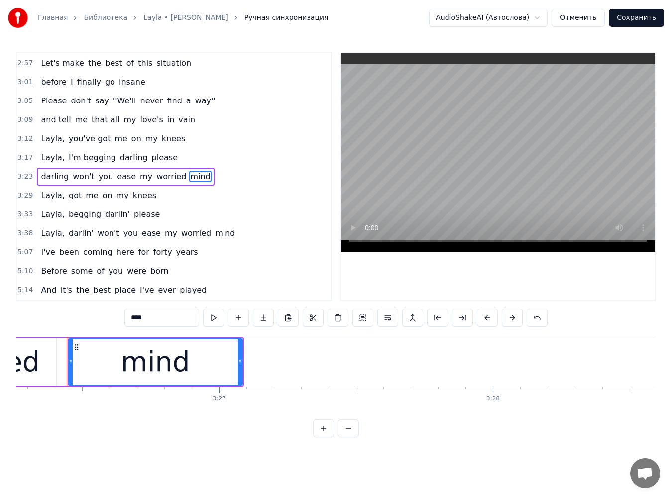
click at [166, 315] on input "****" at bounding box center [161, 318] width 75 height 18
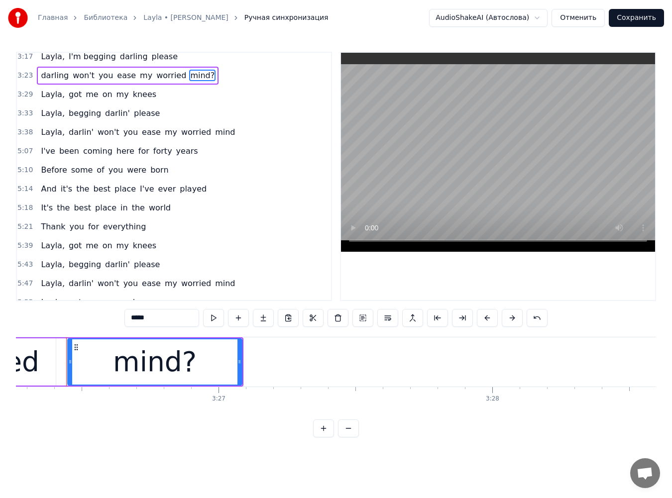
scroll to position [315, 0]
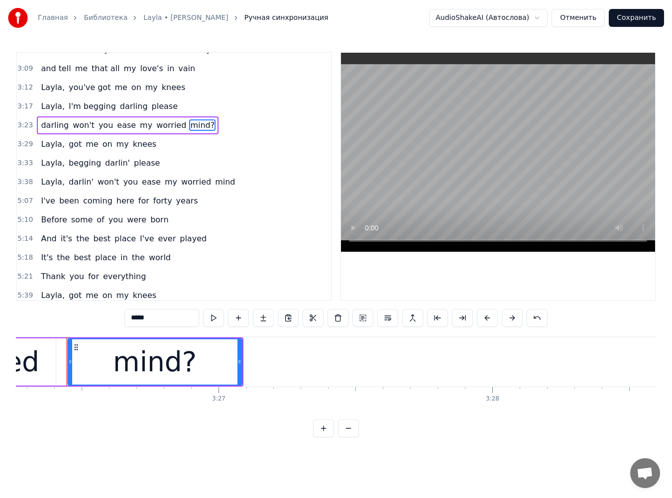
click at [189, 127] on span "mind?" at bounding box center [202, 124] width 26 height 11
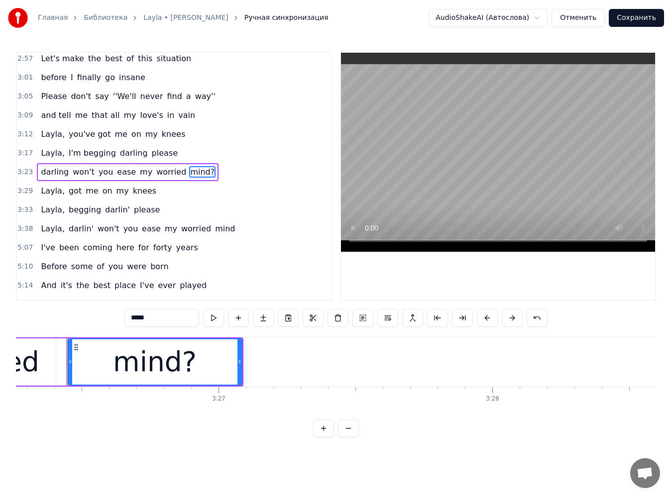
scroll to position [264, 0]
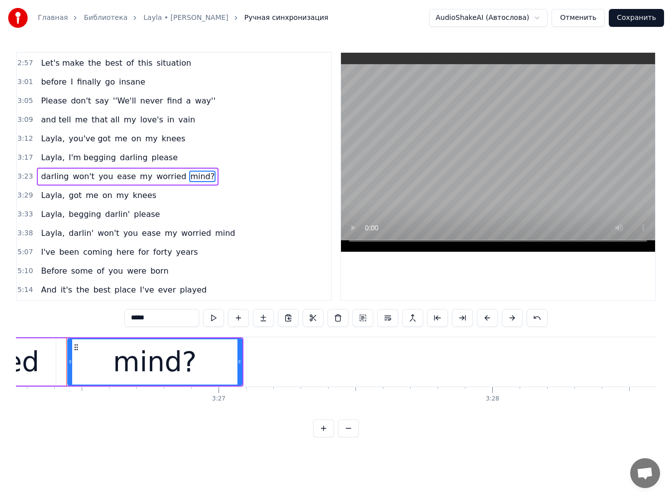
click at [439, 266] on div at bounding box center [498, 176] width 314 height 247
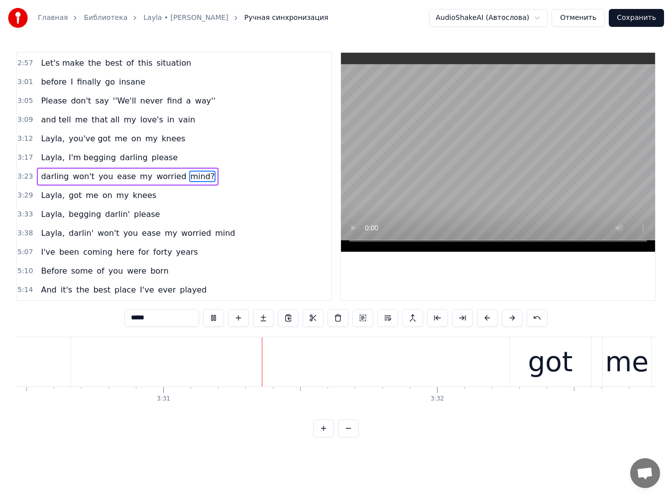
scroll to position [0, 57687]
click at [449, 193] on video at bounding box center [498, 152] width 314 height 199
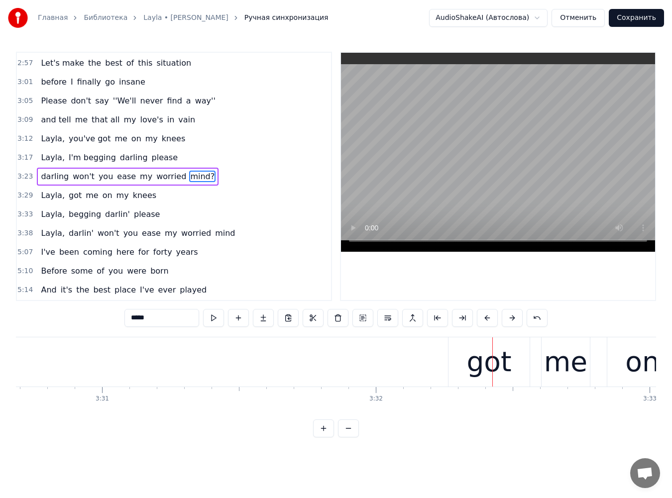
click at [56, 196] on span "Layla," at bounding box center [53, 195] width 26 height 11
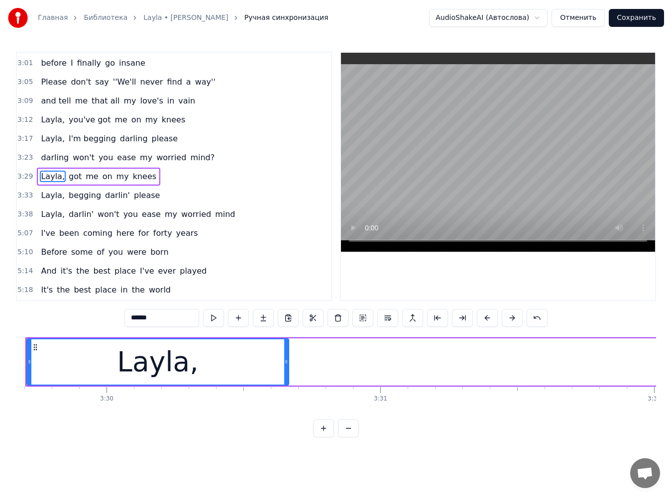
scroll to position [0, 57368]
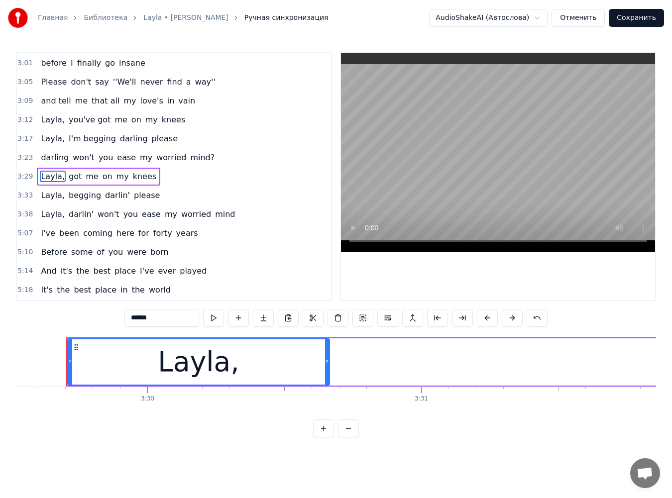
click at [72, 174] on span "got" at bounding box center [75, 176] width 15 height 11
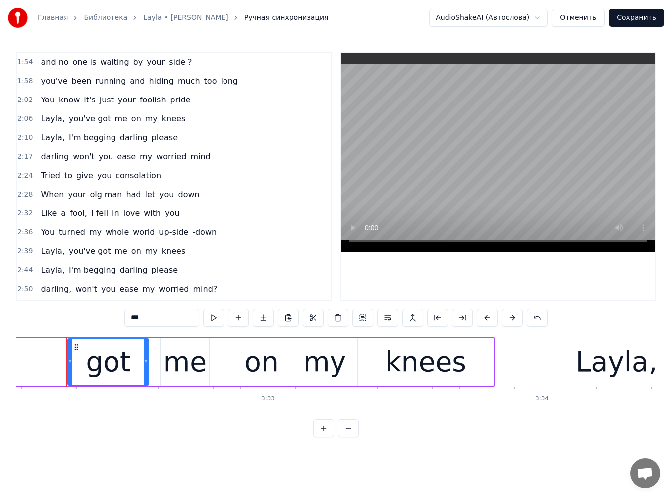
scroll to position [0, 0]
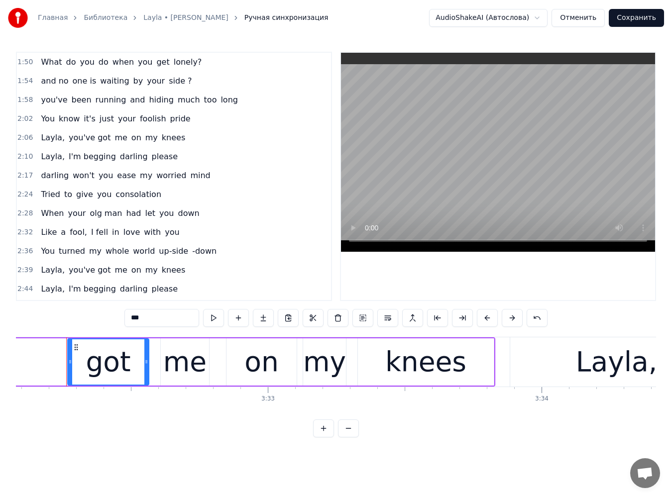
click at [101, 102] on span "running" at bounding box center [111, 99] width 33 height 11
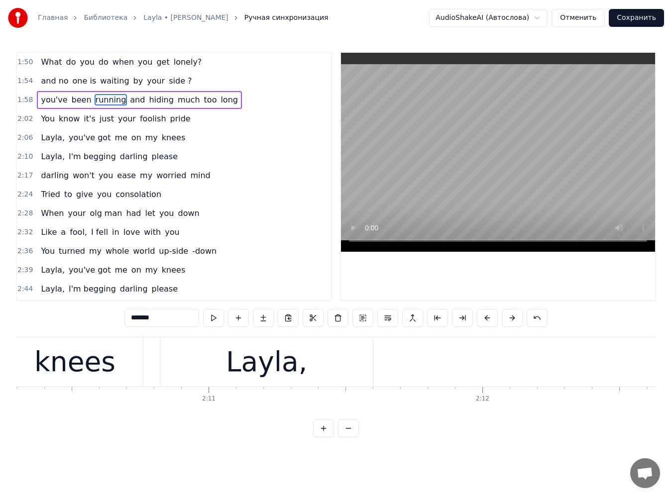
scroll to position [0, 32741]
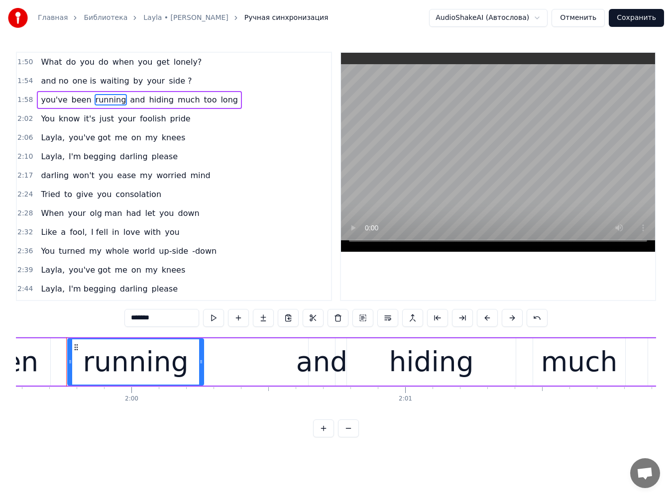
drag, startPoint x: 127, startPoint y: 320, endPoint x: 87, endPoint y: 317, distance: 40.4
click at [87, 317] on div "1:50 What do you do when you get lonely? 1:54 and no one is waiting by your sid…" at bounding box center [336, 245] width 640 height 386
click at [169, 124] on span "pride" at bounding box center [180, 118] width 22 height 11
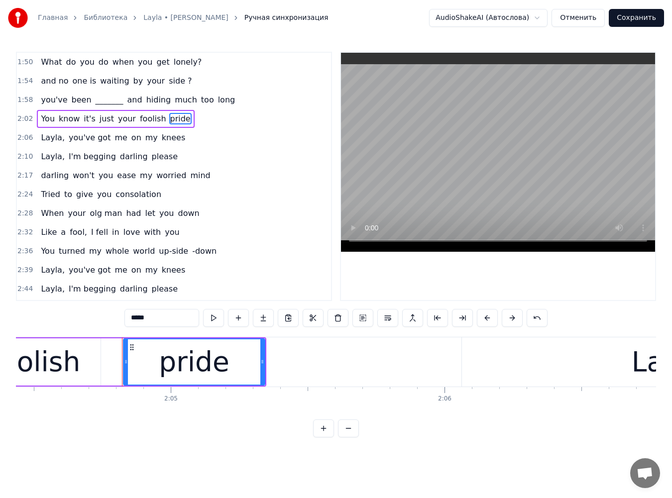
scroll to position [0, 34127]
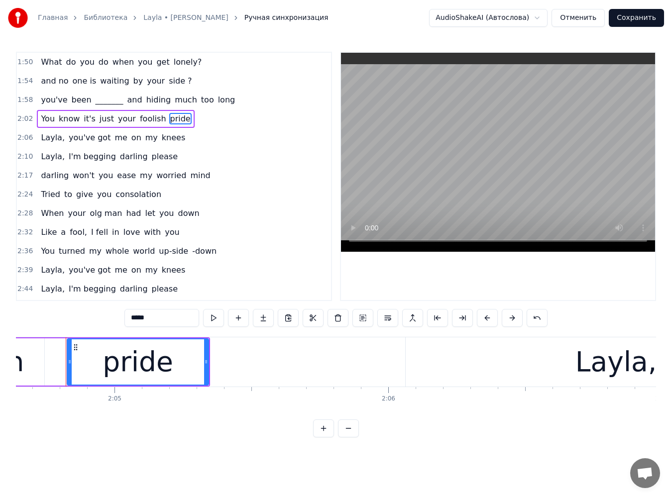
drag, startPoint x: 124, startPoint y: 319, endPoint x: 78, endPoint y: 319, distance: 46.8
click at [78, 319] on div "1:50 What do you do when you get lonely? 1:54 and no one is waiting by your sid…" at bounding box center [336, 245] width 640 height 386
click at [161, 141] on span "knees" at bounding box center [173, 137] width 25 height 11
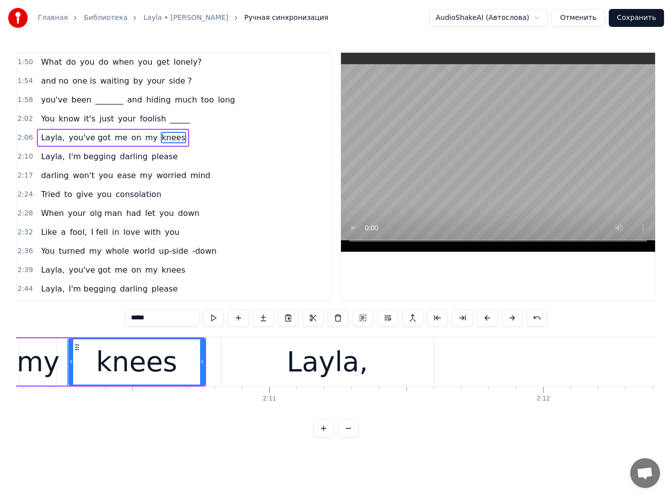
scroll to position [0, 35617]
click at [71, 318] on div "1:50 What do you do when you get lonely? 1:54 and no one is waiting by your sid…" at bounding box center [336, 245] width 640 height 386
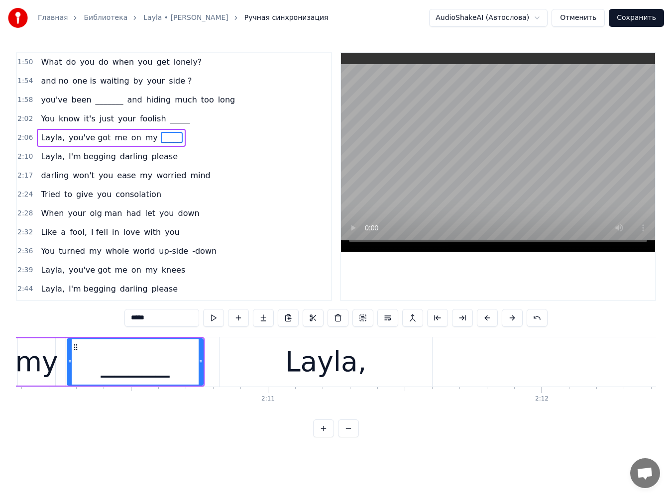
click at [189, 177] on span "mind" at bounding box center [200, 175] width 22 height 11
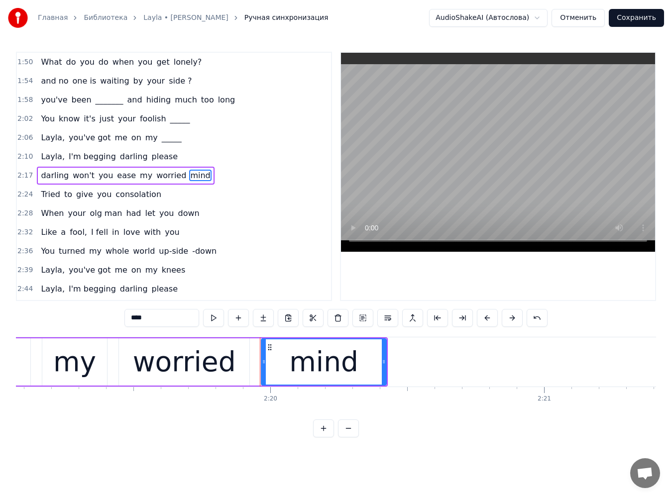
scroll to position [0, 38273]
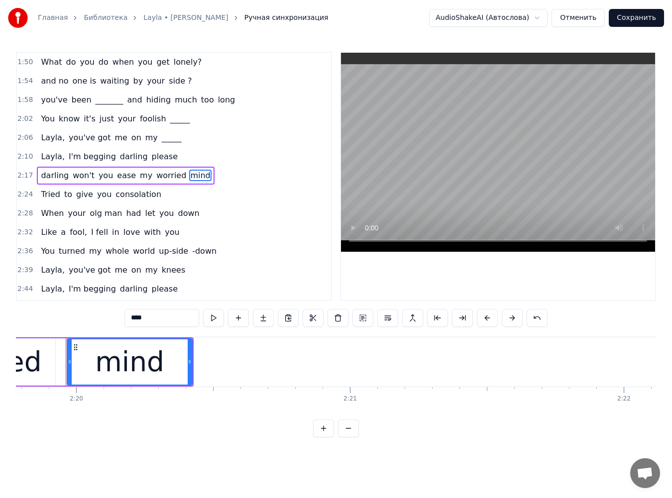
drag, startPoint x: 124, startPoint y: 317, endPoint x: 82, endPoint y: 317, distance: 41.8
click at [84, 317] on div "1:50 What do you do when you get lonely? 1:54 and no one is waiting by your sid…" at bounding box center [336, 245] width 640 height 386
click at [89, 212] on span "olg man" at bounding box center [106, 213] width 34 height 11
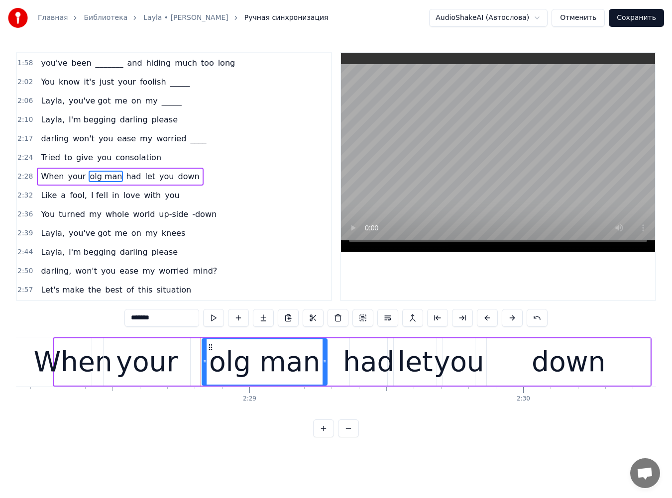
scroll to position [0, 40699]
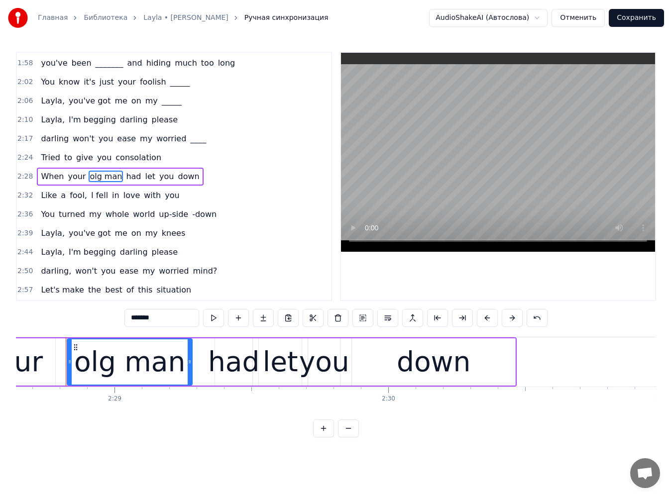
drag, startPoint x: 112, startPoint y: 319, endPoint x: 93, endPoint y: 320, distance: 18.9
click at [93, 320] on div "1:50 What do you do when you get lonely? 1:54 and no one is waiting by your sid…" at bounding box center [336, 245] width 640 height 386
drag, startPoint x: 149, startPoint y: 315, endPoint x: 71, endPoint y: 316, distance: 78.2
click at [71, 316] on div "1:50 What do you do when you get lonely? 1:54 and no one is waiting by your sid…" at bounding box center [336, 245] width 640 height 386
click at [133, 213] on span "world" at bounding box center [144, 214] width 24 height 11
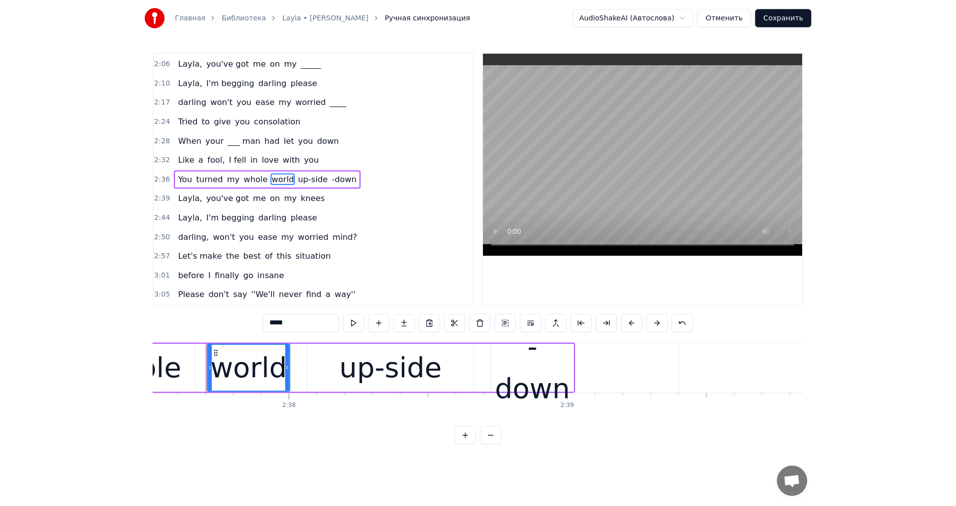
scroll to position [0, 43130]
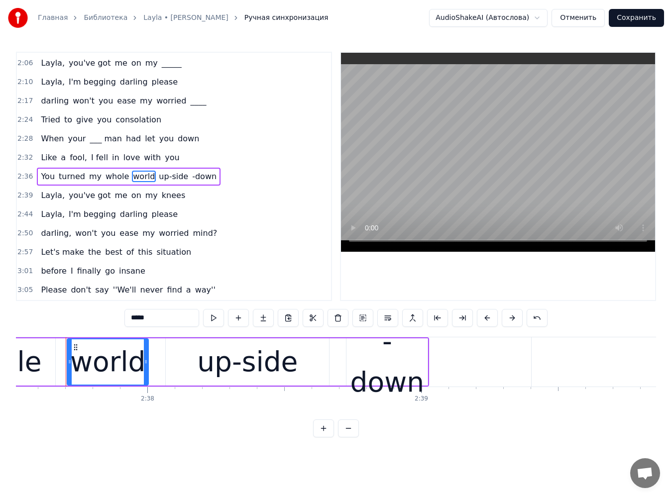
drag, startPoint x: 145, startPoint y: 323, endPoint x: 72, endPoint y: 317, distance: 73.9
click at [72, 317] on div "1:50 What do you do when you get lonely? 1:54 and no one is waiting by your sid…" at bounding box center [336, 245] width 640 height 386
type input "*****"
click at [651, 24] on button "Сохранить" at bounding box center [636, 18] width 55 height 18
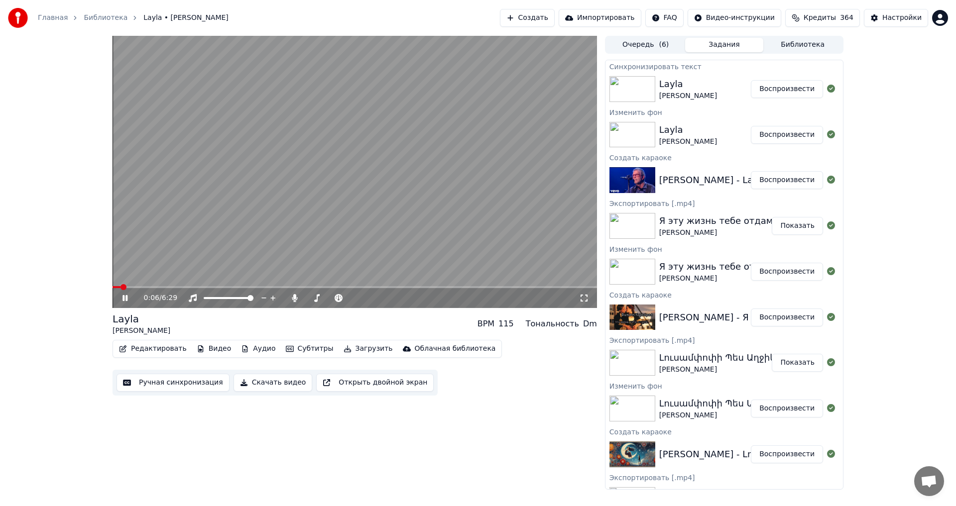
click at [179, 286] on video at bounding box center [355, 172] width 484 height 272
click at [179, 288] on span at bounding box center [355, 287] width 484 height 2
click at [260, 214] on video at bounding box center [355, 172] width 484 height 272
click at [214, 285] on video at bounding box center [355, 172] width 484 height 272
click at [215, 287] on span at bounding box center [355, 287] width 484 height 2
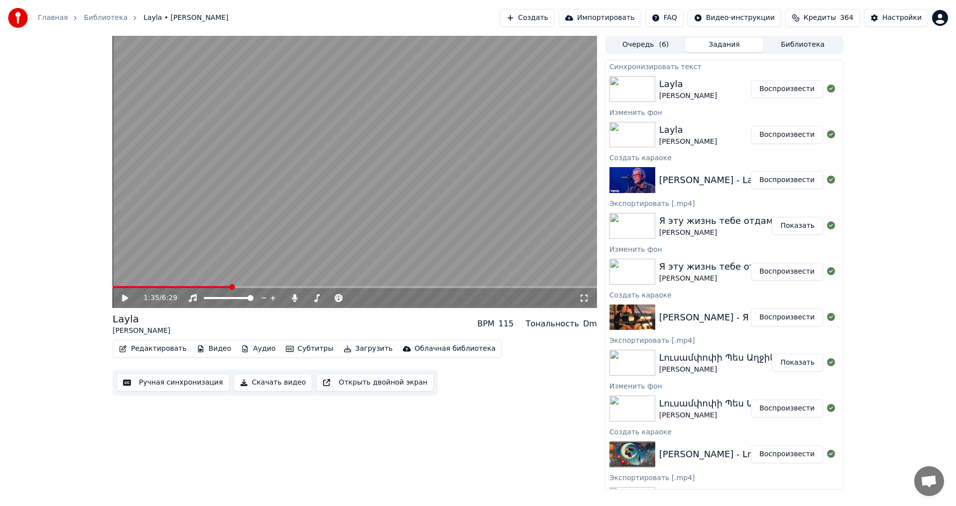
click at [230, 287] on span at bounding box center [355, 287] width 484 height 2
click at [250, 238] on video at bounding box center [355, 172] width 484 height 272
click at [270, 287] on span at bounding box center [199, 287] width 172 height 2
click at [275, 213] on video at bounding box center [355, 172] width 484 height 272
click at [166, 384] on button "Ручная синхронизация" at bounding box center [172, 383] width 113 height 18
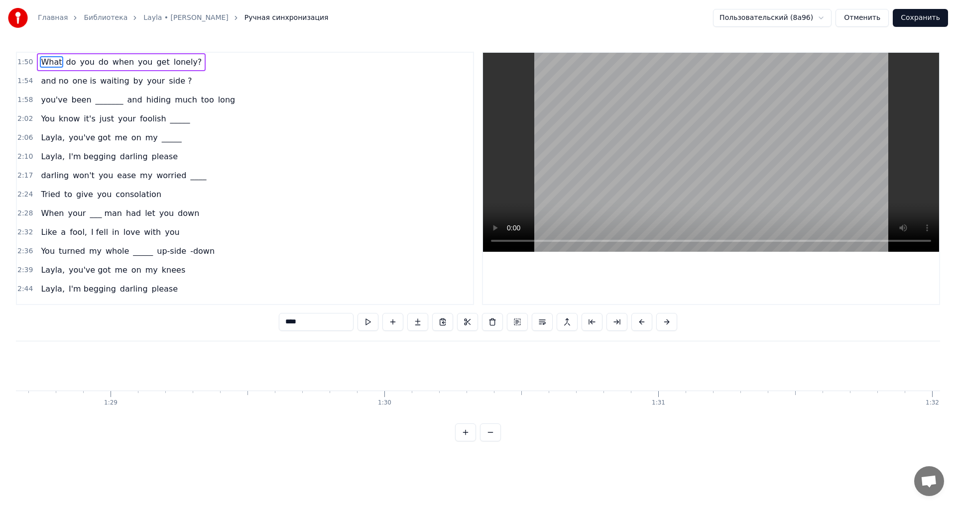
click at [154, 158] on span "please" at bounding box center [165, 156] width 28 height 11
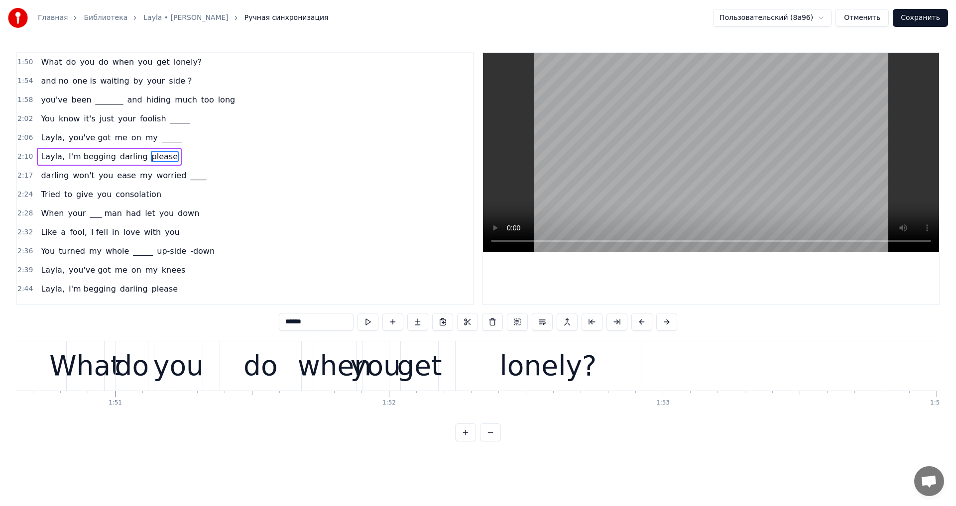
type input "******"
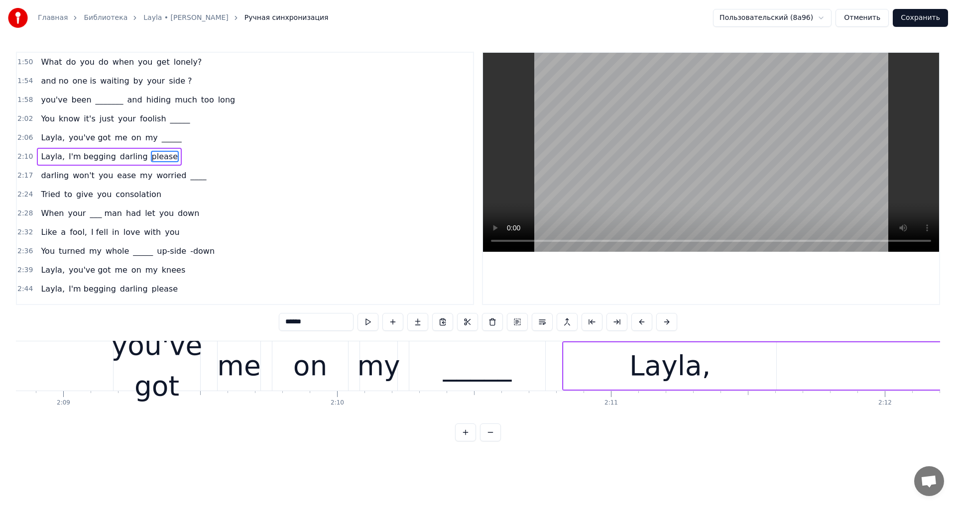
scroll to position [0, 36767]
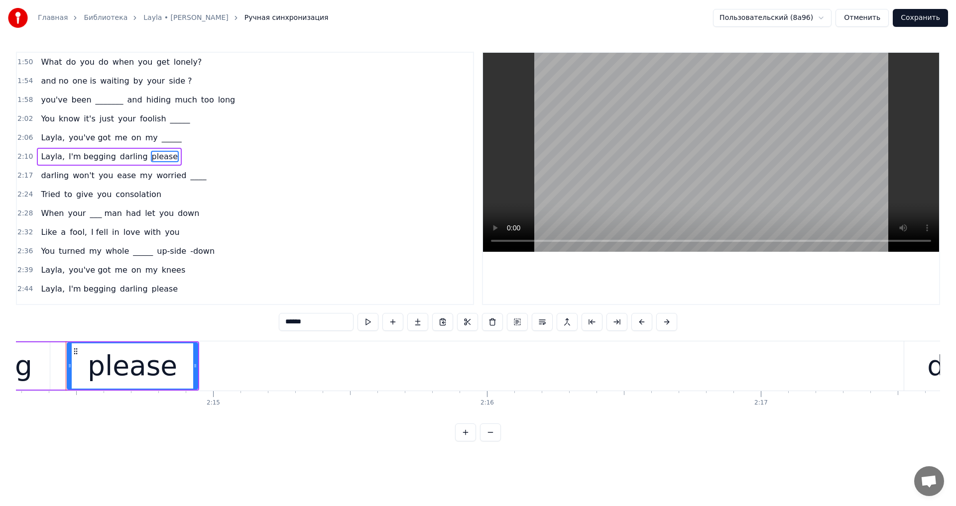
click at [153, 158] on span "please" at bounding box center [165, 156] width 28 height 11
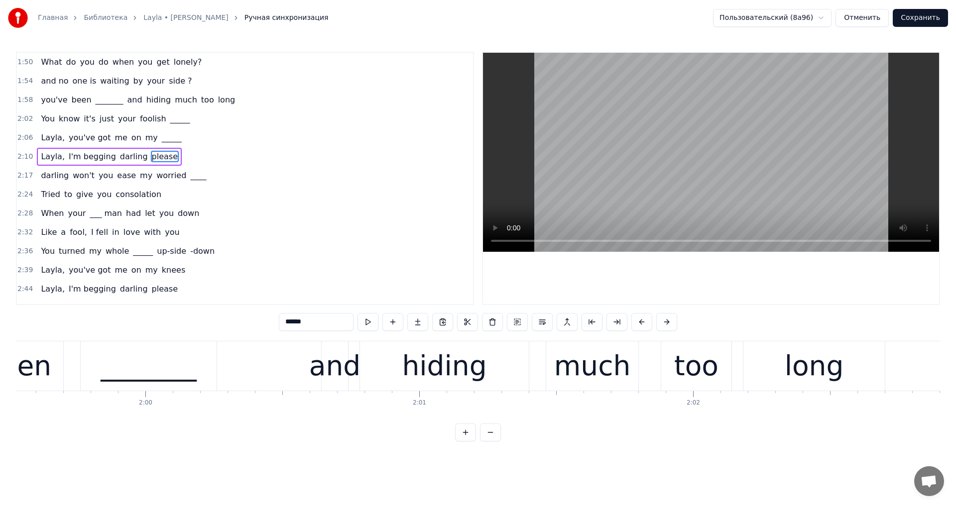
click at [680, 120] on video at bounding box center [711, 152] width 456 height 199
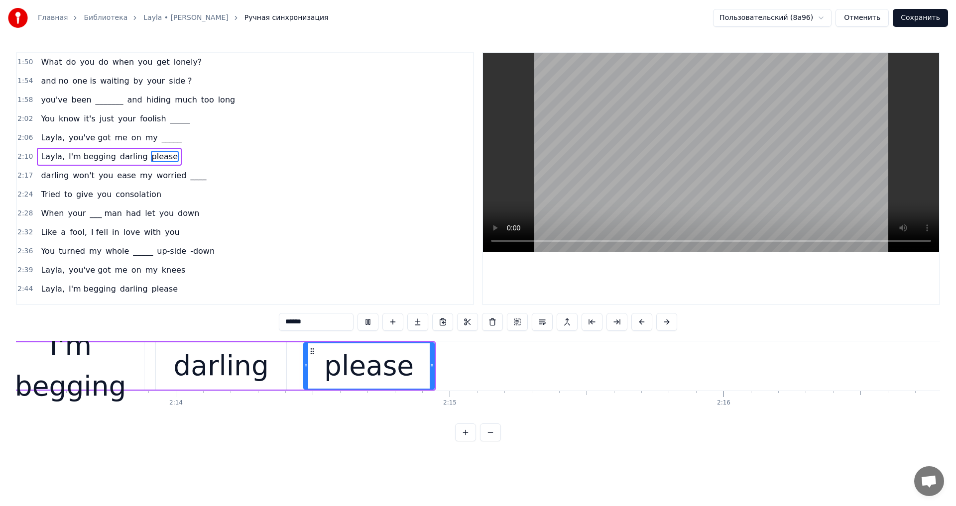
scroll to position [0, 36599]
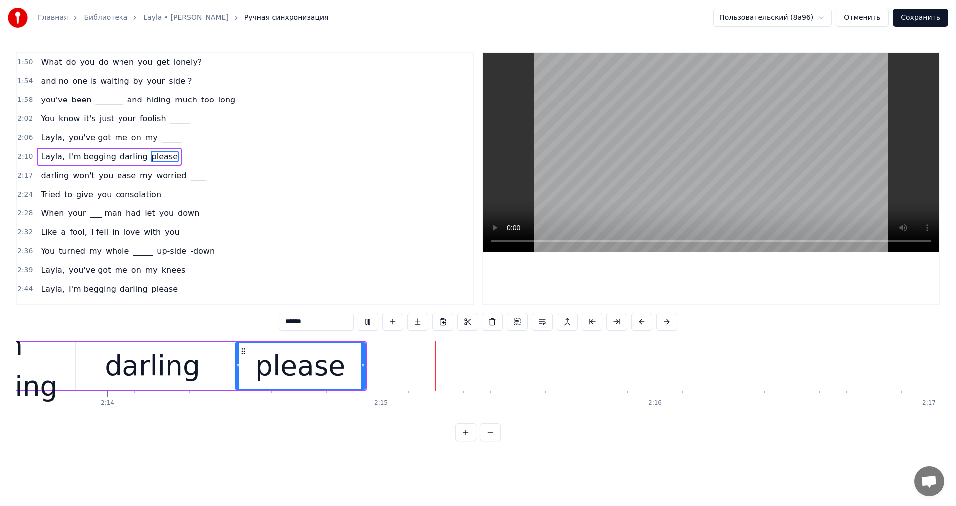
click at [614, 136] on video at bounding box center [711, 152] width 456 height 199
click at [151, 160] on span "please" at bounding box center [165, 156] width 28 height 11
click at [282, 321] on input "******" at bounding box center [316, 322] width 75 height 18
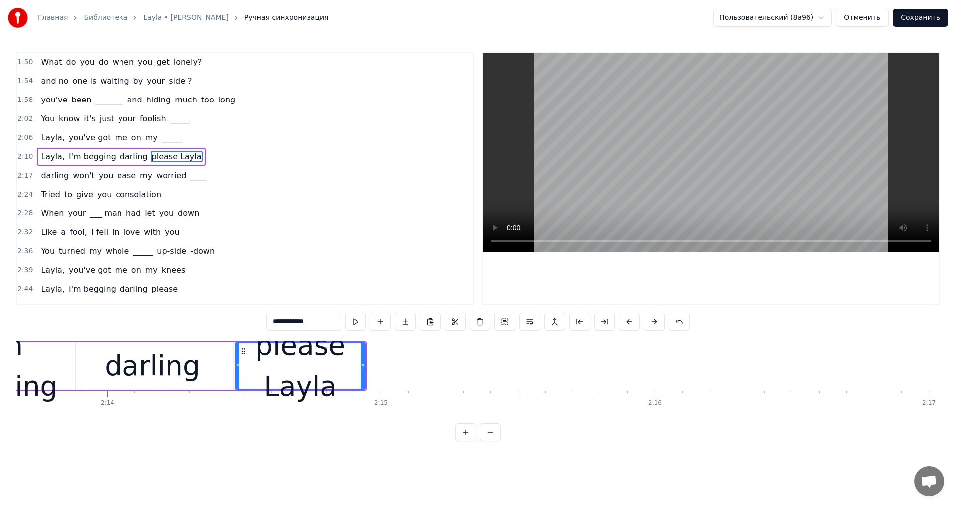
click at [724, 167] on video at bounding box center [711, 152] width 456 height 199
click at [709, 129] on video at bounding box center [711, 152] width 456 height 199
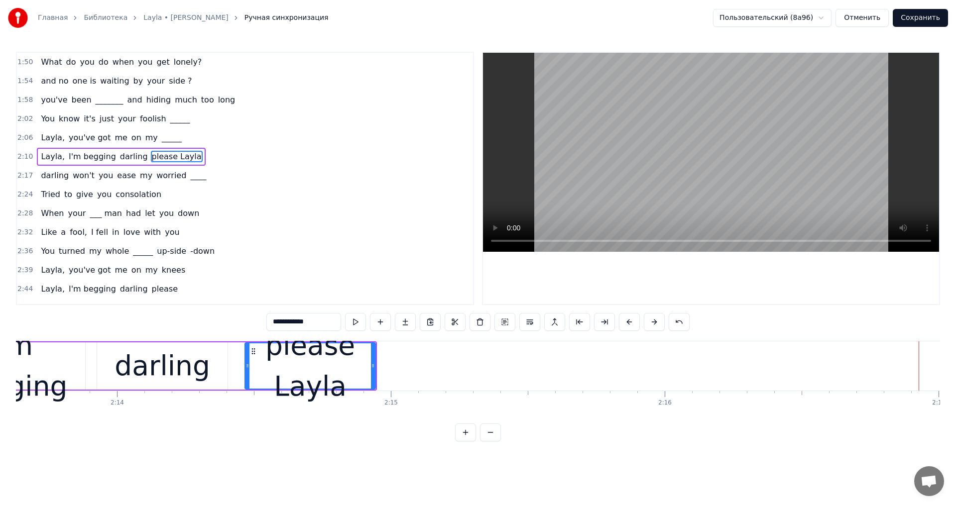
scroll to position [0, 36472]
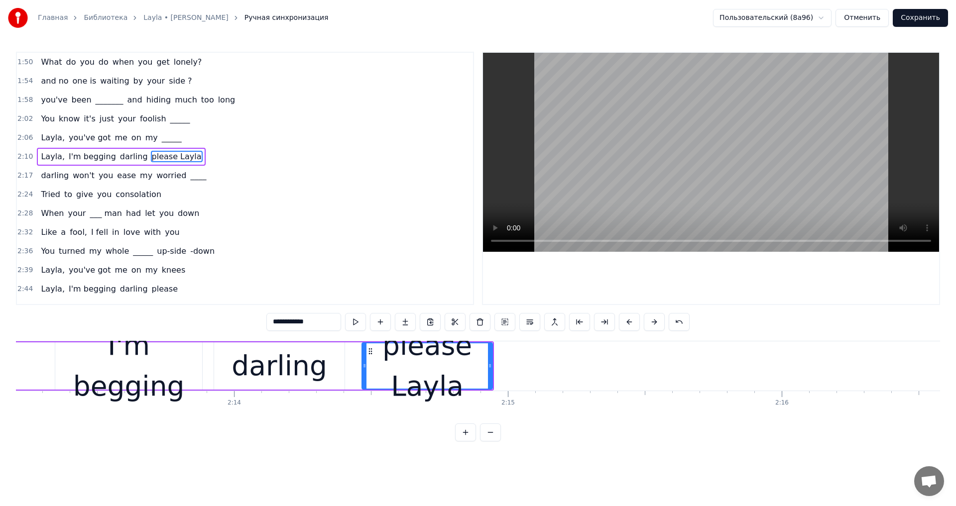
click at [417, 369] on div "please Layla" at bounding box center [426, 366] width 129 height 82
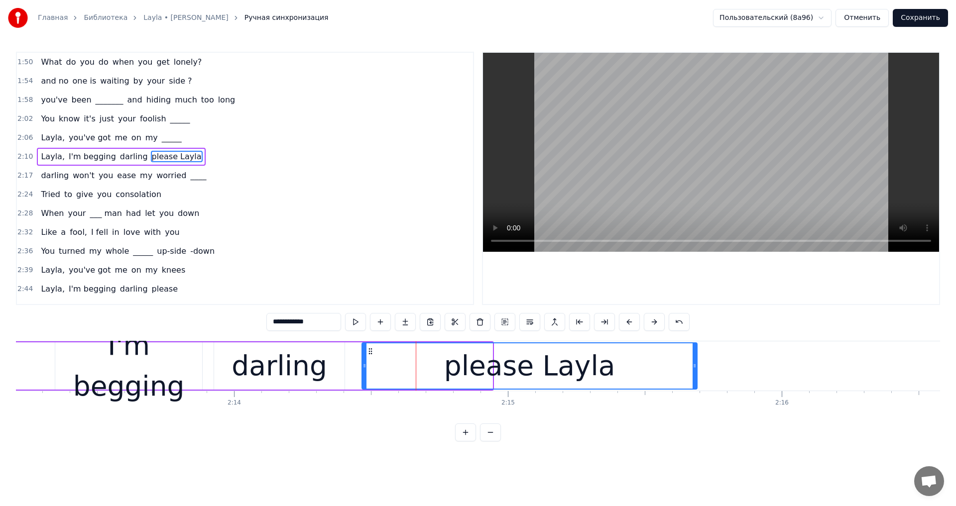
drag, startPoint x: 491, startPoint y: 366, endPoint x: 693, endPoint y: 366, distance: 202.1
click at [693, 366] on icon at bounding box center [694, 366] width 4 height 8
click at [708, 125] on video at bounding box center [711, 152] width 456 height 199
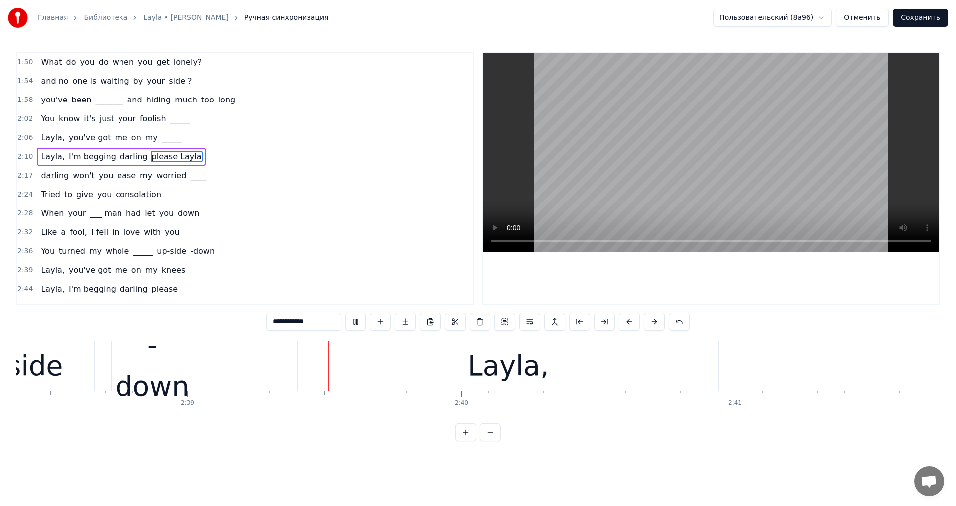
scroll to position [0, 43418]
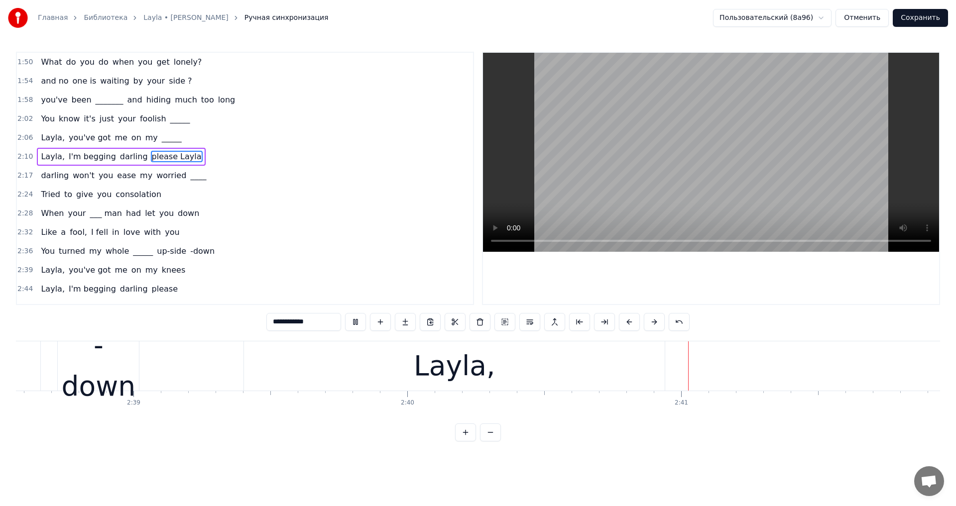
click at [595, 181] on video at bounding box center [711, 152] width 456 height 199
click at [608, 154] on video at bounding box center [711, 152] width 456 height 199
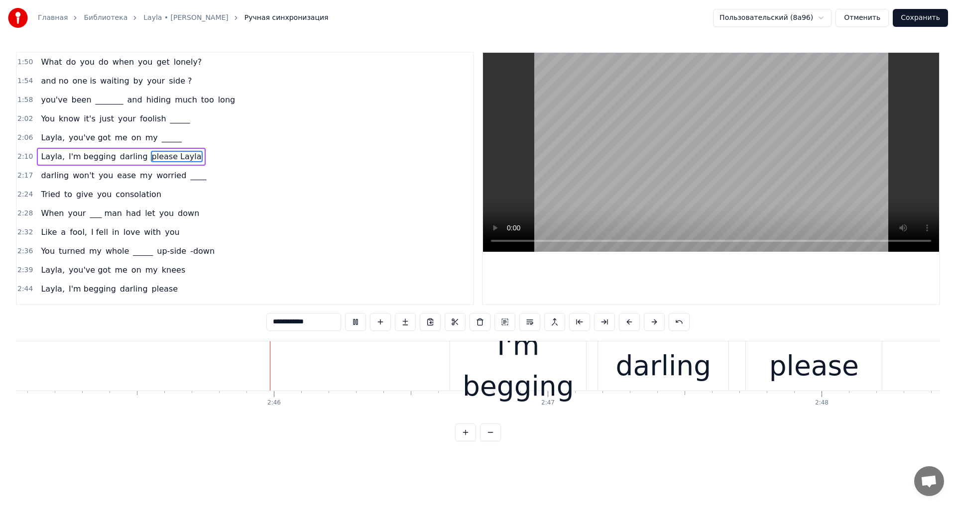
scroll to position [0, 45198]
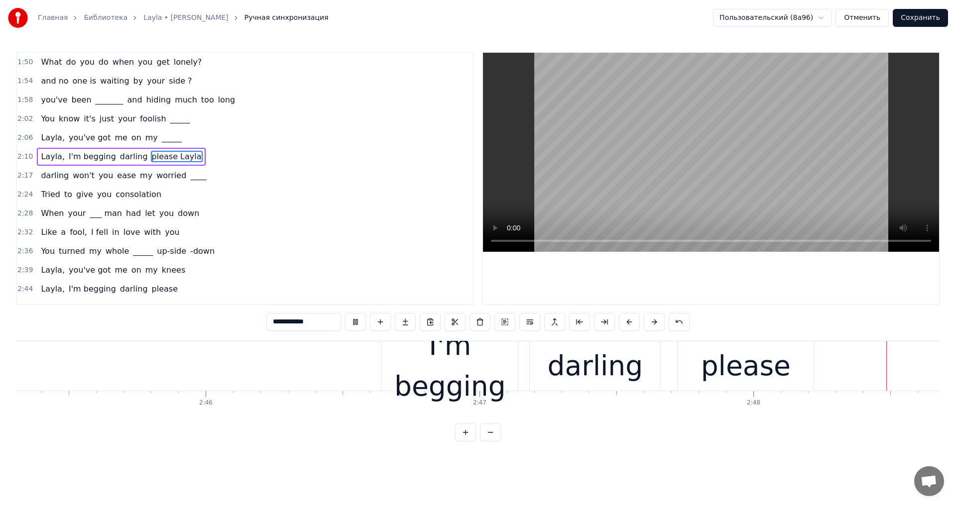
click at [634, 164] on video at bounding box center [711, 152] width 456 height 199
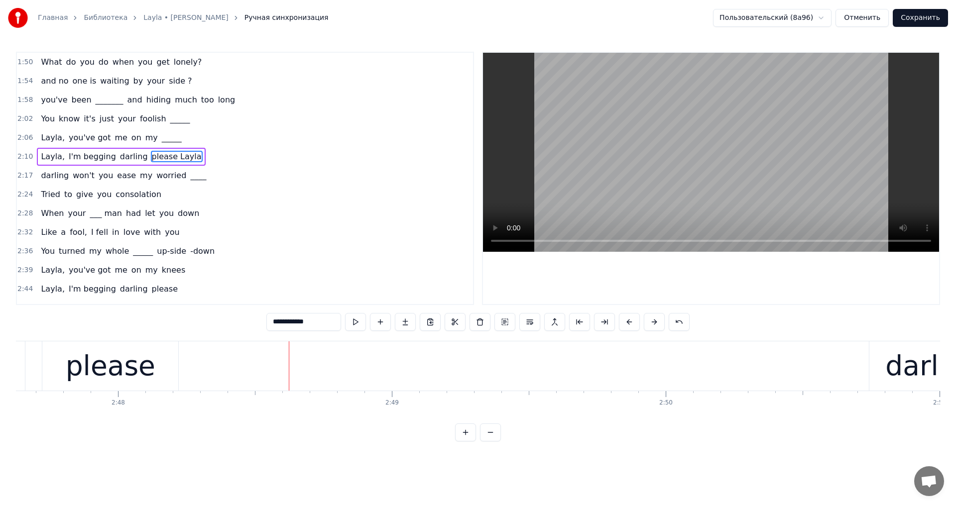
scroll to position [0, 45781]
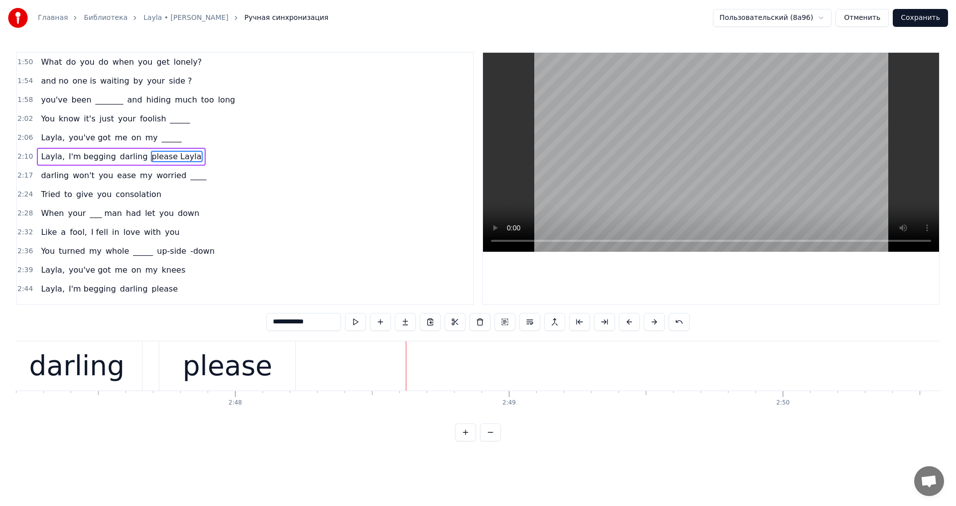
click at [272, 371] on div "please" at bounding box center [227, 366] width 136 height 49
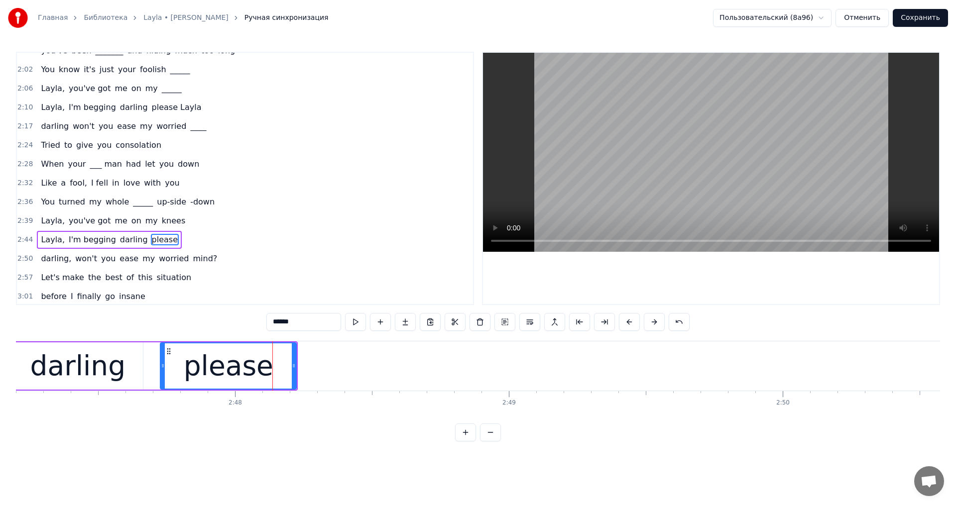
scroll to position [111, 0]
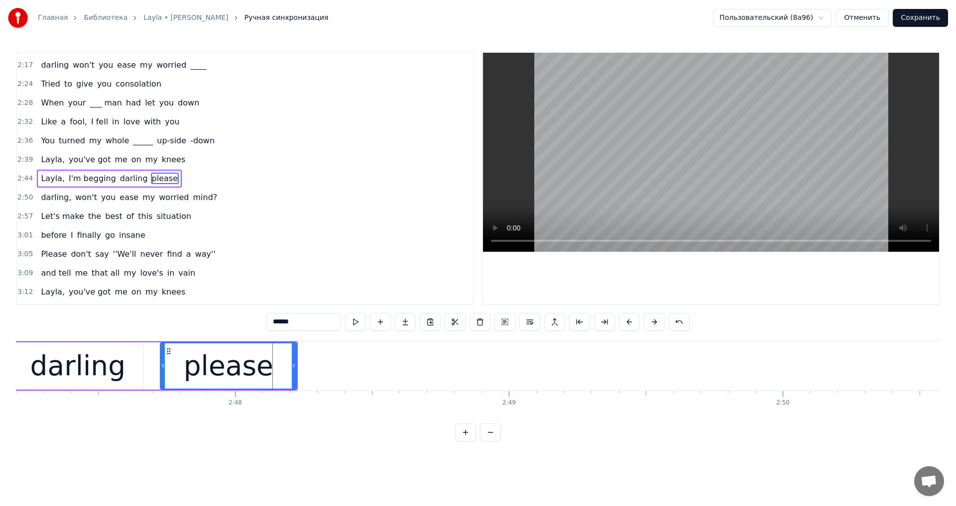
click at [291, 323] on input "******" at bounding box center [303, 322] width 75 height 18
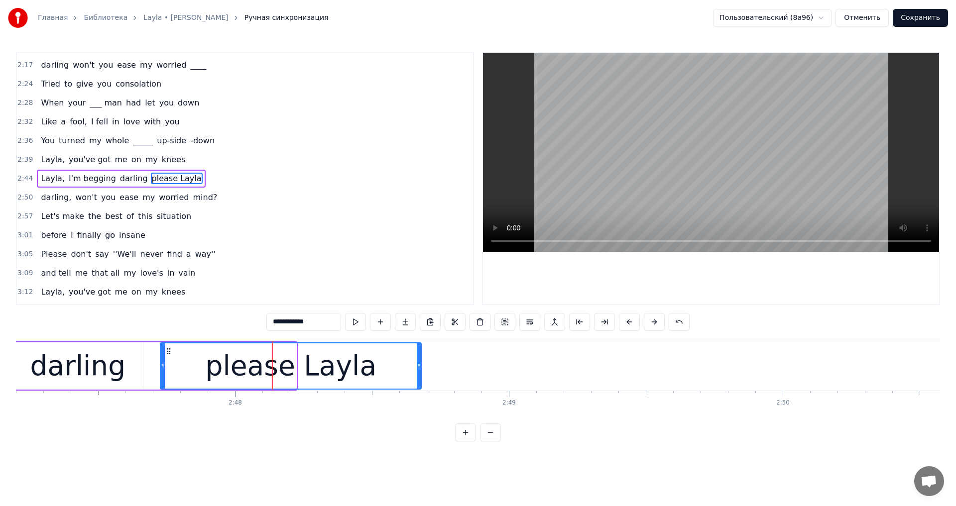
drag, startPoint x: 295, startPoint y: 369, endPoint x: 422, endPoint y: 369, distance: 126.4
click at [421, 369] on icon at bounding box center [419, 366] width 4 height 8
click at [556, 171] on video at bounding box center [711, 152] width 456 height 199
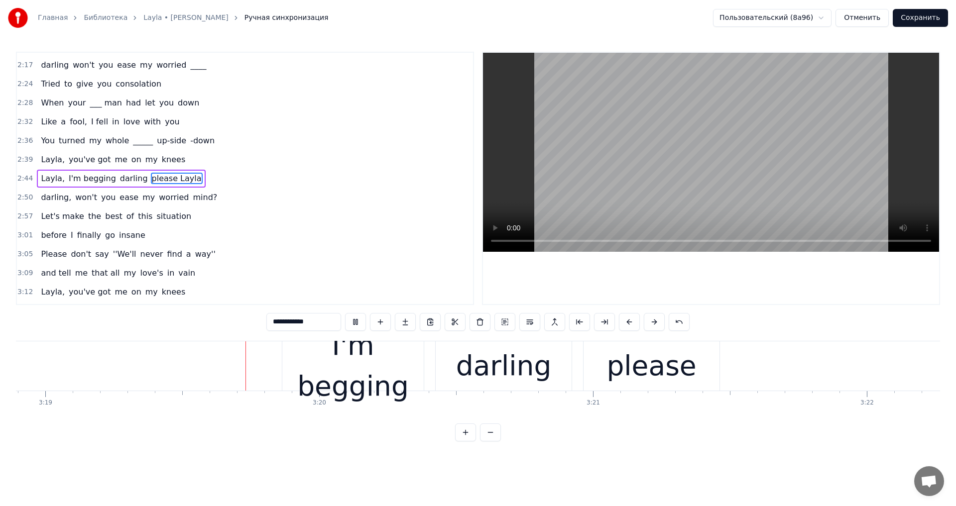
scroll to position [0, 54459]
click at [728, 169] on video at bounding box center [711, 152] width 456 height 199
click at [628, 351] on div "please" at bounding box center [651, 365] width 90 height 41
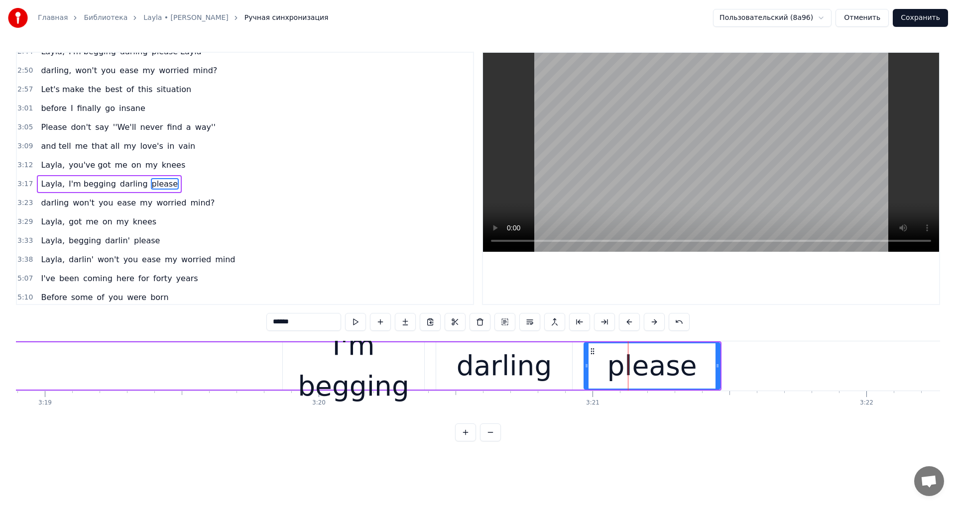
scroll to position [243, 0]
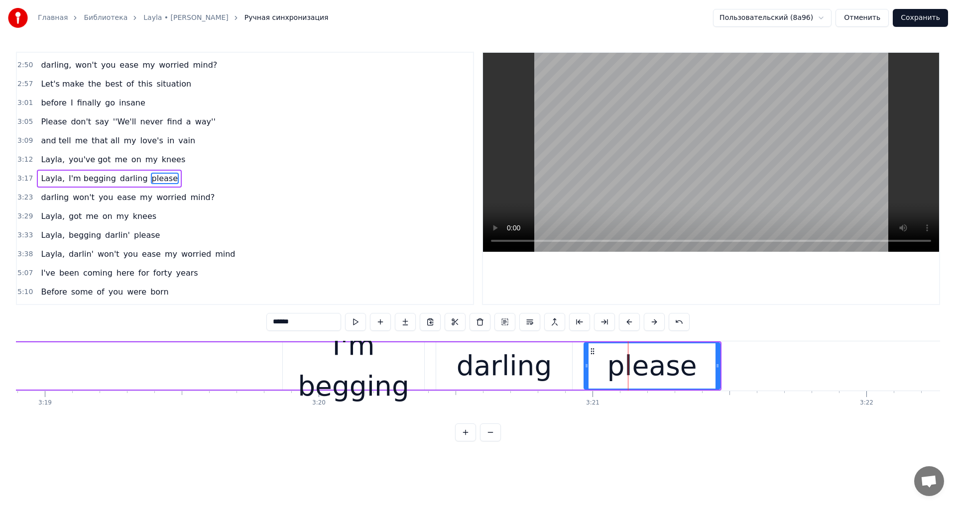
click at [151, 180] on span "please" at bounding box center [165, 178] width 28 height 11
click at [270, 317] on input "******" at bounding box center [303, 322] width 75 height 18
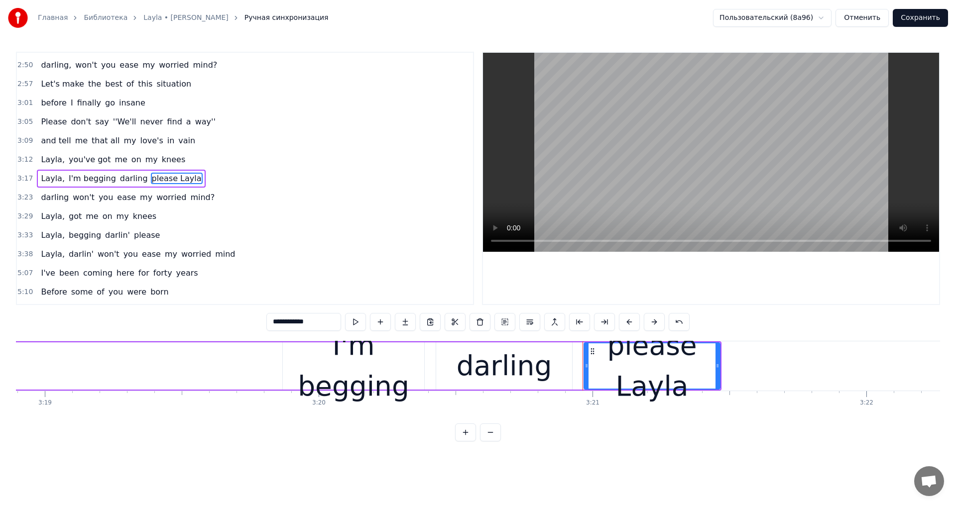
type input "**********"
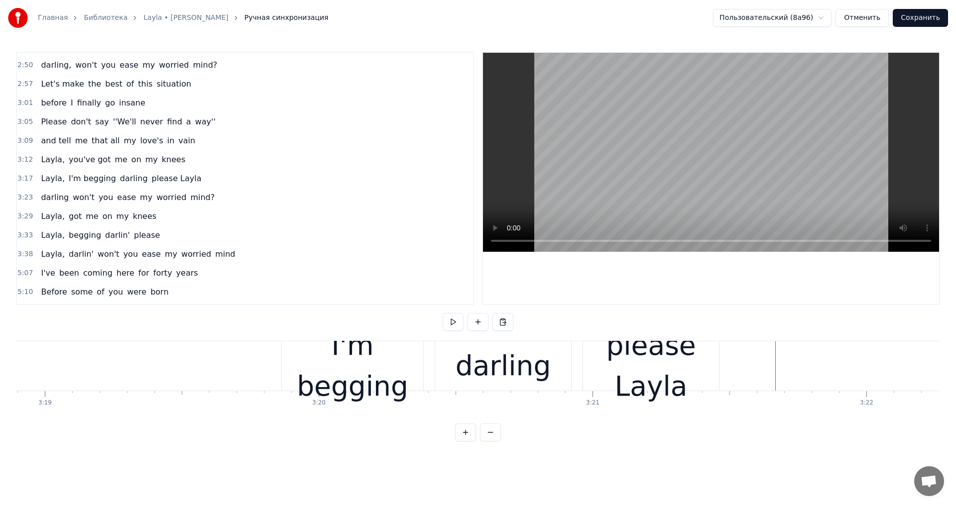
click at [710, 365] on div "please Layla" at bounding box center [651, 366] width 136 height 82
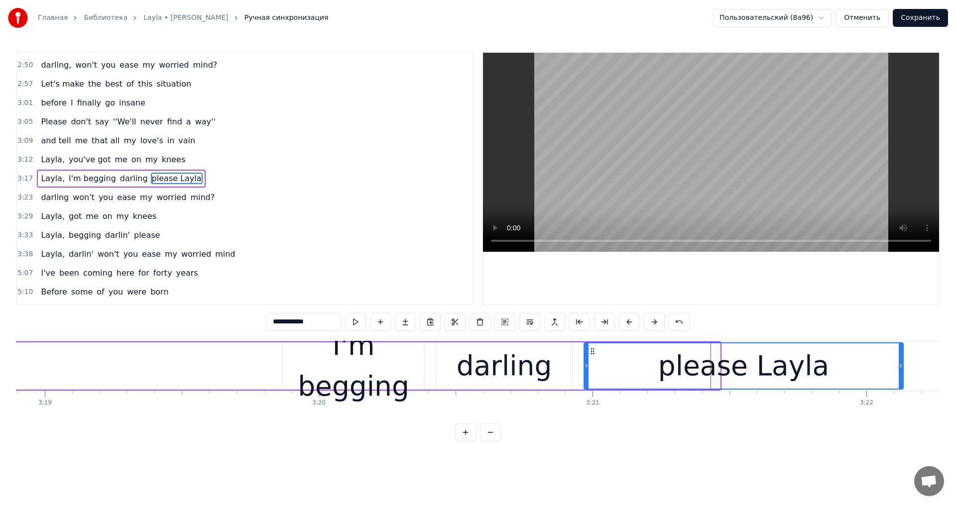
drag, startPoint x: 717, startPoint y: 366, endPoint x: 902, endPoint y: 368, distance: 184.7
click at [902, 368] on icon at bounding box center [901, 366] width 4 height 8
click at [712, 134] on video at bounding box center [711, 152] width 456 height 199
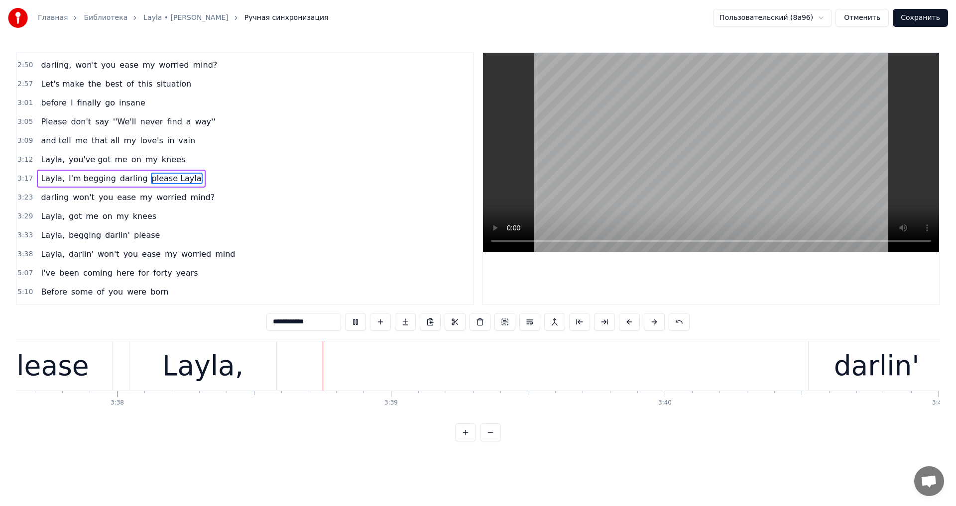
scroll to position [0, 59619]
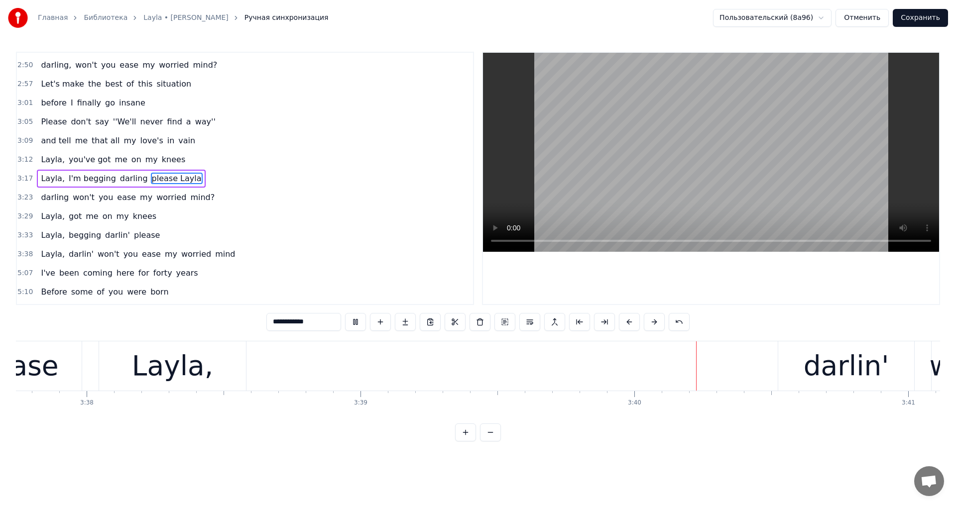
click at [677, 150] on video at bounding box center [711, 152] width 456 height 199
click at [838, 351] on div "darlin'" at bounding box center [847, 365] width 86 height 41
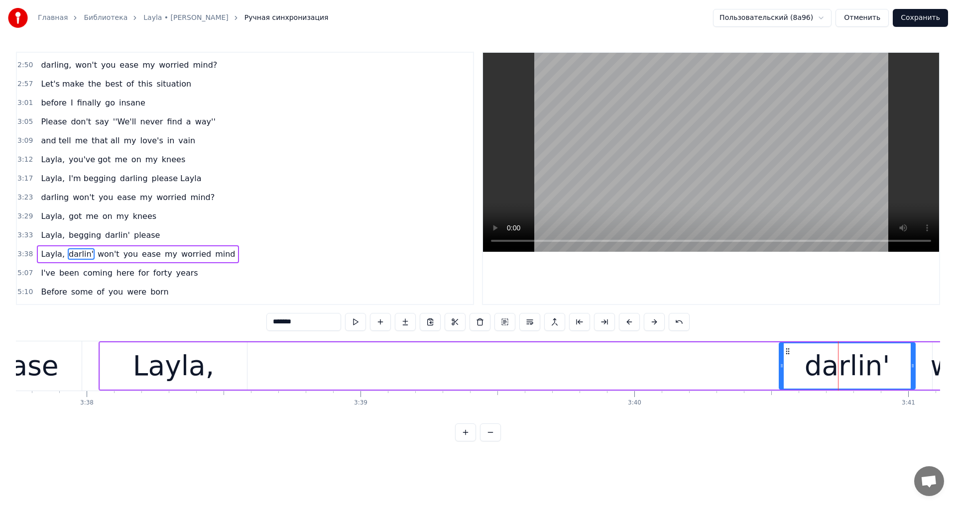
scroll to position [319, 0]
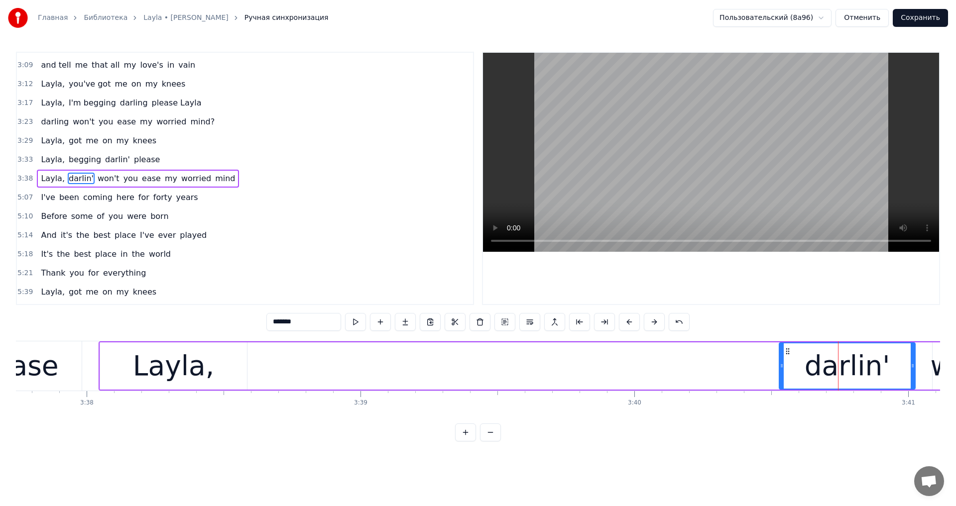
click at [281, 322] on input "*******" at bounding box center [303, 322] width 75 height 18
click at [607, 168] on video at bounding box center [711, 152] width 456 height 199
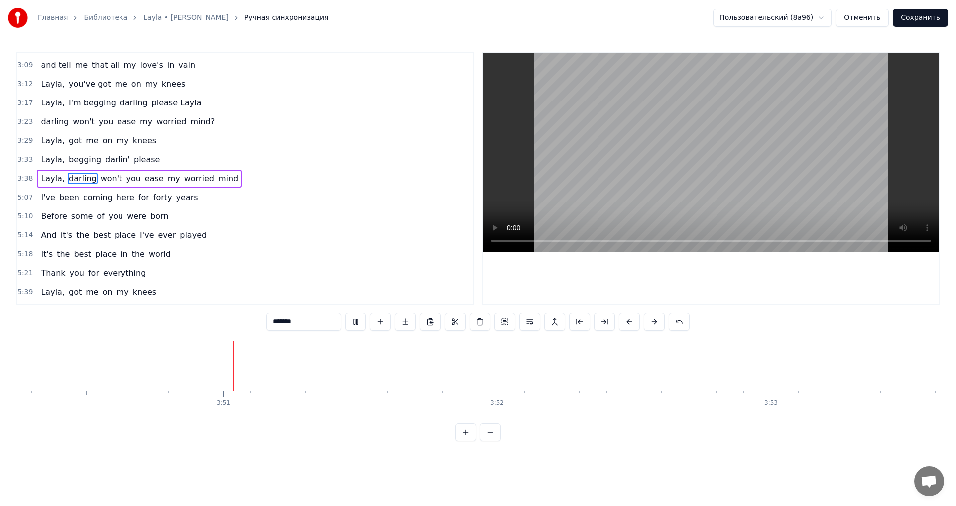
scroll to position [0, 63044]
click at [608, 158] on video at bounding box center [711, 152] width 456 height 199
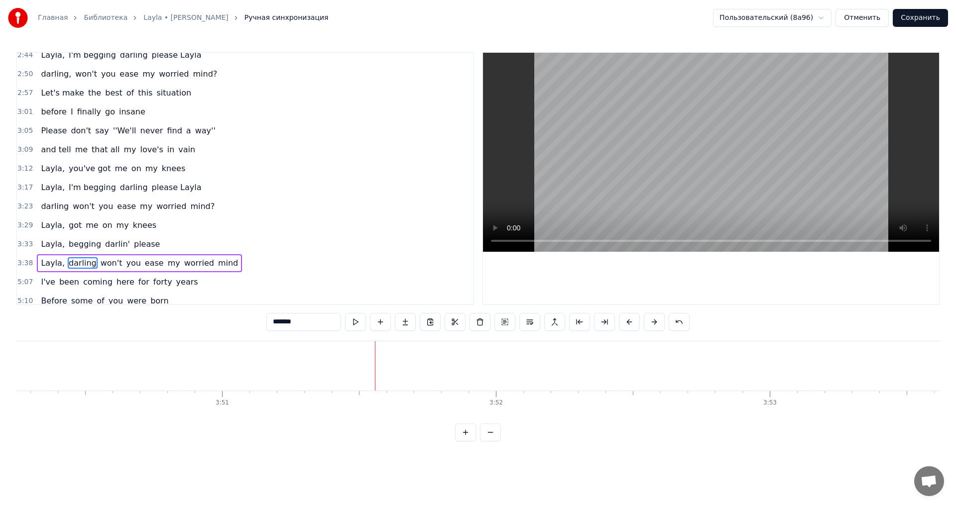
scroll to position [219, 0]
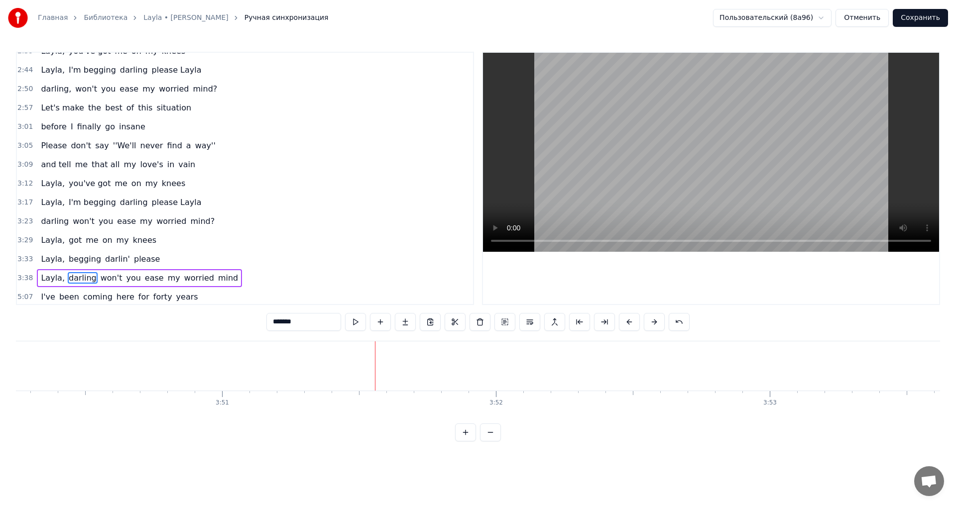
click at [68, 276] on span "darling" at bounding box center [83, 277] width 30 height 11
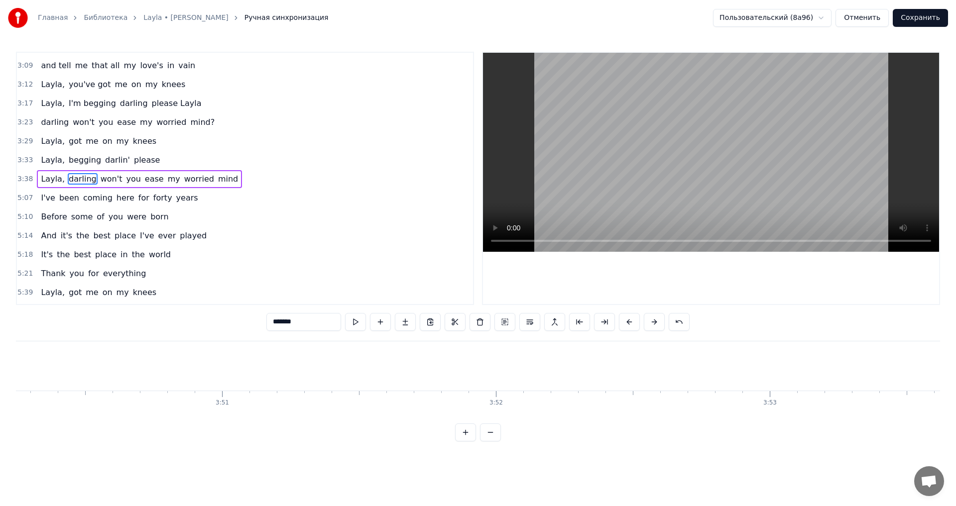
scroll to position [319, 0]
click at [268, 323] on input "*******" at bounding box center [303, 322] width 75 height 18
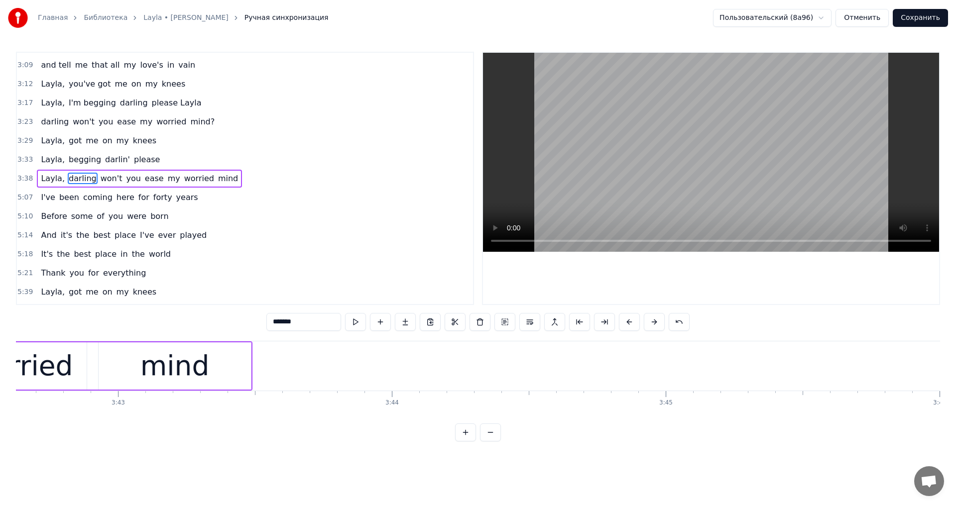
click at [266, 322] on input "*******" at bounding box center [303, 322] width 75 height 18
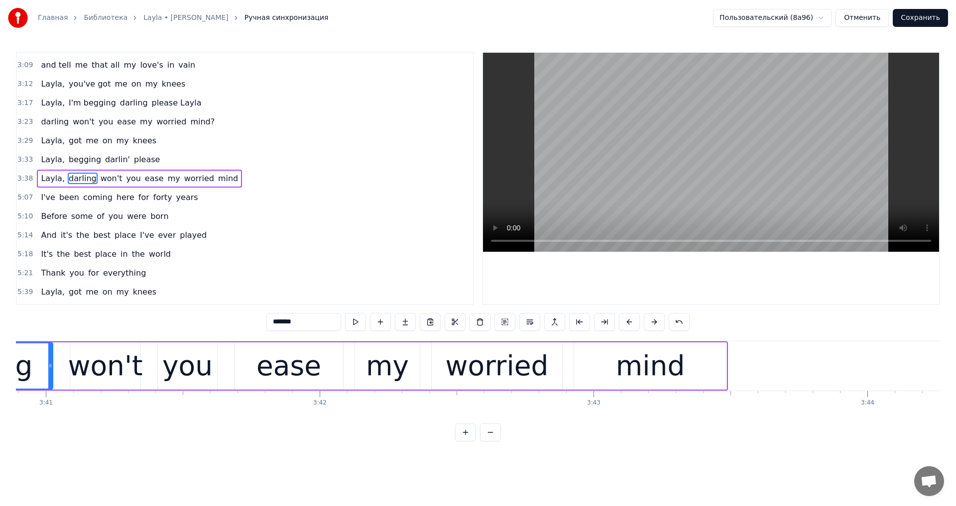
scroll to position [0, 60331]
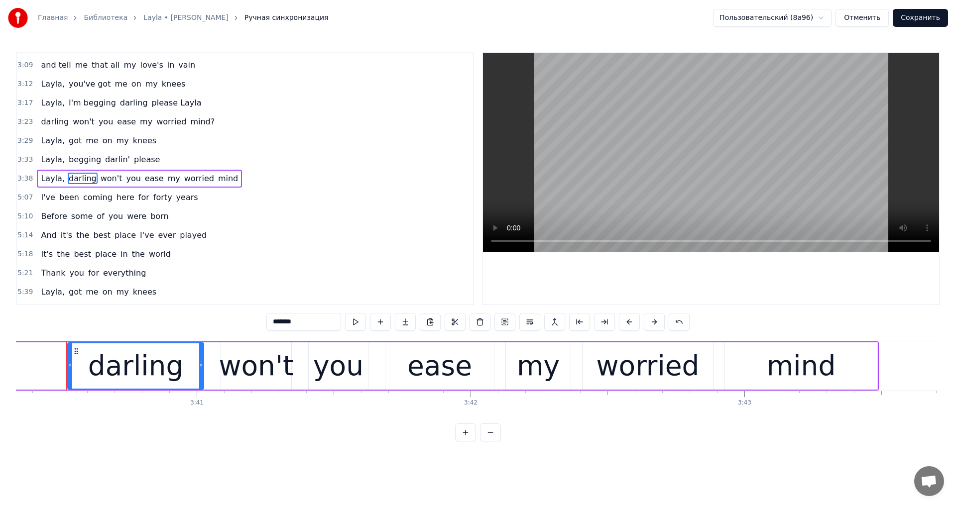
drag, startPoint x: 278, startPoint y: 324, endPoint x: 237, endPoint y: 324, distance: 40.8
click at [237, 324] on div "1:50 What do you do when you get lonely? 1:54 and no one is waiting by your sid…" at bounding box center [478, 247] width 924 height 390
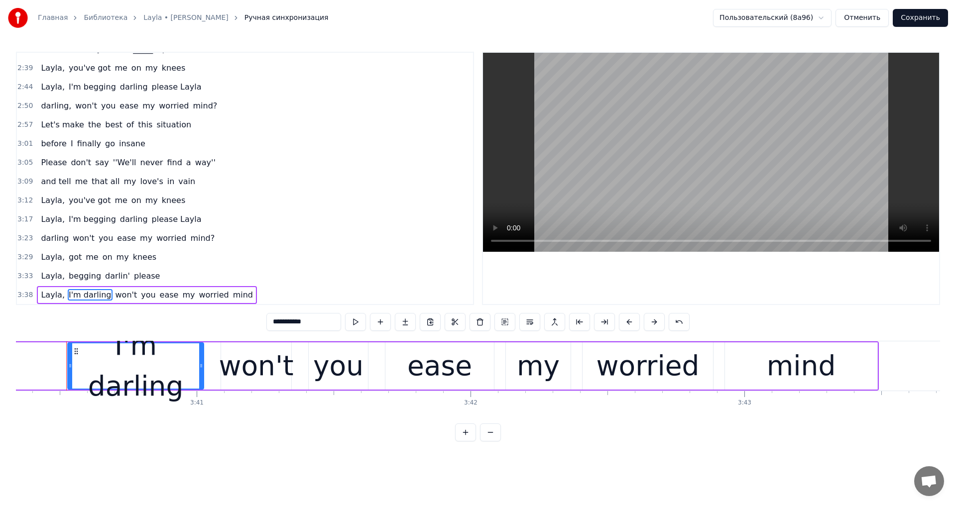
scroll to position [219, 0]
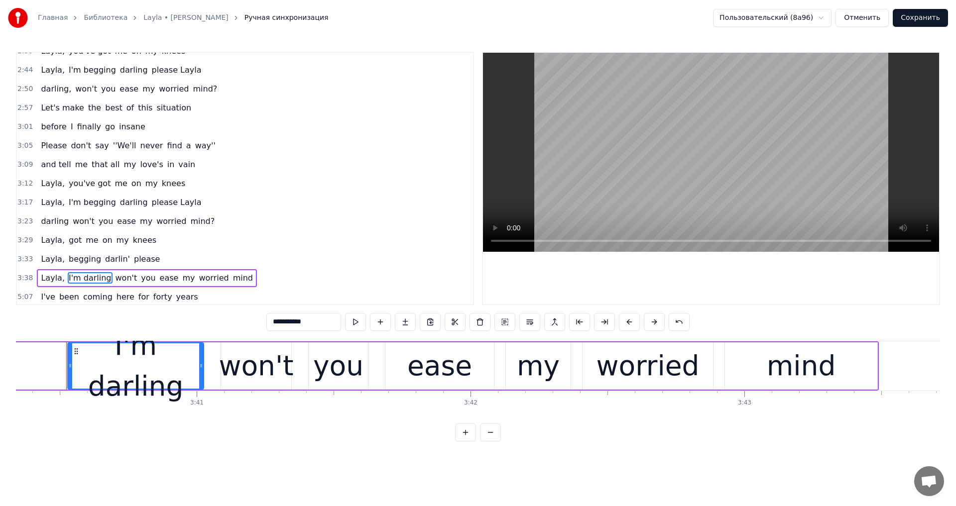
click at [232, 276] on span "mind" at bounding box center [243, 277] width 22 height 11
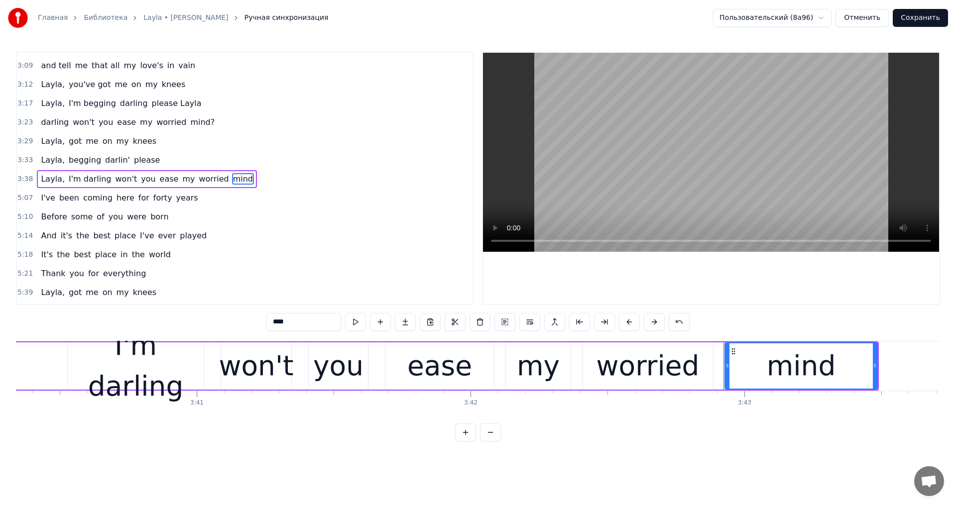
scroll to position [319, 0]
click at [289, 319] on input "****" at bounding box center [303, 322] width 75 height 18
type input "*****"
click at [697, 171] on video at bounding box center [711, 152] width 456 height 199
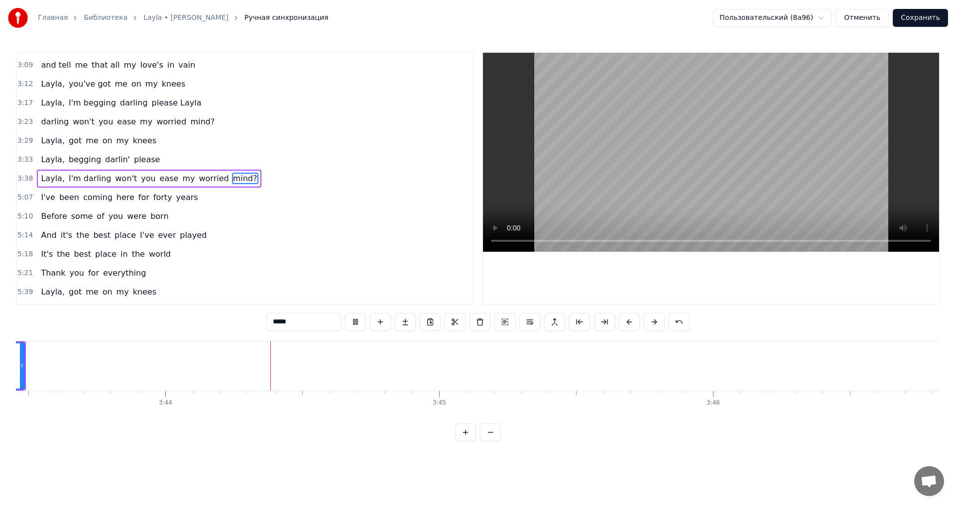
scroll to position [0, 61185]
click at [919, 11] on button "Сохранить" at bounding box center [920, 18] width 55 height 18
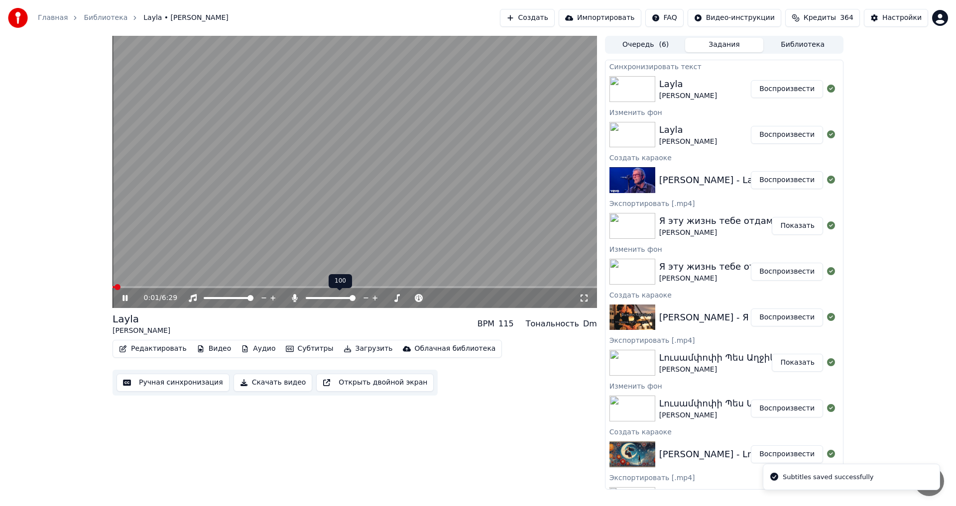
click at [308, 298] on span at bounding box center [331, 298] width 50 height 2
click at [220, 288] on span at bounding box center [355, 287] width 484 height 2
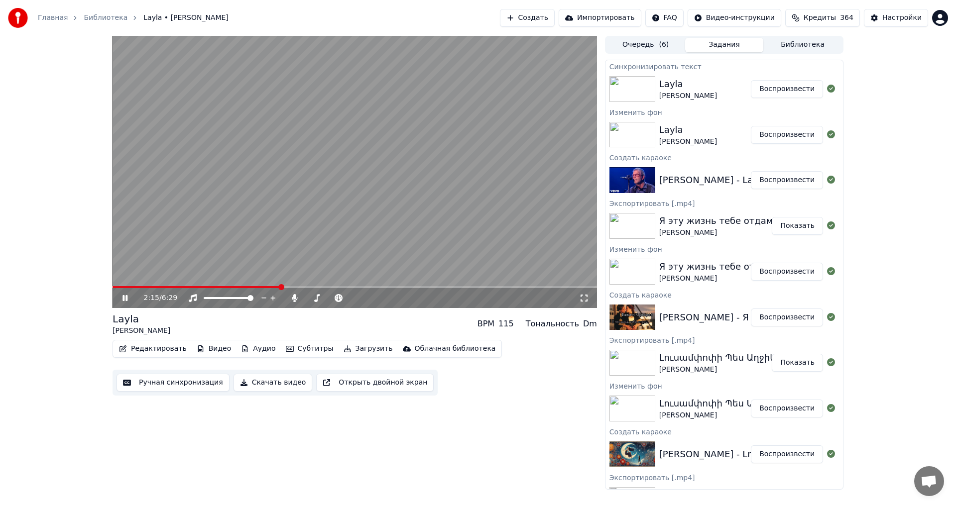
click at [281, 287] on span at bounding box center [355, 287] width 484 height 2
click at [363, 298] on icon at bounding box center [365, 298] width 9 height 10
click at [303, 182] on video at bounding box center [355, 172] width 484 height 272
click at [351, 344] on button "Загрузить" at bounding box center [368, 349] width 57 height 14
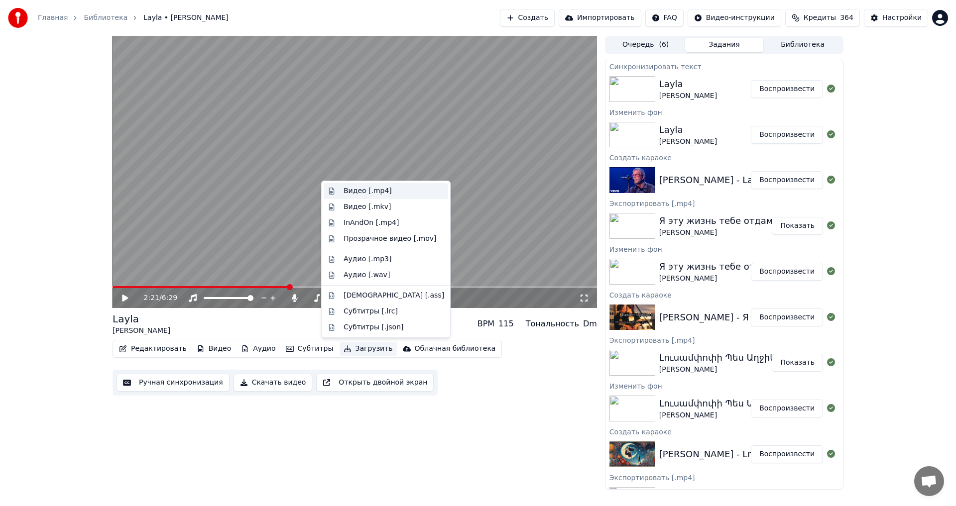
click at [384, 190] on div "Видео [.mp4]" at bounding box center [368, 191] width 48 height 10
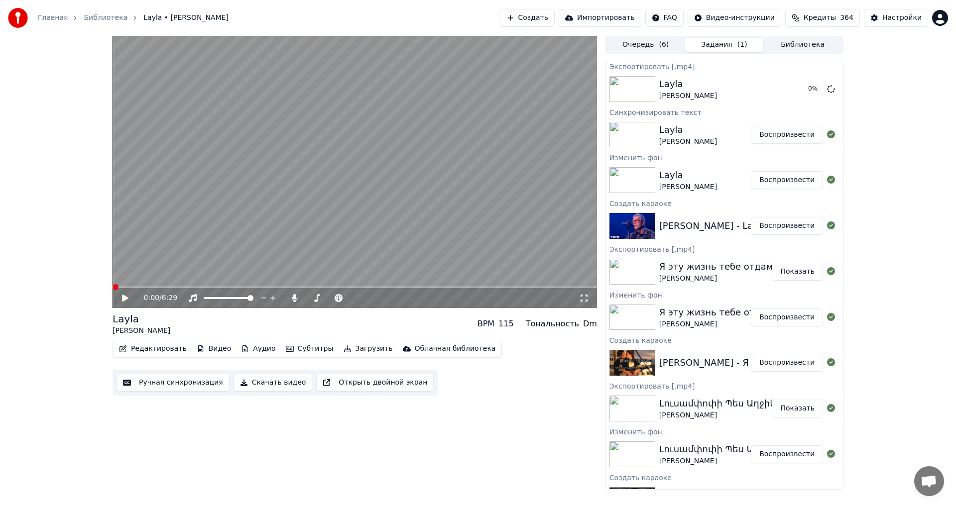
click at [113, 290] on span at bounding box center [116, 287] width 6 height 6
click at [242, 231] on video at bounding box center [355, 172] width 484 height 272
click at [808, 91] on button "Показать" at bounding box center [797, 89] width 51 height 18
click at [560, 11] on button "Импортировать" at bounding box center [600, 18] width 83 height 18
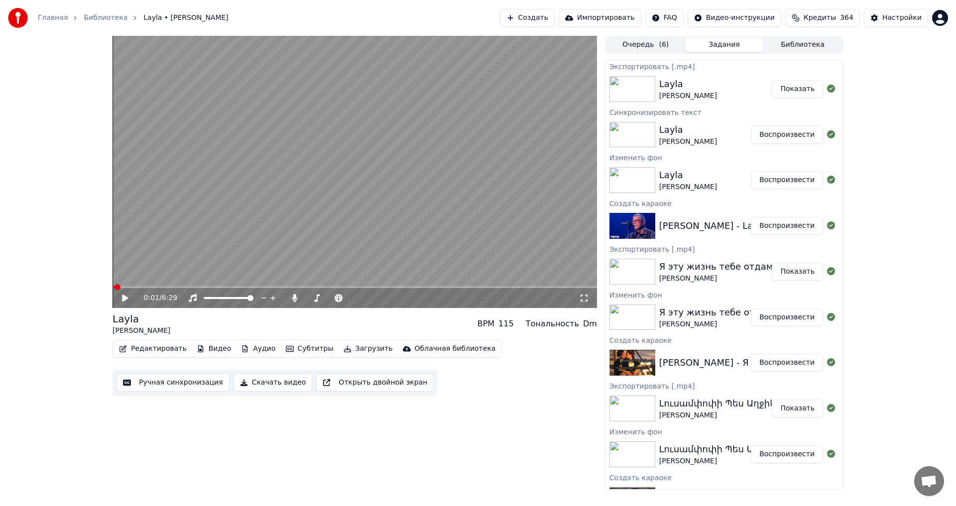
click at [528, 20] on button "Создать" at bounding box center [527, 18] width 55 height 18
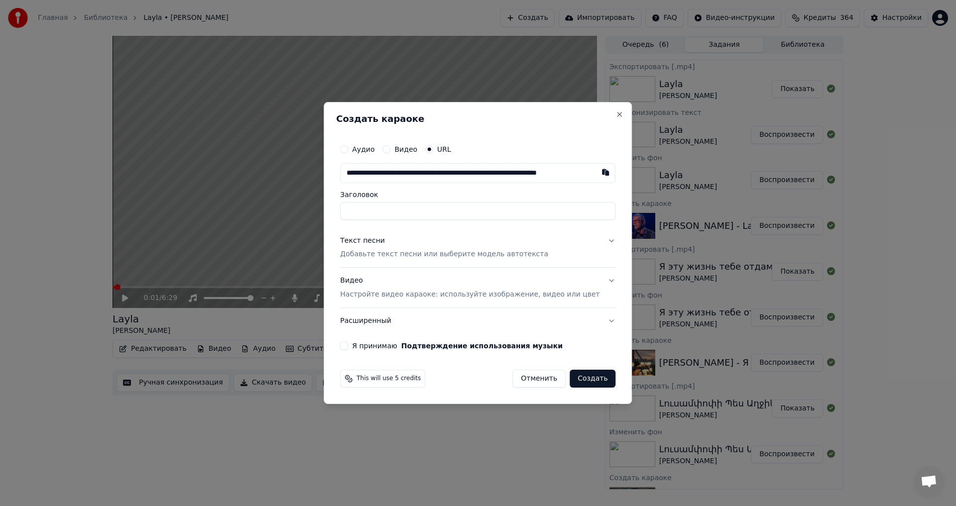
scroll to position [0, 44]
type input "**********"
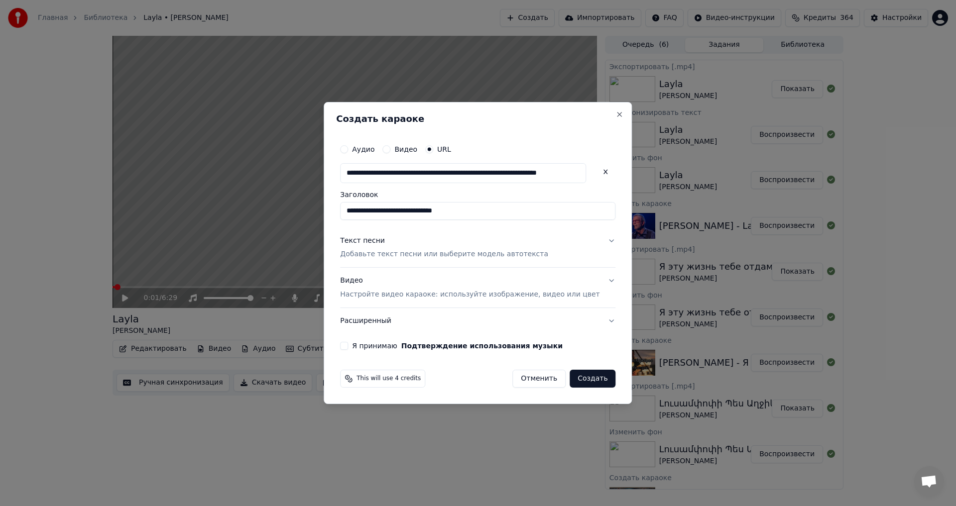
click at [386, 259] on p "Добавьте текст песни или выберите модель автотекста" at bounding box center [444, 255] width 208 height 10
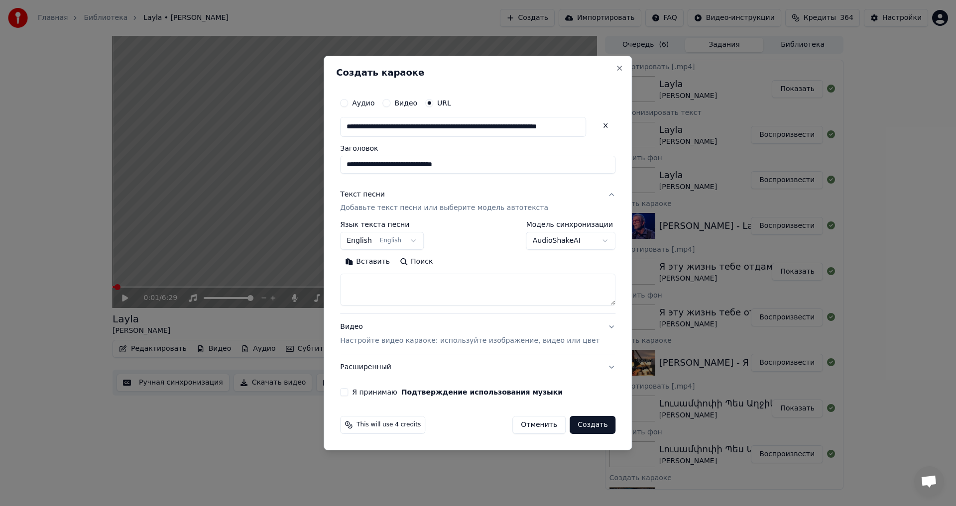
click at [393, 283] on textarea at bounding box center [477, 290] width 275 height 32
paste textarea "**********"
type textarea "**********"
select select
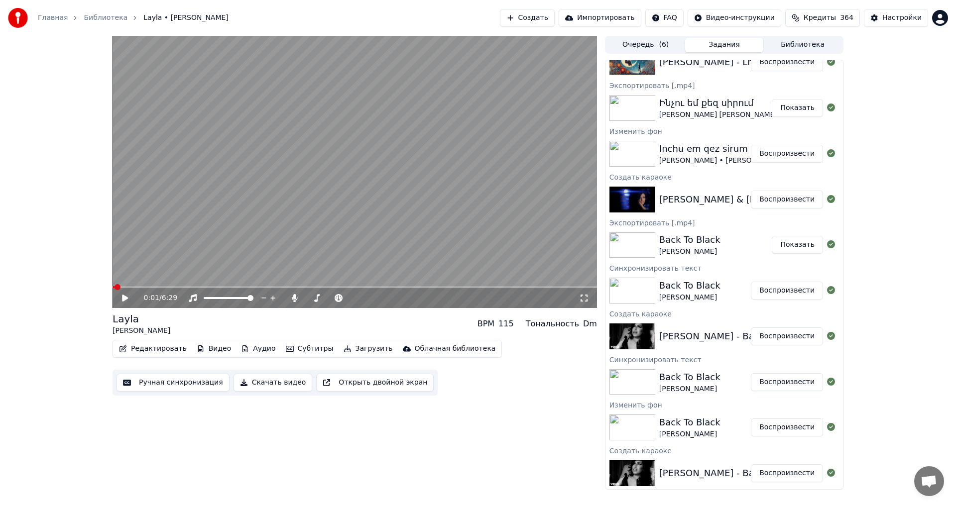
scroll to position [439, 0]
click at [794, 40] on button "Библиотека" at bounding box center [802, 45] width 79 height 14
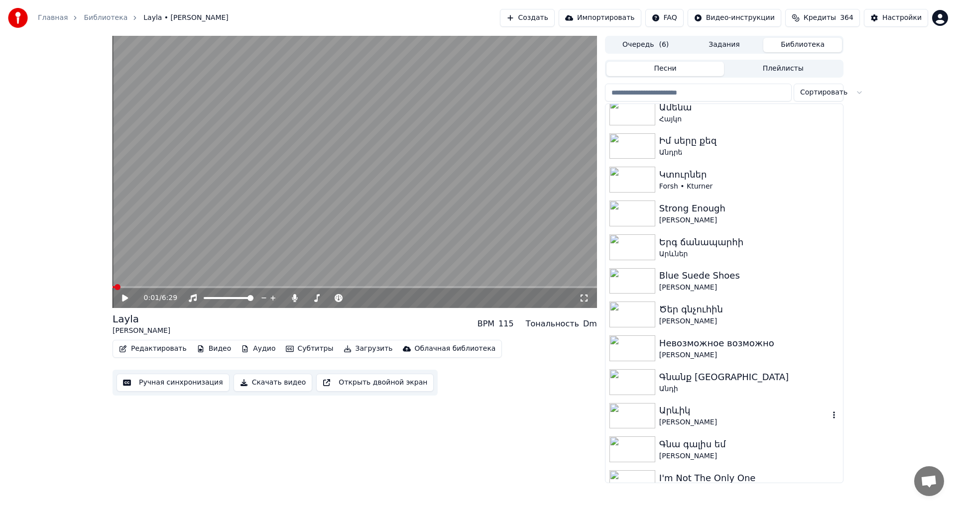
scroll to position [299, 0]
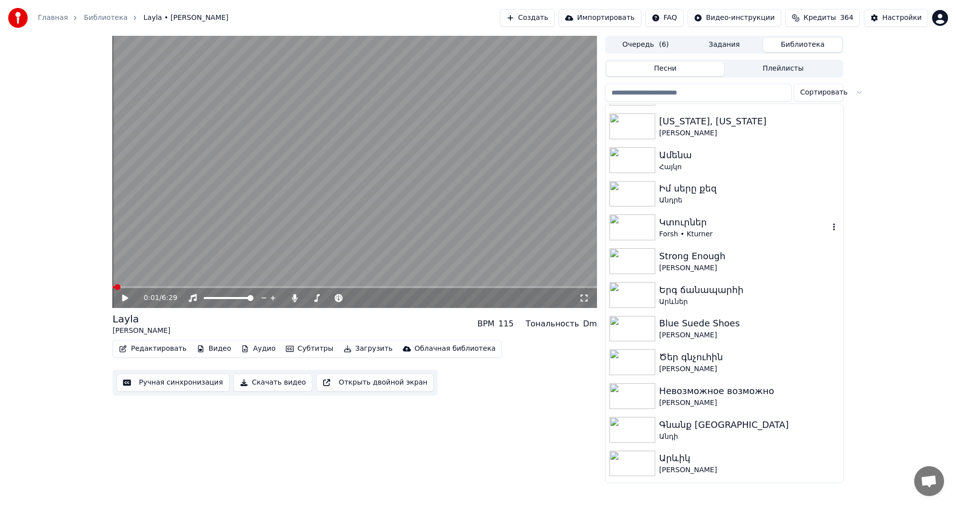
click at [736, 222] on div "Կտուրներ" at bounding box center [744, 223] width 170 height 14
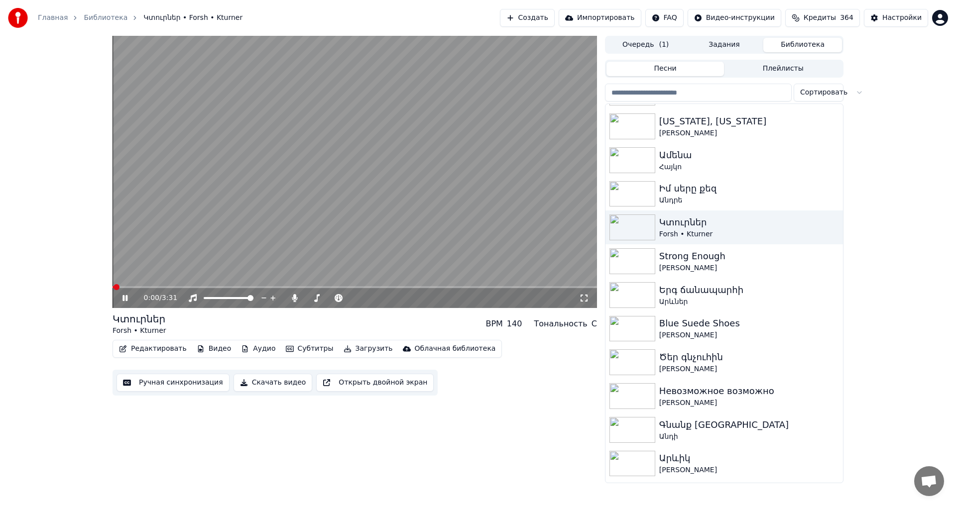
click at [185, 247] on video at bounding box center [355, 172] width 484 height 272
click at [157, 350] on button "Редактировать" at bounding box center [153, 349] width 76 height 14
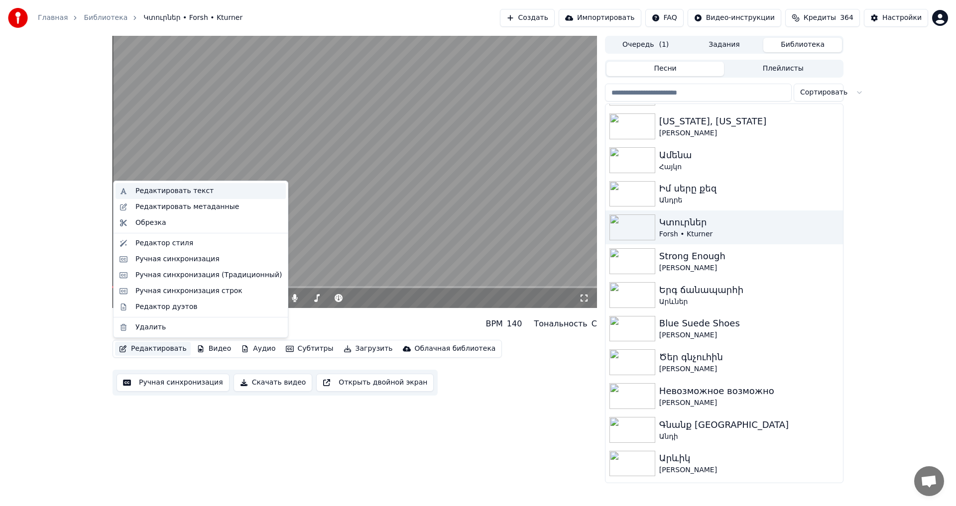
click at [160, 187] on div "Редактировать текст" at bounding box center [174, 191] width 78 height 10
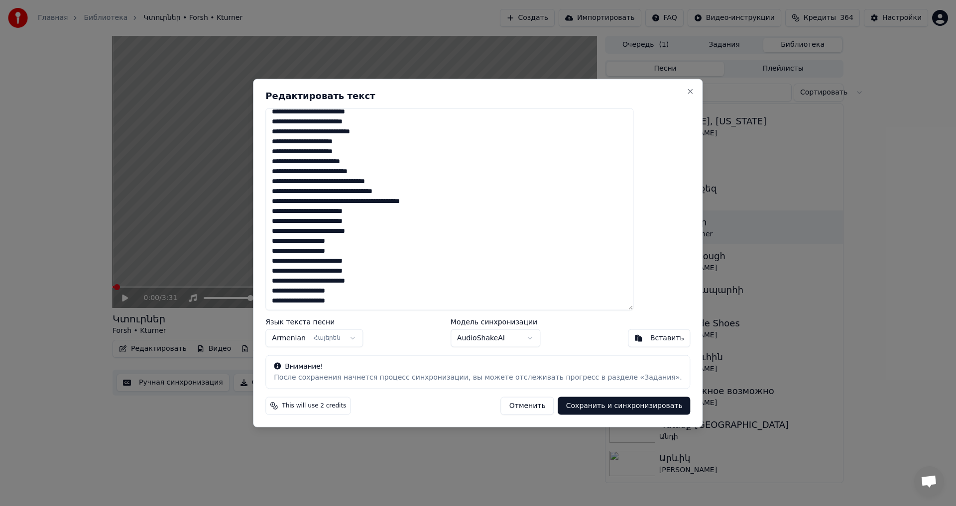
drag, startPoint x: 302, startPoint y: 115, endPoint x: 424, endPoint y: 391, distance: 301.1
click at [424, 391] on div "**********" at bounding box center [478, 253] width 450 height 349
paste textarea "**********"
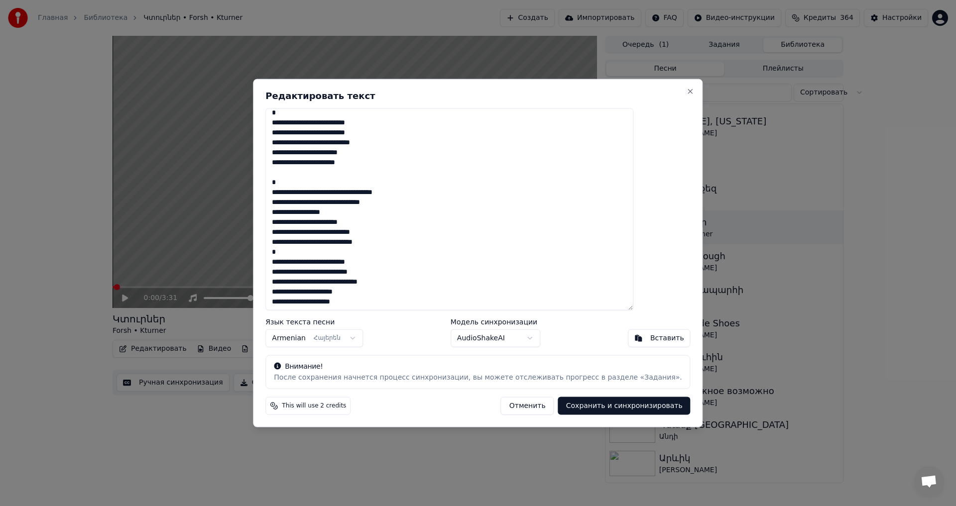
scroll to position [75, 0]
paste textarea "**********"
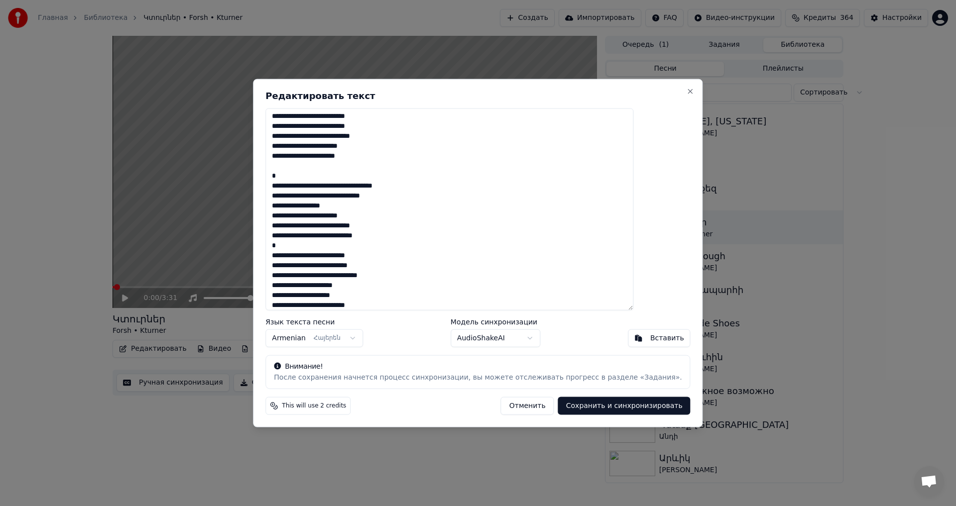
scroll to position [120, 0]
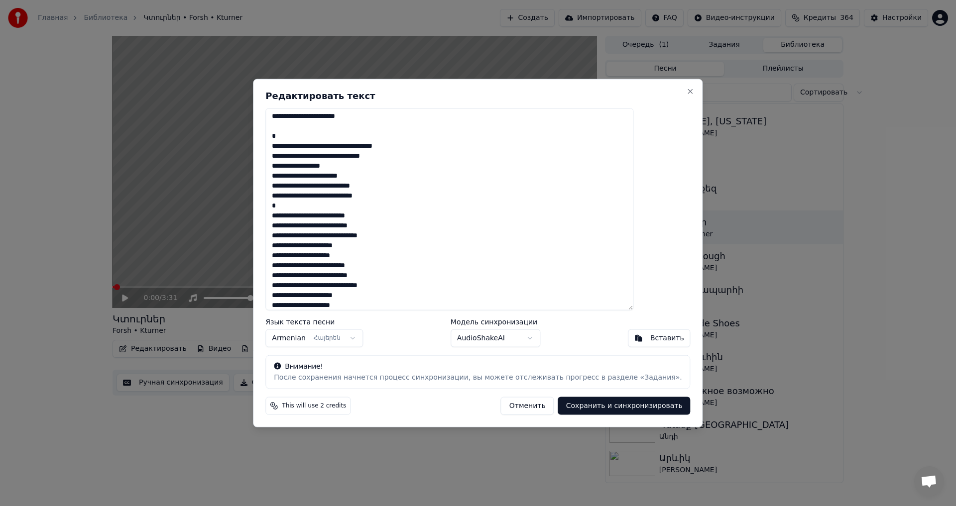
click at [623, 415] on button "Сохранить и синхронизировать" at bounding box center [624, 406] width 132 height 18
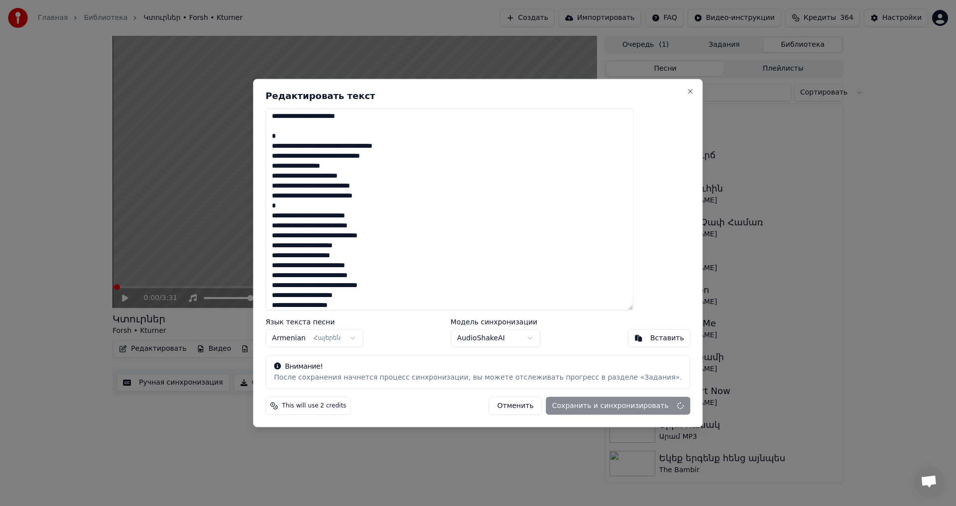
type textarea "**********"
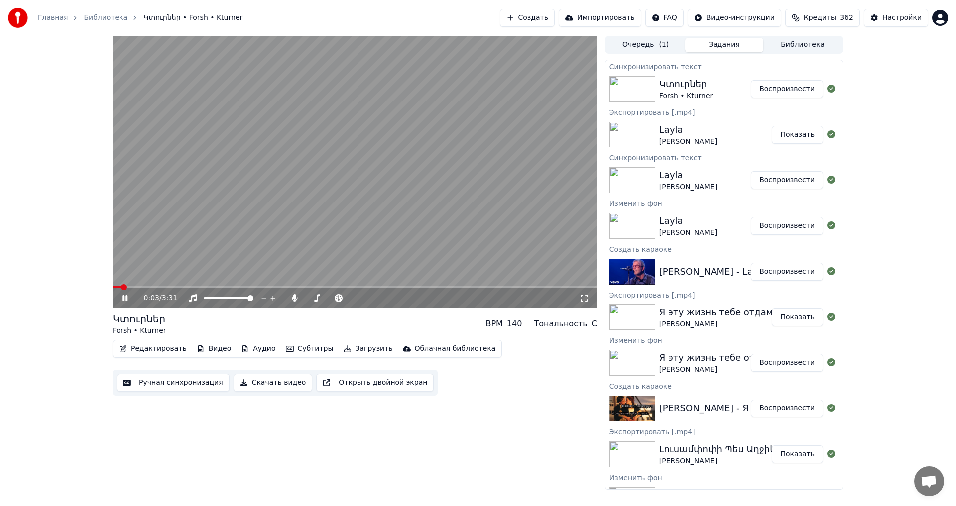
click at [358, 93] on video at bounding box center [355, 172] width 484 height 272
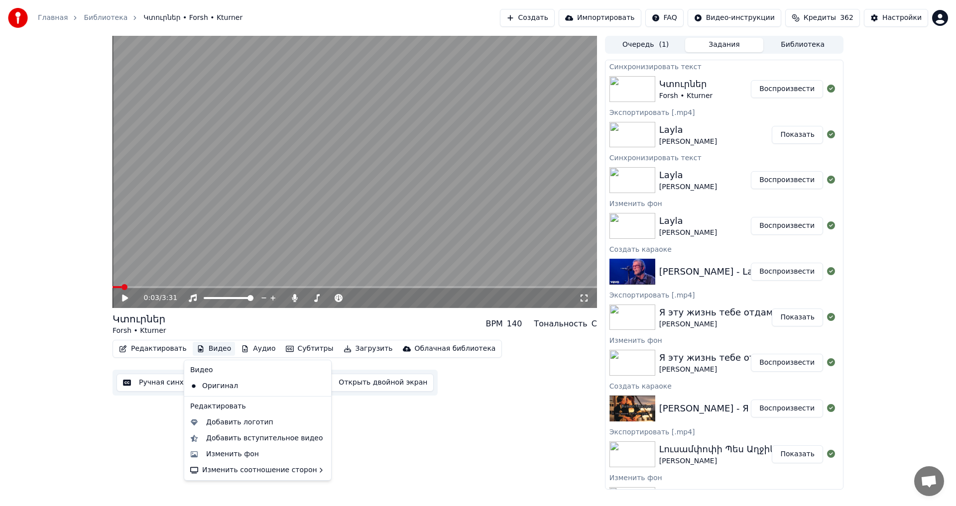
click at [209, 351] on button "Видео" at bounding box center [214, 349] width 43 height 14
click at [257, 456] on div "Изменить фон" at bounding box center [265, 455] width 119 height 10
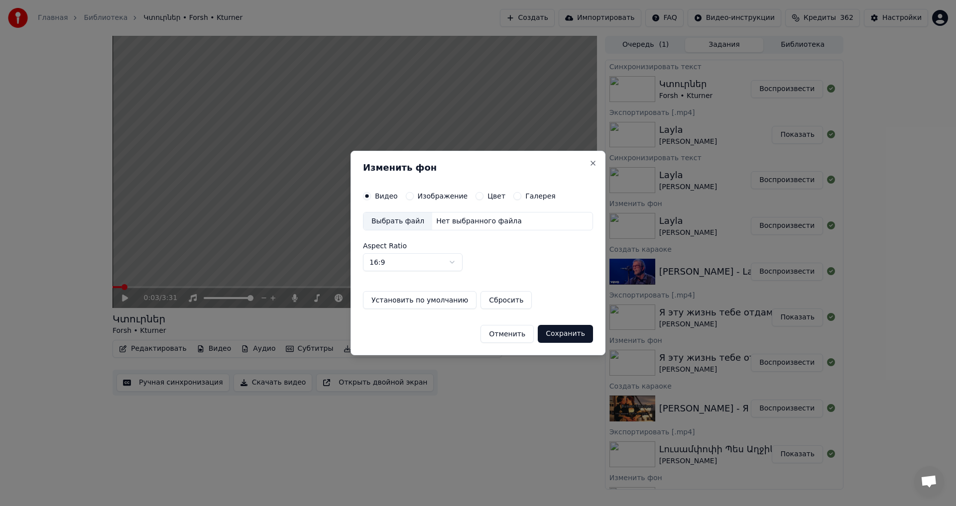
click at [410, 197] on button "Изображение" at bounding box center [410, 196] width 8 height 8
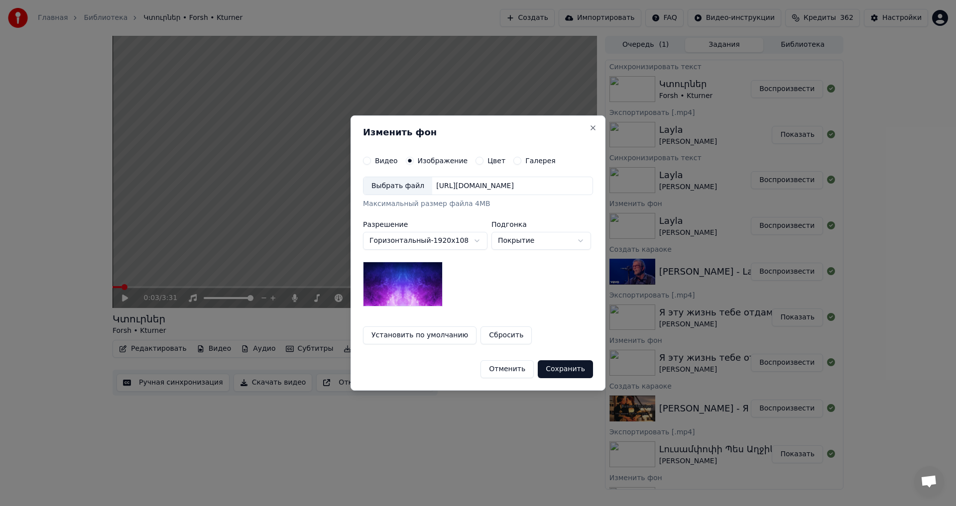
click at [403, 190] on div "Выбрать файл" at bounding box center [397, 186] width 69 height 18
click at [549, 367] on button "Сохранить" at bounding box center [565, 369] width 55 height 18
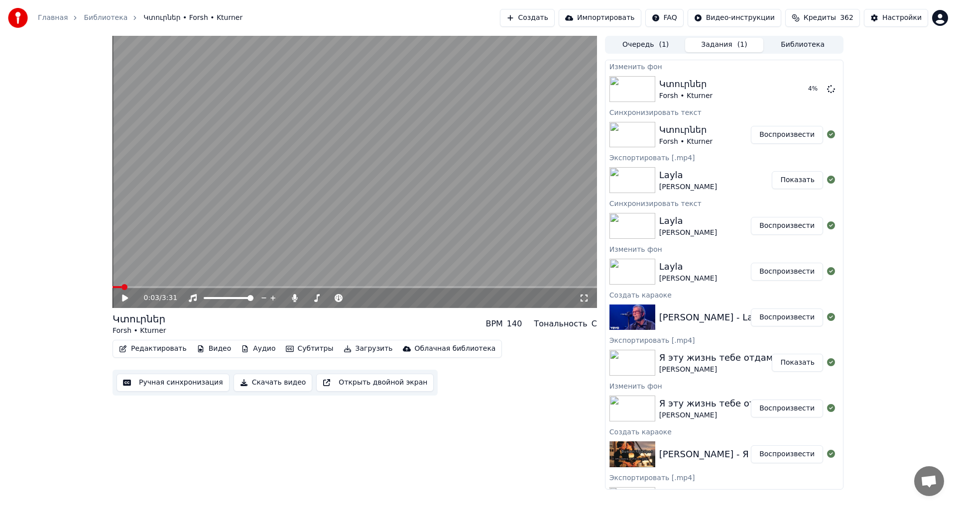
click at [132, 353] on button "Редактировать" at bounding box center [153, 349] width 76 height 14
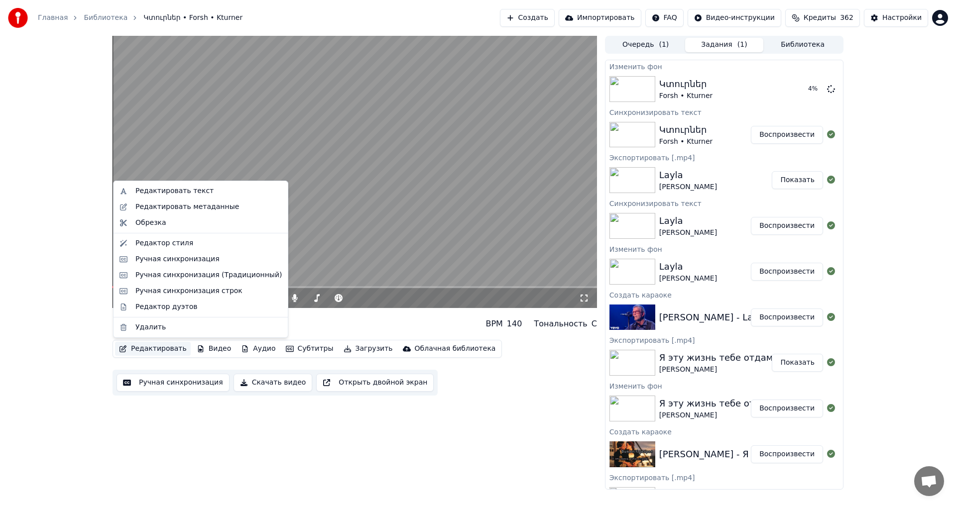
click at [154, 345] on button "Редактировать" at bounding box center [153, 349] width 76 height 14
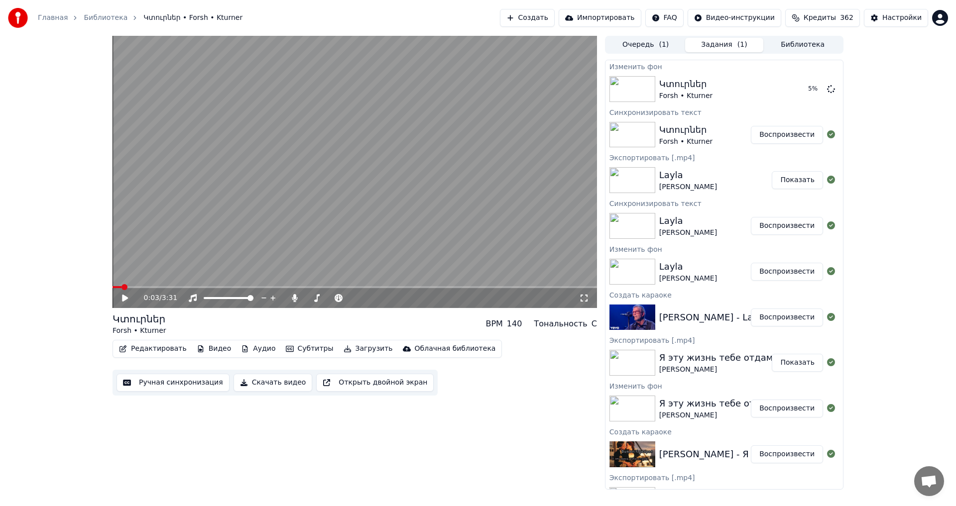
drag, startPoint x: 161, startPoint y: 341, endPoint x: 161, endPoint y: 348, distance: 7.5
click at [161, 341] on div "Редактировать Видео Аудио Субтитры Загрузить Облачная библиотека" at bounding box center [307, 349] width 389 height 18
click at [162, 349] on button "Редактировать" at bounding box center [153, 349] width 76 height 14
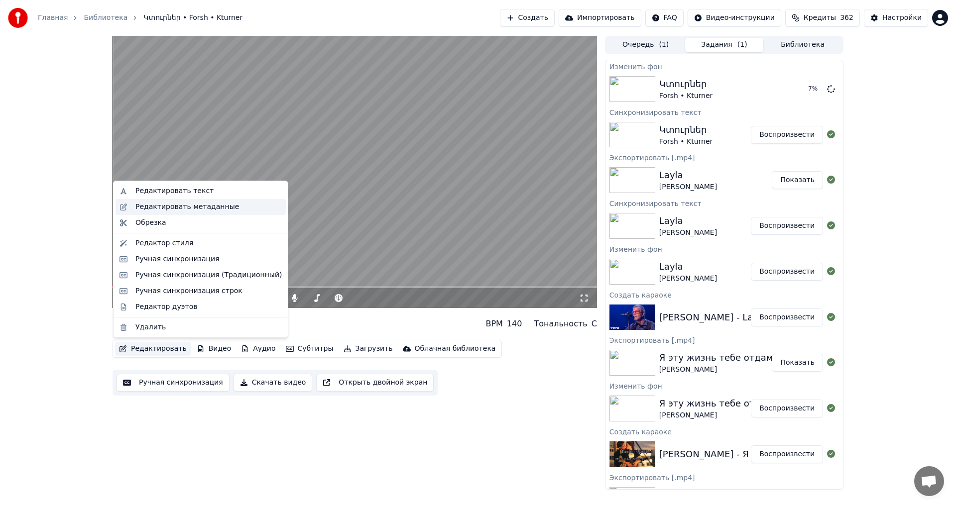
click at [166, 209] on div "Редактировать метаданные" at bounding box center [187, 207] width 104 height 10
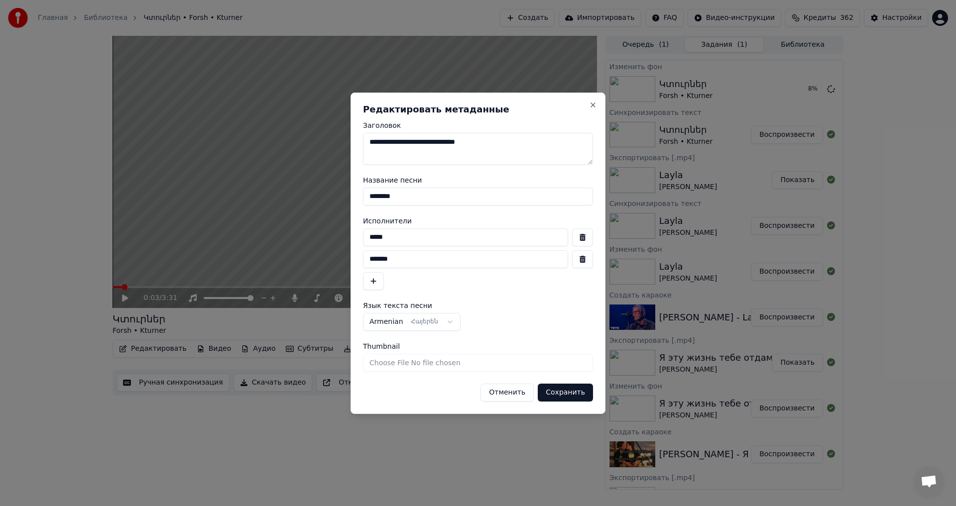
drag, startPoint x: 378, startPoint y: 236, endPoint x: 357, endPoint y: 236, distance: 21.4
click at [357, 236] on div "**********" at bounding box center [477, 254] width 255 height 322
type input "****"
click at [583, 255] on button "button" at bounding box center [582, 259] width 21 height 18
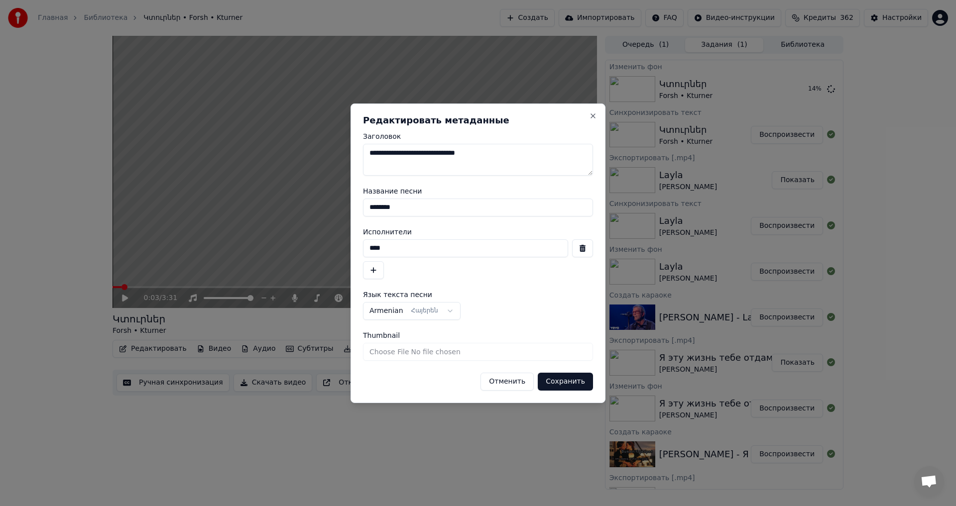
drag, startPoint x: 319, startPoint y: 156, endPoint x: 288, endPoint y: 155, distance: 30.9
click at [288, 155] on body "Главная Библиотека Կտուրներ • Forsh • Kturner Создать Импортировать FAQ Видео-и…" at bounding box center [478, 253] width 956 height 506
type textarea "**********"
click at [554, 381] on button "Сохранить" at bounding box center [565, 382] width 55 height 18
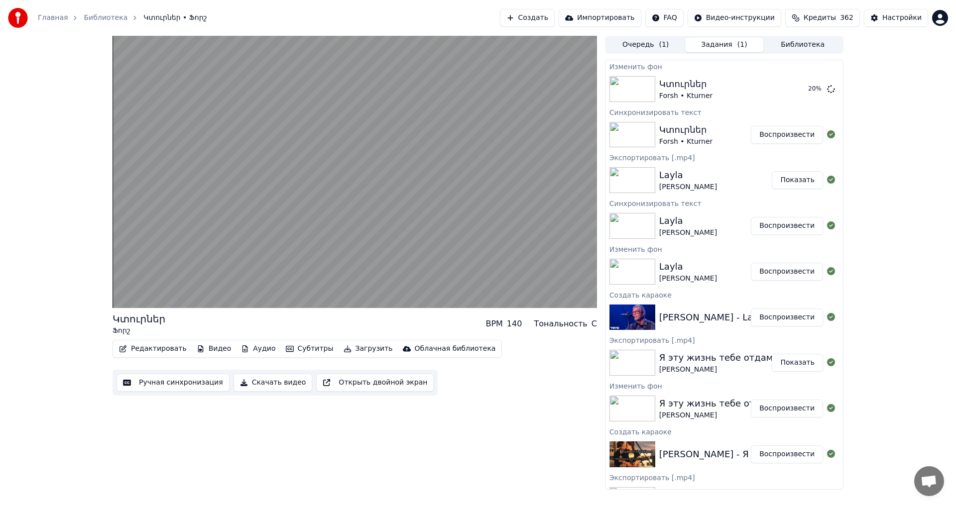
click at [354, 214] on video at bounding box center [355, 172] width 484 height 272
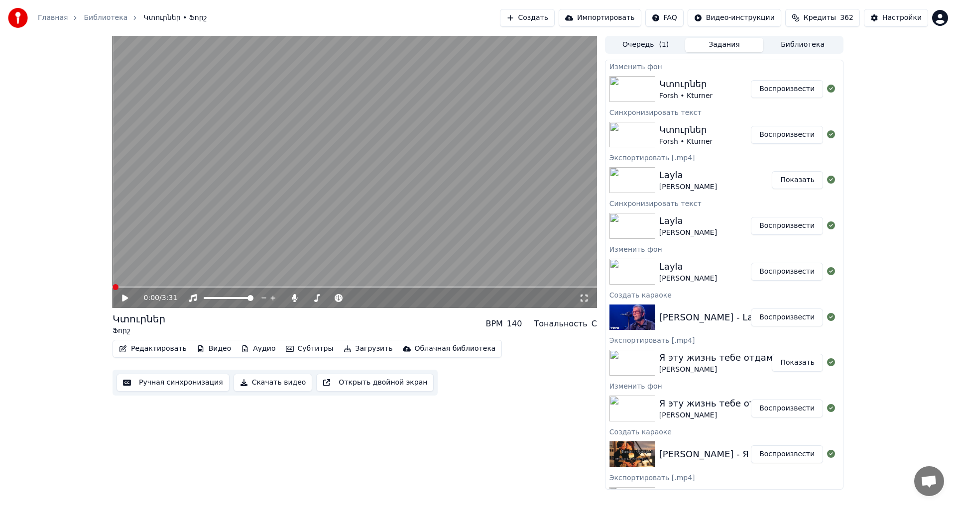
click at [795, 97] on button "Воспроизвести" at bounding box center [787, 89] width 72 height 18
click at [355, 301] on span at bounding box center [352, 298] width 6 height 6
click at [171, 287] on span at bounding box center [355, 287] width 484 height 2
click at [322, 168] on video at bounding box center [355, 172] width 484 height 272
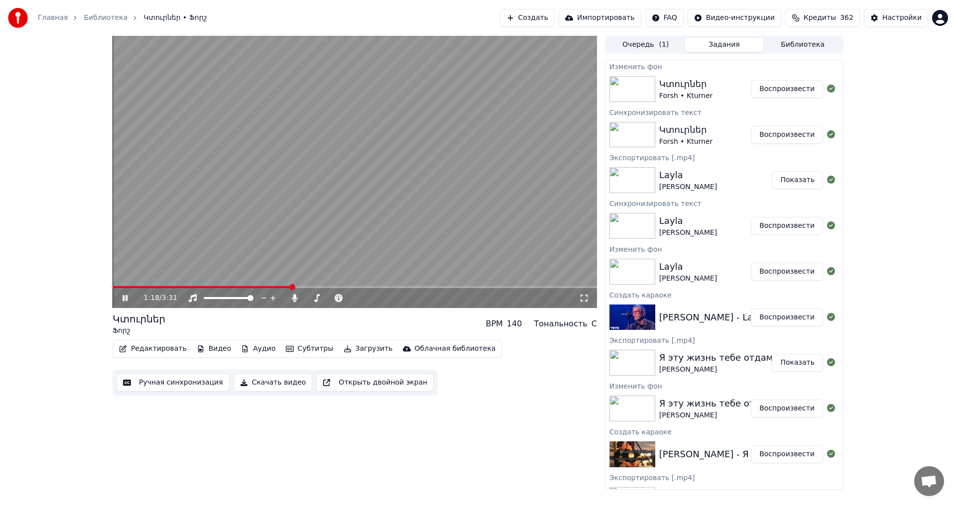
click at [281, 287] on span at bounding box center [202, 287] width 179 height 2
click at [273, 288] on span at bounding box center [200, 287] width 174 height 2
click at [285, 215] on video at bounding box center [355, 172] width 484 height 272
click at [162, 346] on button "Редактировать" at bounding box center [153, 349] width 76 height 14
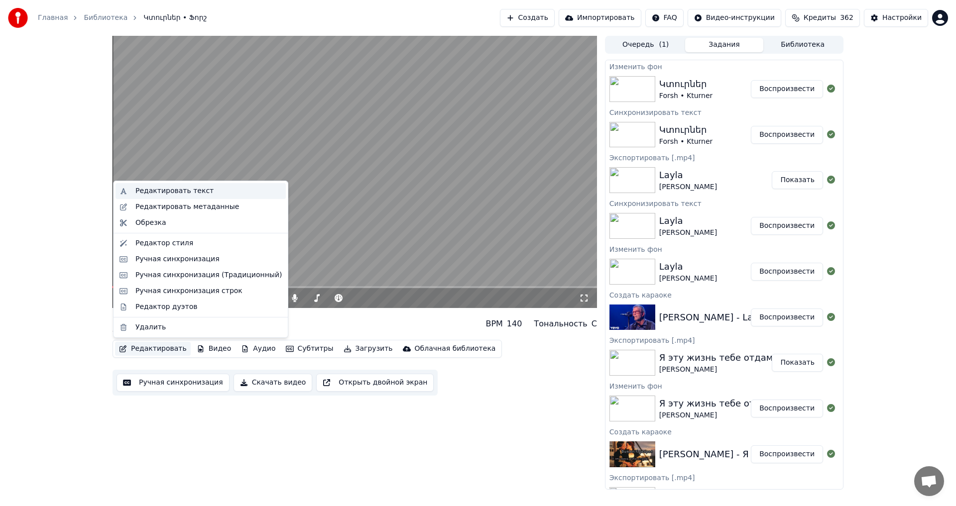
click at [201, 192] on div "Редактировать текст" at bounding box center [208, 191] width 146 height 10
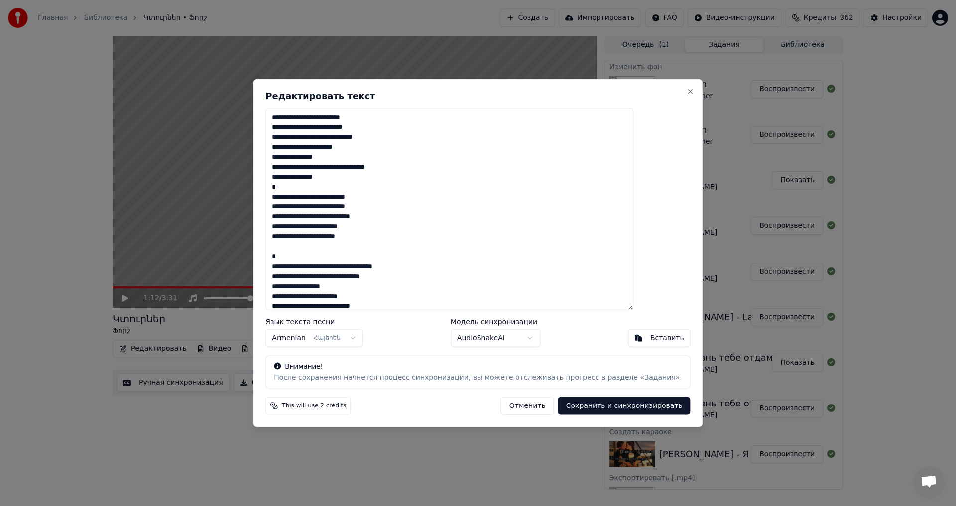
click at [324, 228] on textarea "**********" at bounding box center [449, 209] width 368 height 203
drag, startPoint x: 329, startPoint y: 228, endPoint x: 313, endPoint y: 230, distance: 16.2
click at [313, 230] on textarea "**********" at bounding box center [449, 209] width 368 height 203
drag, startPoint x: 367, startPoint y: 198, endPoint x: 377, endPoint y: 201, distance: 10.3
click at [377, 201] on textarea "**********" at bounding box center [449, 209] width 368 height 203
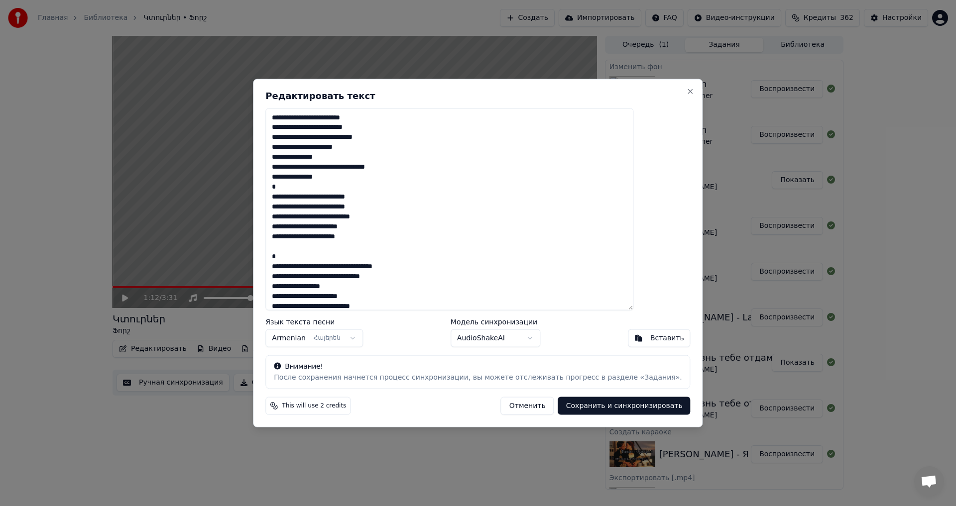
click at [600, 403] on button "Сохранить и синхронизировать" at bounding box center [624, 406] width 132 height 18
type textarea "**********"
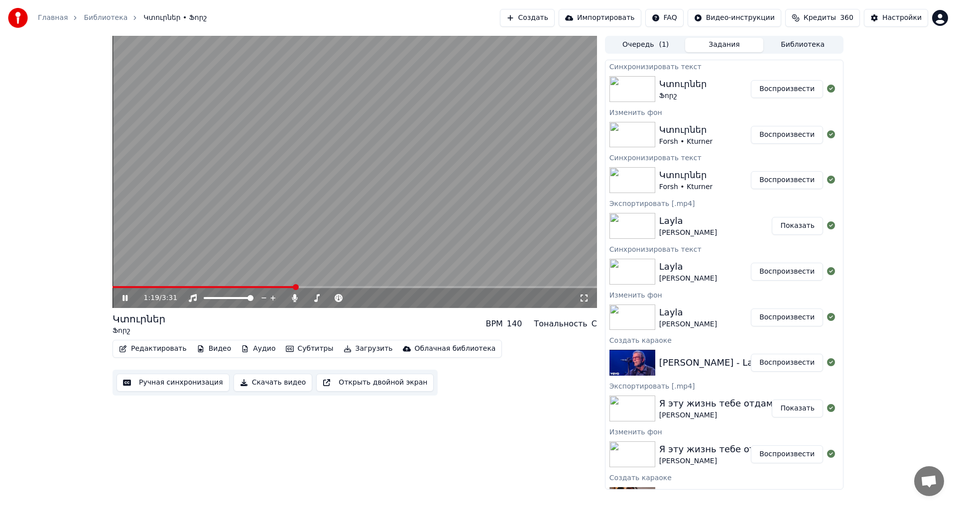
click at [180, 287] on span at bounding box center [204, 287] width 183 height 2
click at [308, 299] on span at bounding box center [331, 298] width 50 height 2
click at [266, 286] on div "2:42 / 3:31" at bounding box center [355, 172] width 484 height 272
click at [269, 287] on span at bounding box center [299, 287] width 372 height 2
click at [299, 224] on video at bounding box center [355, 172] width 484 height 272
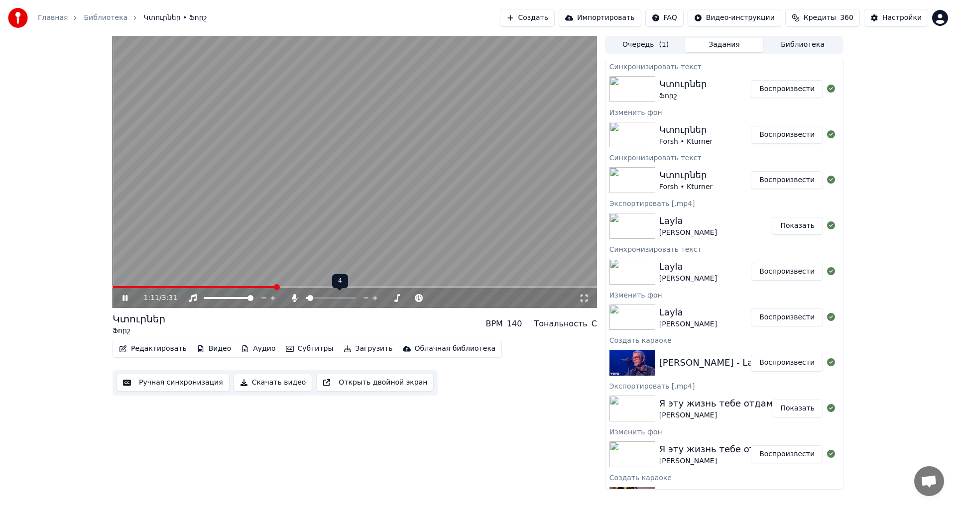
click at [364, 297] on icon at bounding box center [365, 298] width 9 height 10
click at [339, 222] on video at bounding box center [355, 172] width 484 height 272
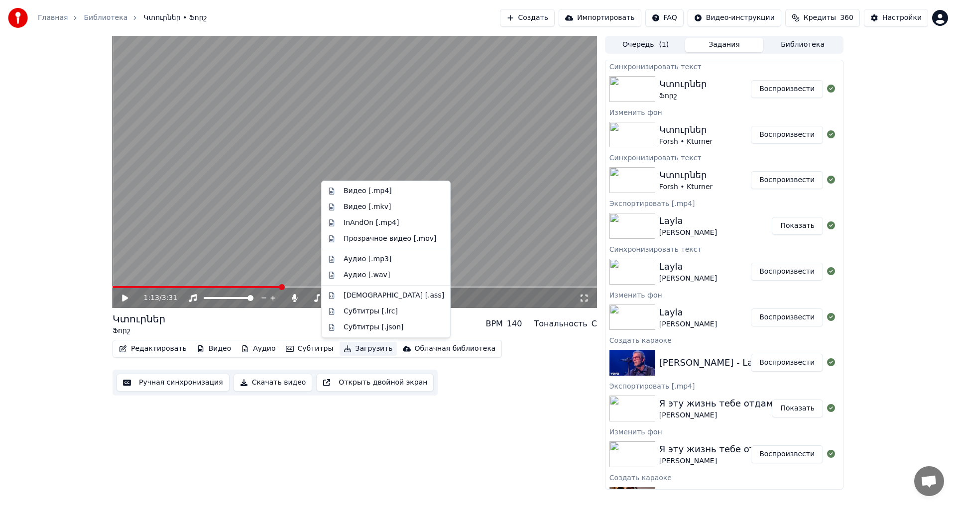
click at [349, 347] on button "Загрузить" at bounding box center [368, 349] width 57 height 14
click at [370, 190] on div "Видео [.mp4]" at bounding box center [368, 191] width 48 height 10
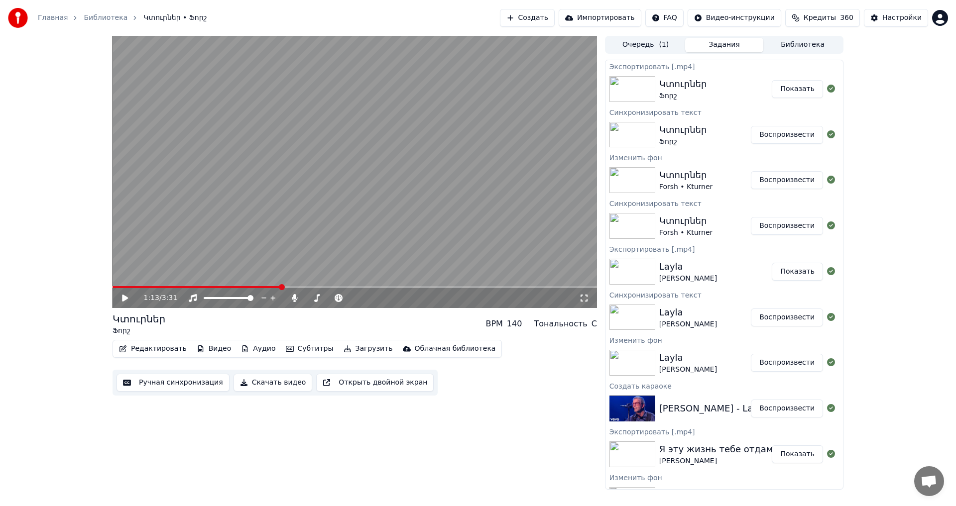
click at [809, 93] on button "Показать" at bounding box center [797, 89] width 51 height 18
click at [911, 311] on div "1:13 / 3:31 Կտուրներ Ֆորշ BPM 140 Тональность C Редактировать Видео Аудио Субти…" at bounding box center [478, 263] width 956 height 454
click at [943, 376] on div "1:13 / 3:31 Կտուրներ Ֆորշ BPM 140 Тональность C Редактировать Видео Аудио Субти…" at bounding box center [478, 263] width 956 height 454
click at [924, 294] on div "1:13 / 3:31 Կտուրներ Ֆորշ BPM 140 Тональность C Редактировать Видео Аудио Субти…" at bounding box center [478, 263] width 956 height 454
